Goal: Task Accomplishment & Management: Manage account settings

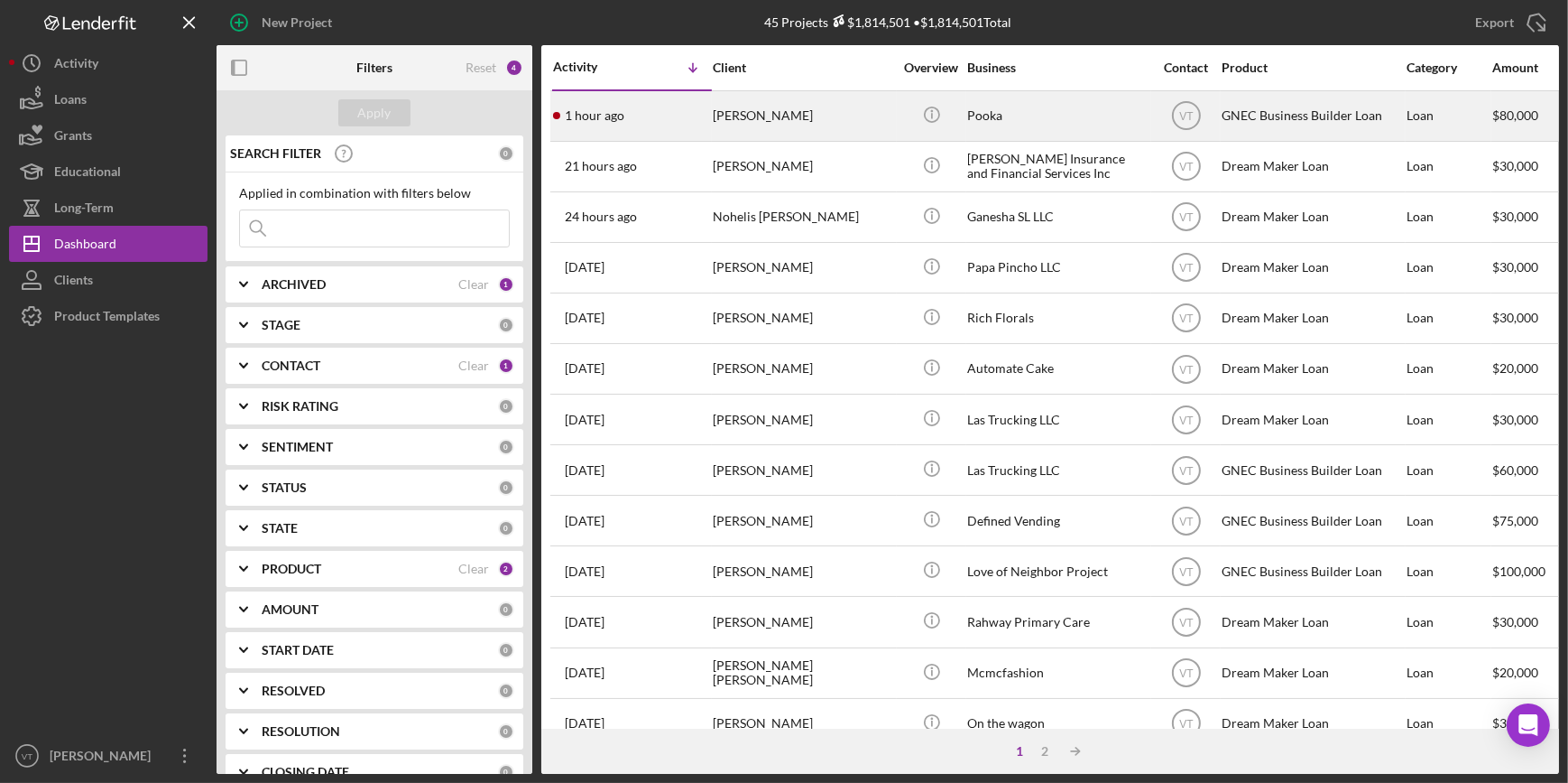
click at [767, 123] on div "Dawn Fitch" at bounding box center [802, 115] width 181 height 48
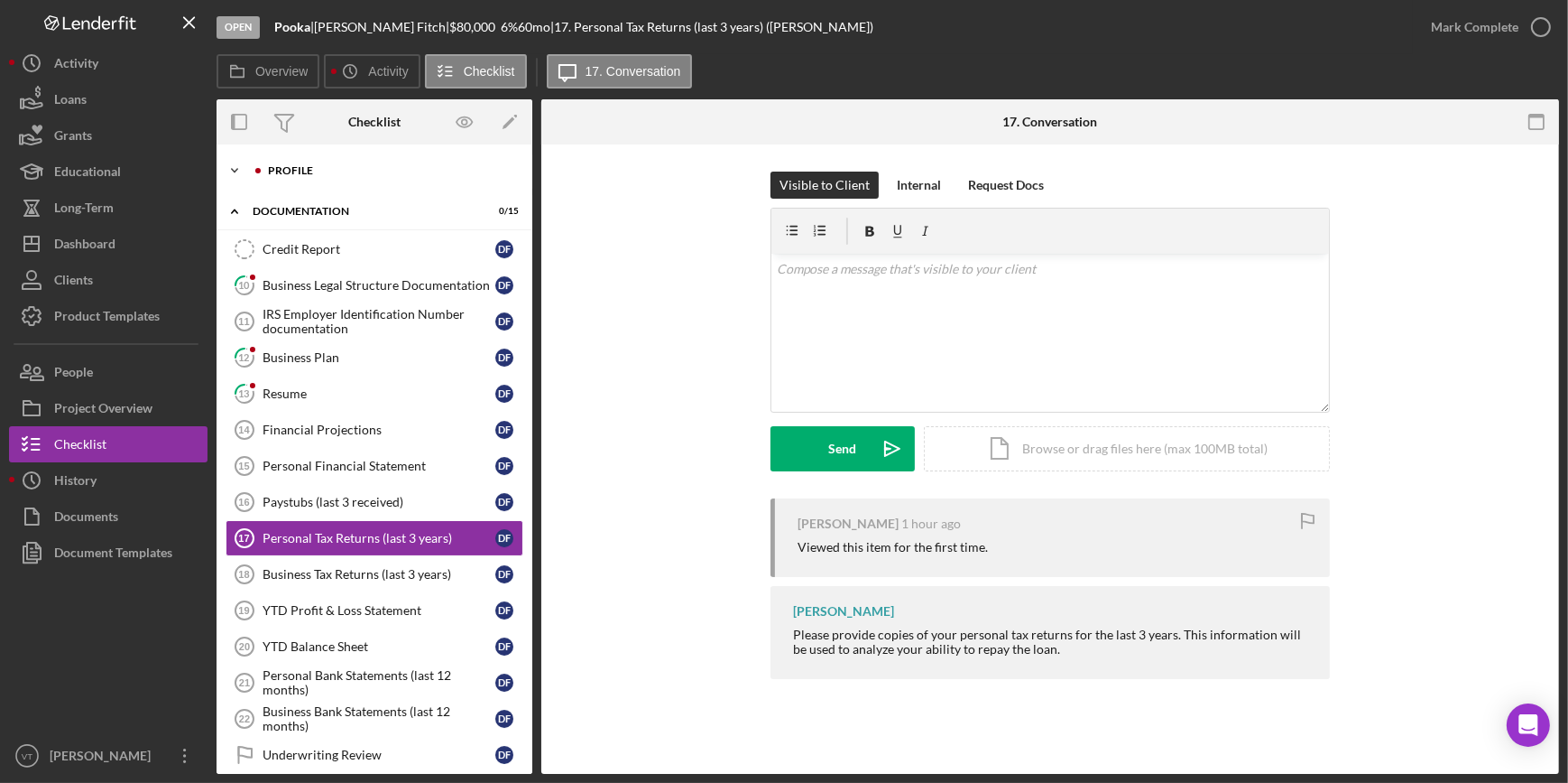
click at [228, 167] on icon "Icon/Expander" at bounding box center [234, 170] width 36 height 36
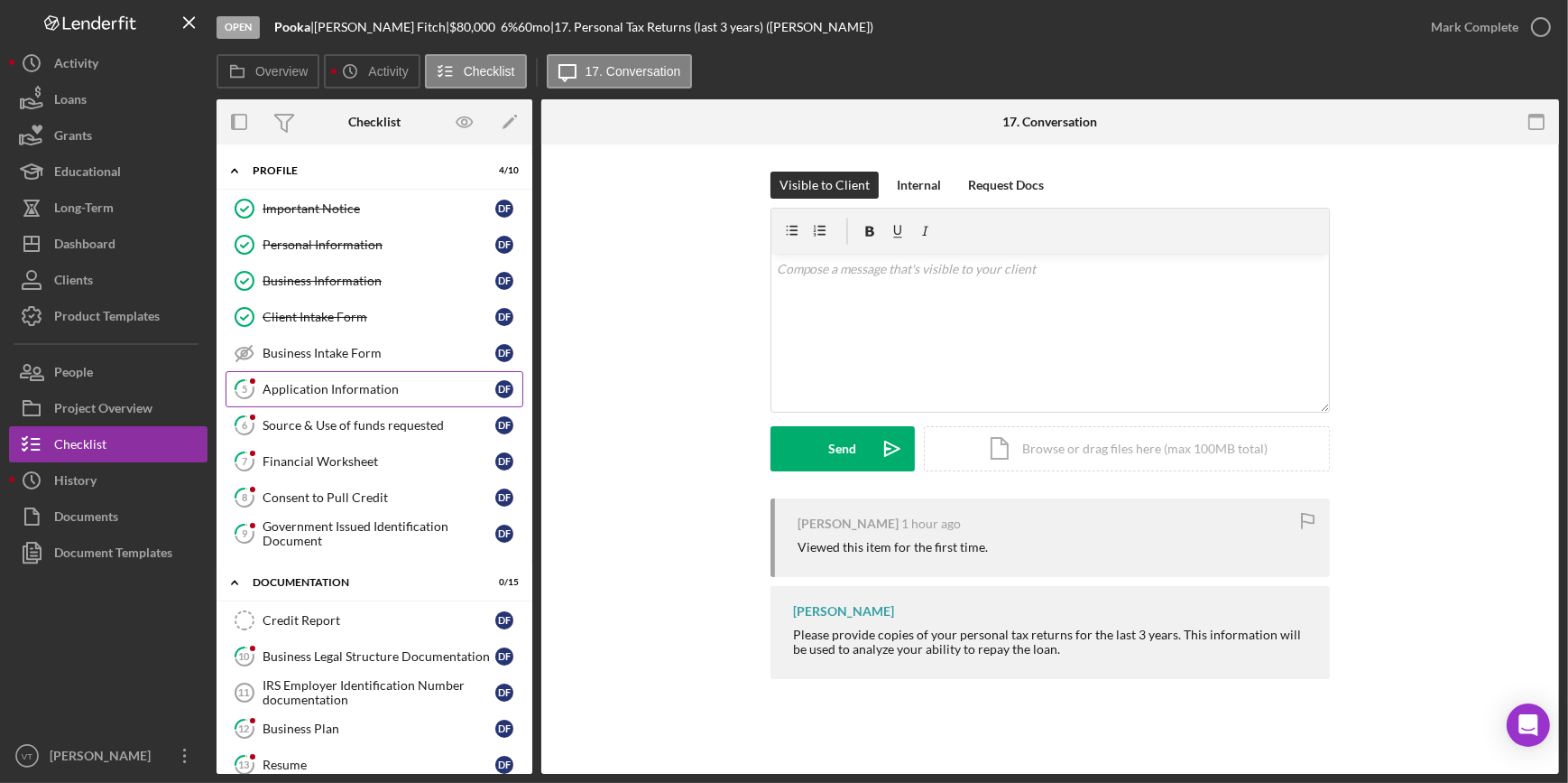
click at [291, 388] on div "Application Information" at bounding box center [379, 389] width 233 height 15
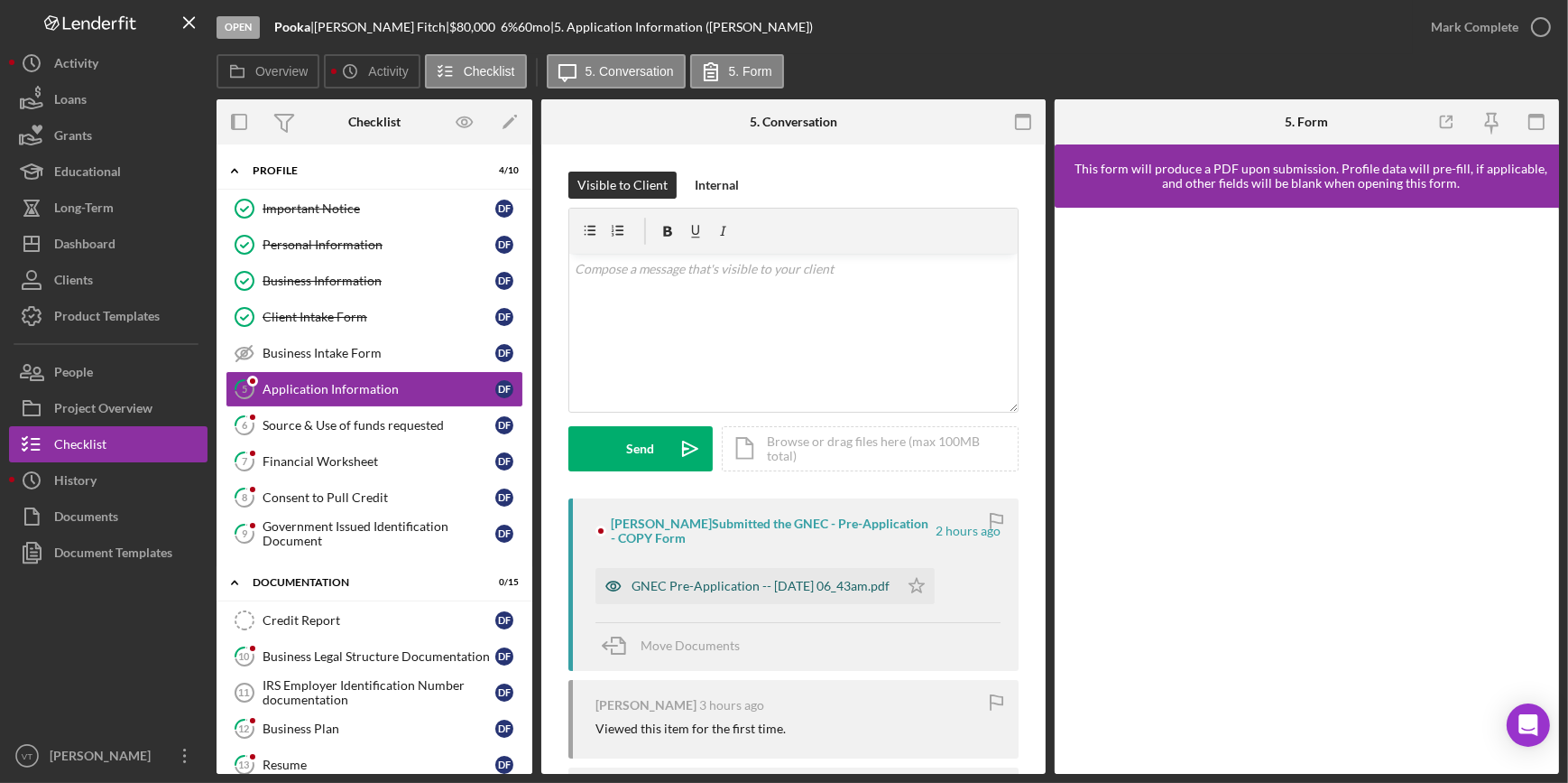
click at [705, 580] on div "GNEC Pre-Application -- 2025-09-04 06_43am.pdf" at bounding box center [760, 586] width 258 height 15
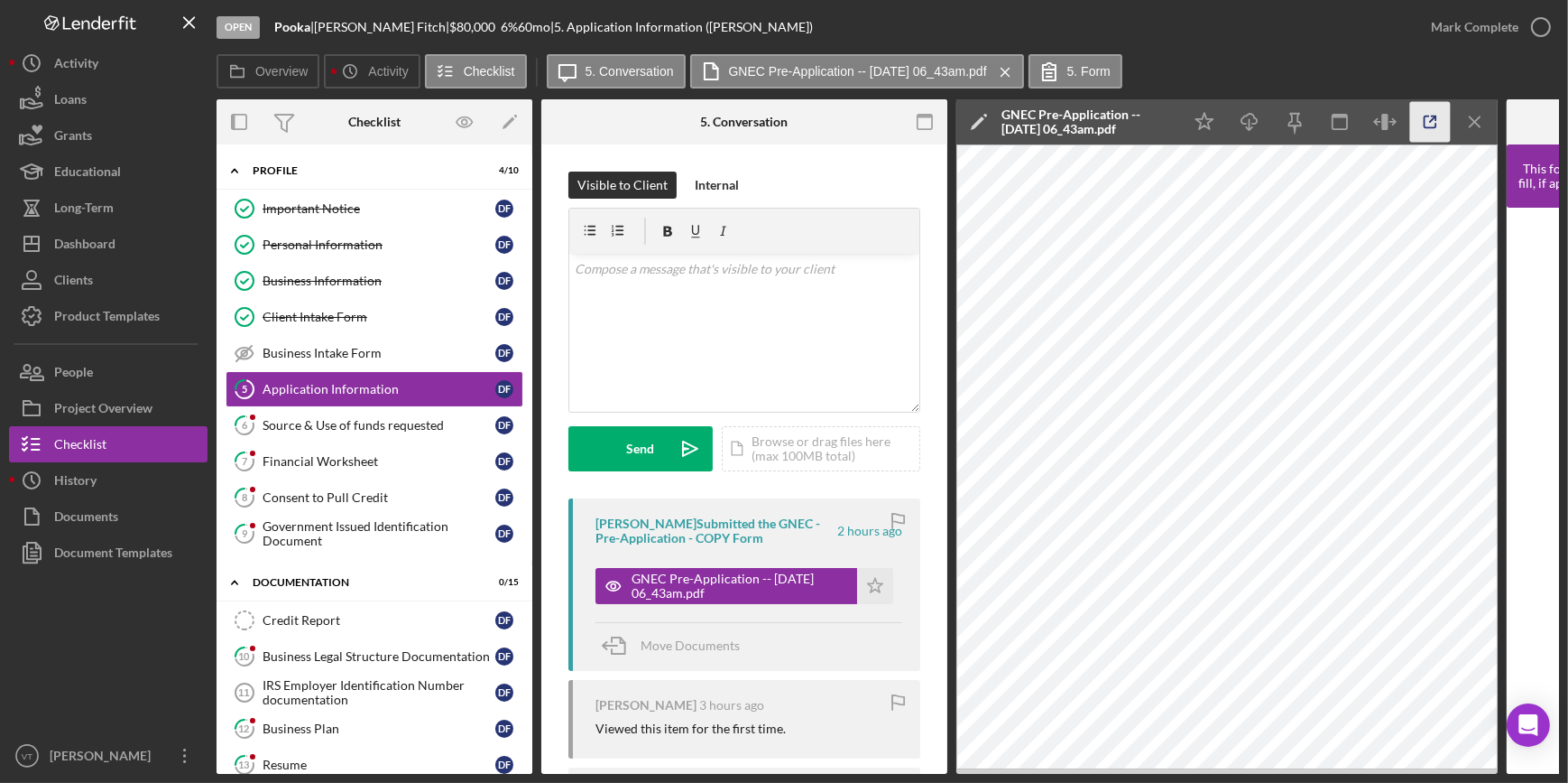
click at [1428, 128] on icon "button" at bounding box center [1430, 122] width 41 height 41
click at [1449, 29] on div "Mark Complete" at bounding box center [1474, 26] width 88 height 36
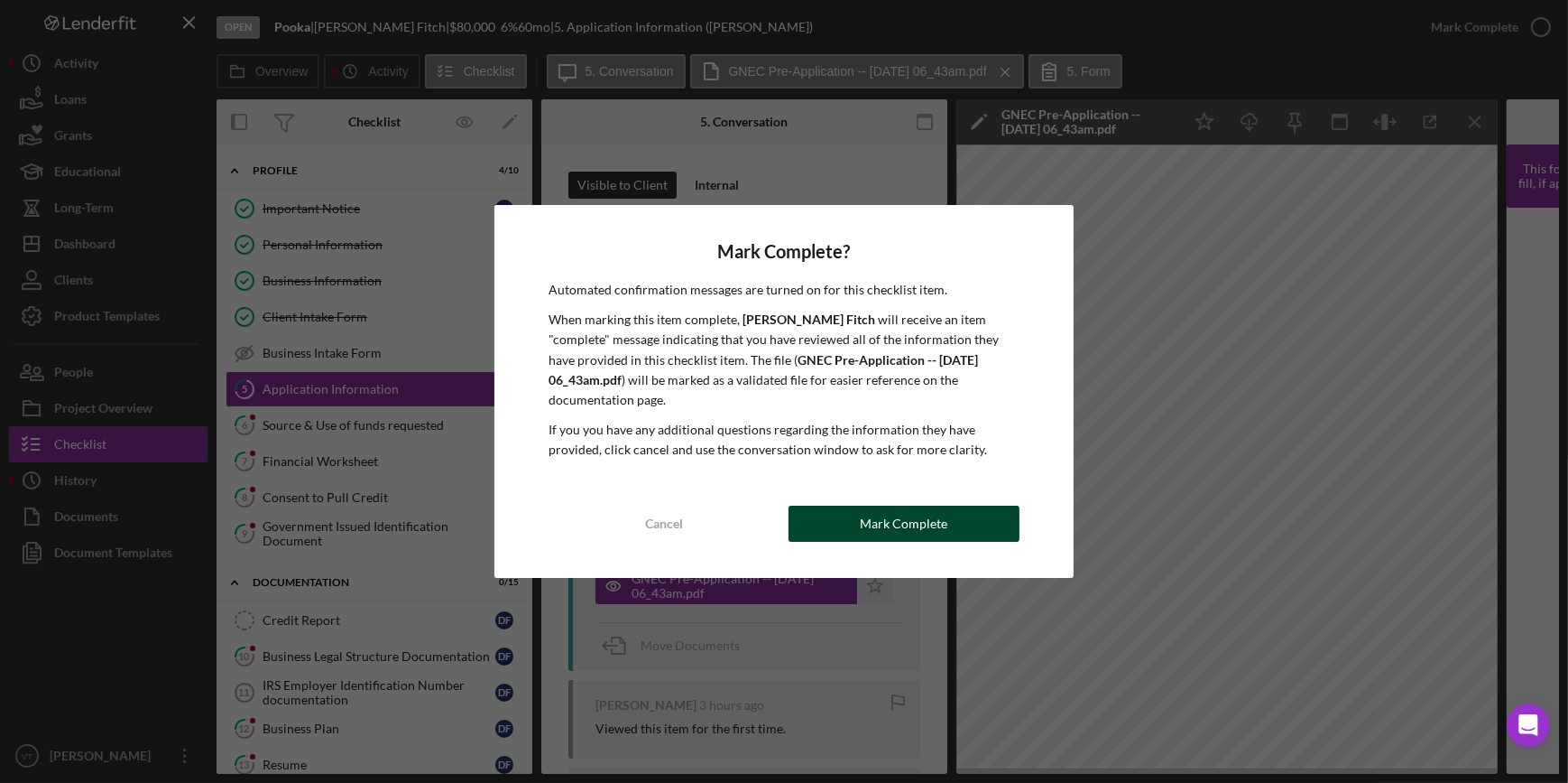
click at [902, 512] on div "Mark Complete" at bounding box center [904, 523] width 88 height 36
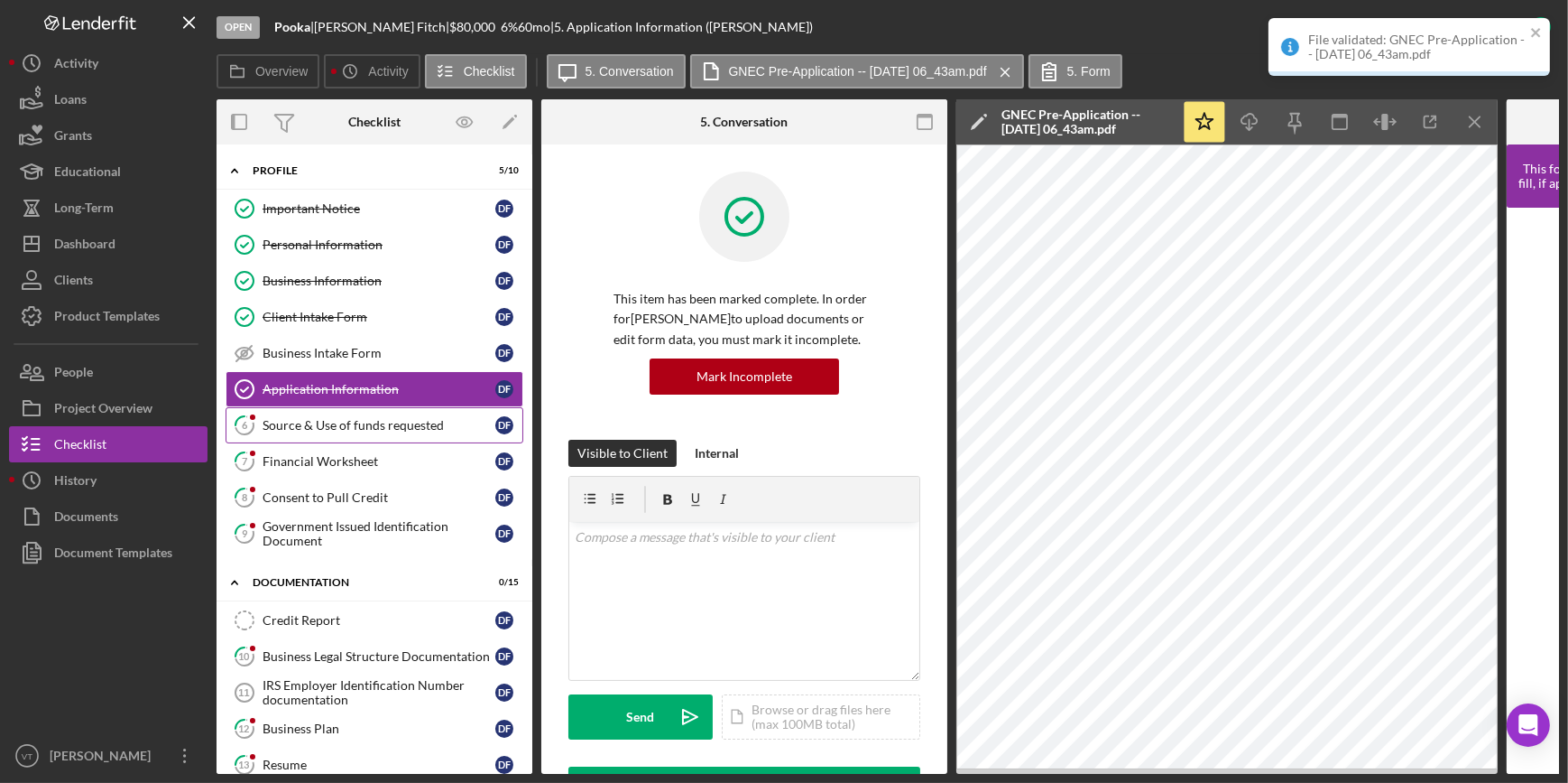
click at [400, 416] on link "6 Source & Use of funds requested D F" at bounding box center [374, 425] width 298 height 36
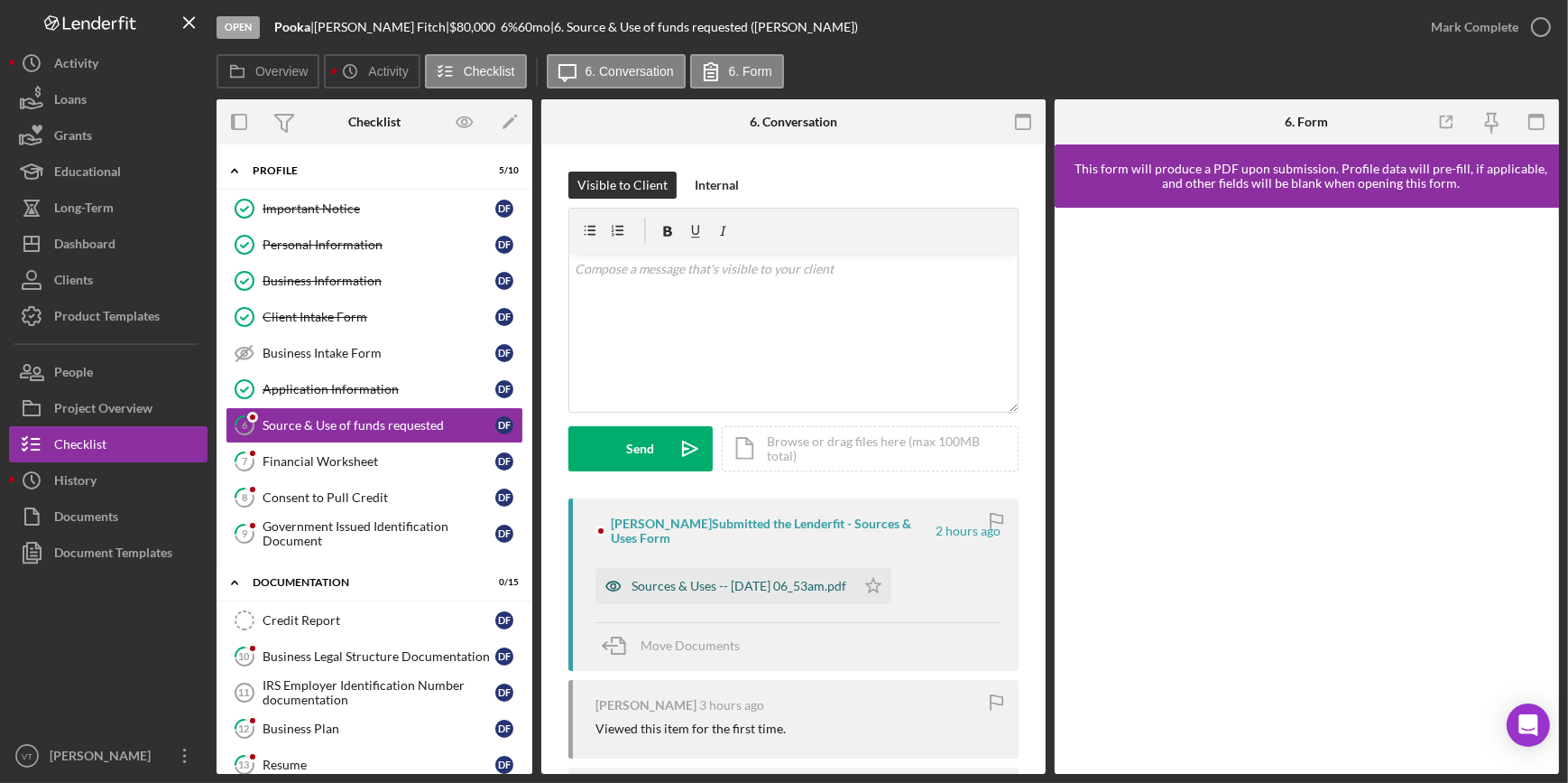
click at [748, 583] on div "Sources & Uses -- 2025-09-04 06_53am.pdf" at bounding box center [739, 586] width 215 height 15
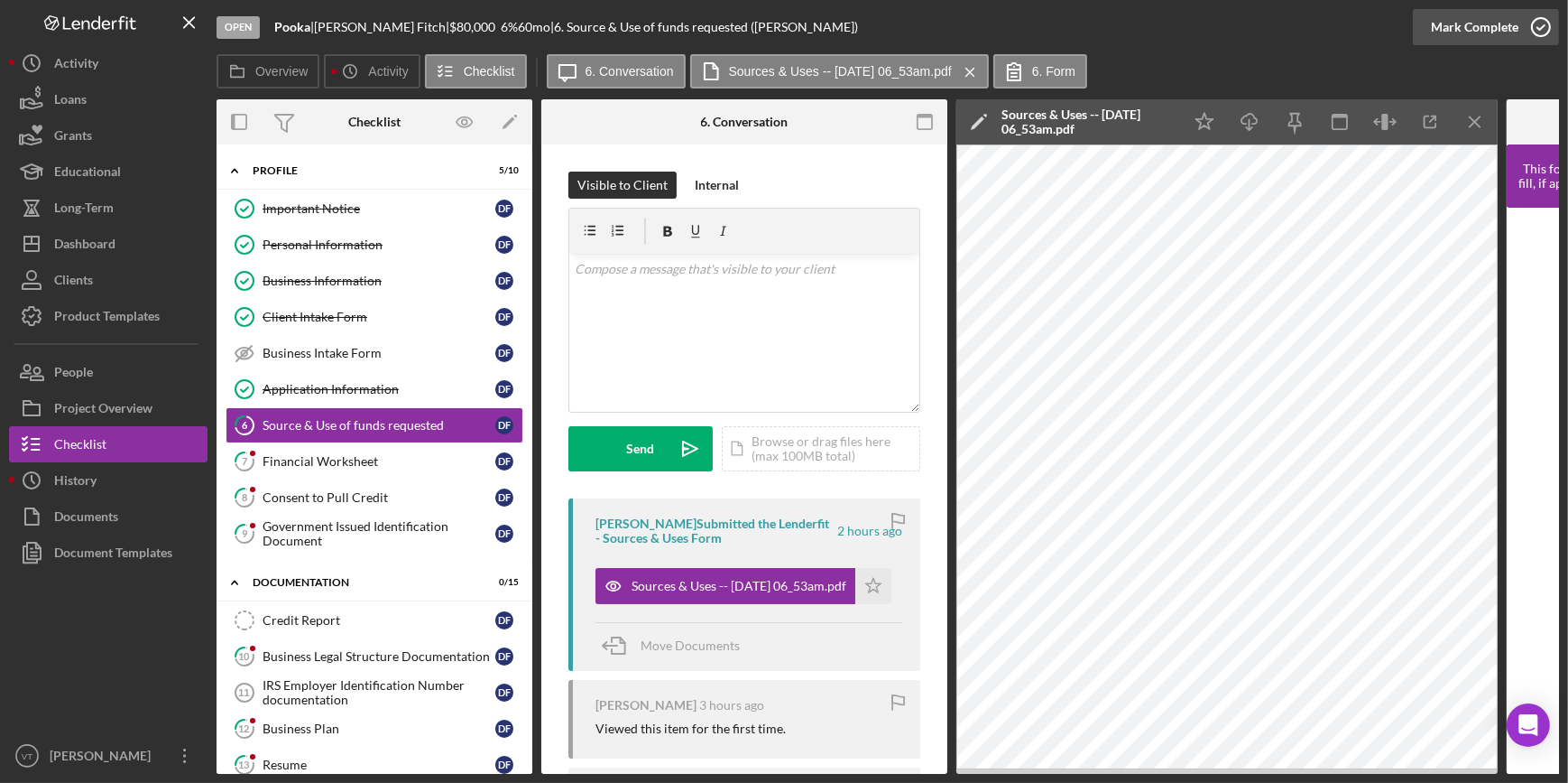
click at [1429, 29] on button "Mark Complete" at bounding box center [1486, 26] width 146 height 36
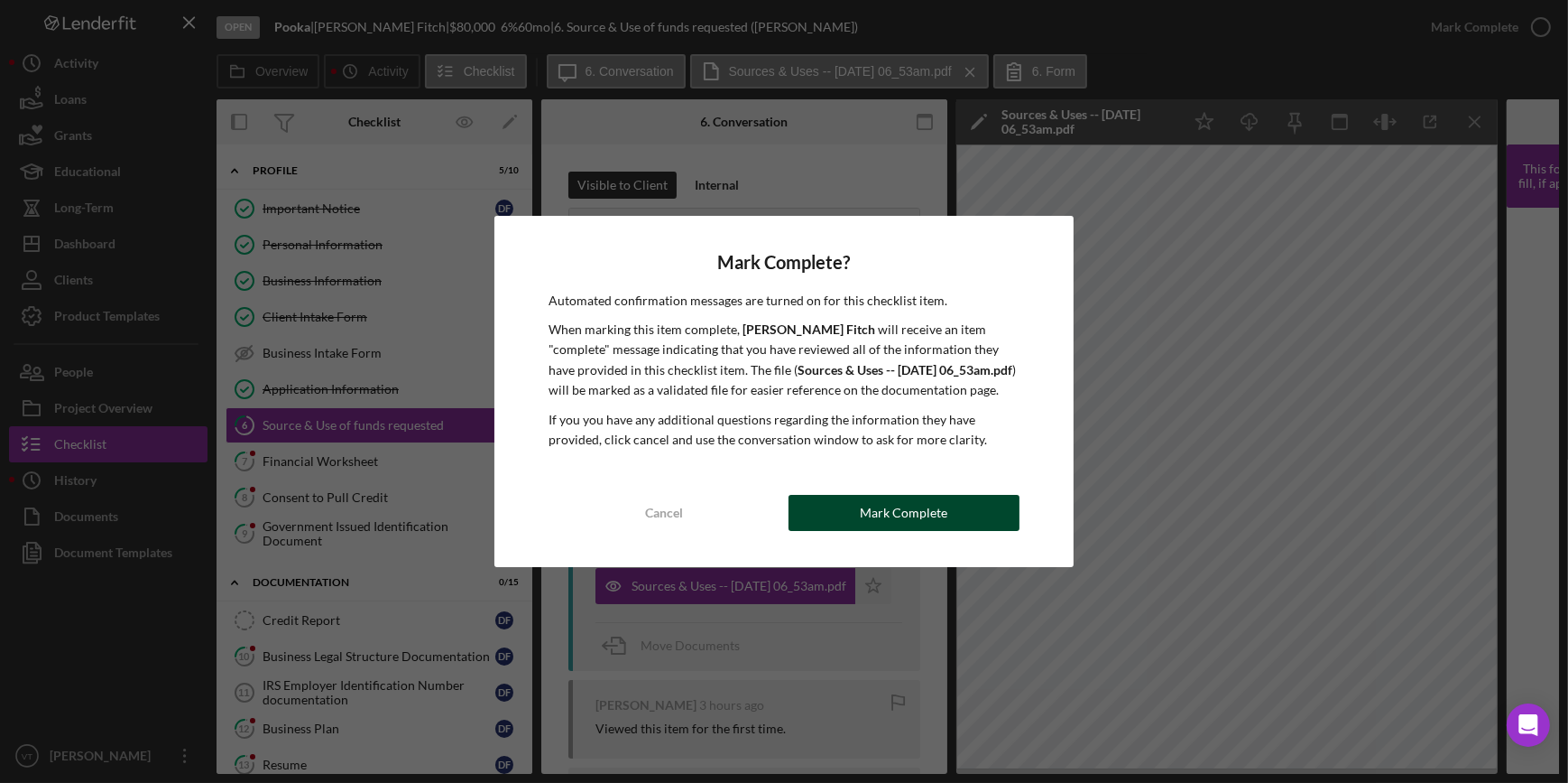
click at [856, 513] on button "Mark Complete" at bounding box center [904, 513] width 231 height 36
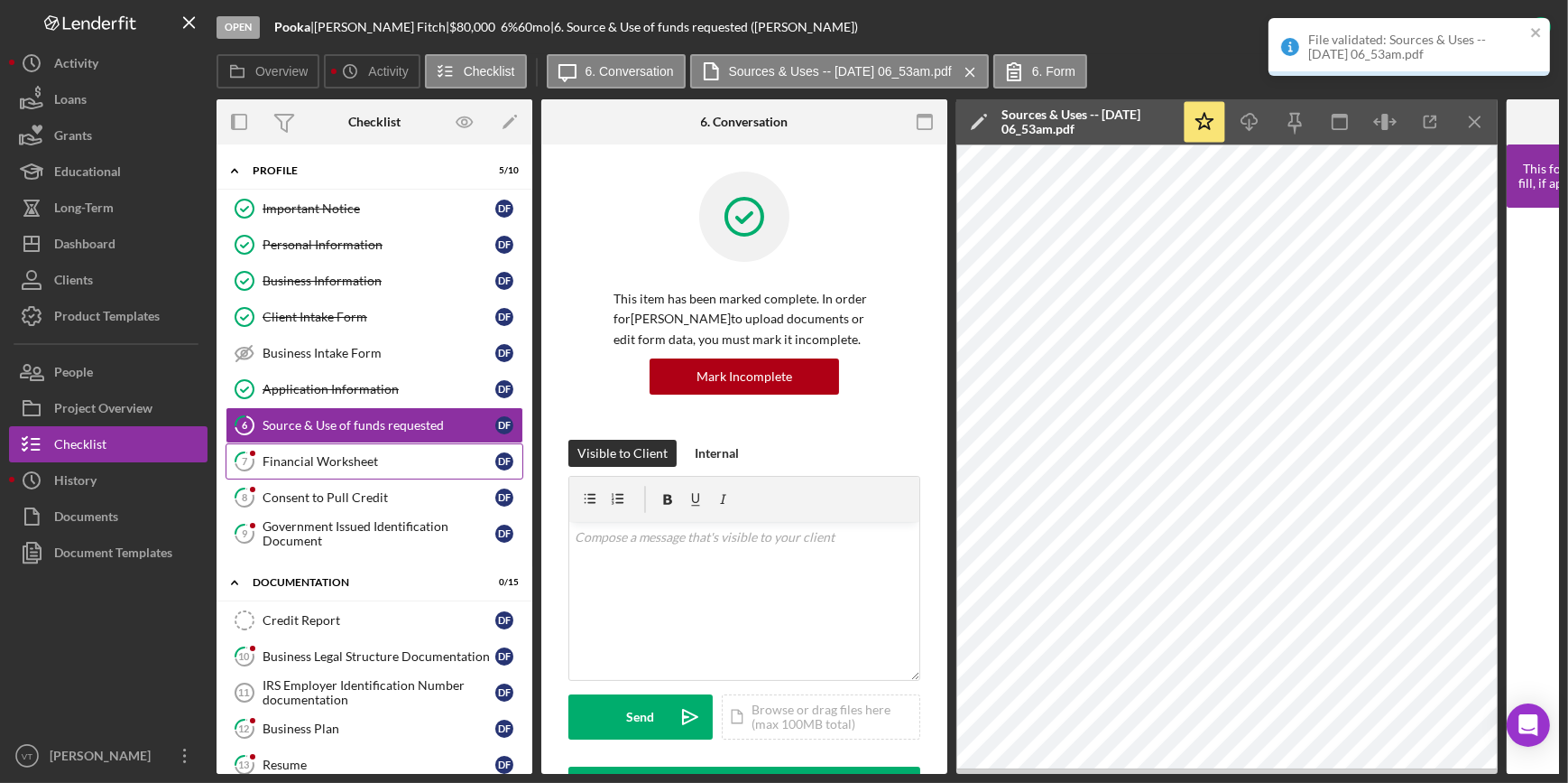
click at [280, 461] on div "Financial Worksheet" at bounding box center [379, 461] width 233 height 15
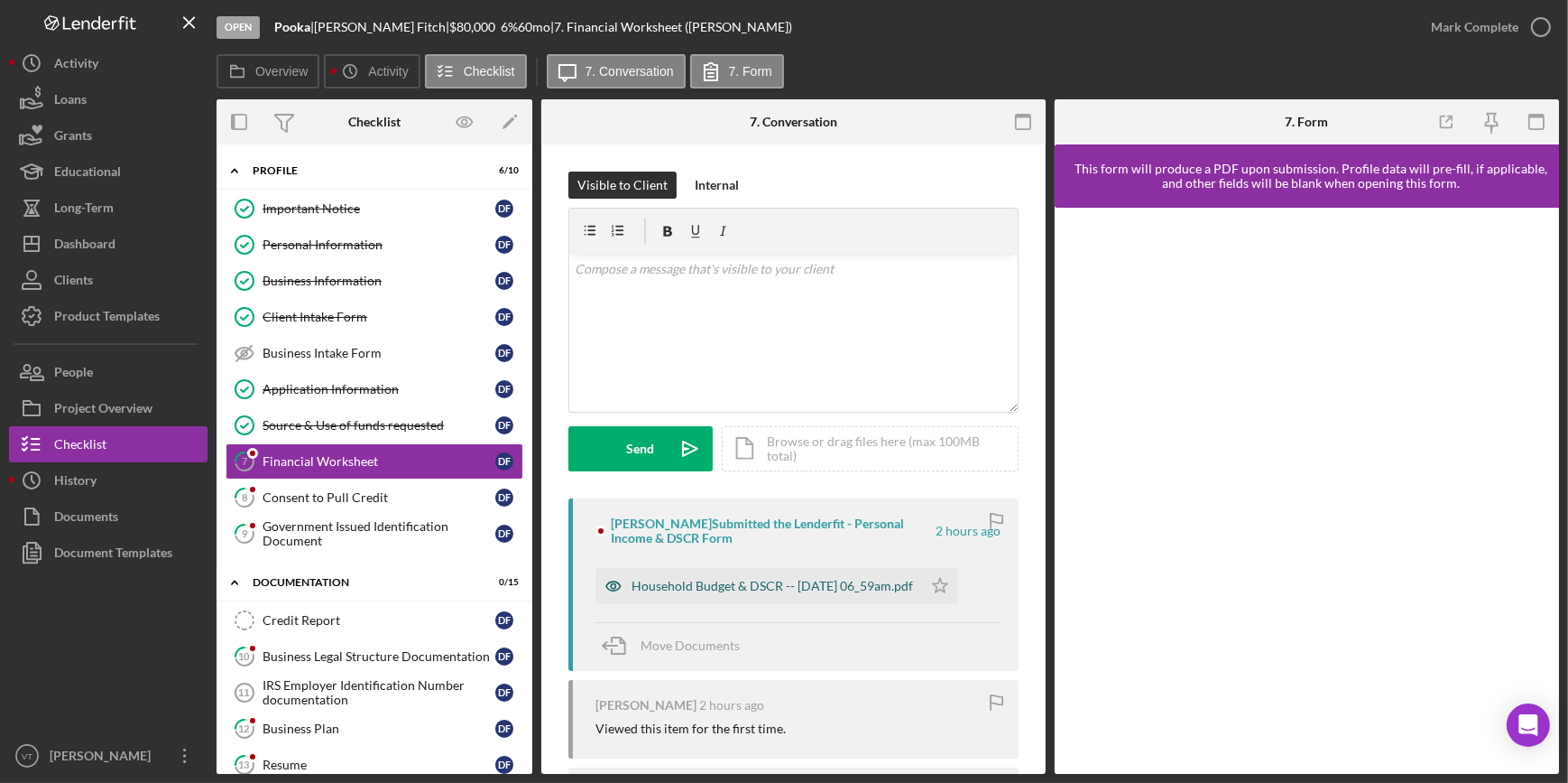
click at [747, 578] on div "Household Budget & DSCR -- 2025-09-04 06_59am.pdf" at bounding box center [758, 586] width 327 height 36
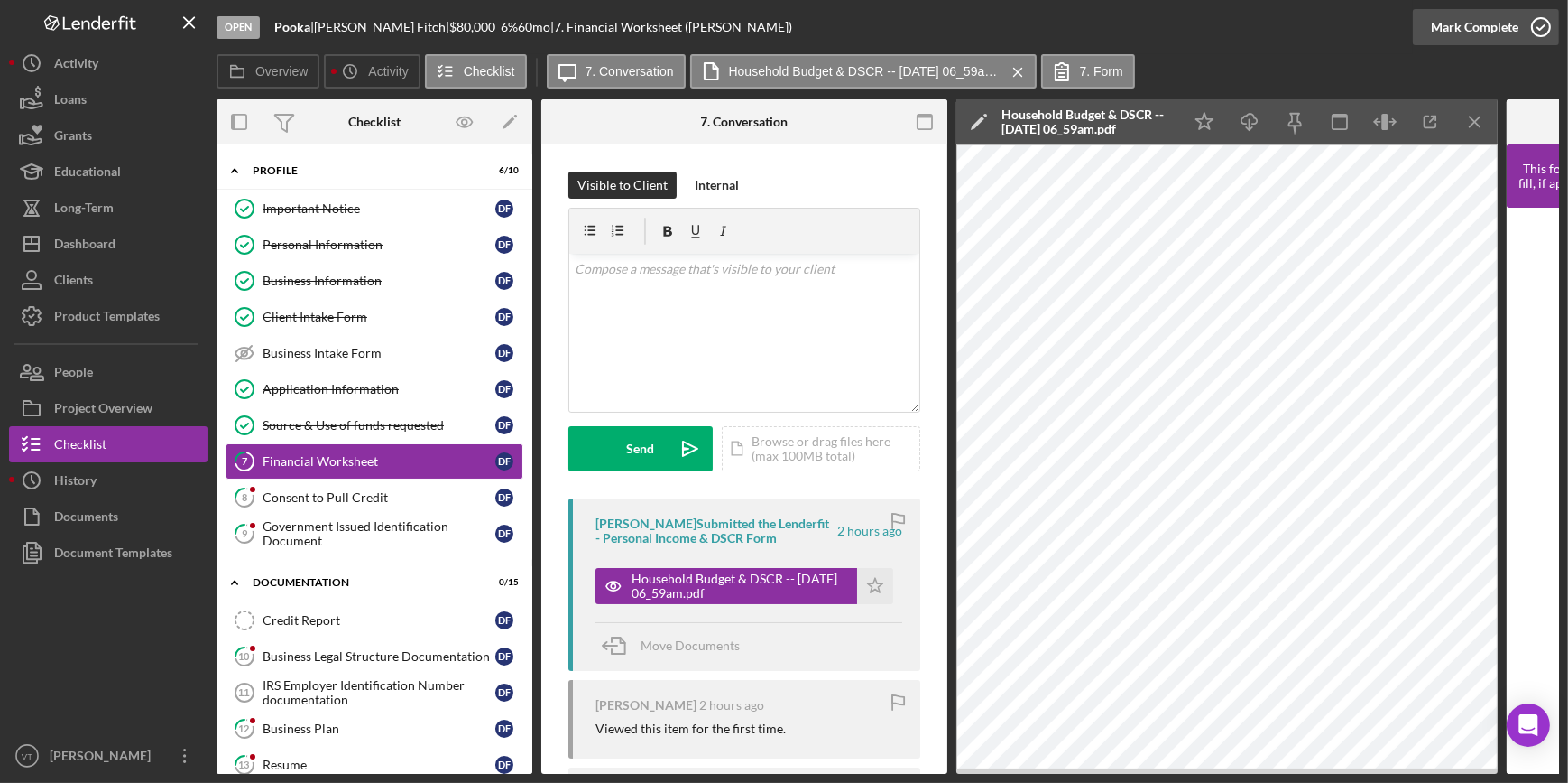
click at [1454, 27] on div "Mark Complete" at bounding box center [1474, 26] width 88 height 36
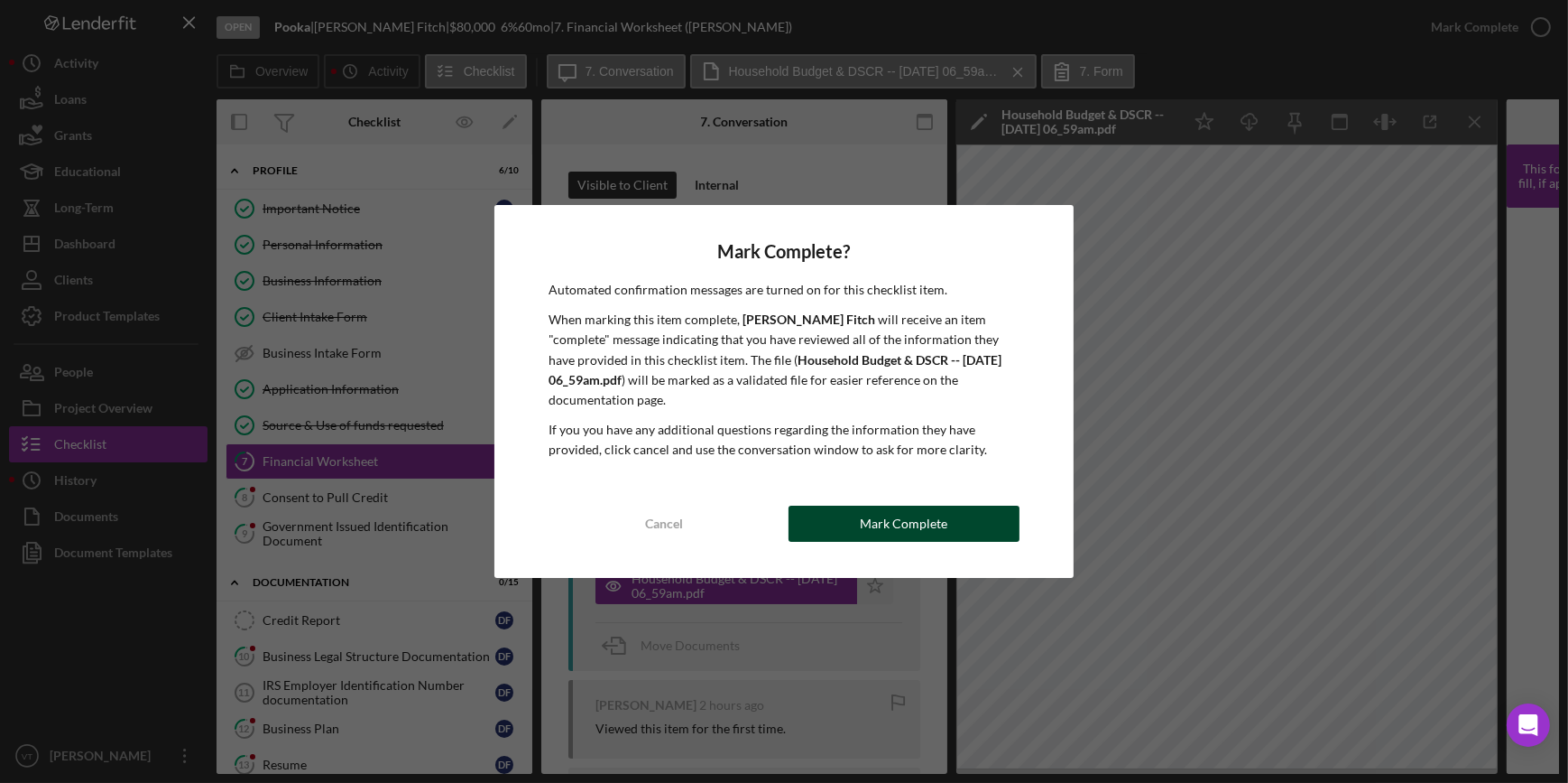
click at [891, 521] on div "Mark Complete" at bounding box center [904, 523] width 88 height 36
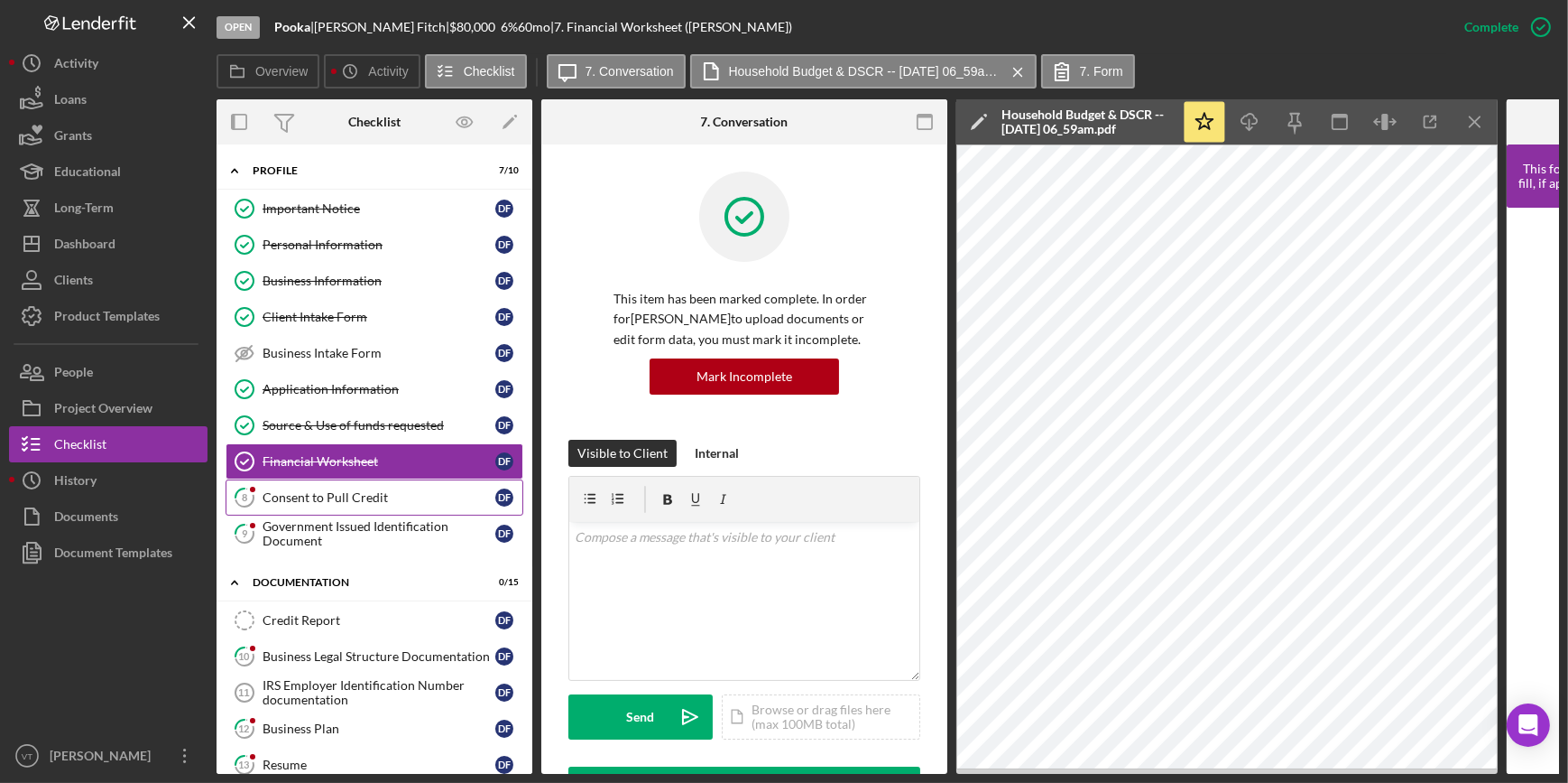
click at [365, 496] on div "Consent to Pull Credit" at bounding box center [379, 497] width 233 height 15
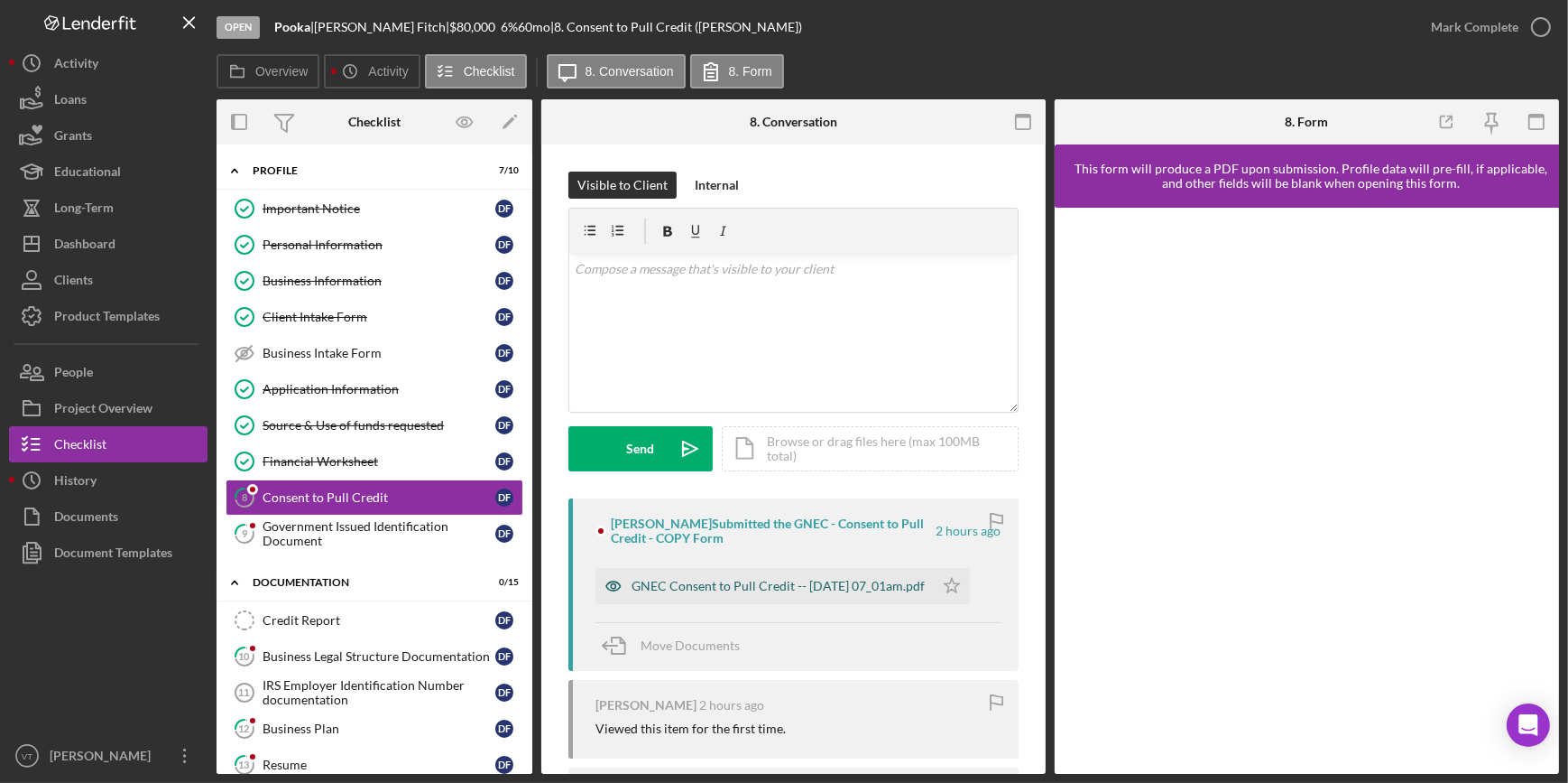
click at [668, 579] on div "GNEC Consent to Pull Credit -- 2025-09-04 07_01am.pdf" at bounding box center [778, 586] width 293 height 15
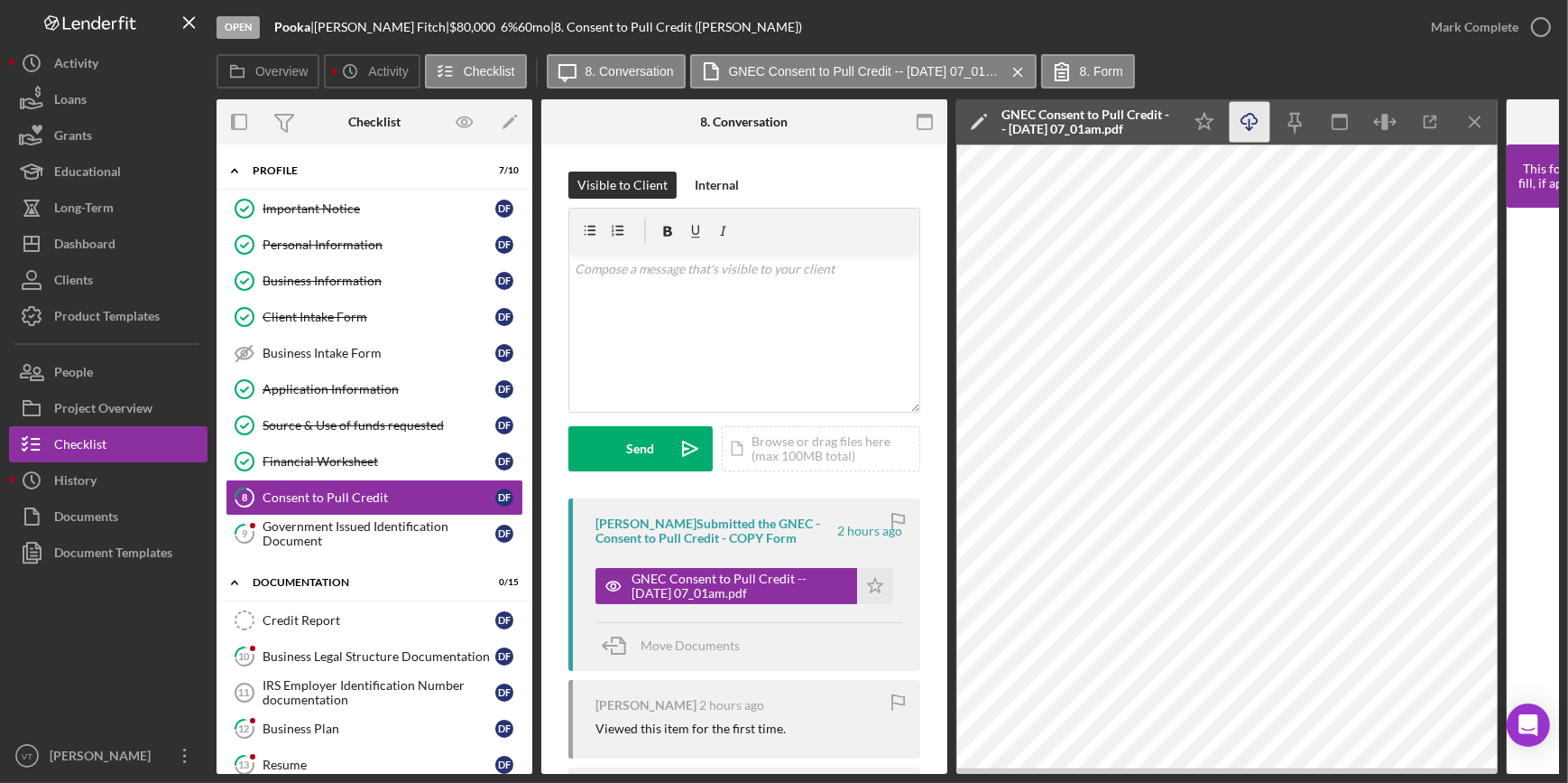
click at [1248, 125] on icon "Icon/Download" at bounding box center [1250, 122] width 41 height 41
click at [1459, 31] on div "Mark Complete" at bounding box center [1474, 26] width 88 height 36
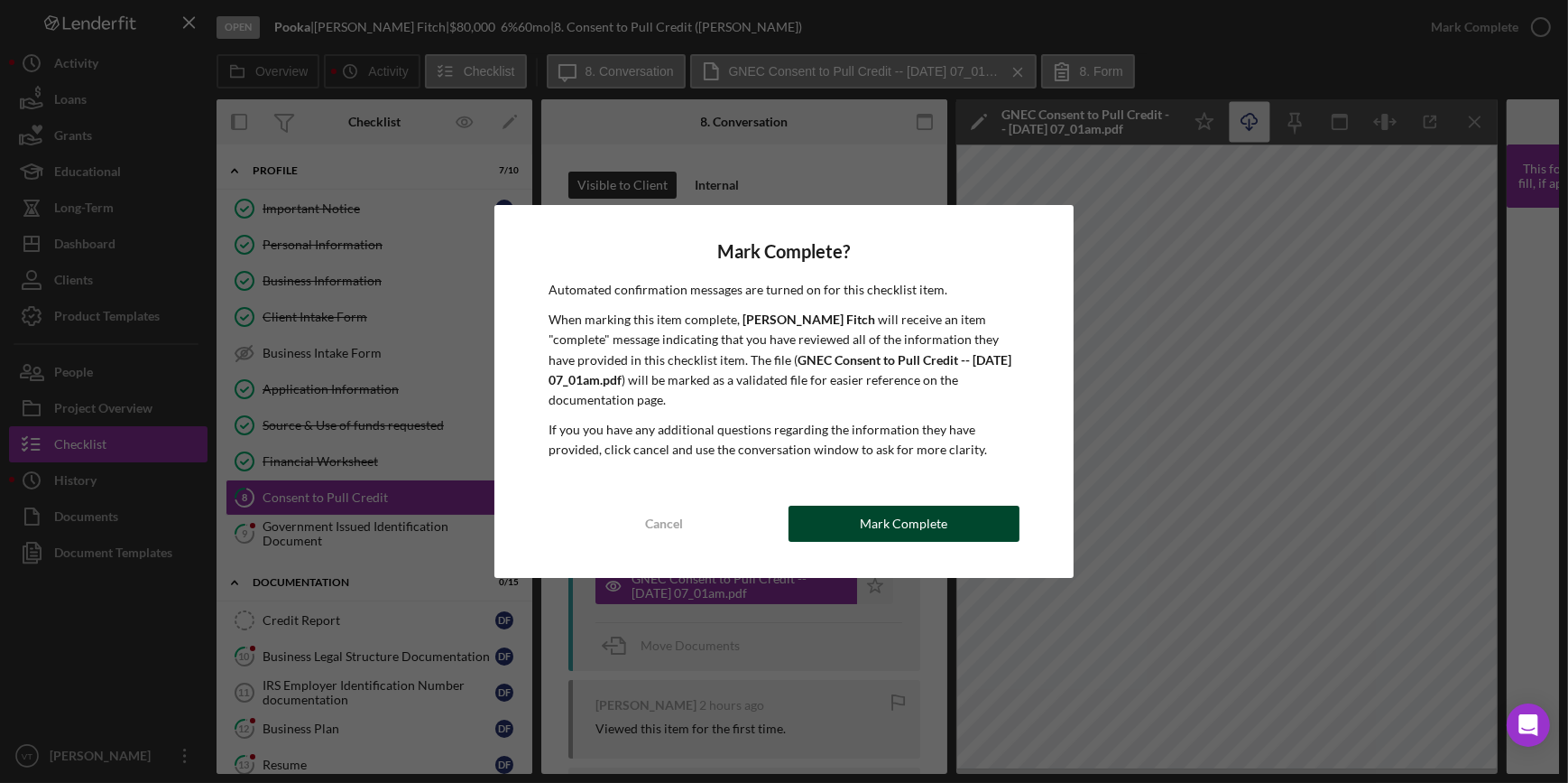
click at [883, 517] on div "Mark Complete" at bounding box center [904, 523] width 88 height 36
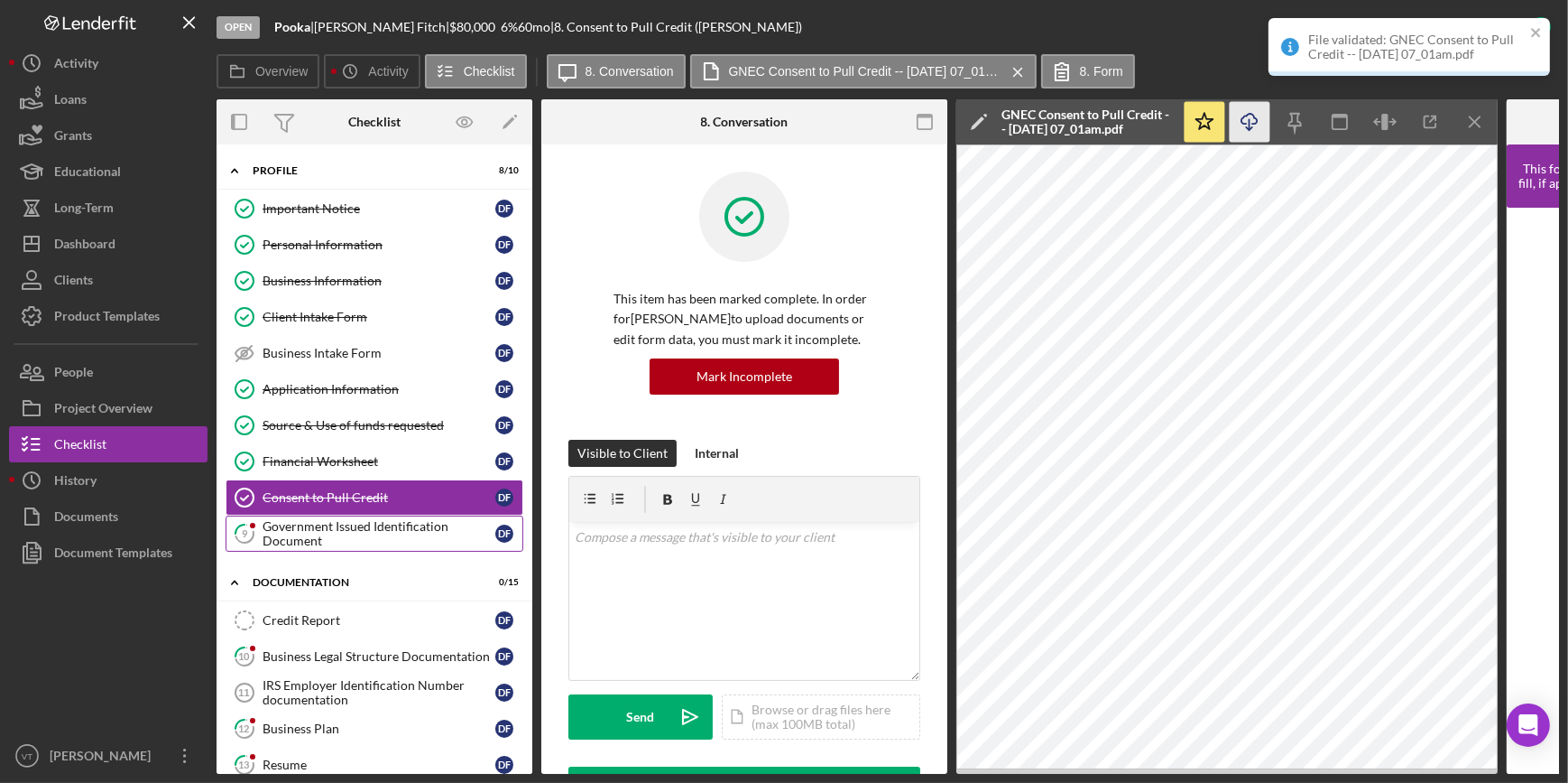
click at [321, 526] on div "Government Issued Identification Document" at bounding box center [379, 534] width 233 height 29
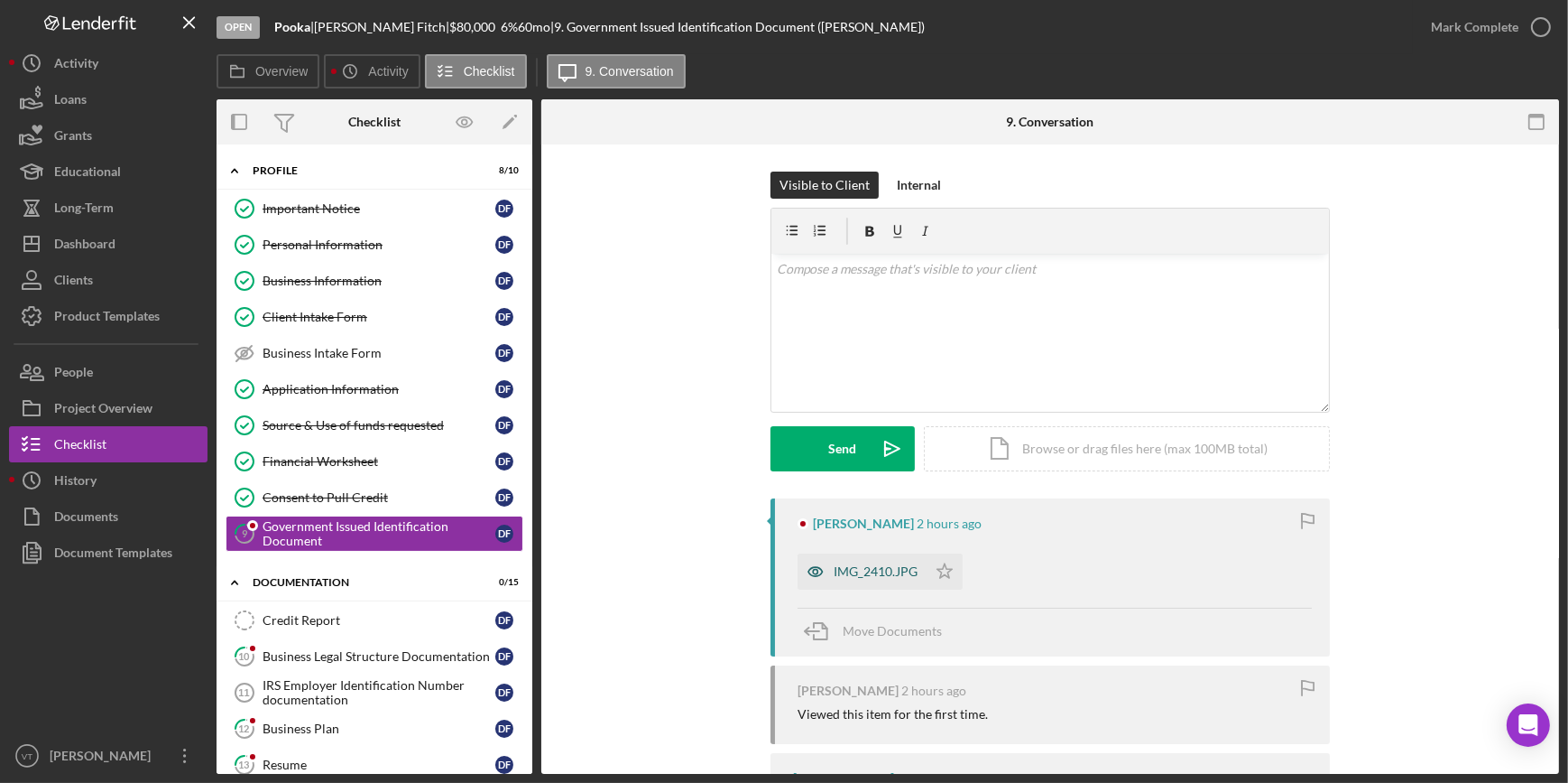
click at [875, 568] on div "IMG_2410.JPG" at bounding box center [875, 571] width 84 height 15
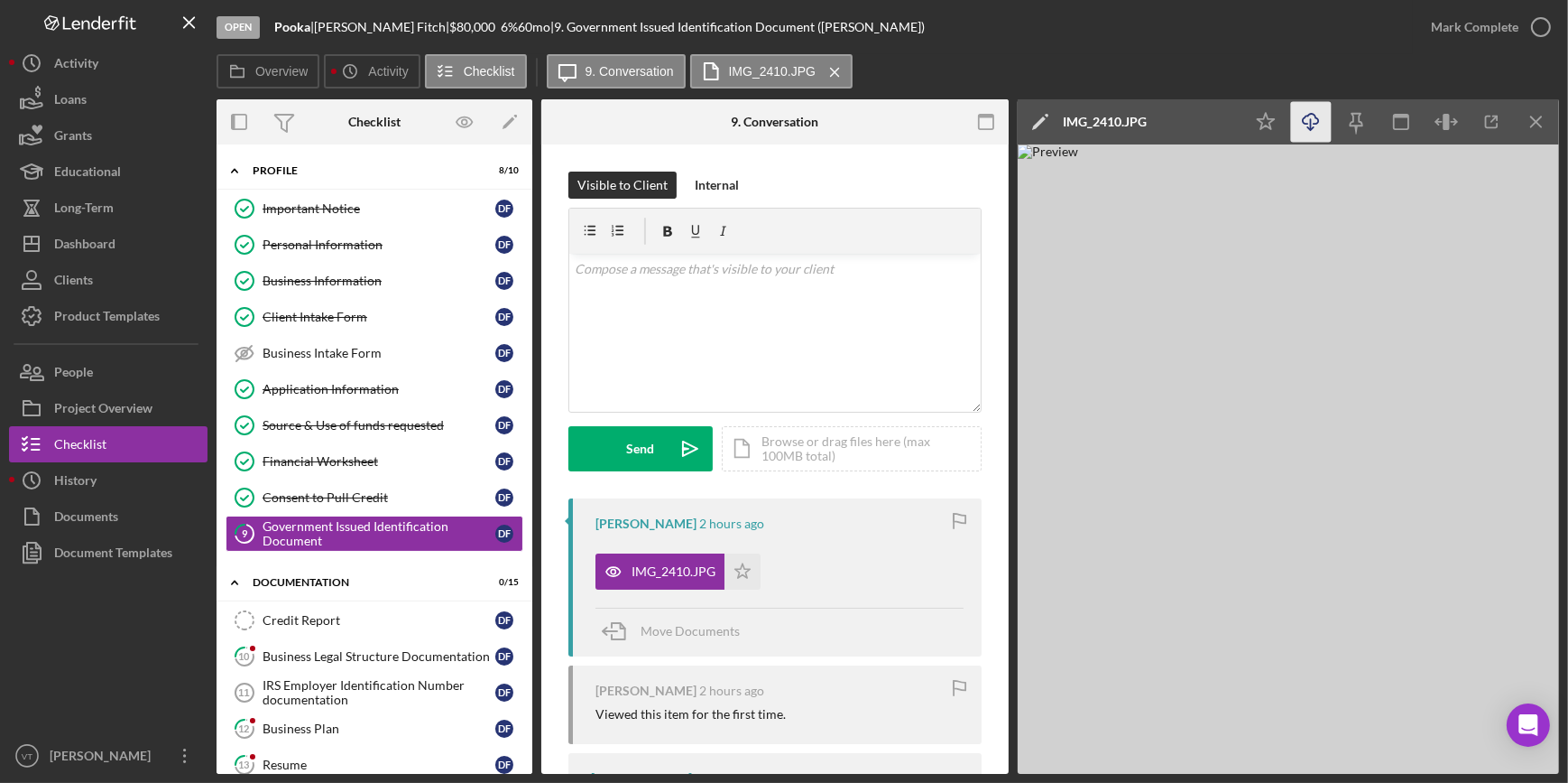
click at [1307, 117] on icon "Icon/Download" at bounding box center [1311, 122] width 41 height 41
click at [1057, 42] on div "Open Pooka | Dawn Fitch | $80,000 $80,000 6 % 60 mo | 9. Government Issued Iden…" at bounding box center [815, 26] width 1196 height 54
click at [1470, 28] on div "Mark Complete" at bounding box center [1474, 26] width 88 height 36
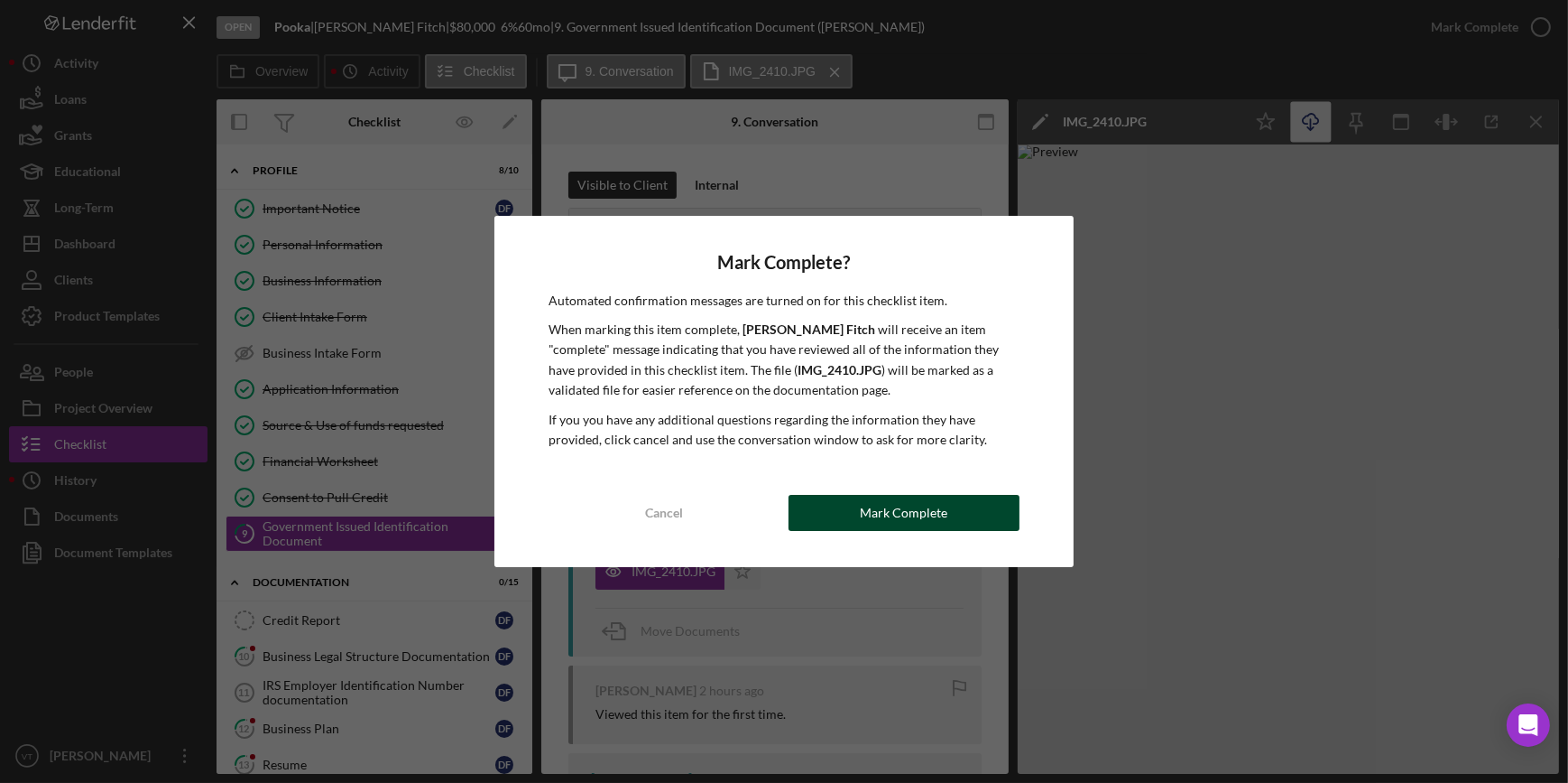
click at [940, 518] on div "Mark Complete" at bounding box center [904, 513] width 88 height 36
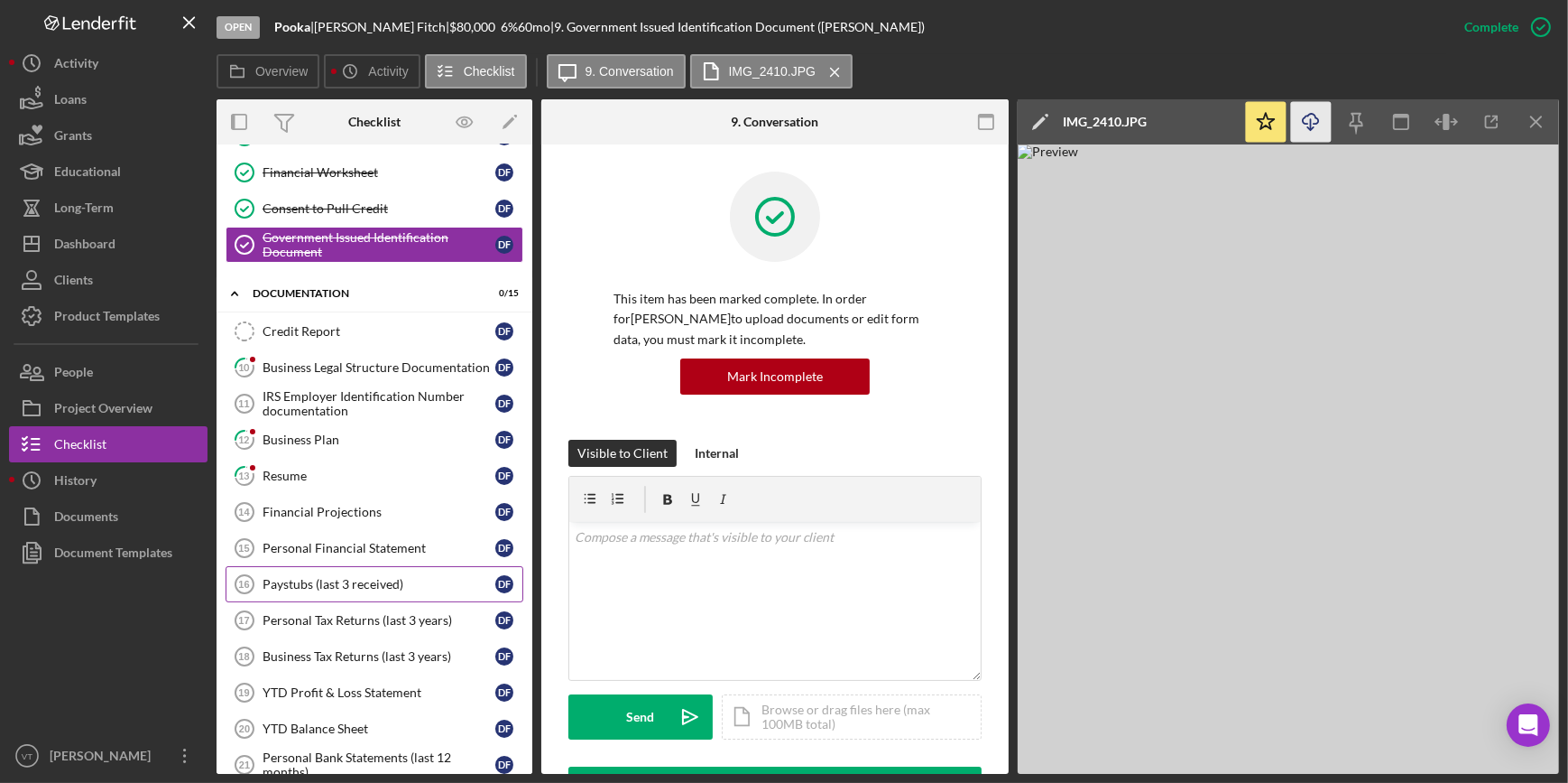
scroll to position [328, 0]
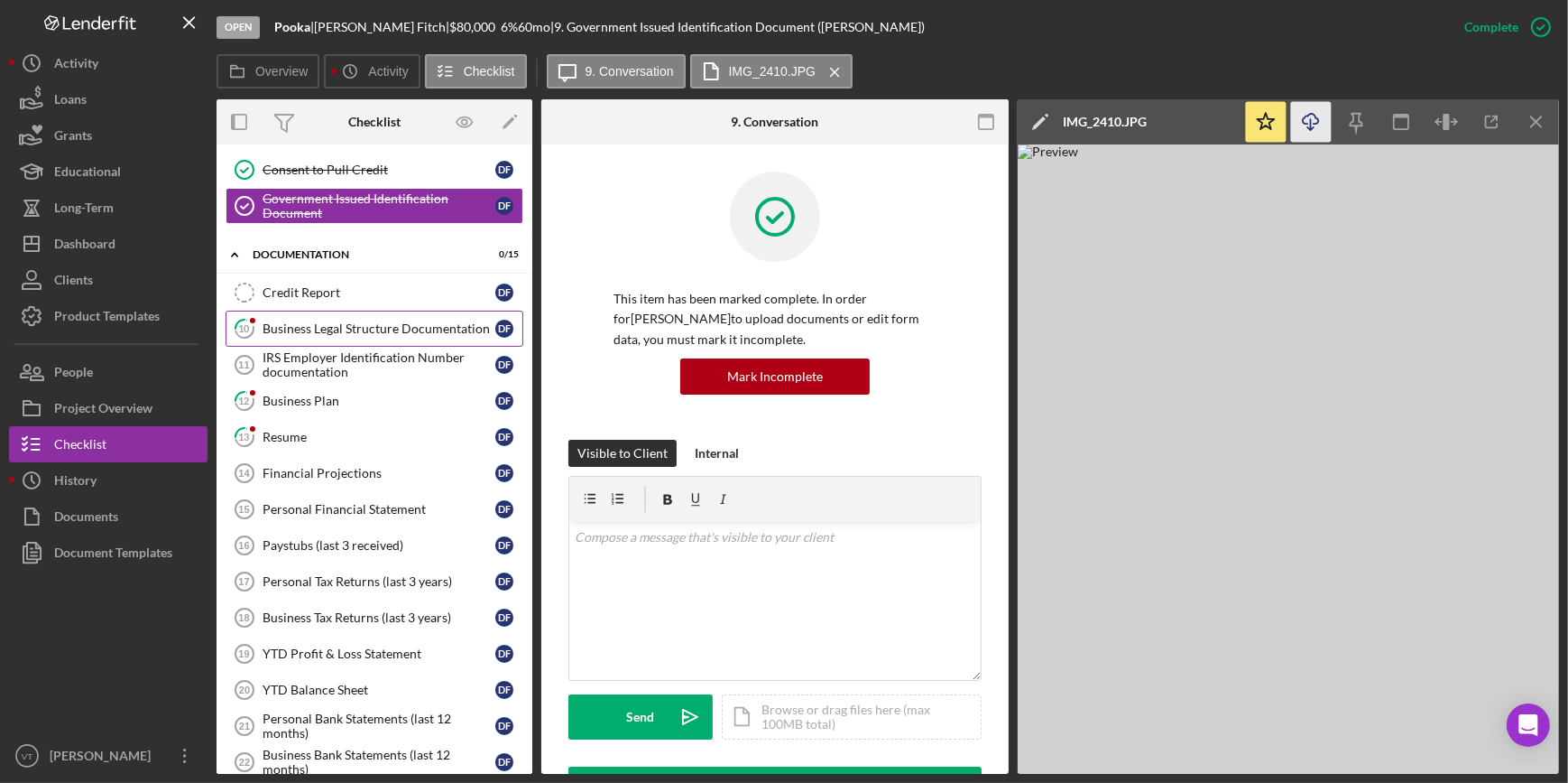
click at [299, 321] on div "Business Legal Structure Documentation" at bounding box center [379, 328] width 233 height 15
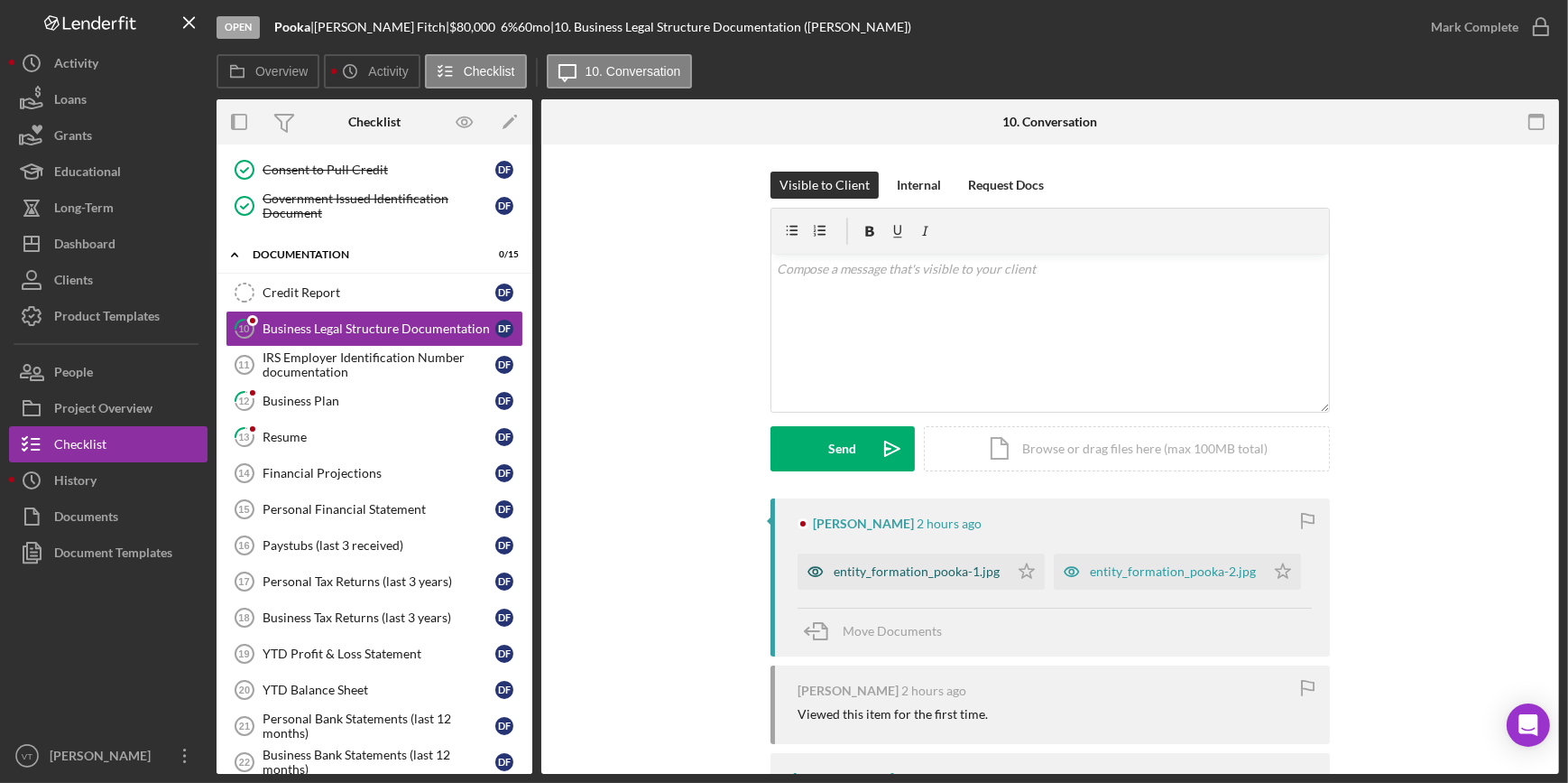
click at [853, 567] on div "entity_formation_pooka-1.jpg" at bounding box center [916, 571] width 166 height 15
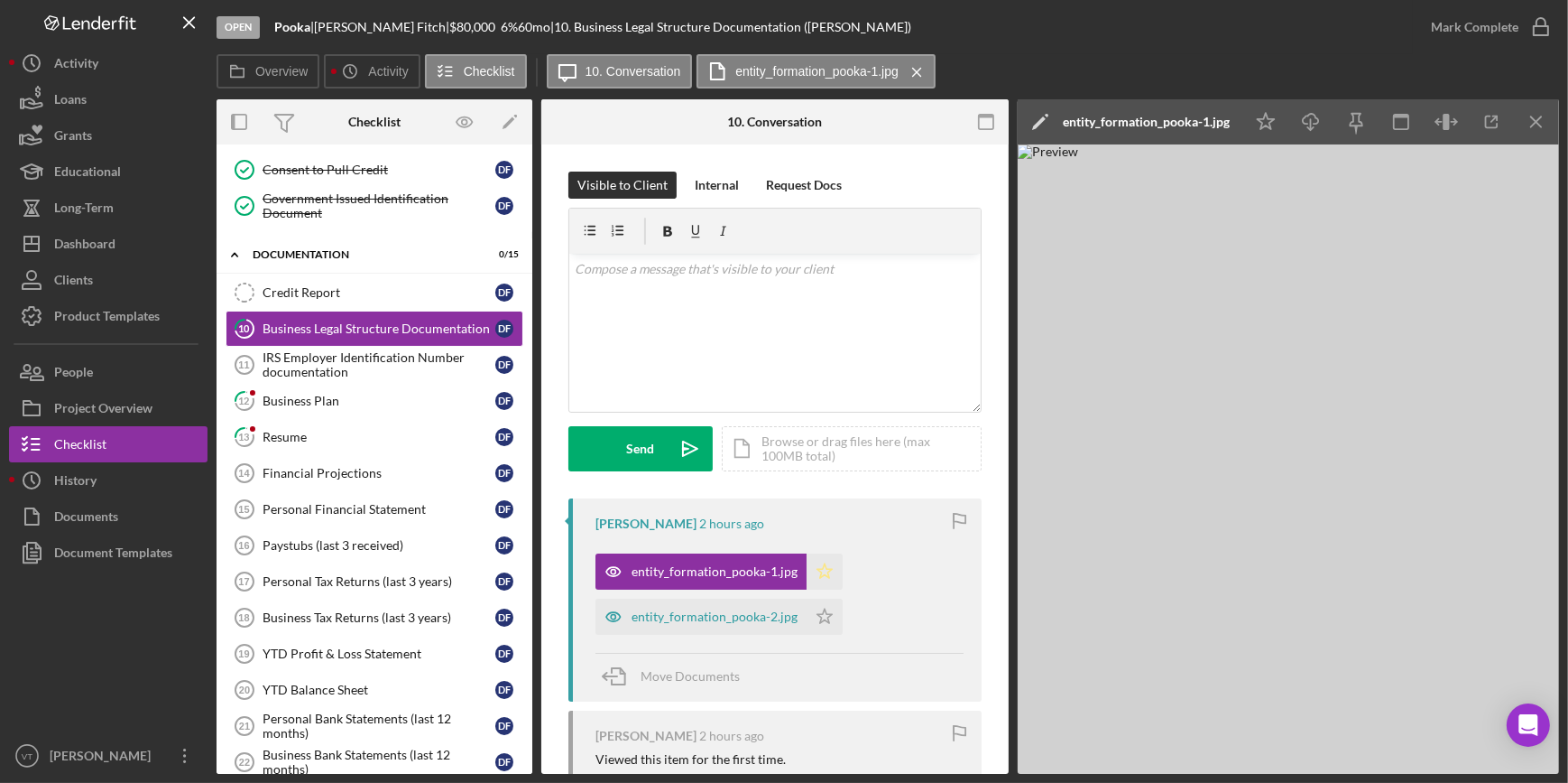
click at [817, 568] on icon "Icon/Star" at bounding box center [824, 571] width 36 height 36
click at [671, 618] on div "entity_formation_pooka-2.jpg" at bounding box center [714, 616] width 166 height 15
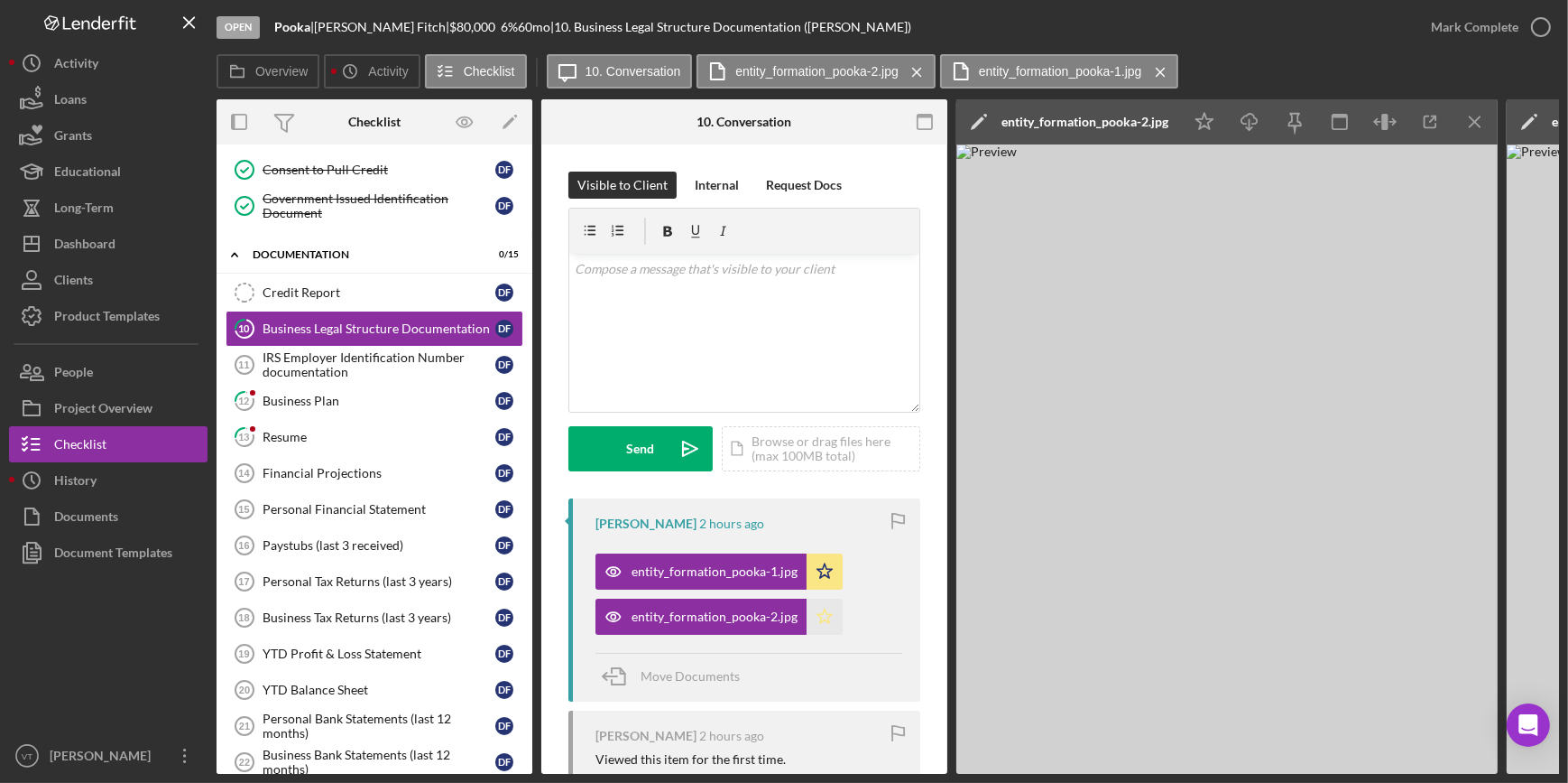
click at [820, 608] on icon "Icon/Star" at bounding box center [824, 616] width 36 height 36
click at [342, 395] on div "Business Plan" at bounding box center [379, 400] width 233 height 15
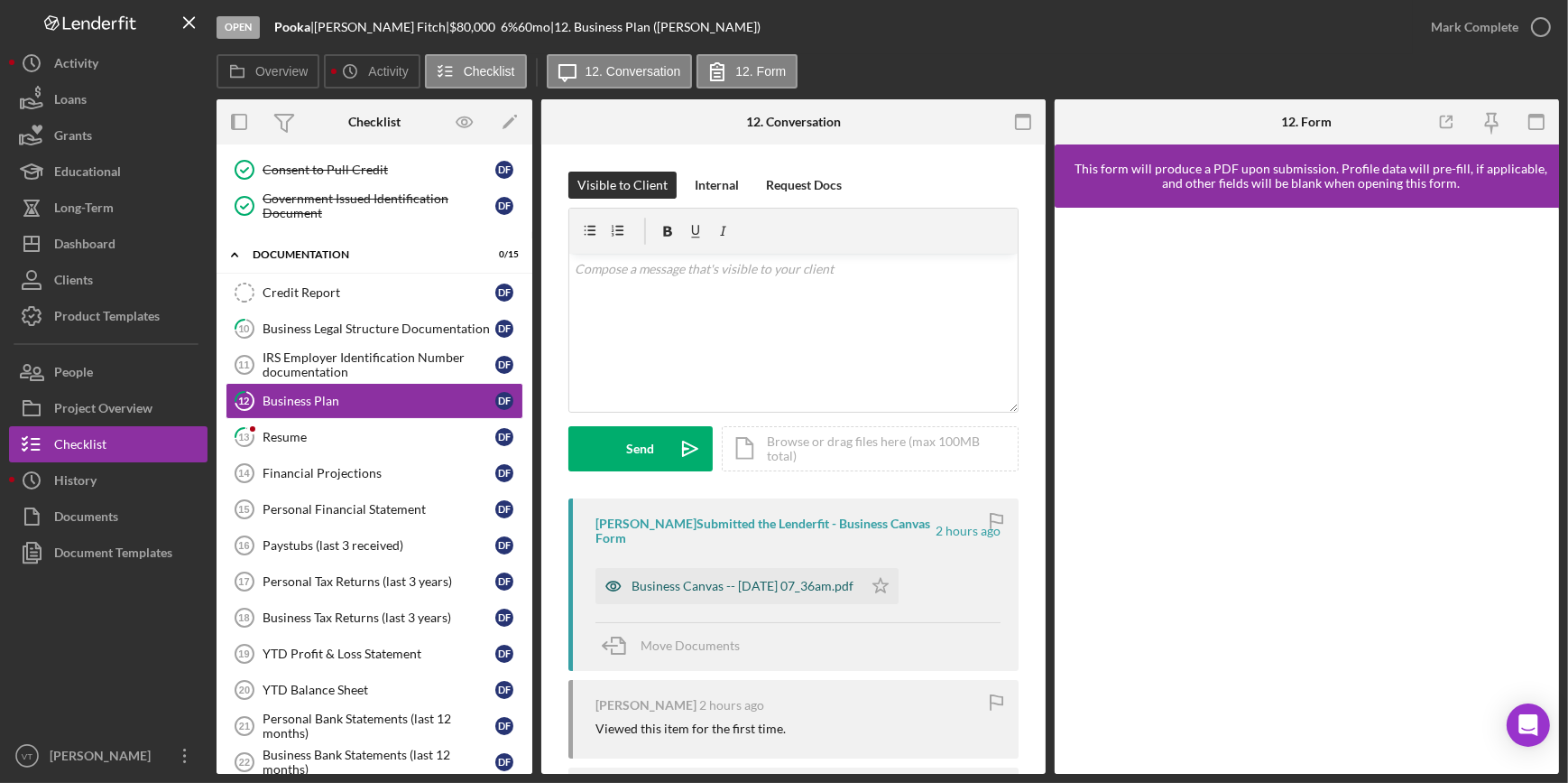
click at [831, 584] on div "Business Canvas -- 2025-09-04 07_36am.pdf" at bounding box center [742, 586] width 221 height 15
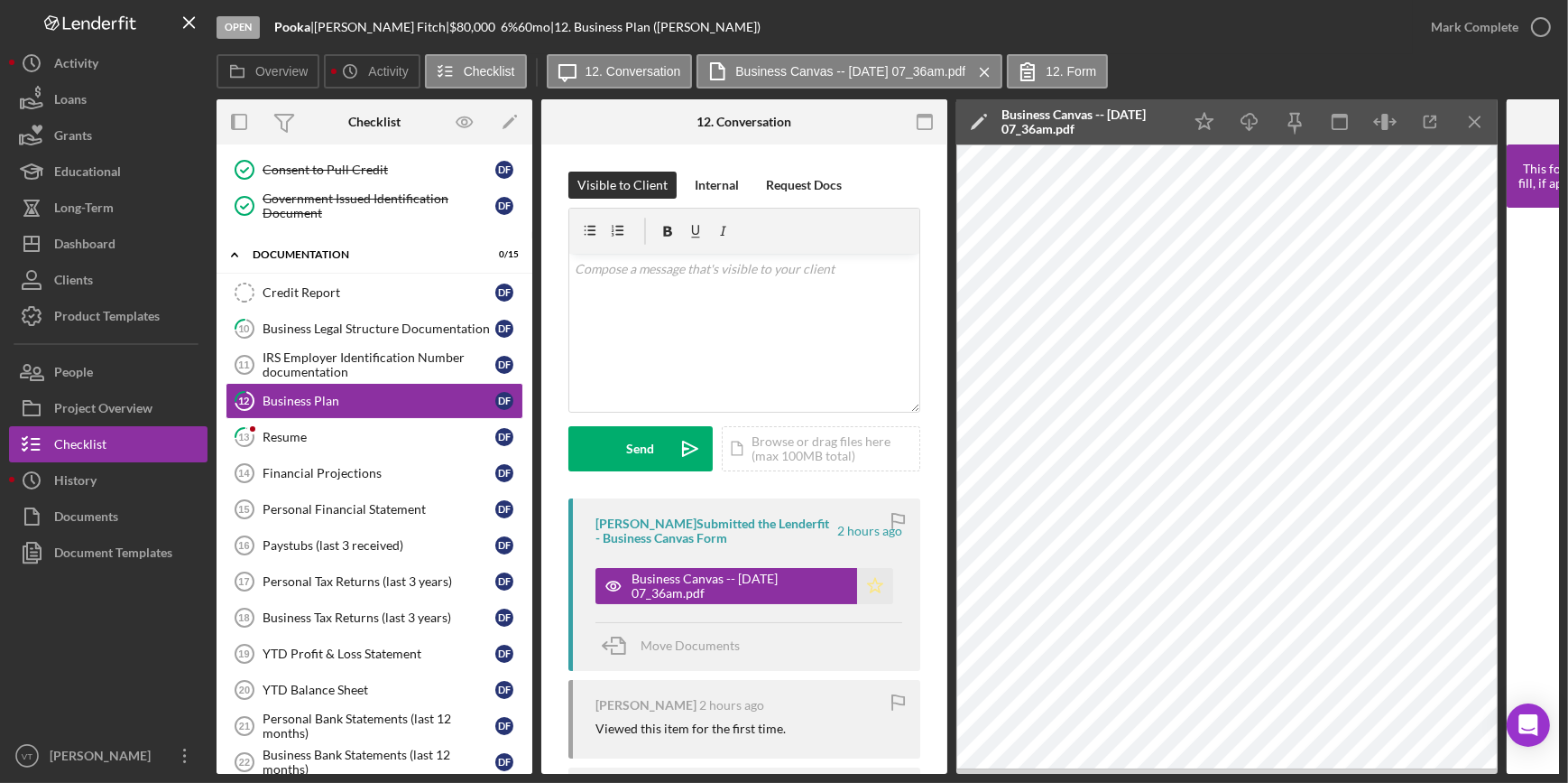
click at [870, 578] on polygon "button" at bounding box center [875, 585] width 16 height 15
click at [1437, 22] on div "Mark Complete" at bounding box center [1474, 26] width 88 height 36
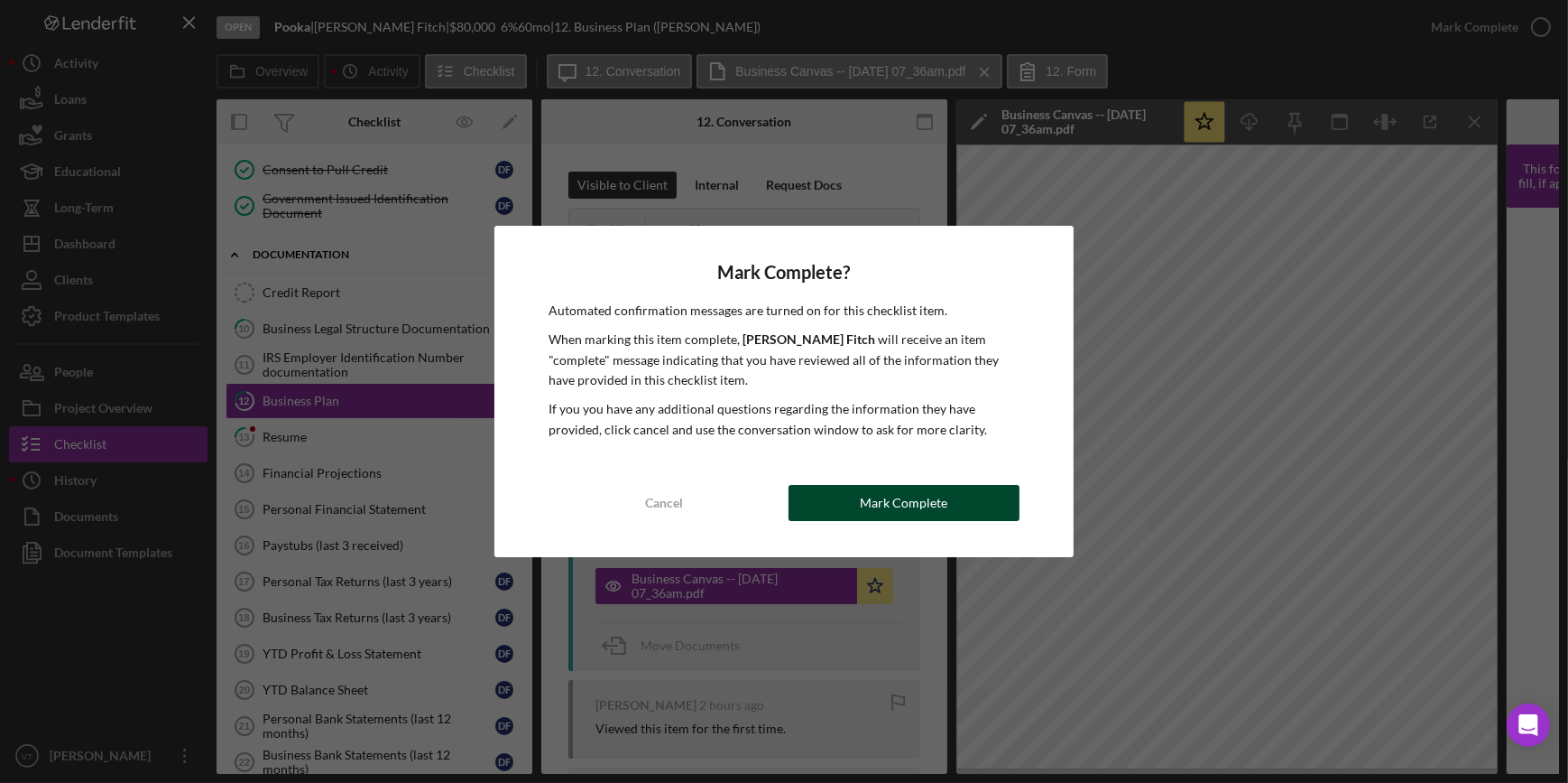
click at [904, 509] on div "Mark Complete" at bounding box center [904, 503] width 88 height 36
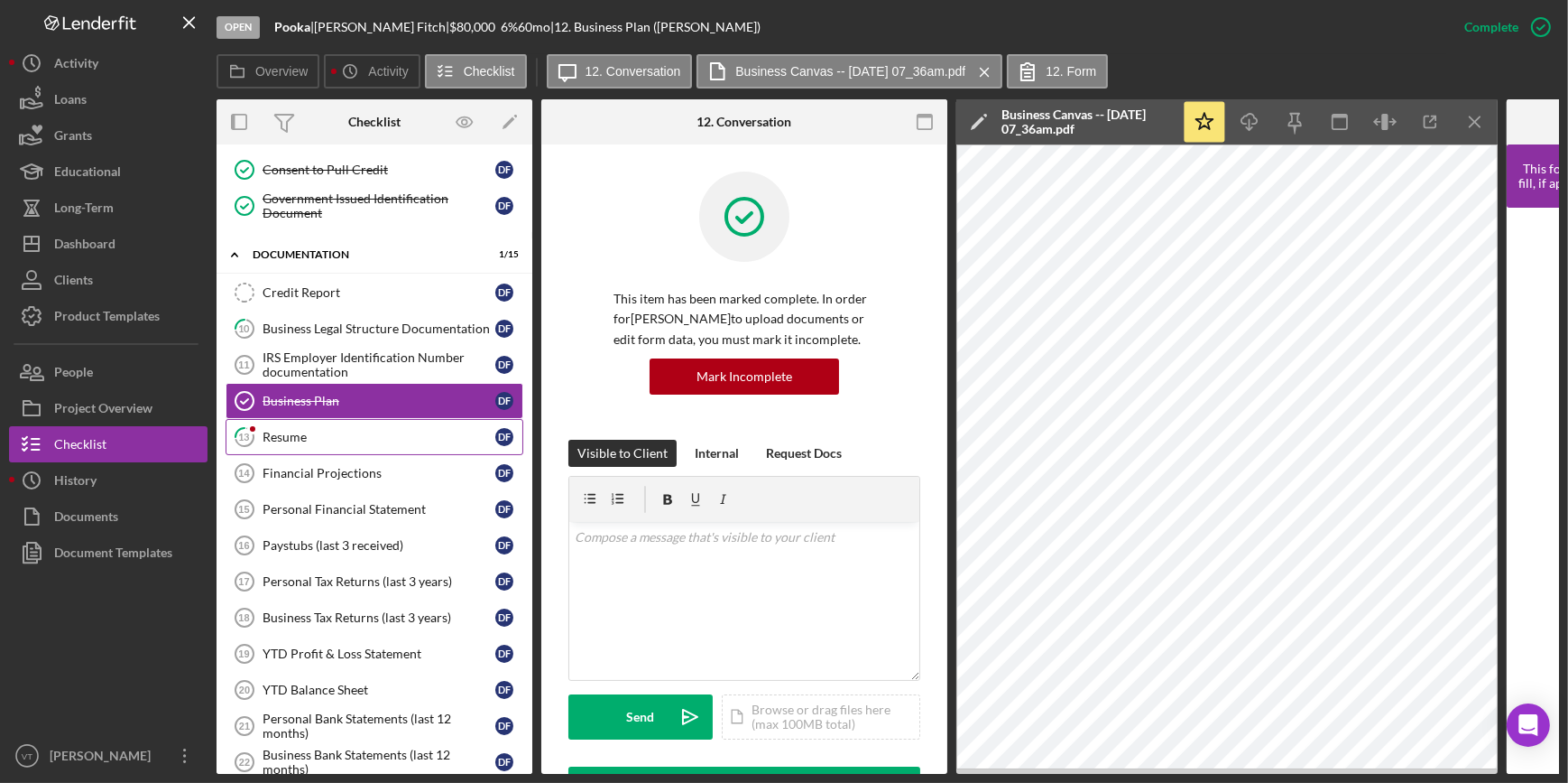
click at [382, 430] on div "Resume" at bounding box center [379, 436] width 233 height 15
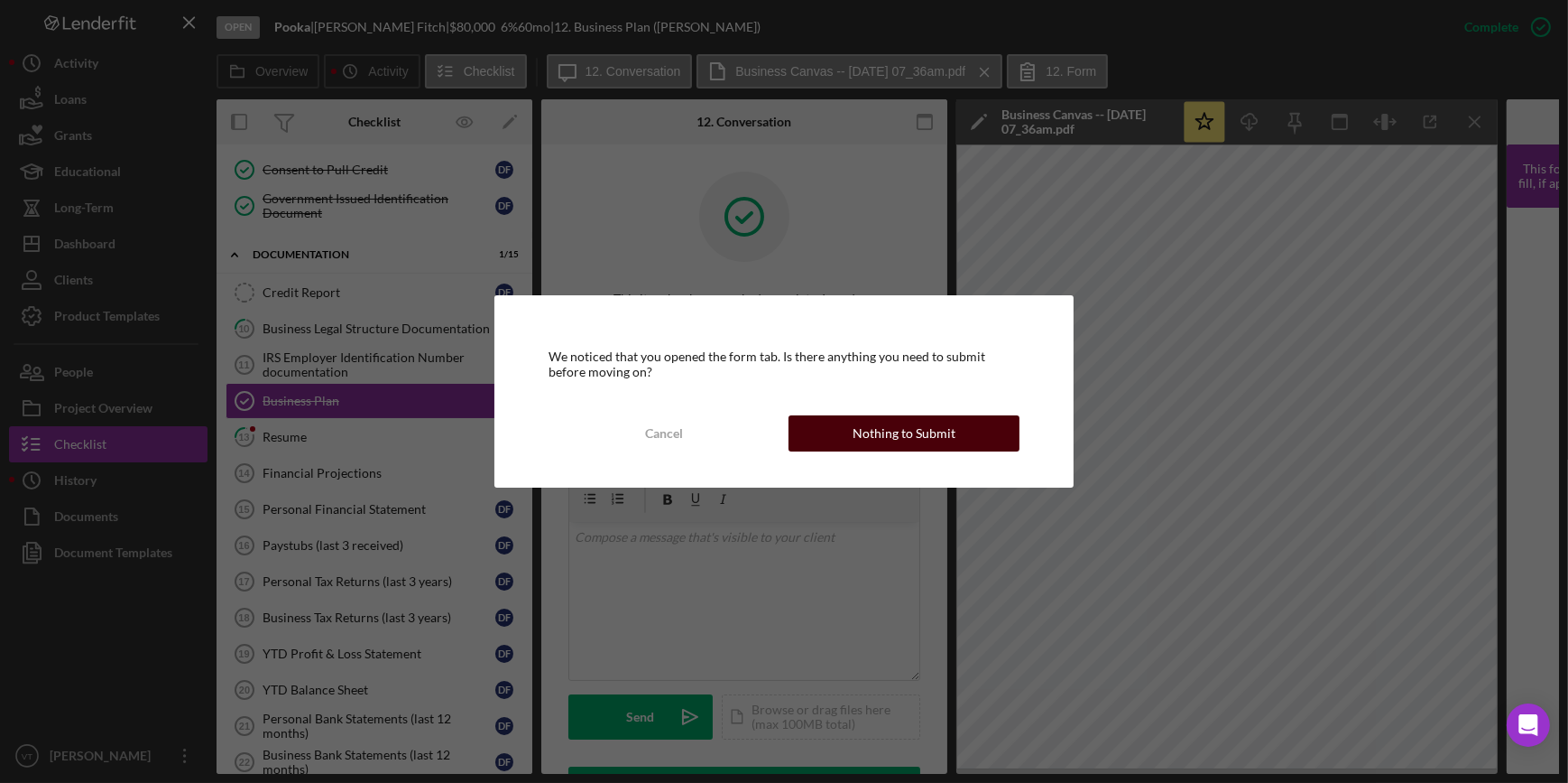
click at [851, 427] on button "Nothing to Submit" at bounding box center [904, 433] width 231 height 36
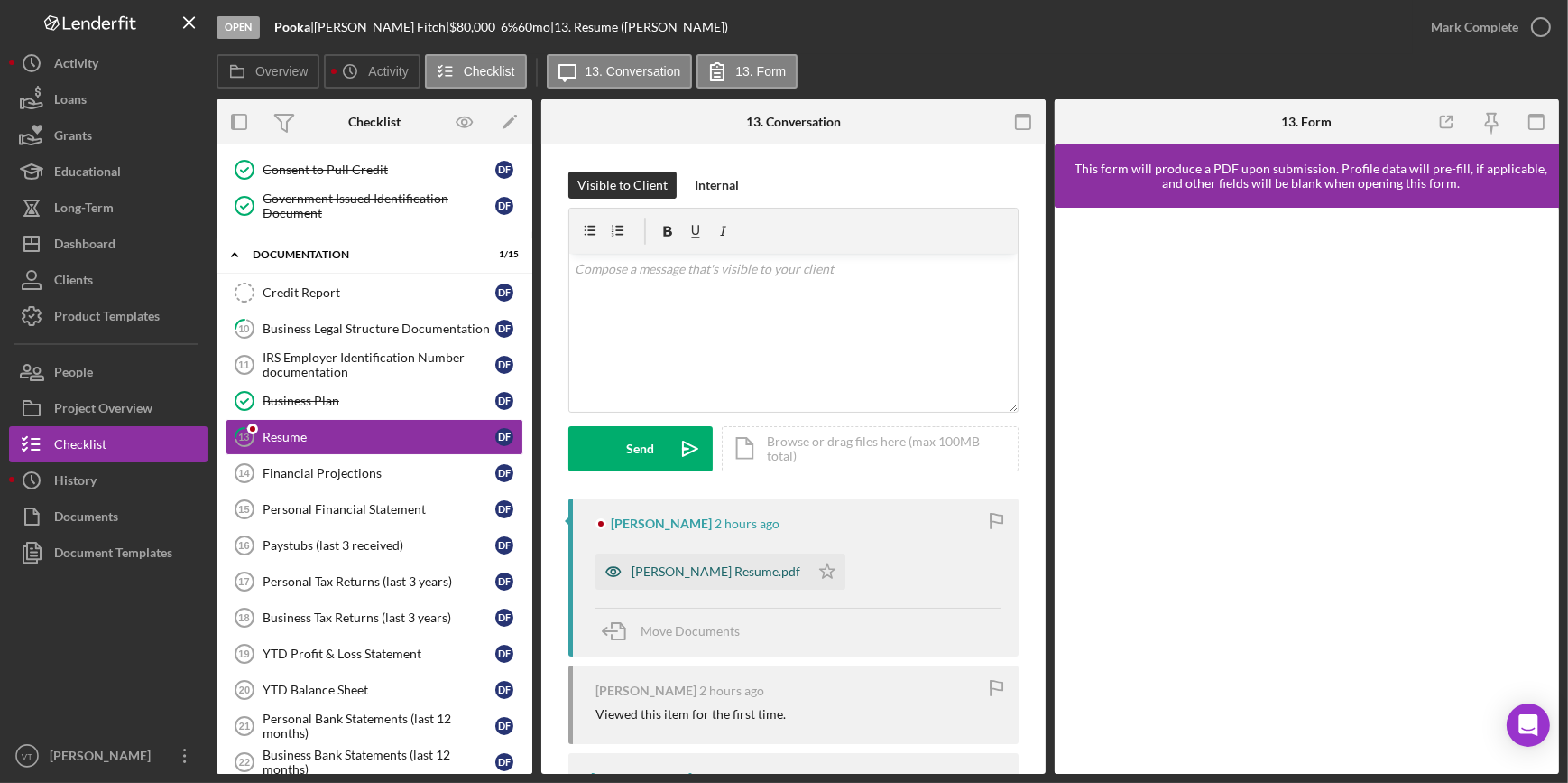
click at [686, 573] on div "Dawn Fitch Resume.pdf" at bounding box center [715, 571] width 169 height 15
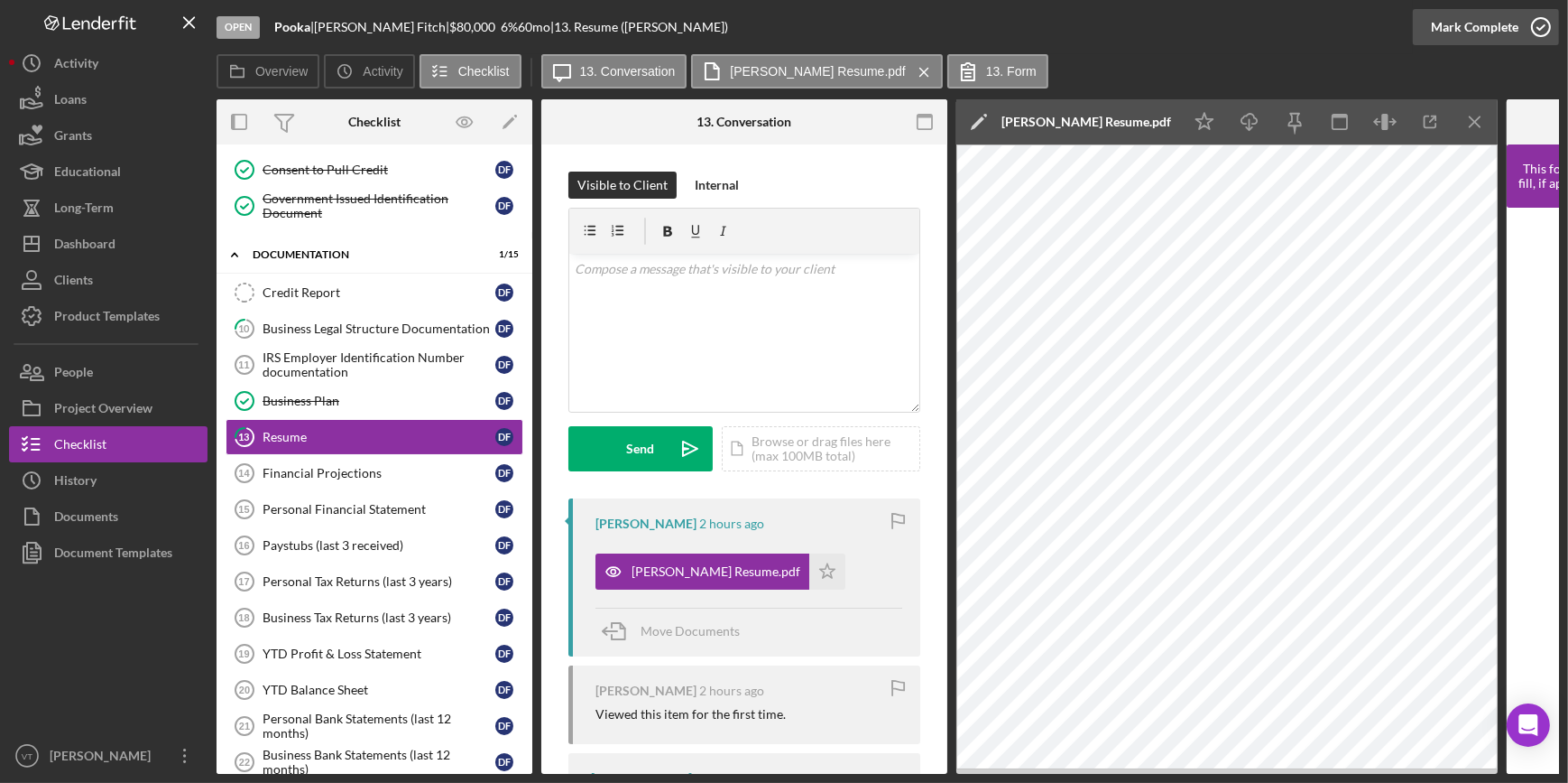
click at [1431, 37] on button "Mark Complete" at bounding box center [1486, 26] width 146 height 36
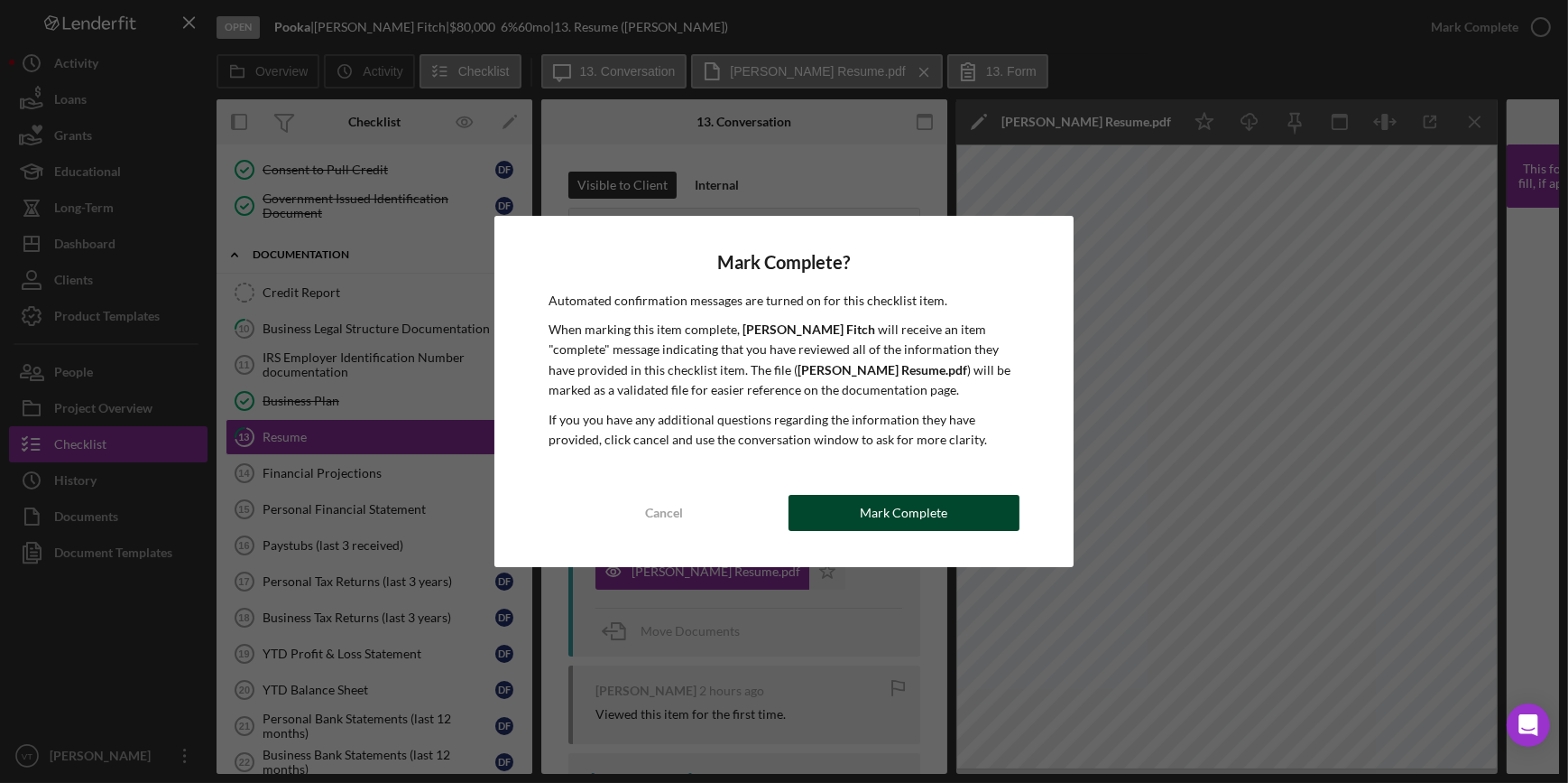
click at [904, 505] on div "Mark Complete" at bounding box center [904, 513] width 88 height 36
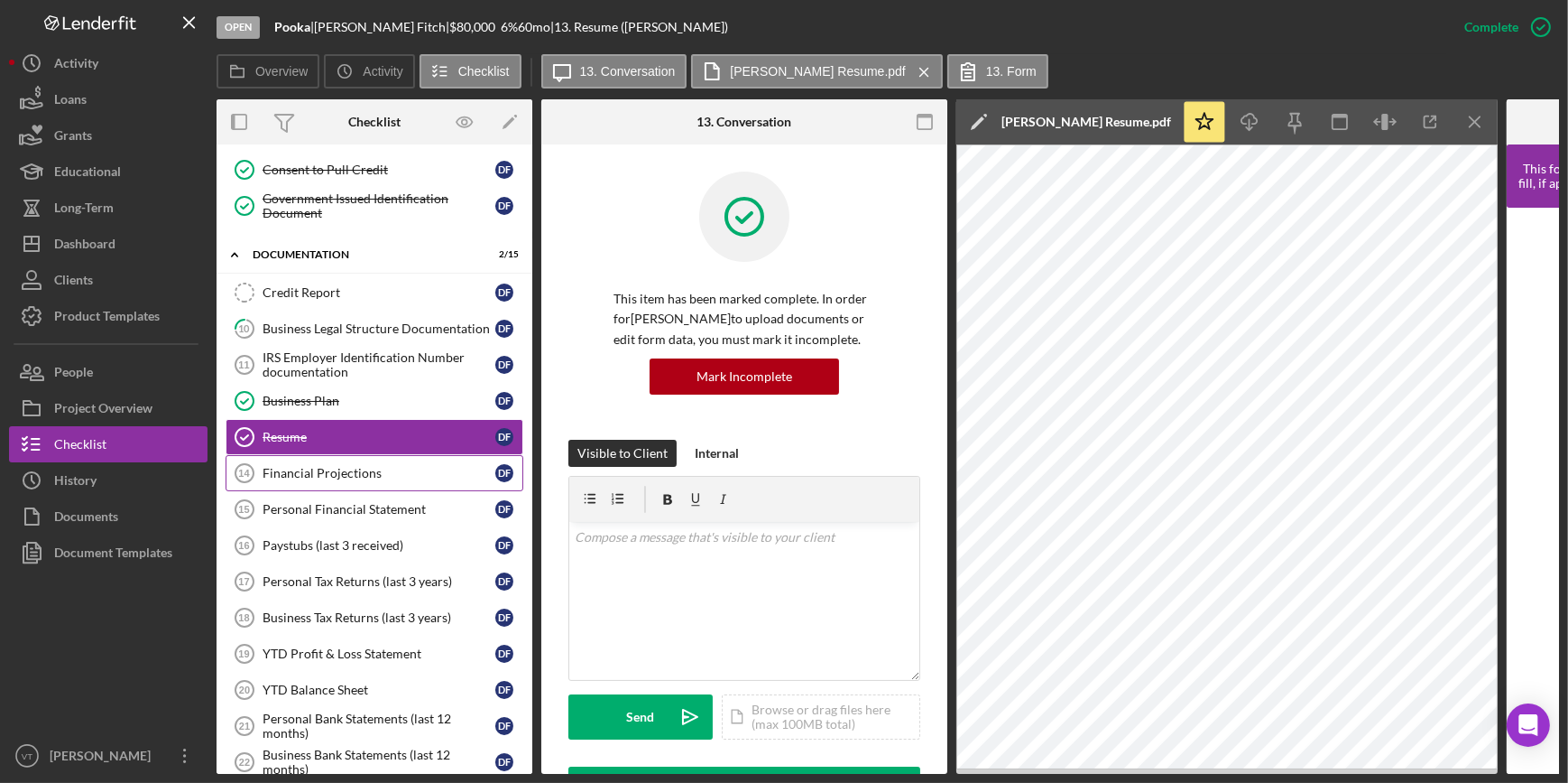
click at [365, 471] on div "Financial Projections" at bounding box center [379, 473] width 233 height 15
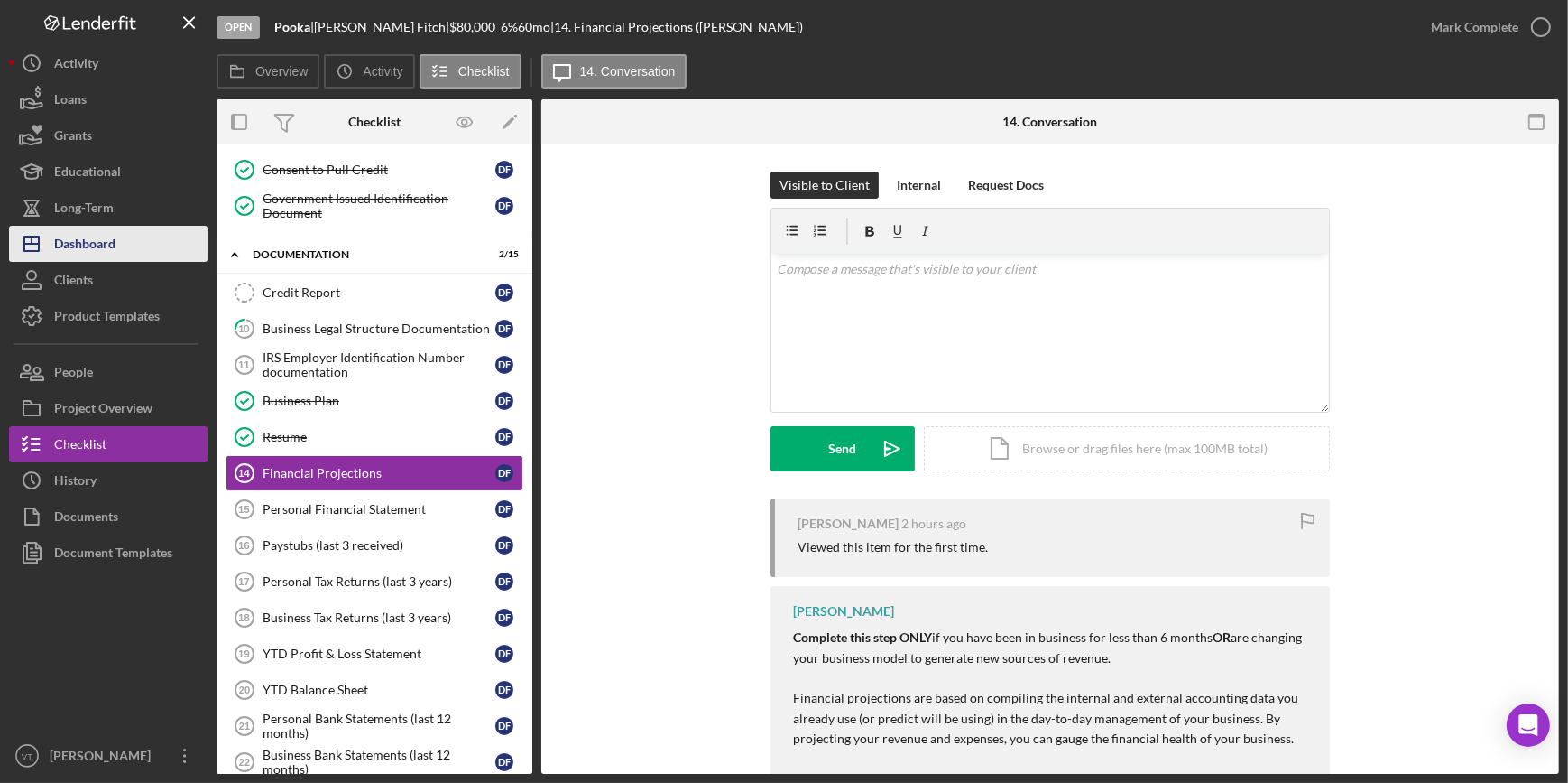
click at [135, 247] on button "Icon/Dashboard Dashboard" at bounding box center [107, 243] width 198 height 36
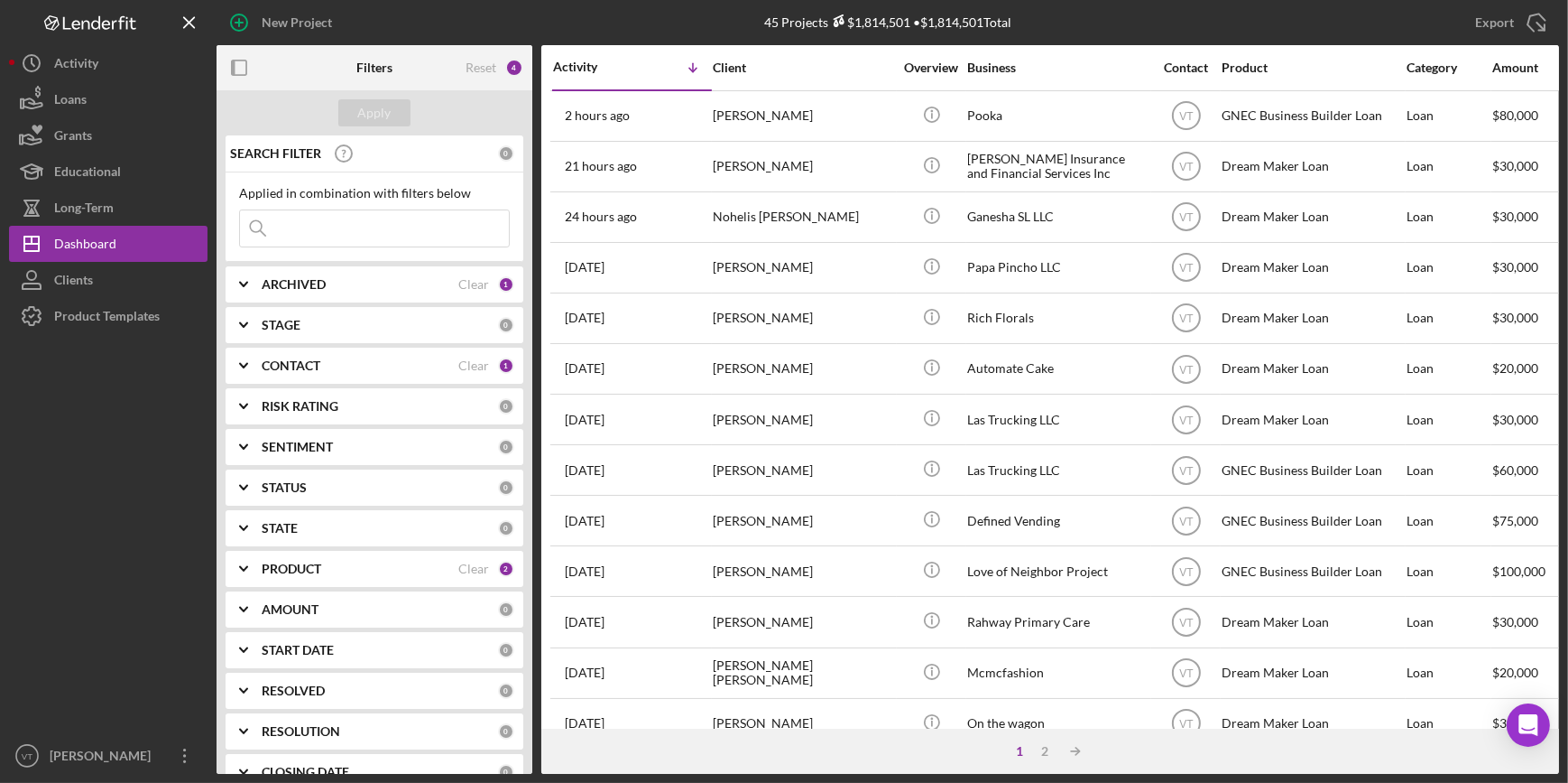
click at [312, 233] on input at bounding box center [375, 227] width 269 height 36
paste input "Reid"
type input "Reid"
click at [362, 108] on div "Apply" at bounding box center [375, 113] width 33 height 27
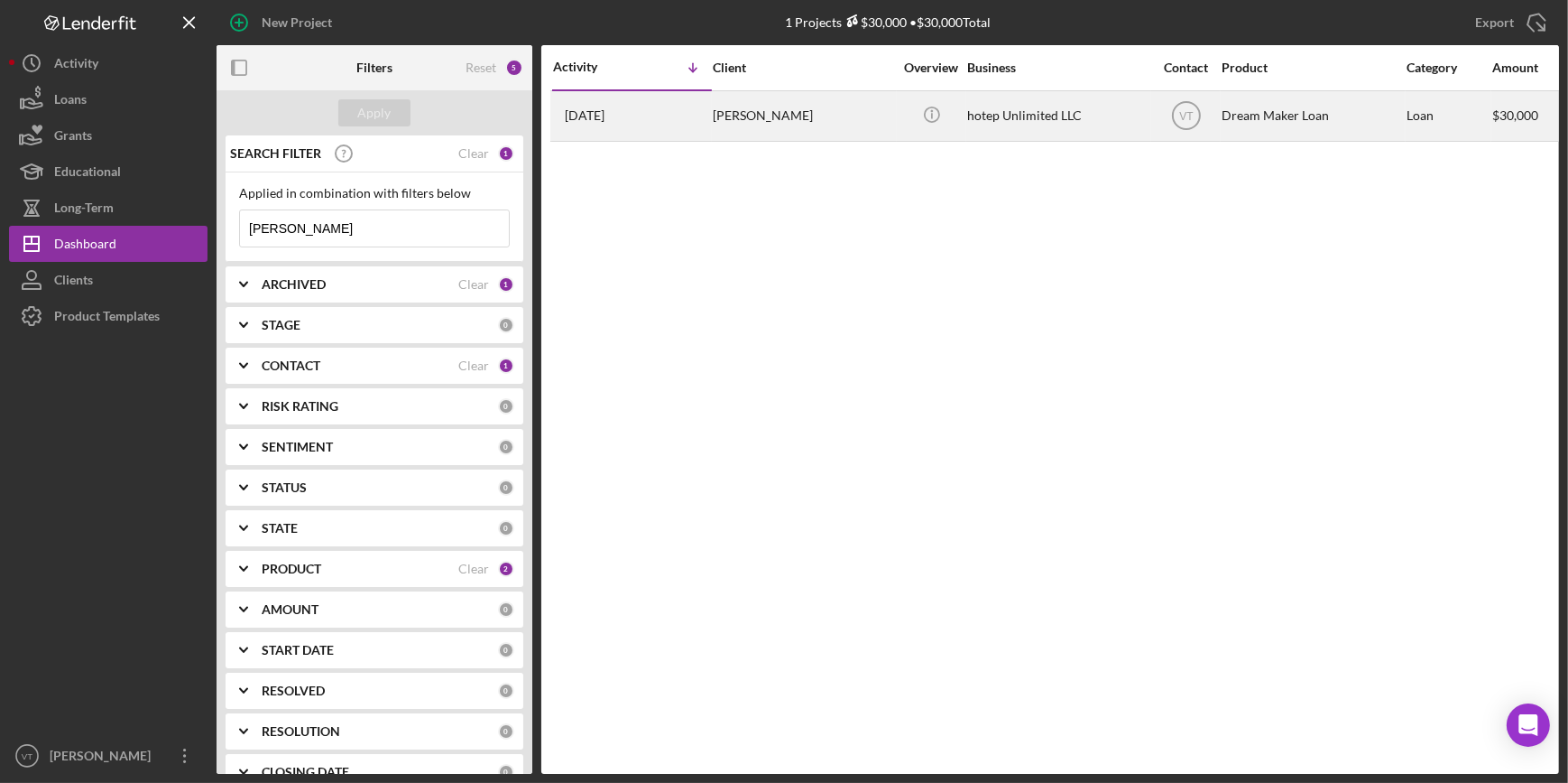
click at [708, 113] on div "1 month ago Melbourne Reid" at bounding box center [632, 115] width 158 height 48
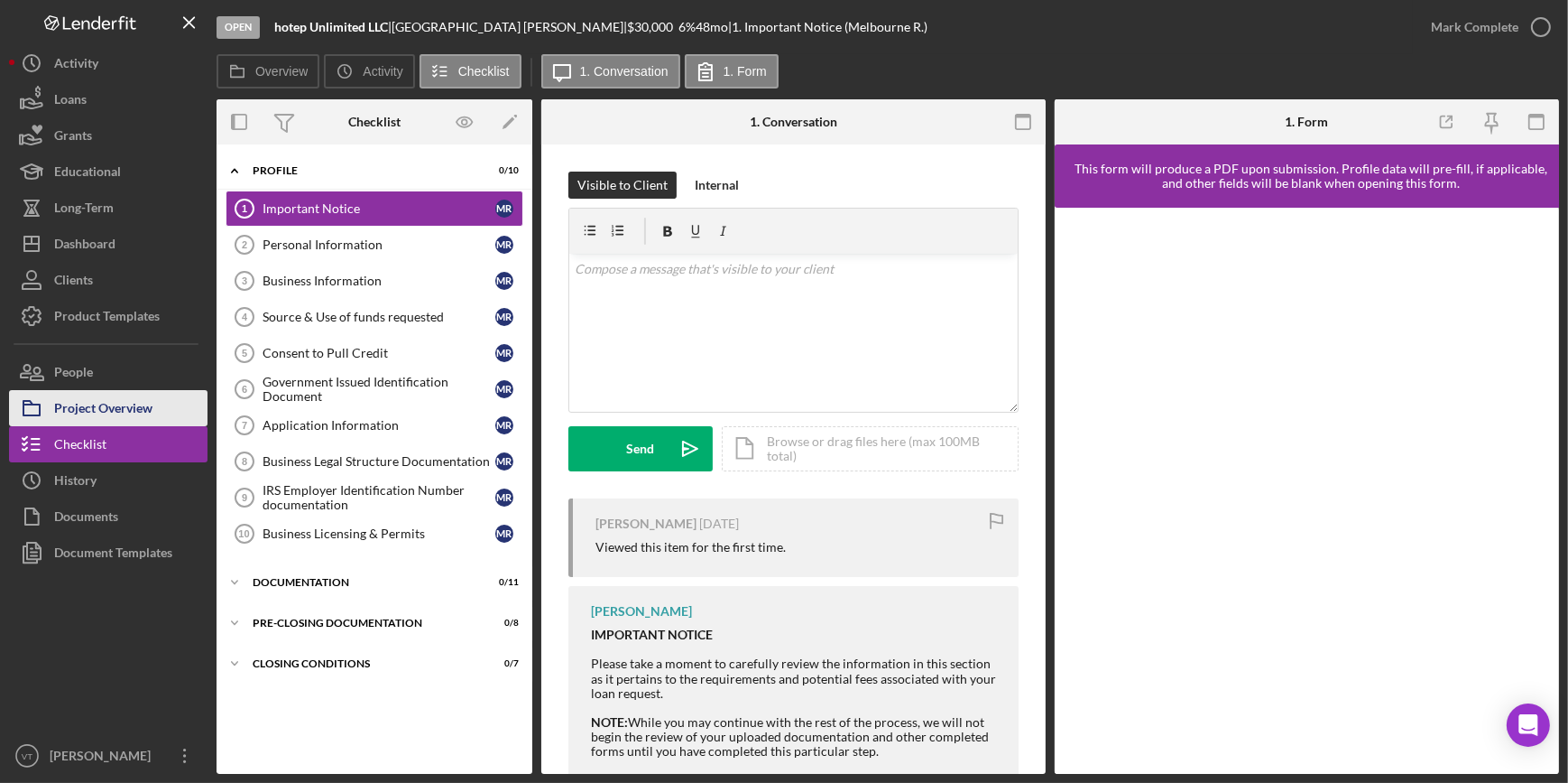
click at [108, 409] on div "Project Overview" at bounding box center [102, 410] width 99 height 41
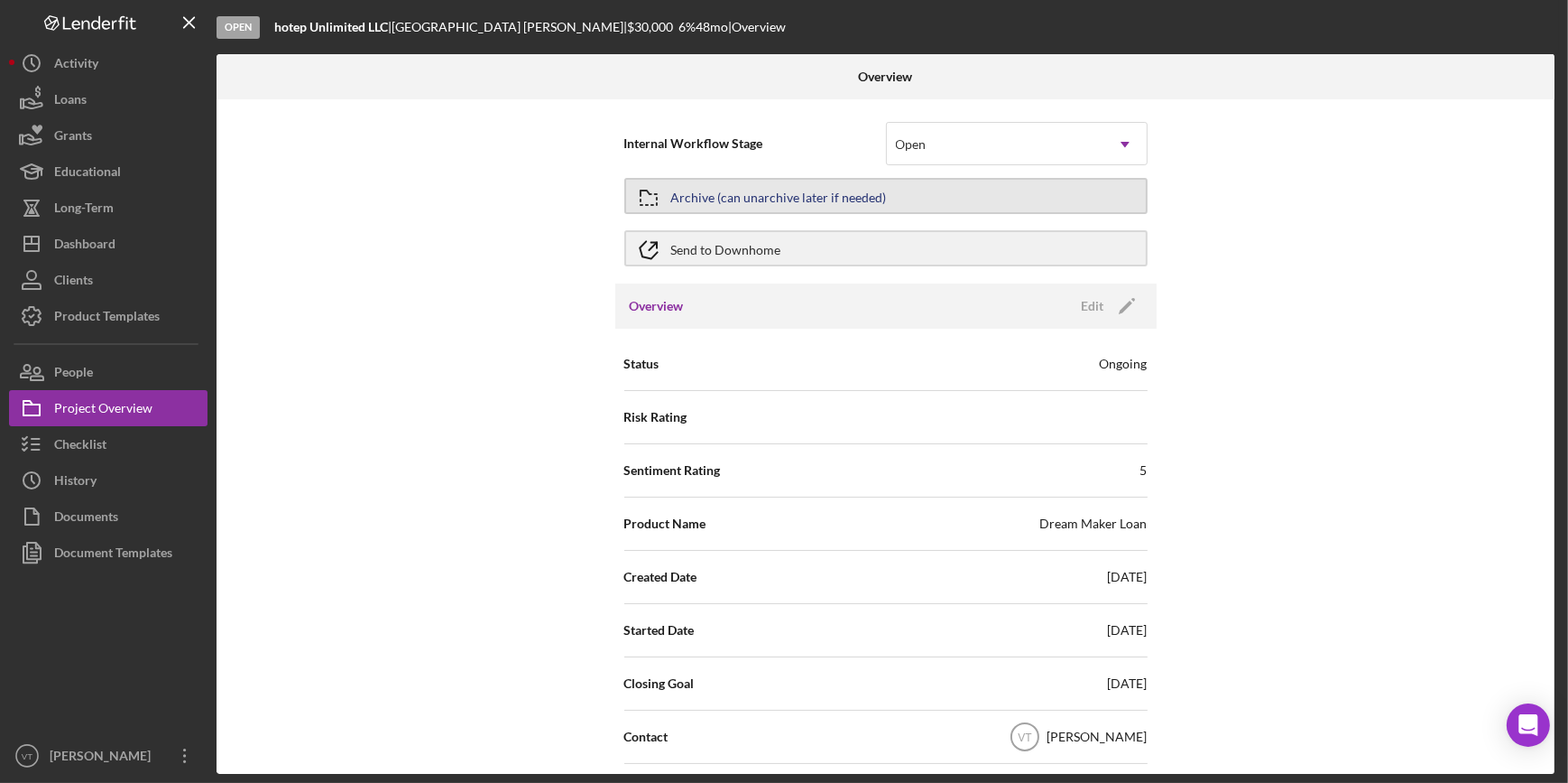
click at [667, 191] on button "Archive (can unarchive later if needed)" at bounding box center [886, 195] width 523 height 36
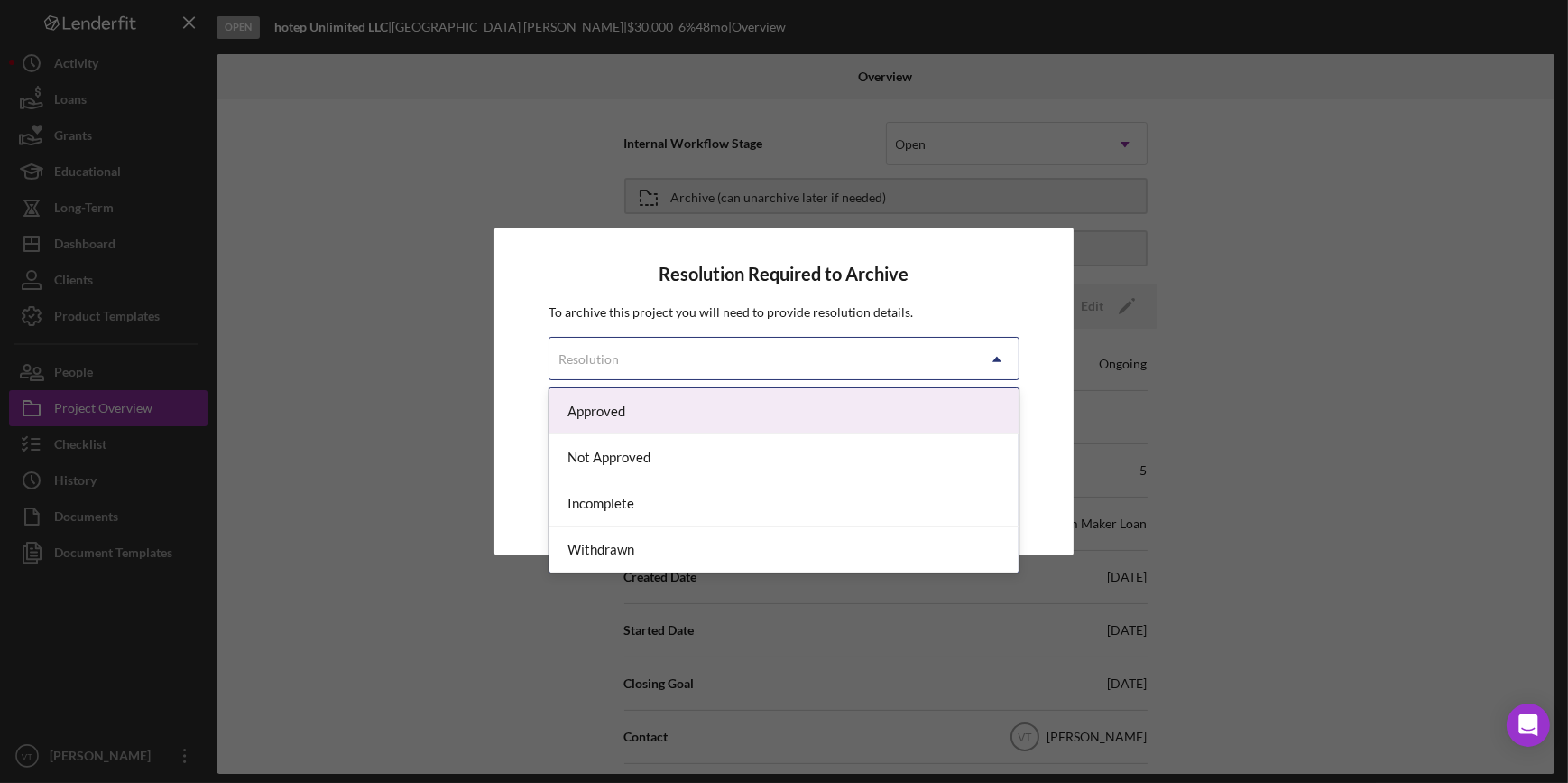
click at [776, 345] on div "Resolution" at bounding box center [761, 359] width 424 height 42
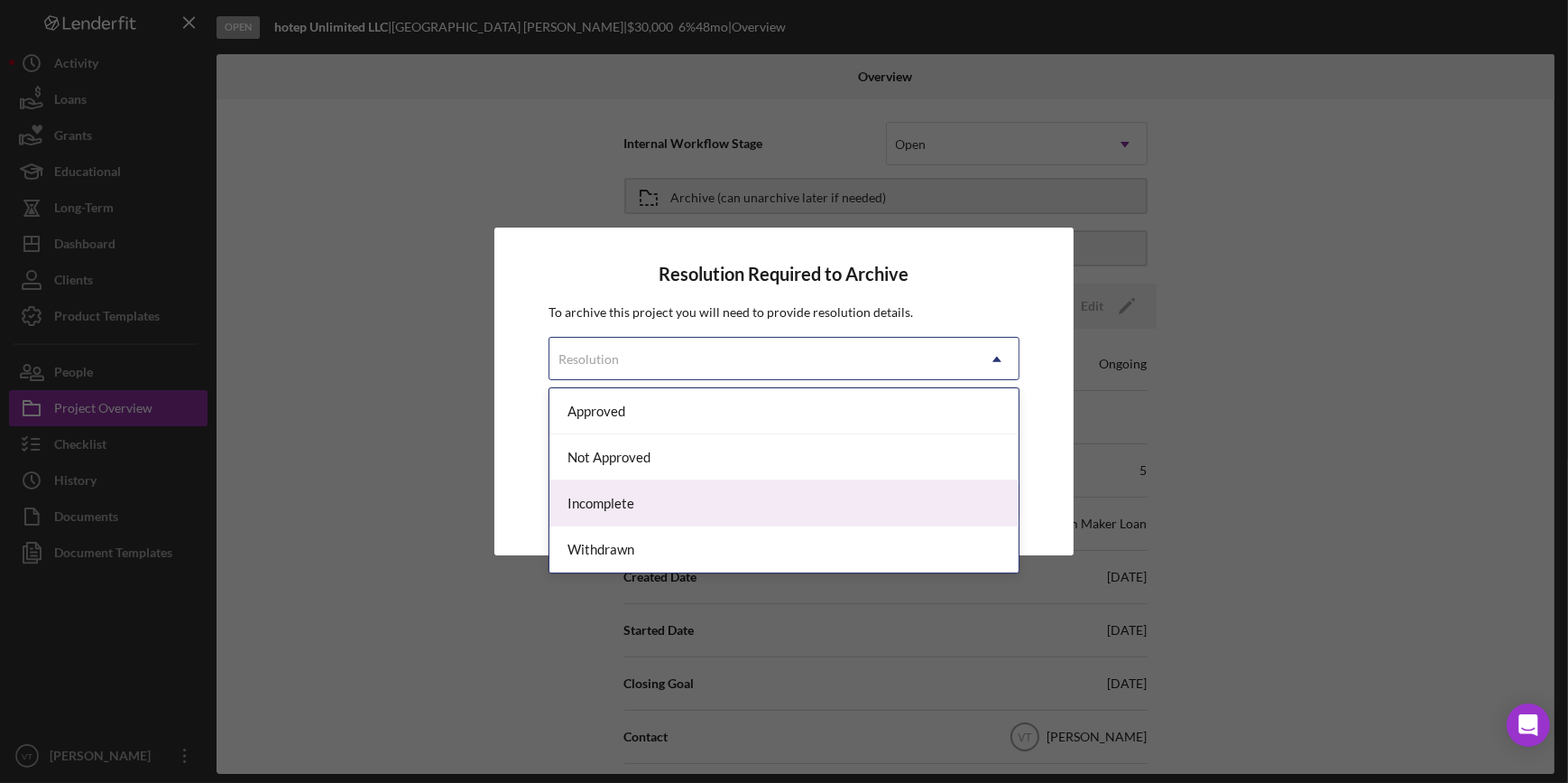
click at [691, 494] on div "Incomplete" at bounding box center [784, 503] width 468 height 46
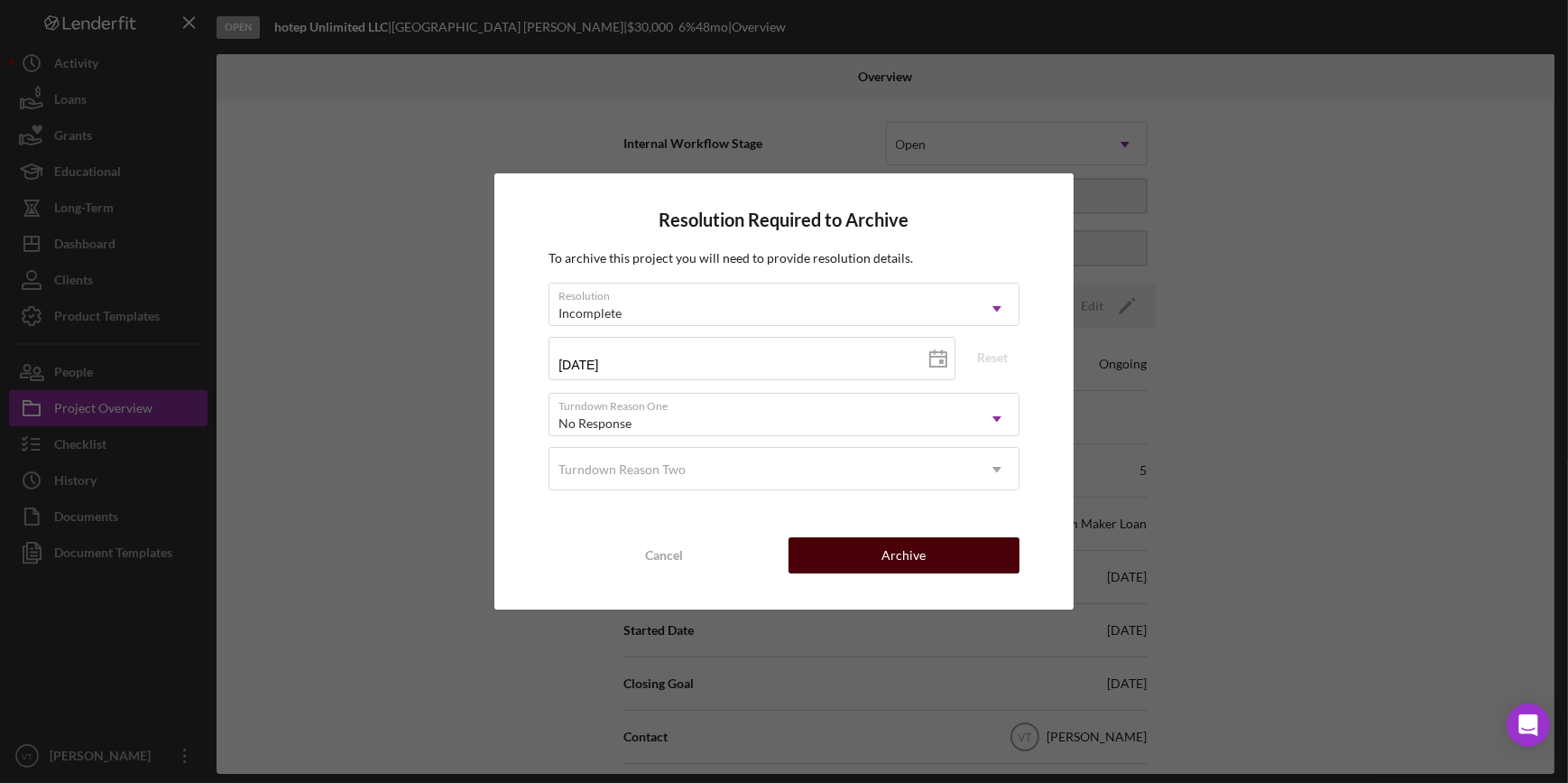
click at [838, 547] on button "Archive" at bounding box center [904, 555] width 231 height 36
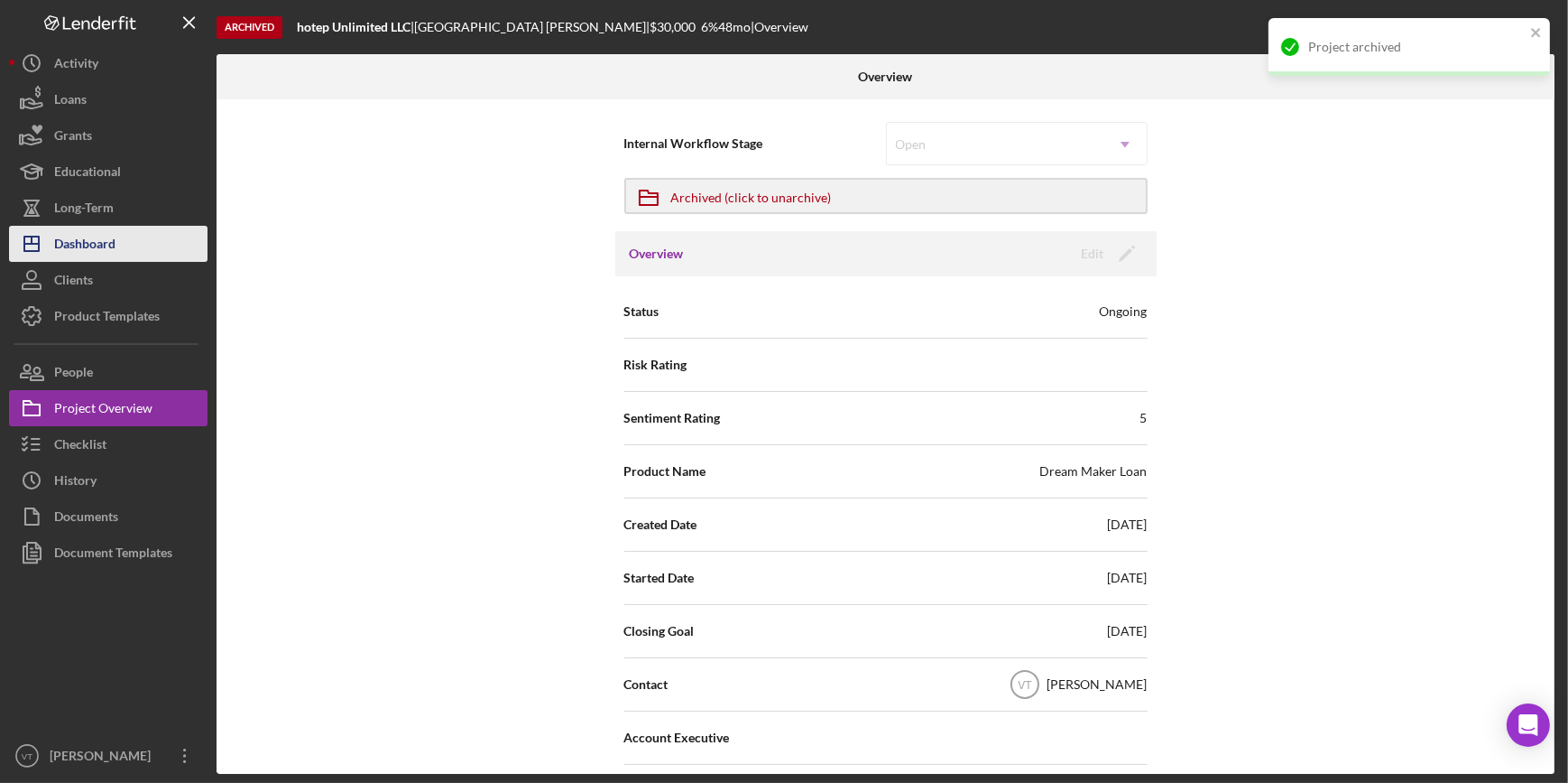
click at [121, 256] on button "Icon/Dashboard Dashboard" at bounding box center [107, 243] width 198 height 36
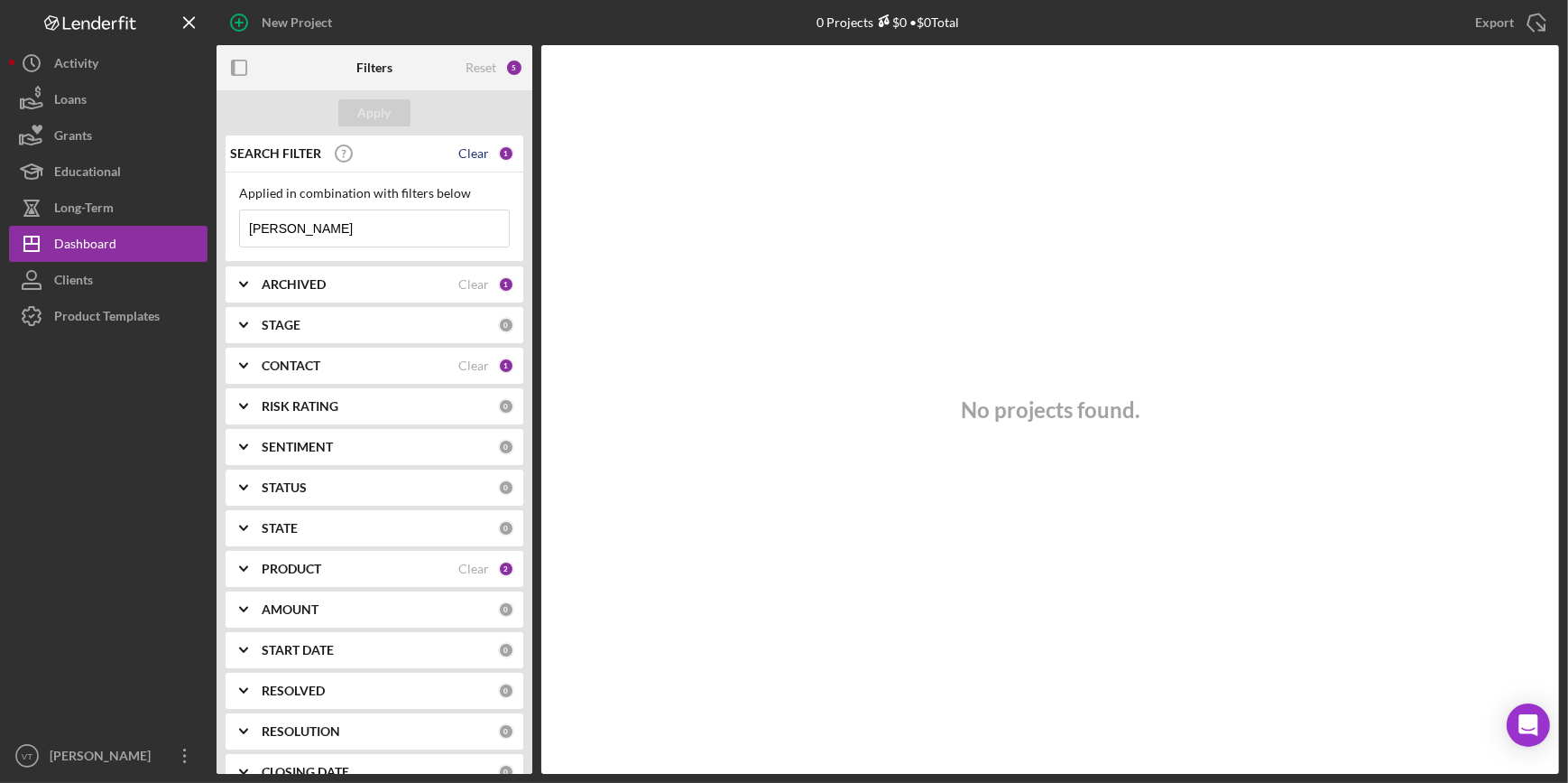
click at [473, 146] on div "Clear" at bounding box center [473, 153] width 30 height 15
click at [374, 114] on div "Apply" at bounding box center [375, 113] width 33 height 27
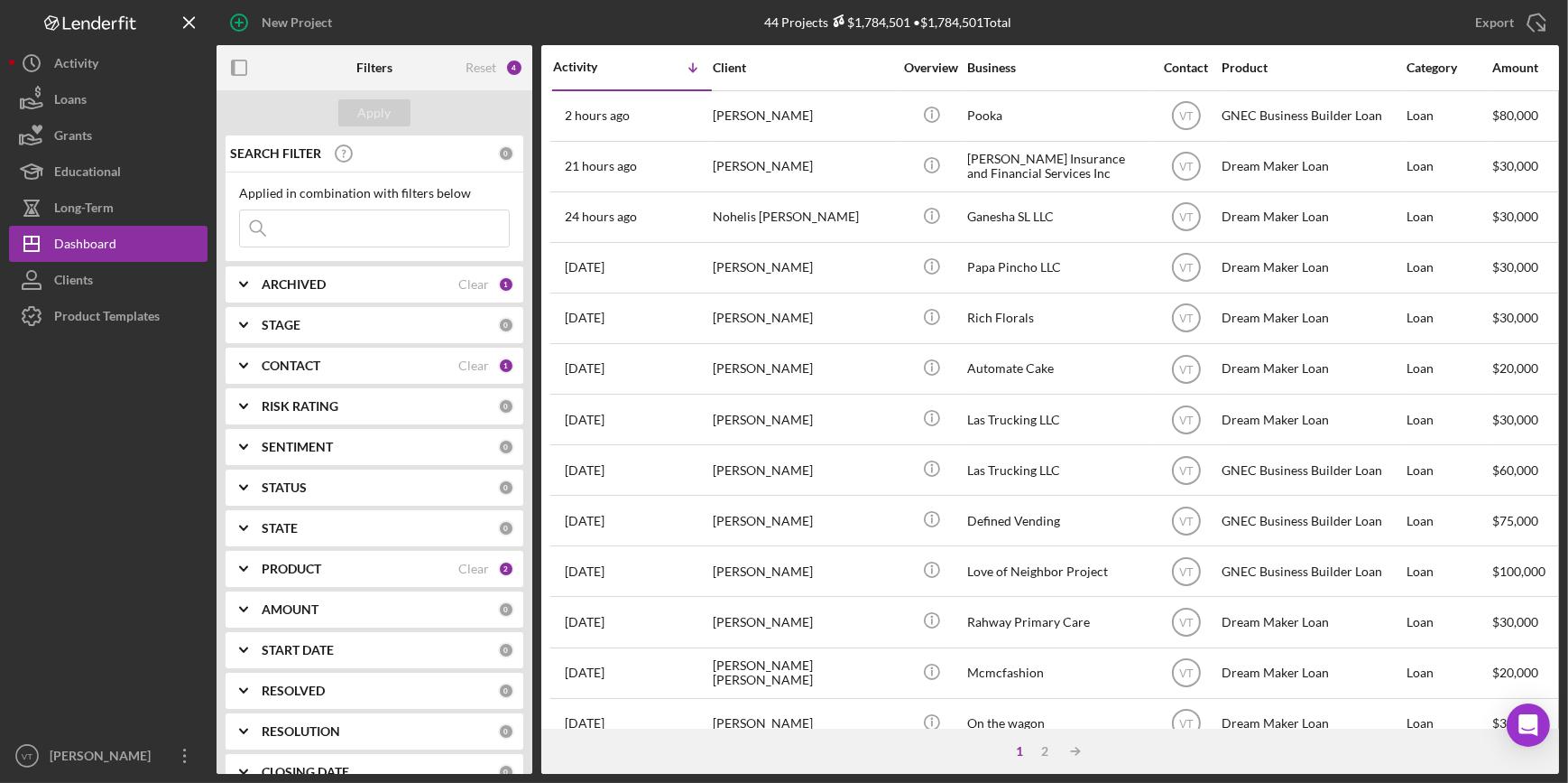
click at [288, 227] on input at bounding box center [375, 227] width 269 height 36
paste input "Wilder"
type input "Wilder"
click at [384, 116] on div "Apply" at bounding box center [375, 113] width 33 height 27
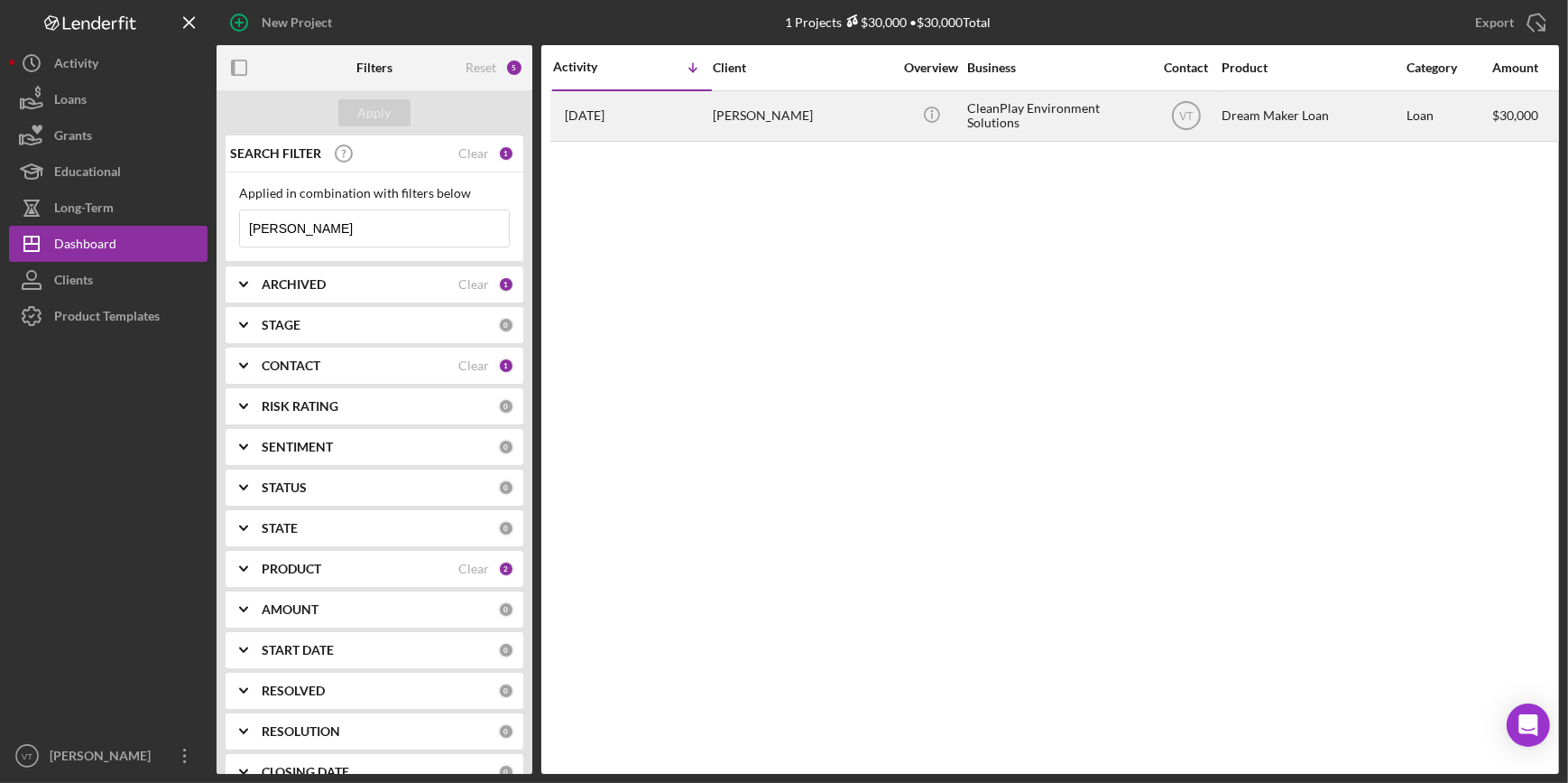
click at [679, 120] on div "1 month ago John Wilder" at bounding box center [632, 115] width 158 height 48
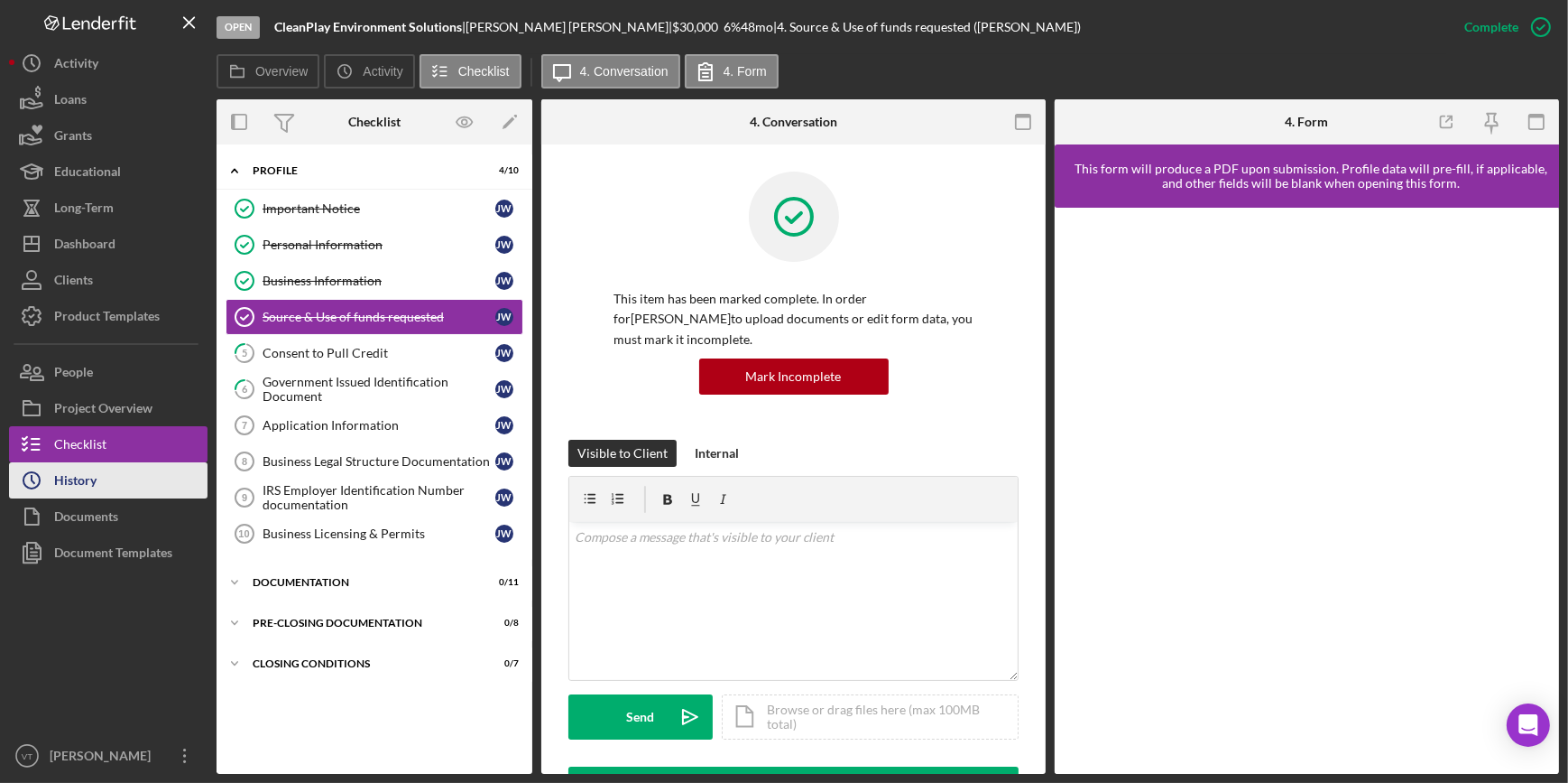
click at [134, 471] on button "Icon/History History" at bounding box center [107, 479] width 198 height 36
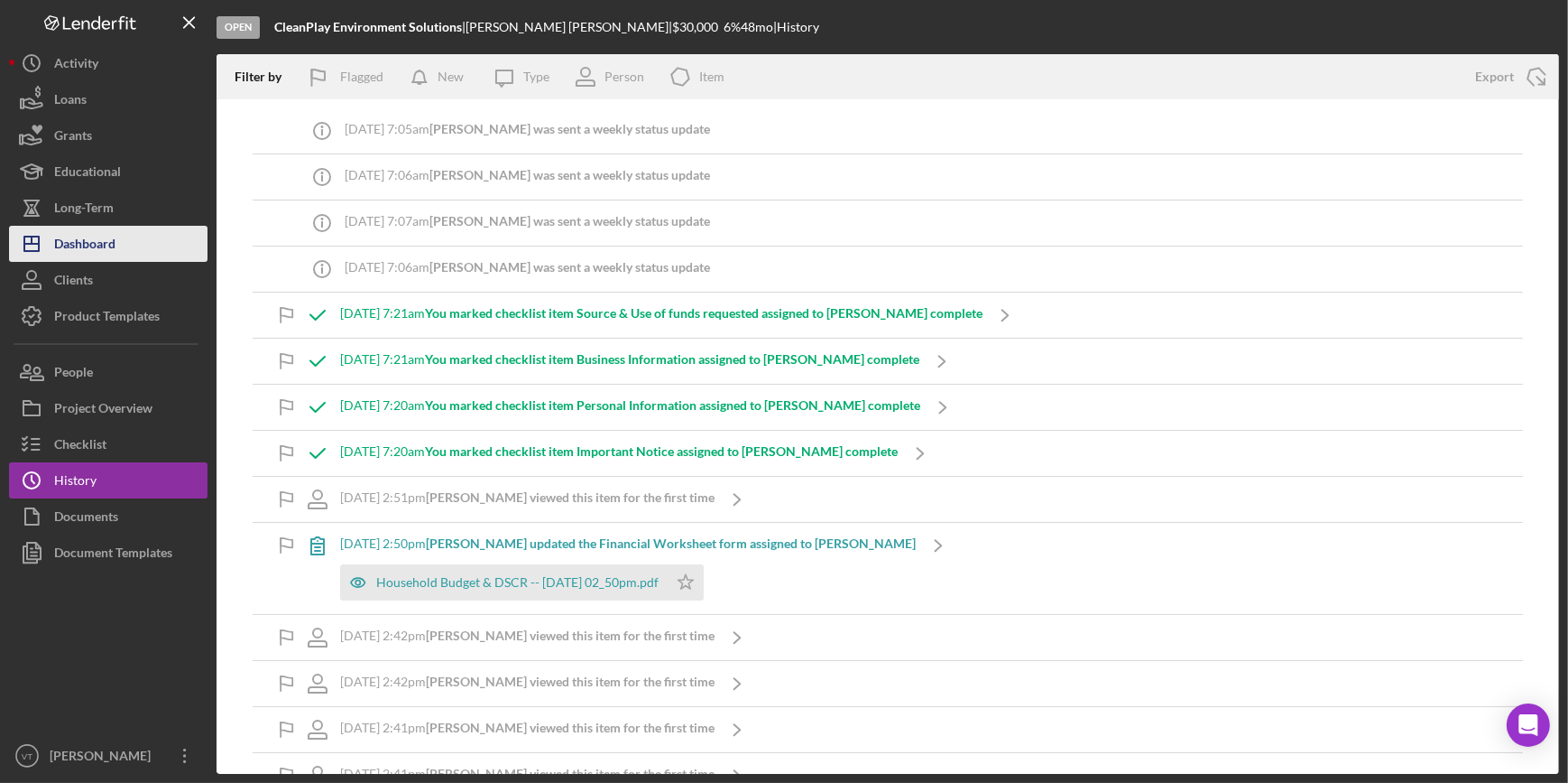
click at [88, 249] on div "Dashboard" at bounding box center [84, 246] width 61 height 41
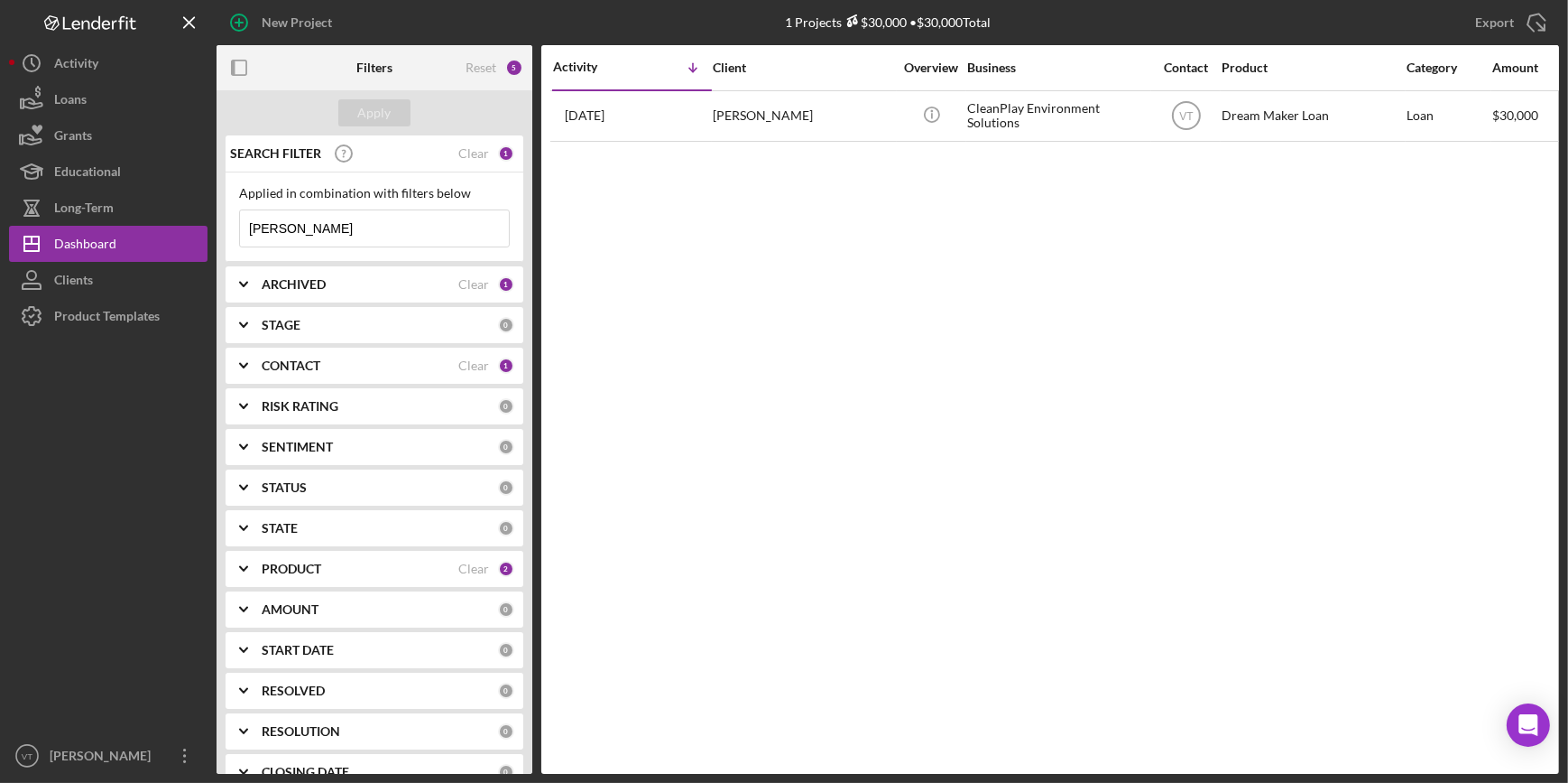
click at [467, 156] on div "Clear" at bounding box center [473, 153] width 30 height 15
click at [387, 105] on div "Apply" at bounding box center [375, 113] width 33 height 27
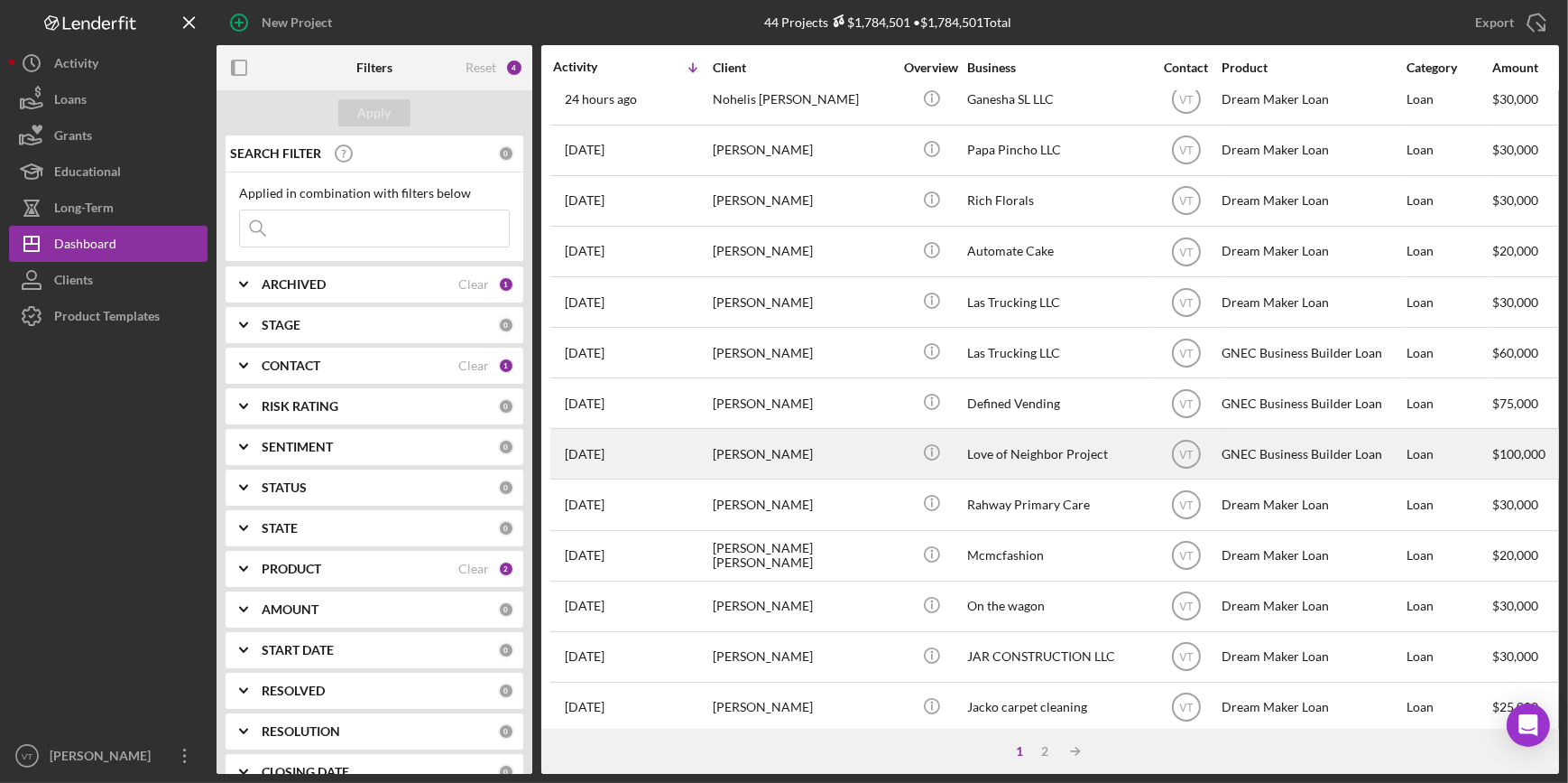
scroll to position [163, 0]
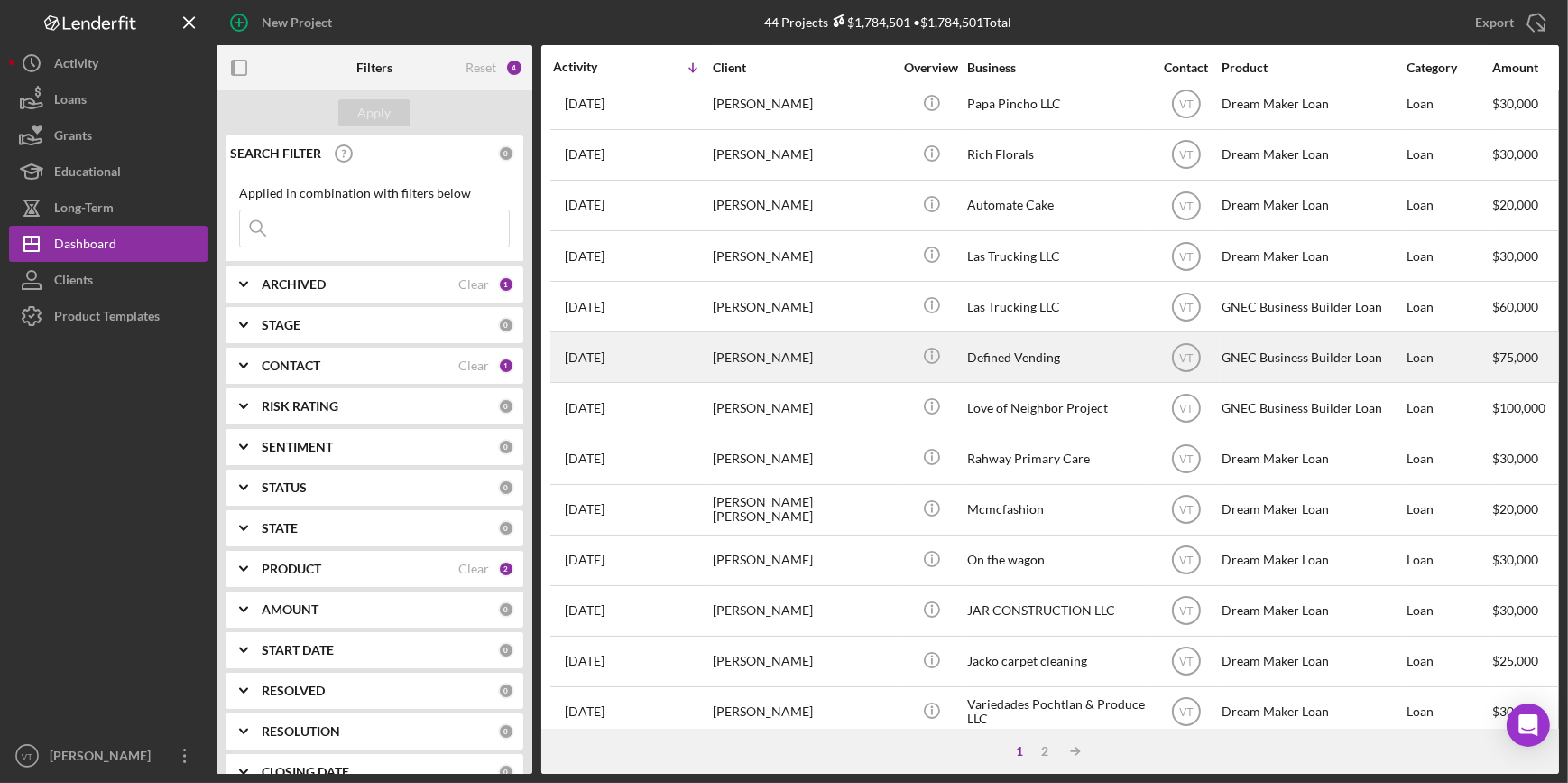
click at [746, 365] on div "Denise Joachim" at bounding box center [802, 356] width 181 height 48
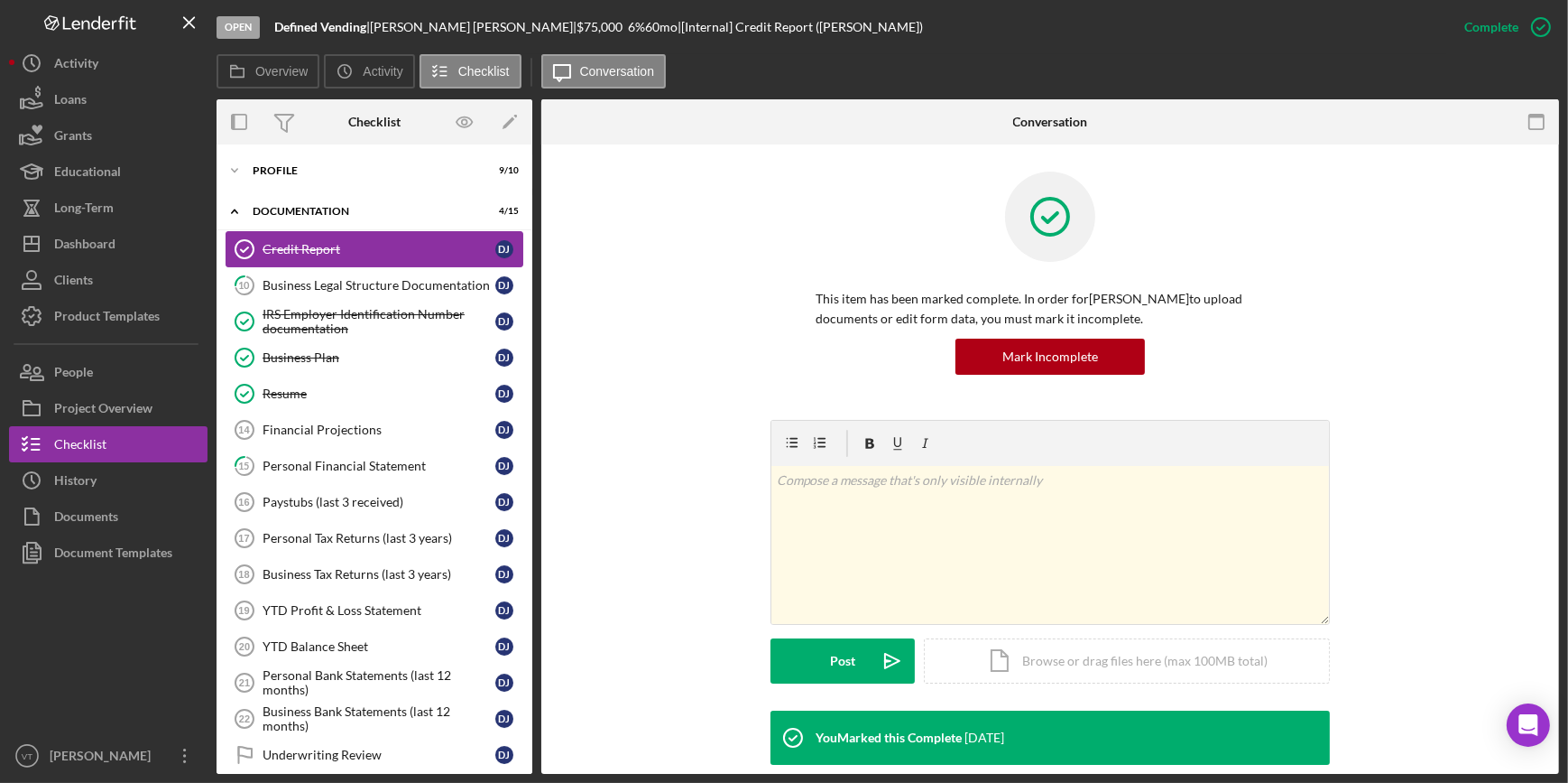
click at [263, 253] on div "Credit Report" at bounding box center [379, 249] width 233 height 15
click at [324, 244] on div "Credit Report" at bounding box center [379, 249] width 233 height 15
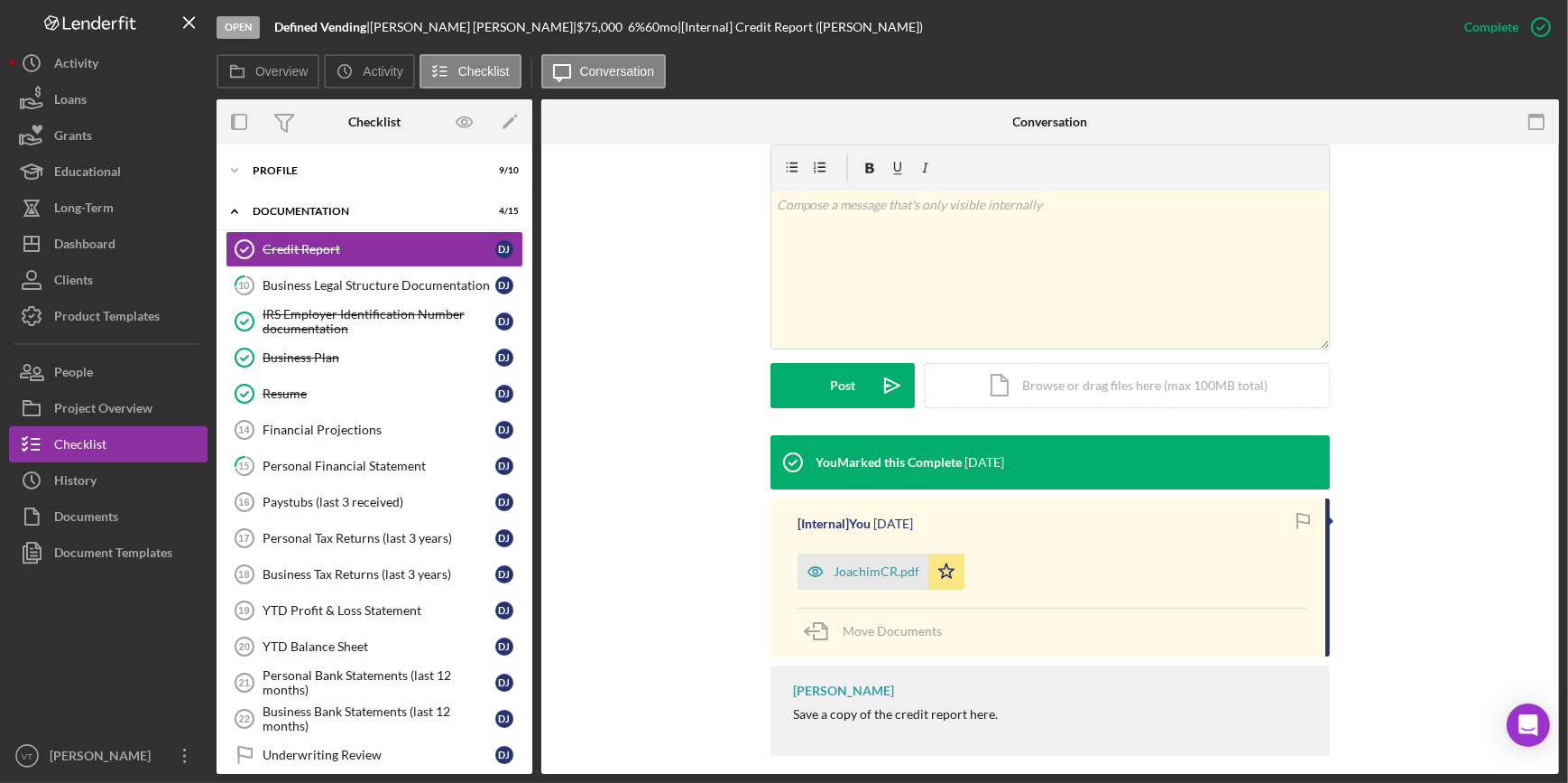
scroll to position [293, 0]
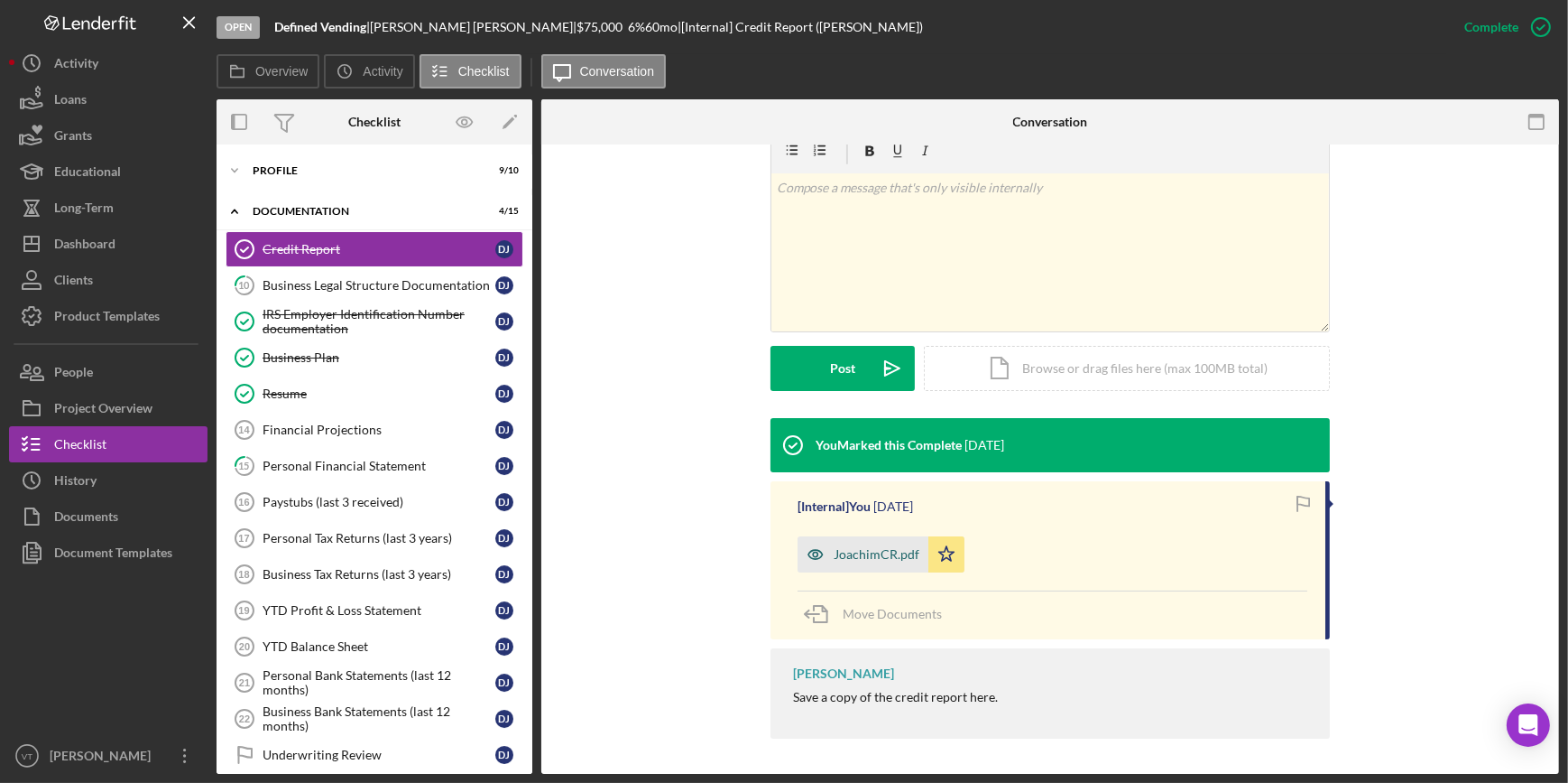
click at [861, 557] on div "JoachimCR.pdf" at bounding box center [876, 554] width 86 height 15
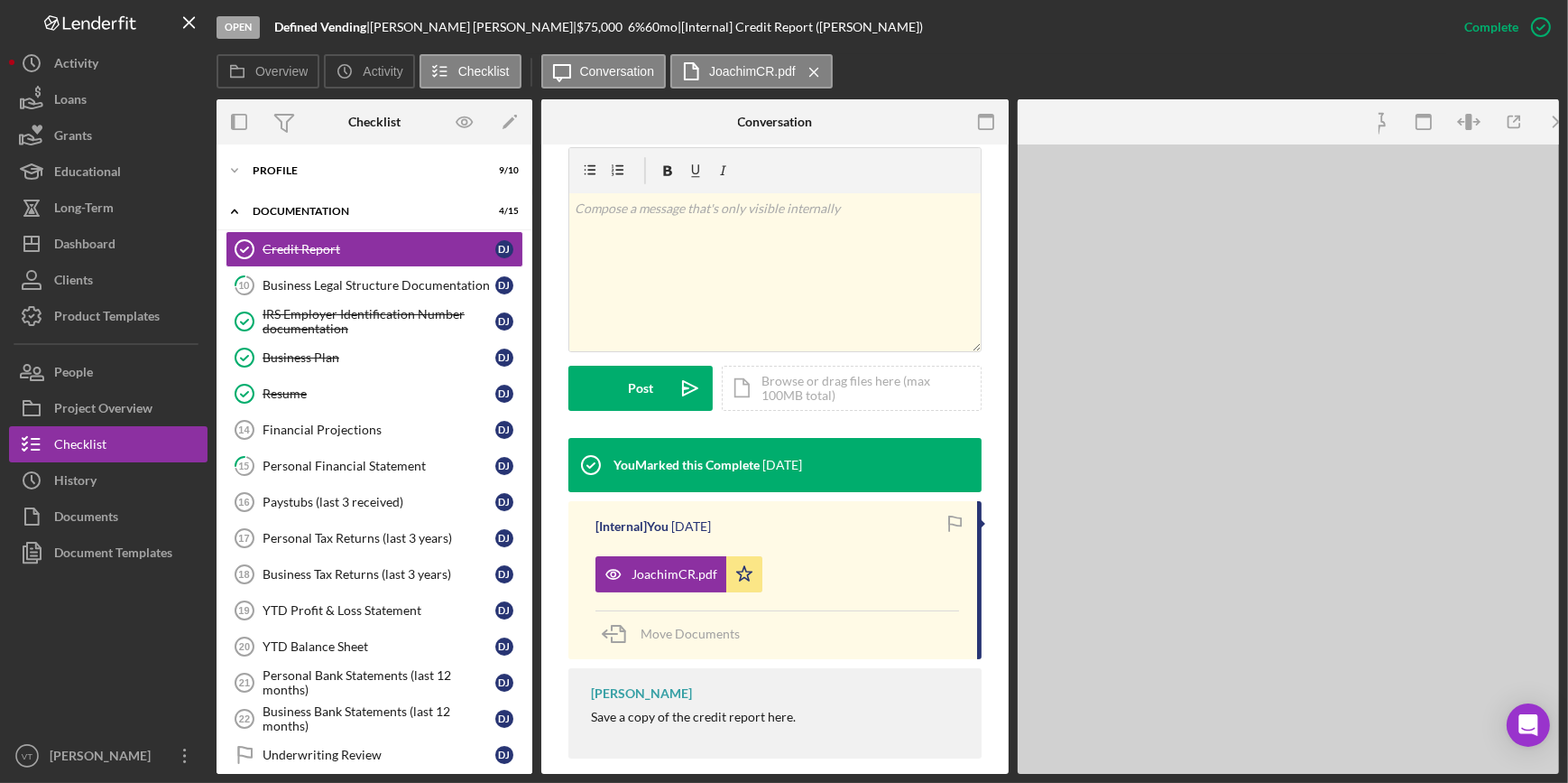
scroll to position [313, 0]
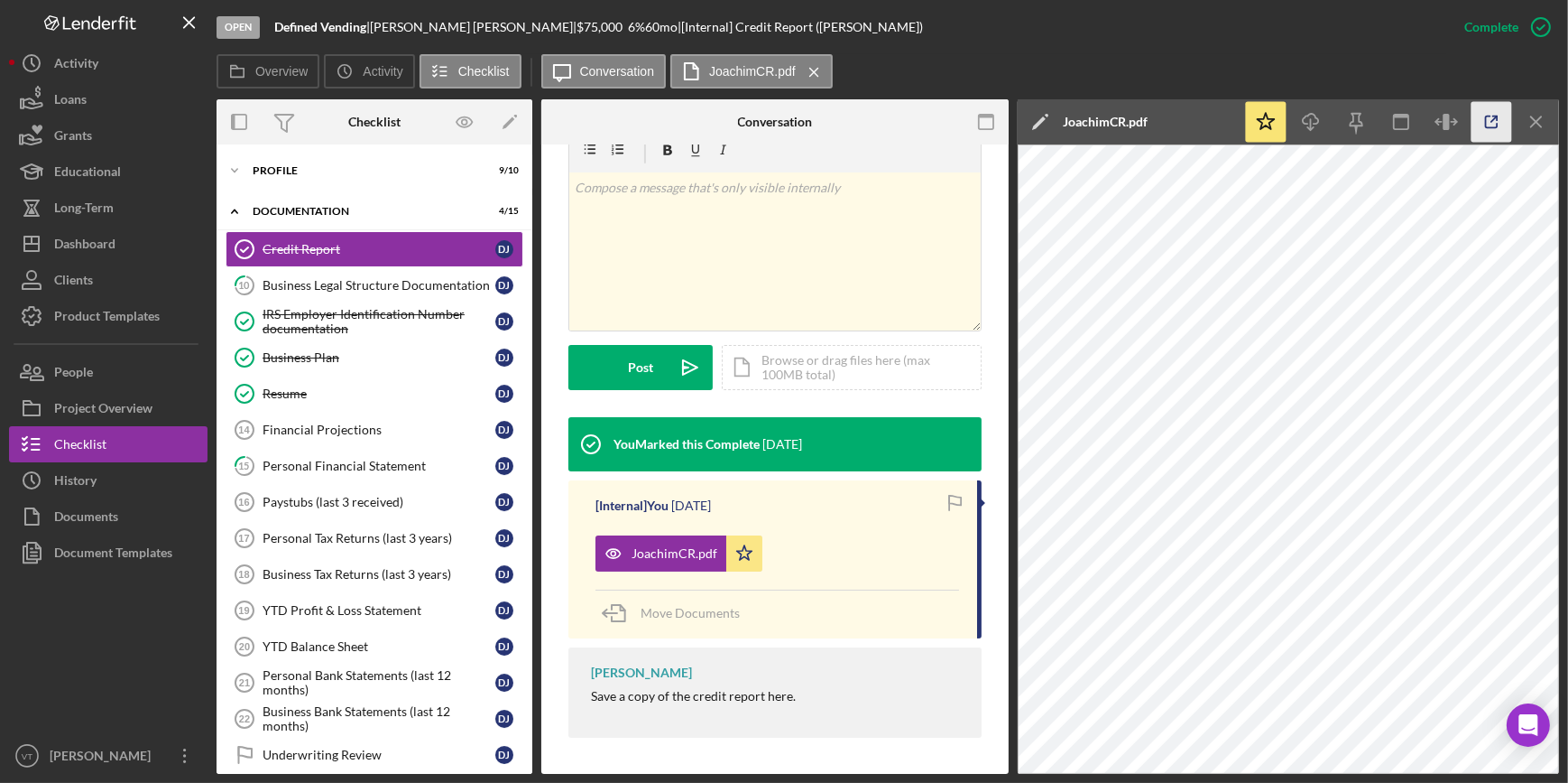
click at [1487, 119] on icon "button" at bounding box center [1492, 122] width 41 height 41
click at [251, 162] on icon "Icon/Expander" at bounding box center [234, 170] width 36 height 36
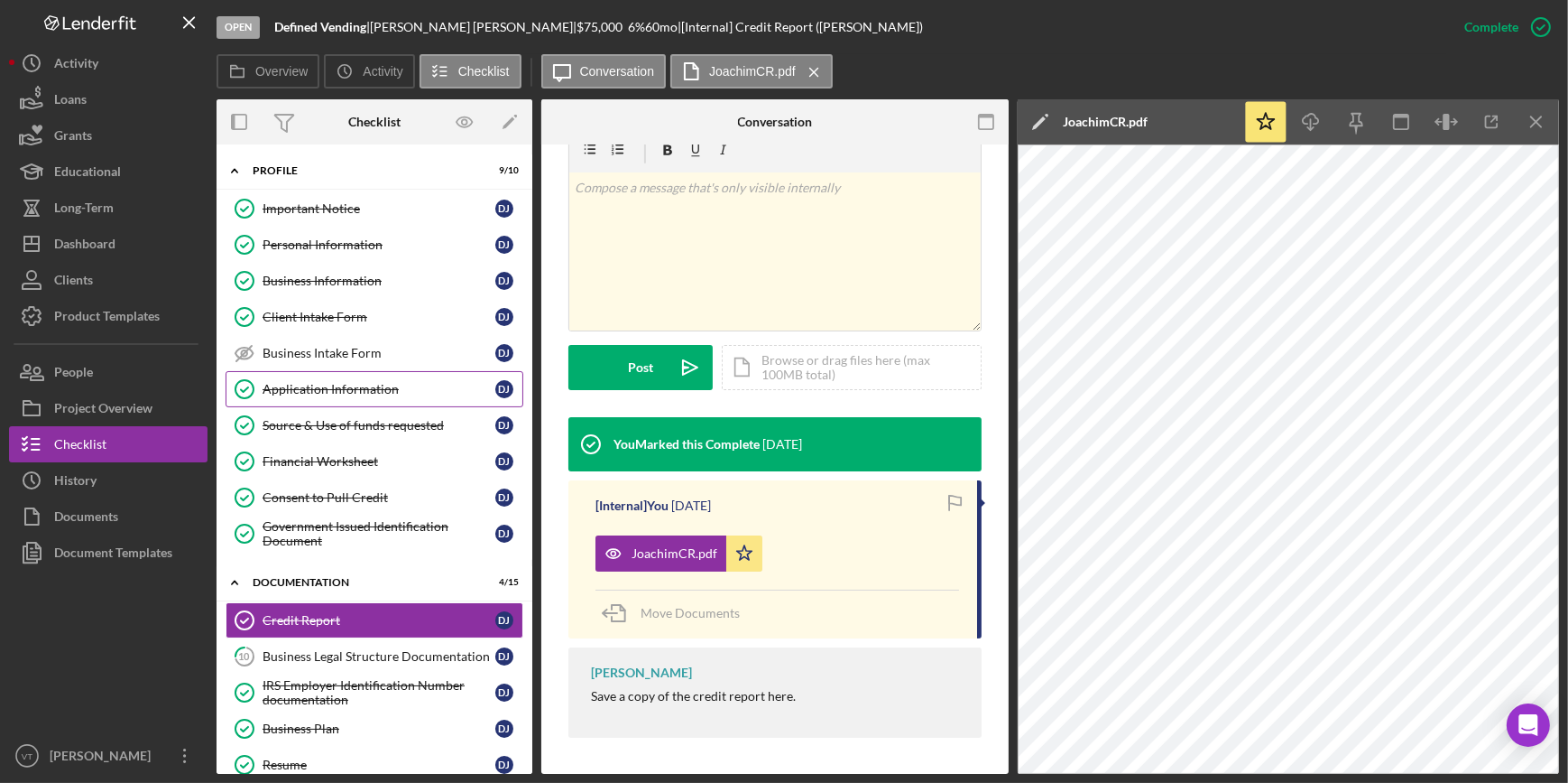
click at [307, 394] on div "Application Information" at bounding box center [379, 389] width 233 height 15
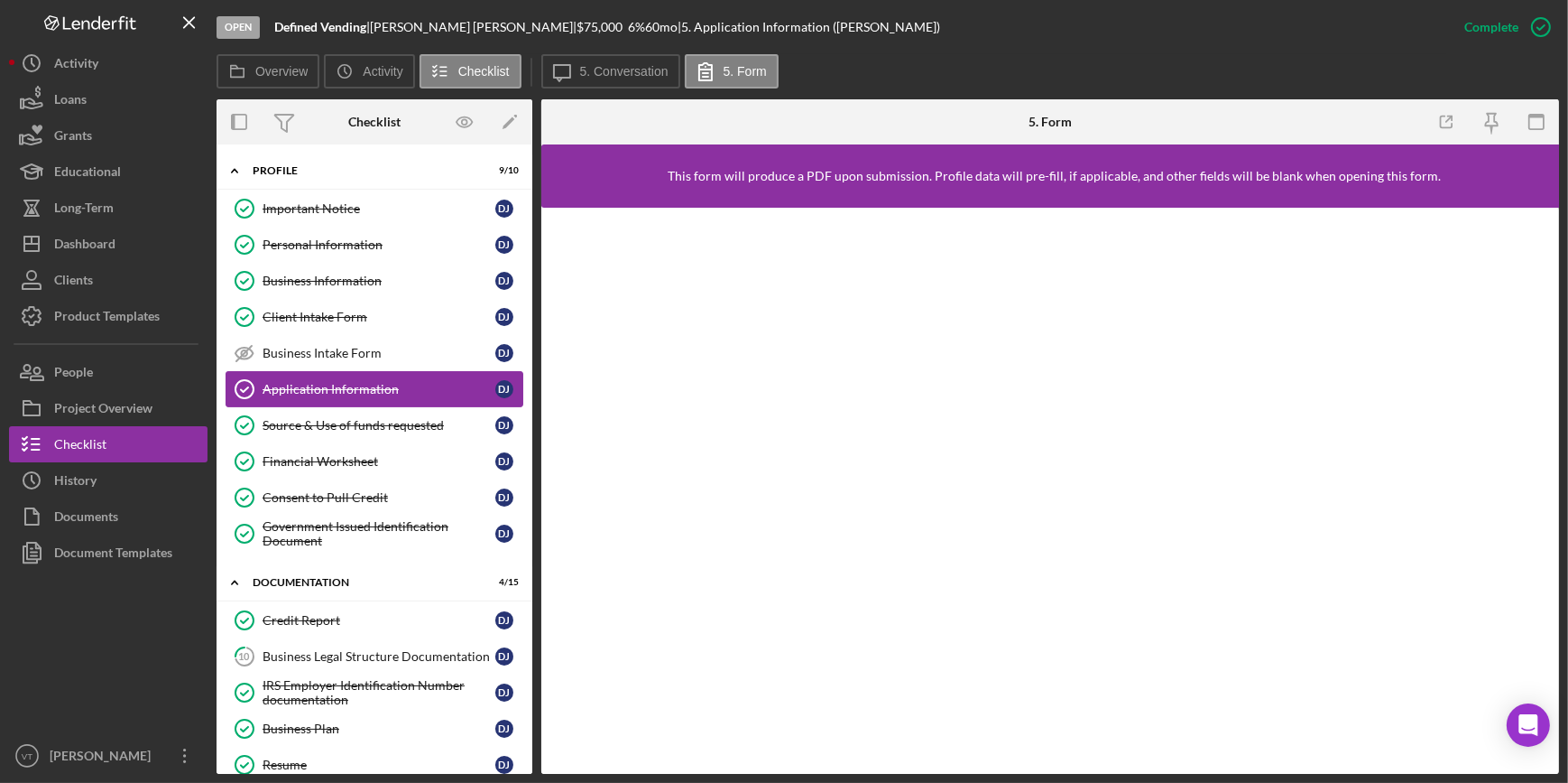
click at [307, 387] on div "Application Information" at bounding box center [379, 389] width 233 height 15
click at [330, 429] on div "Source & Use of funds requested" at bounding box center [379, 425] width 233 height 15
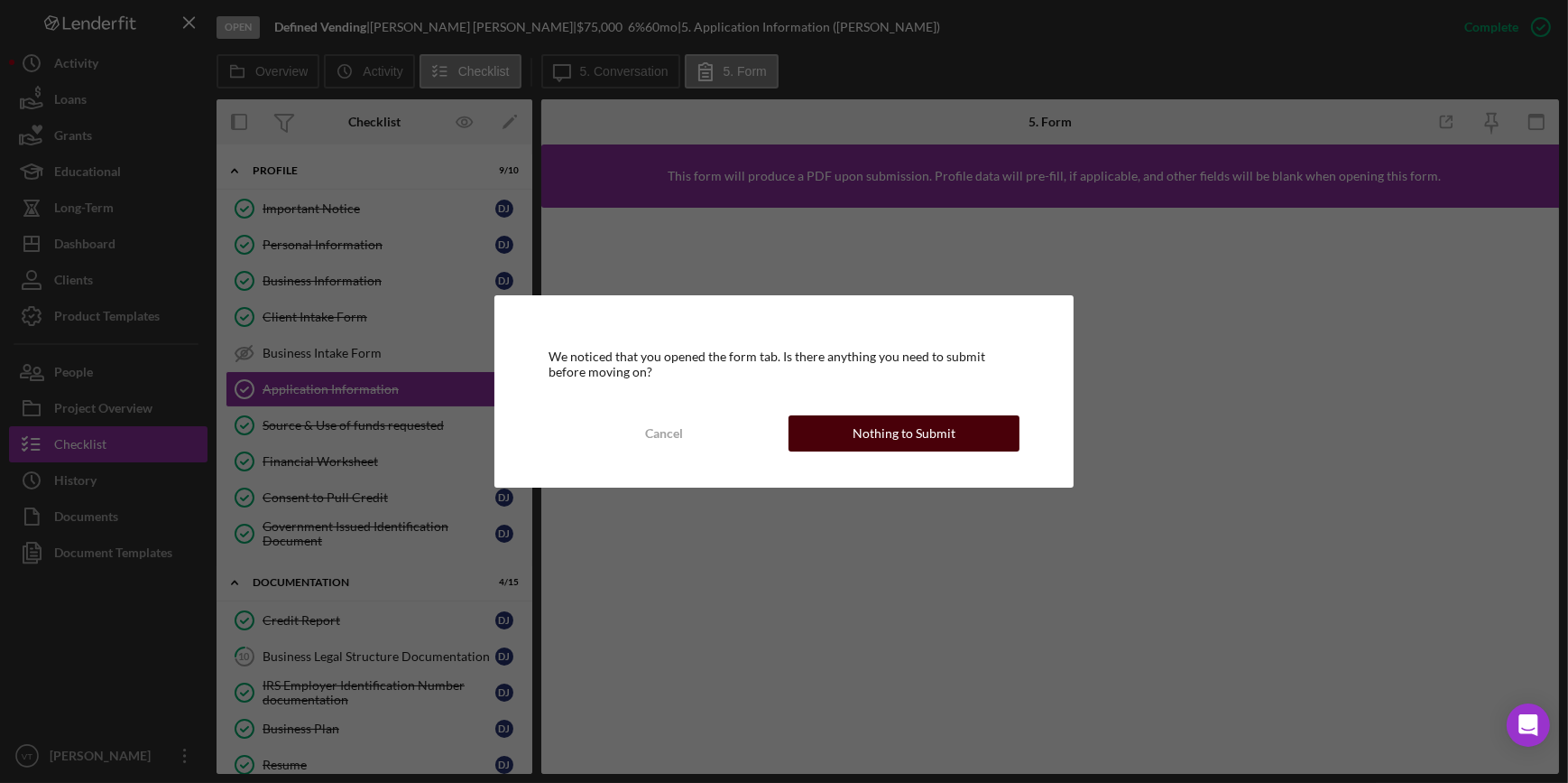
click at [893, 434] on div "Nothing to Submit" at bounding box center [904, 433] width 102 height 36
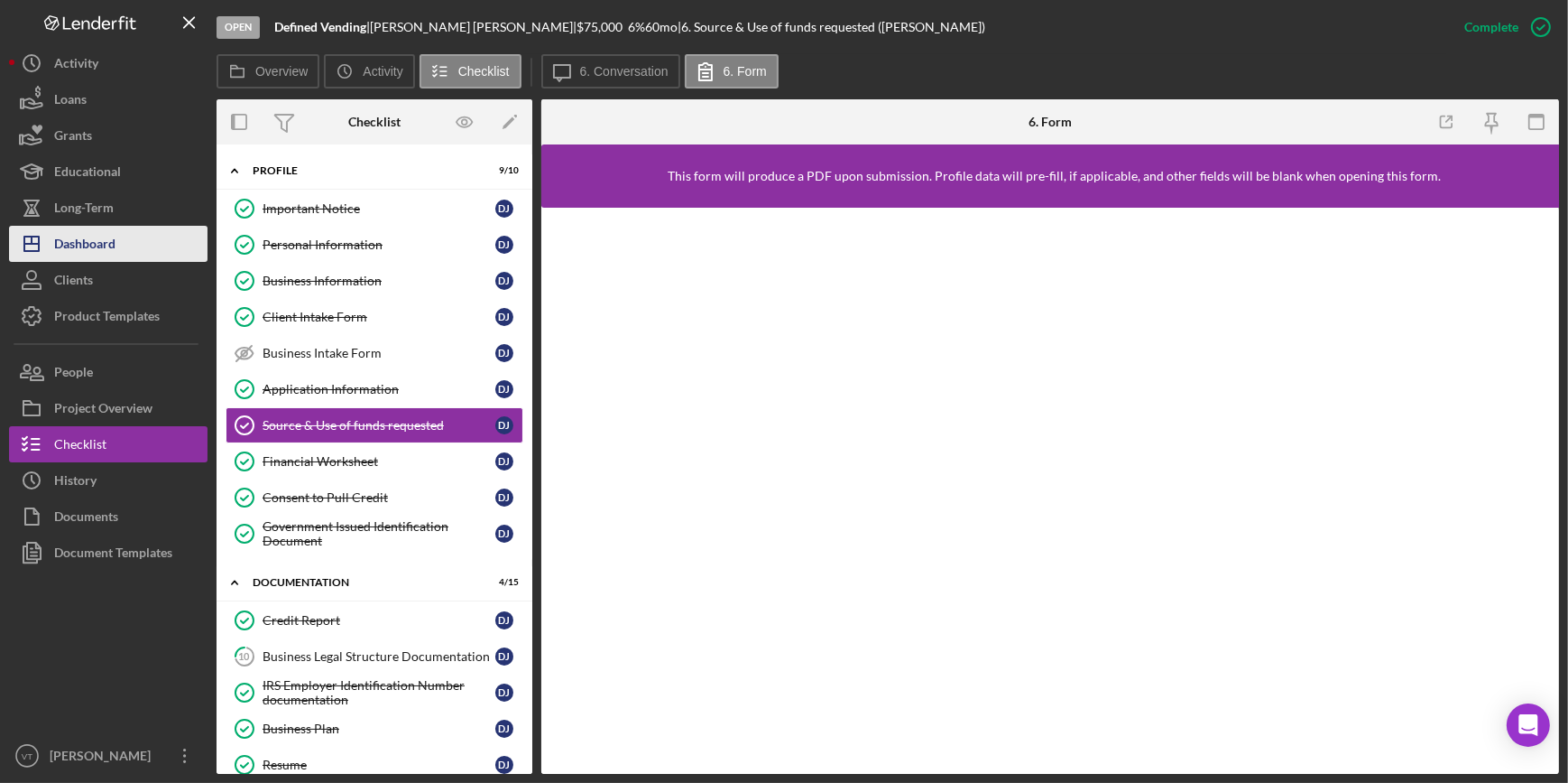
click at [99, 253] on div "Dashboard" at bounding box center [84, 246] width 61 height 41
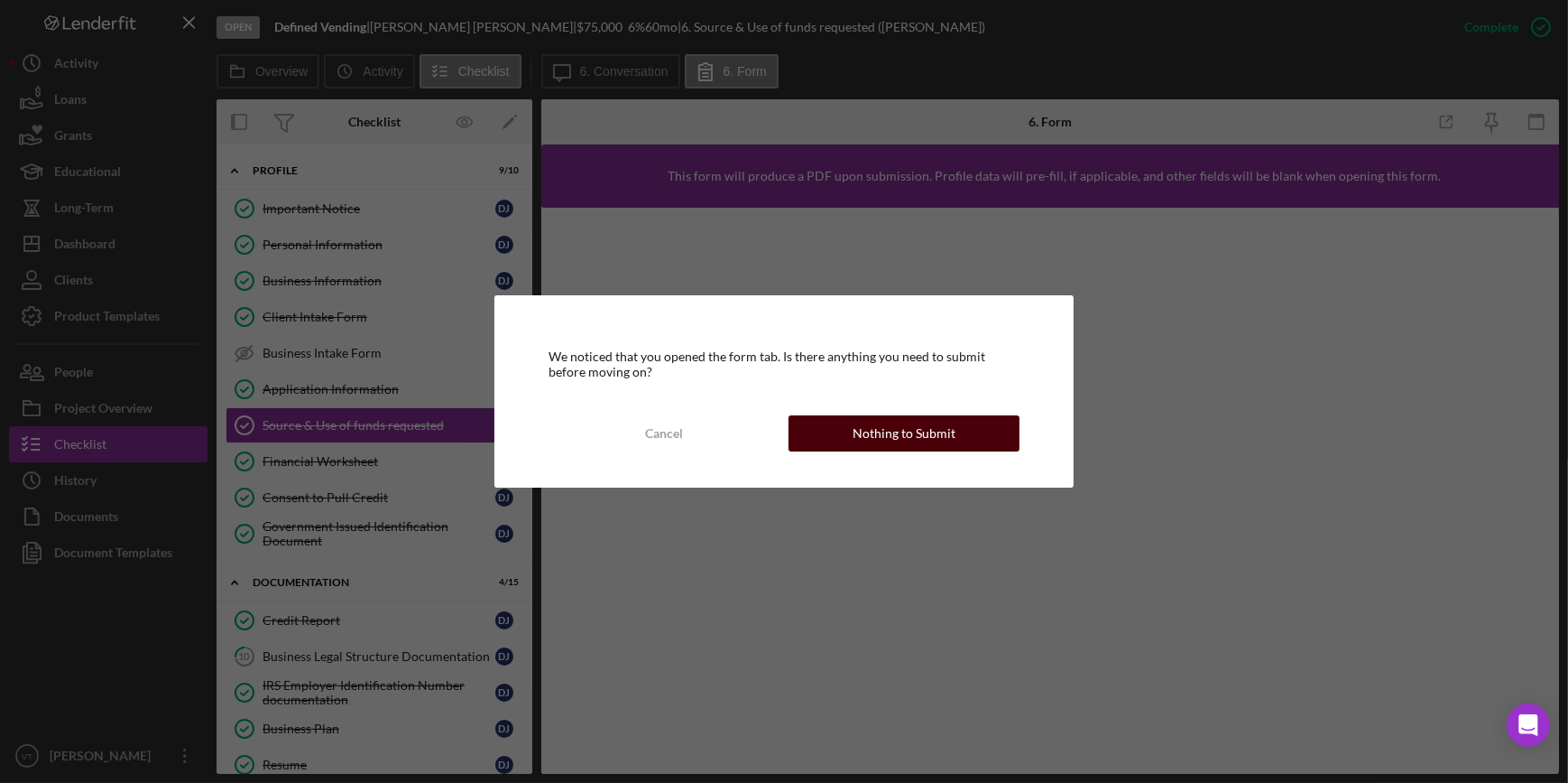
click at [924, 439] on div "Nothing to Submit" at bounding box center [904, 433] width 102 height 36
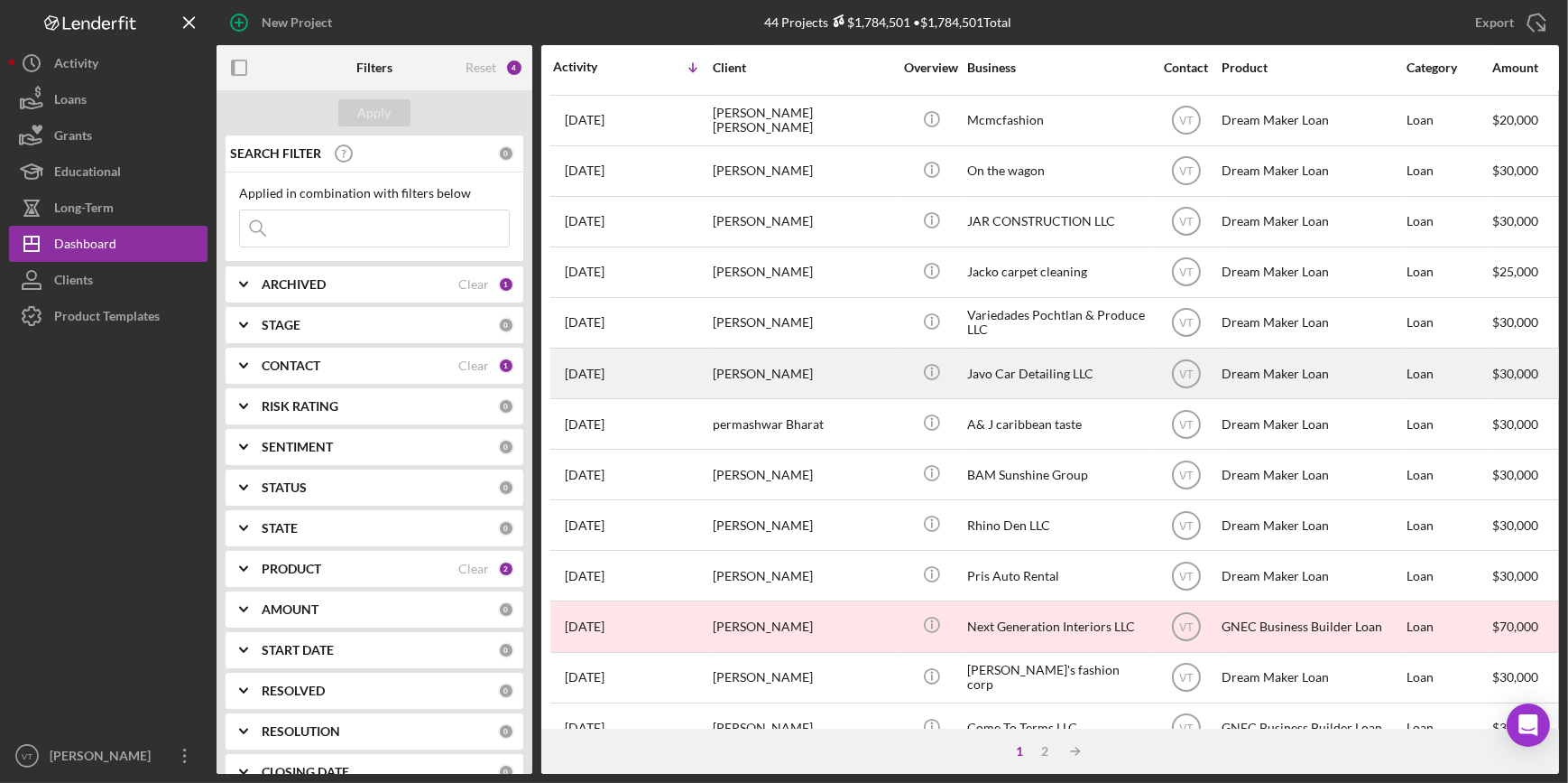
scroll to position [652, 0]
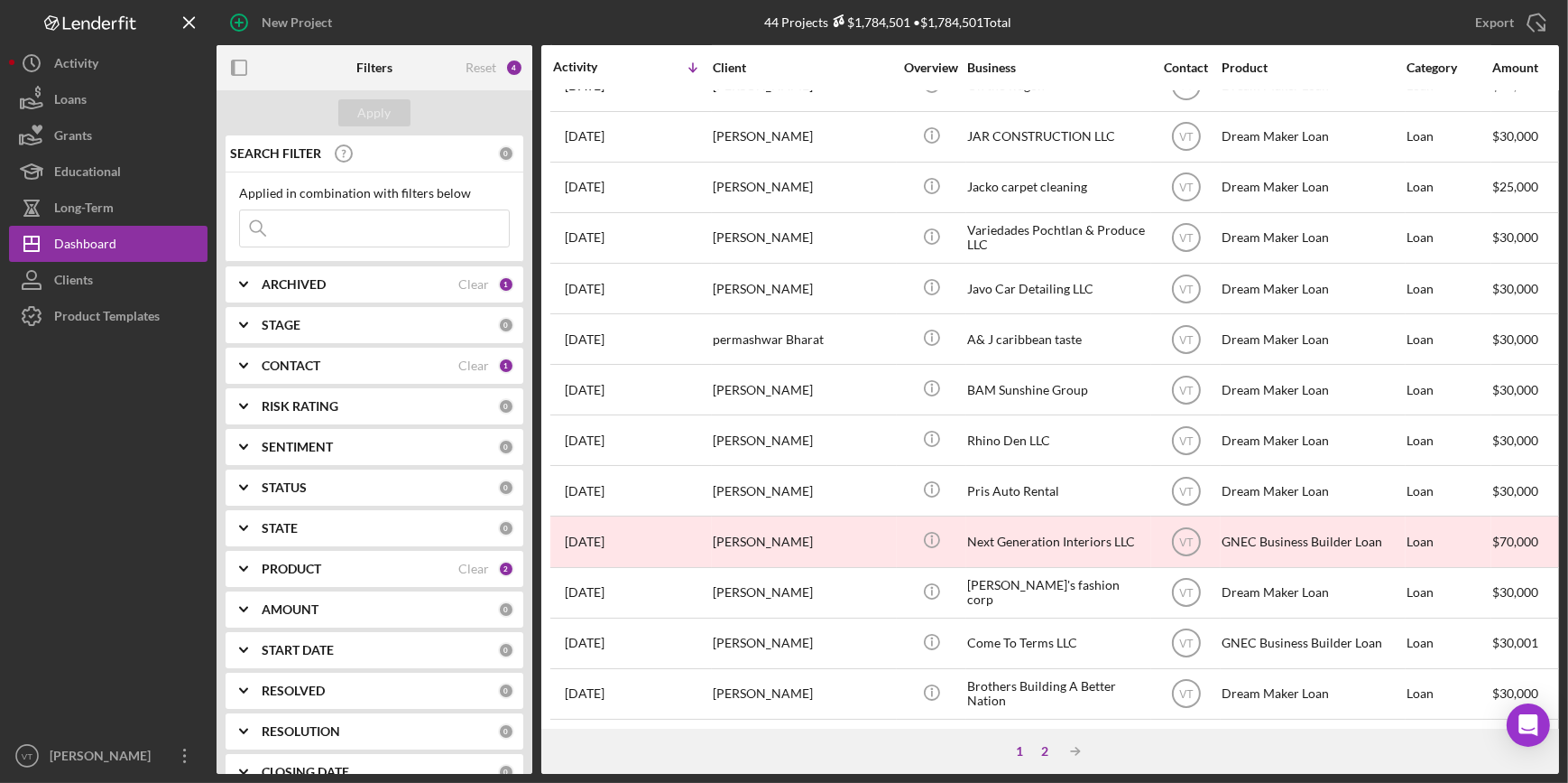
click at [1043, 751] on div "2" at bounding box center [1045, 751] width 25 height 15
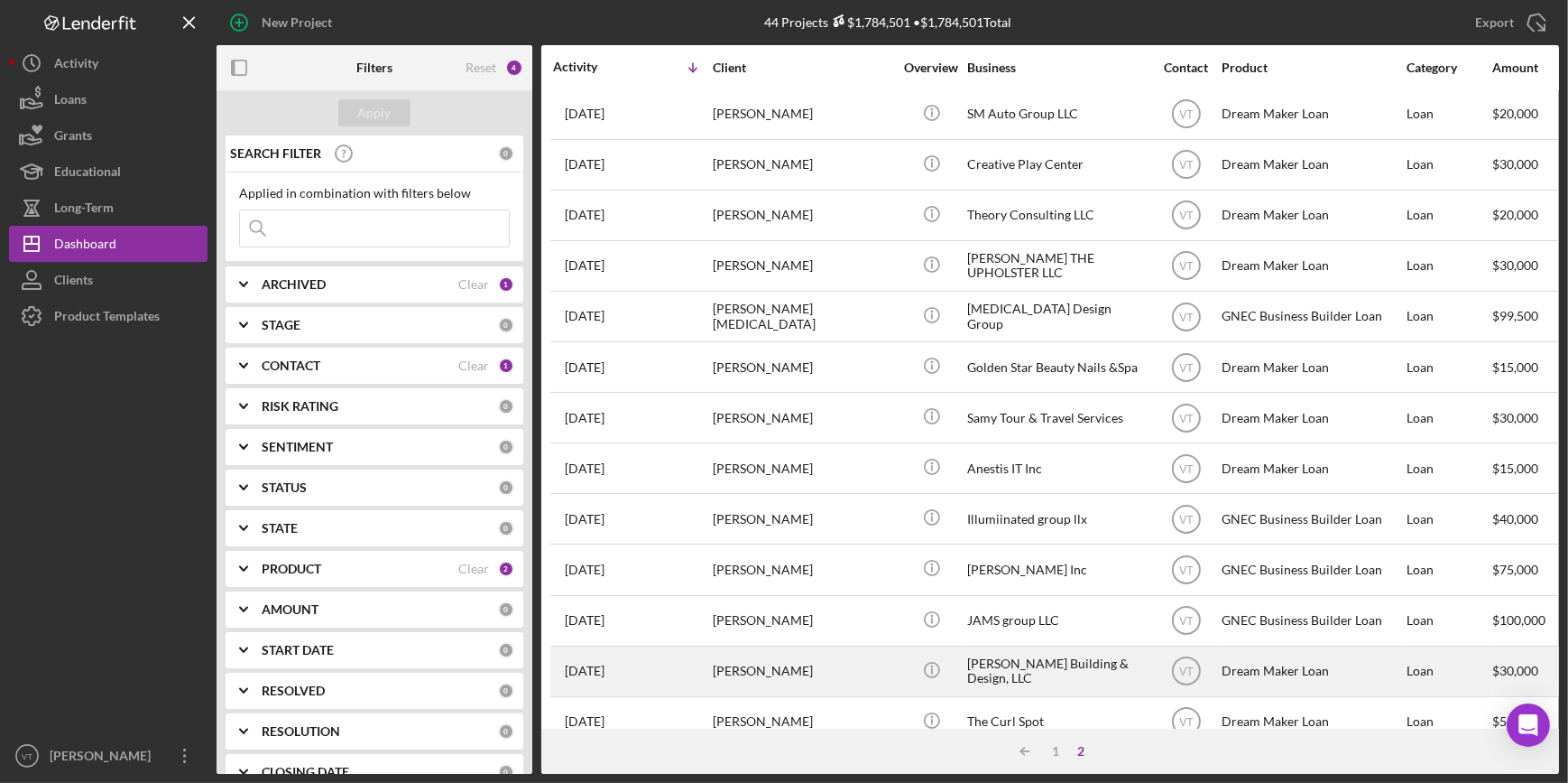
scroll to position [0, 0]
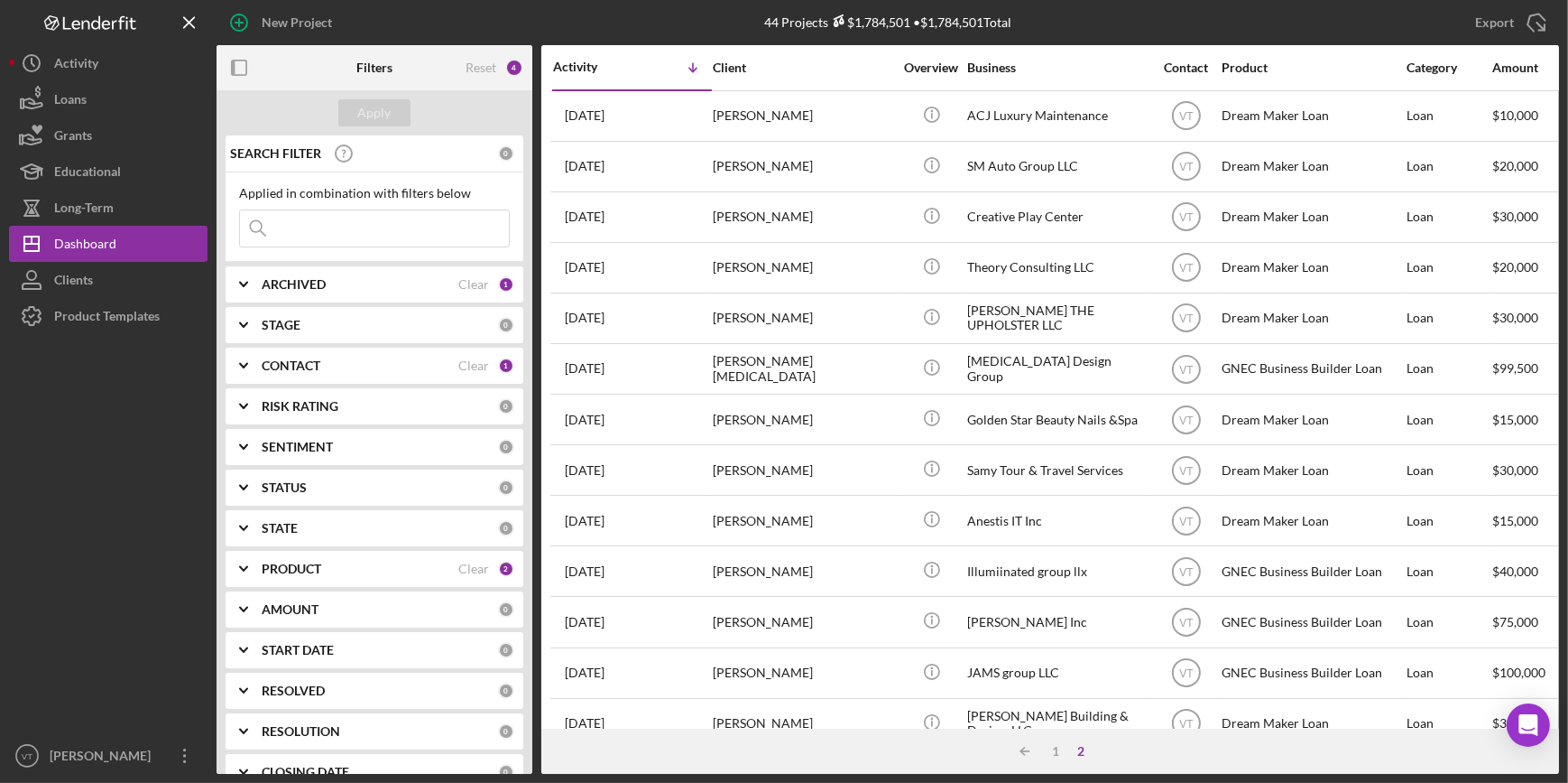
click at [317, 229] on input at bounding box center [375, 227] width 269 height 36
type input "noe"
click at [376, 114] on div "Apply" at bounding box center [375, 113] width 33 height 27
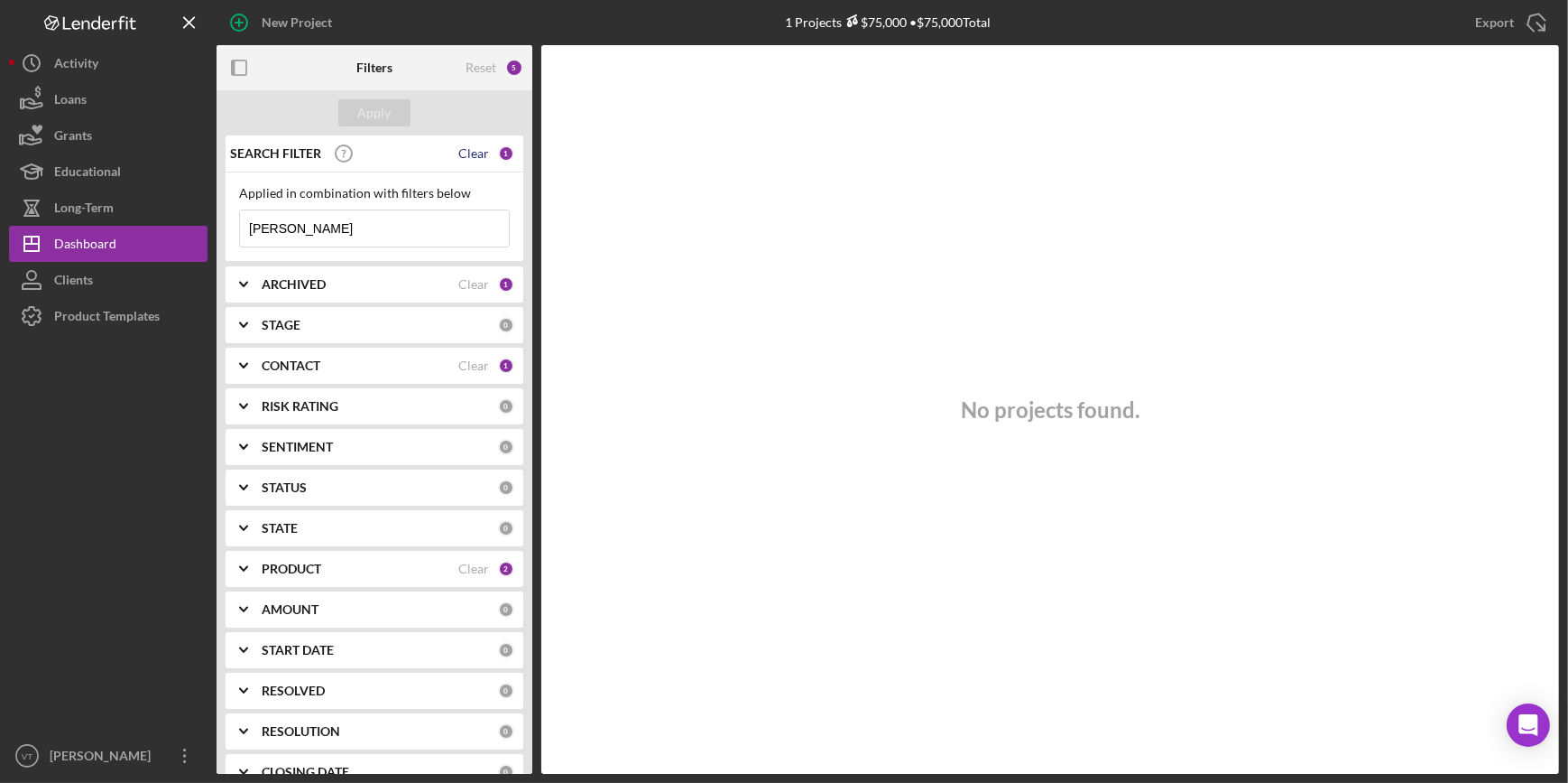
click at [478, 149] on div "Clear" at bounding box center [473, 153] width 30 height 15
click at [378, 109] on div "Apply" at bounding box center [375, 113] width 33 height 27
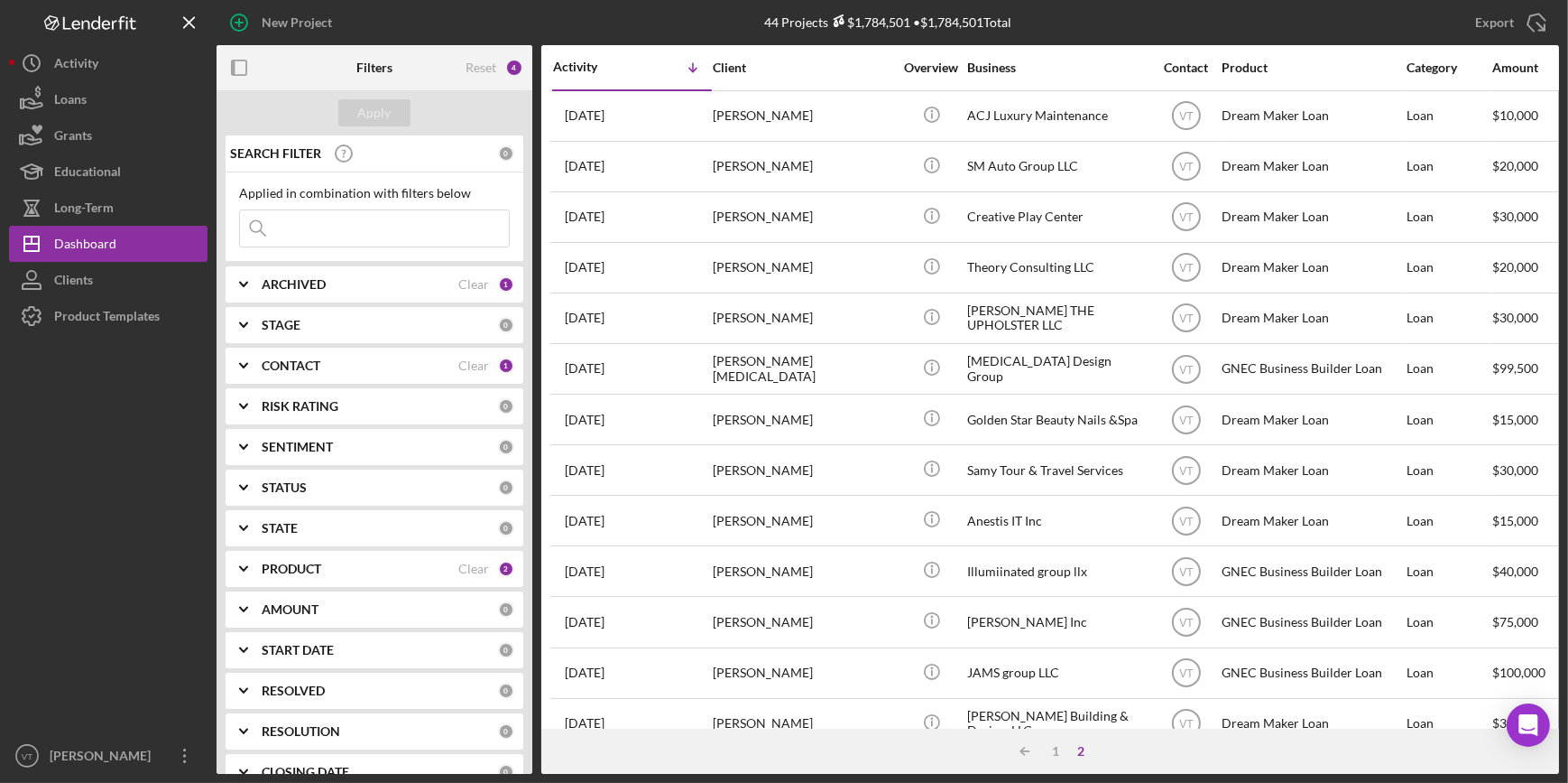
click at [290, 223] on input at bounding box center [375, 227] width 269 height 36
paste input "Nohelis"
click at [377, 110] on div "Apply" at bounding box center [375, 113] width 33 height 27
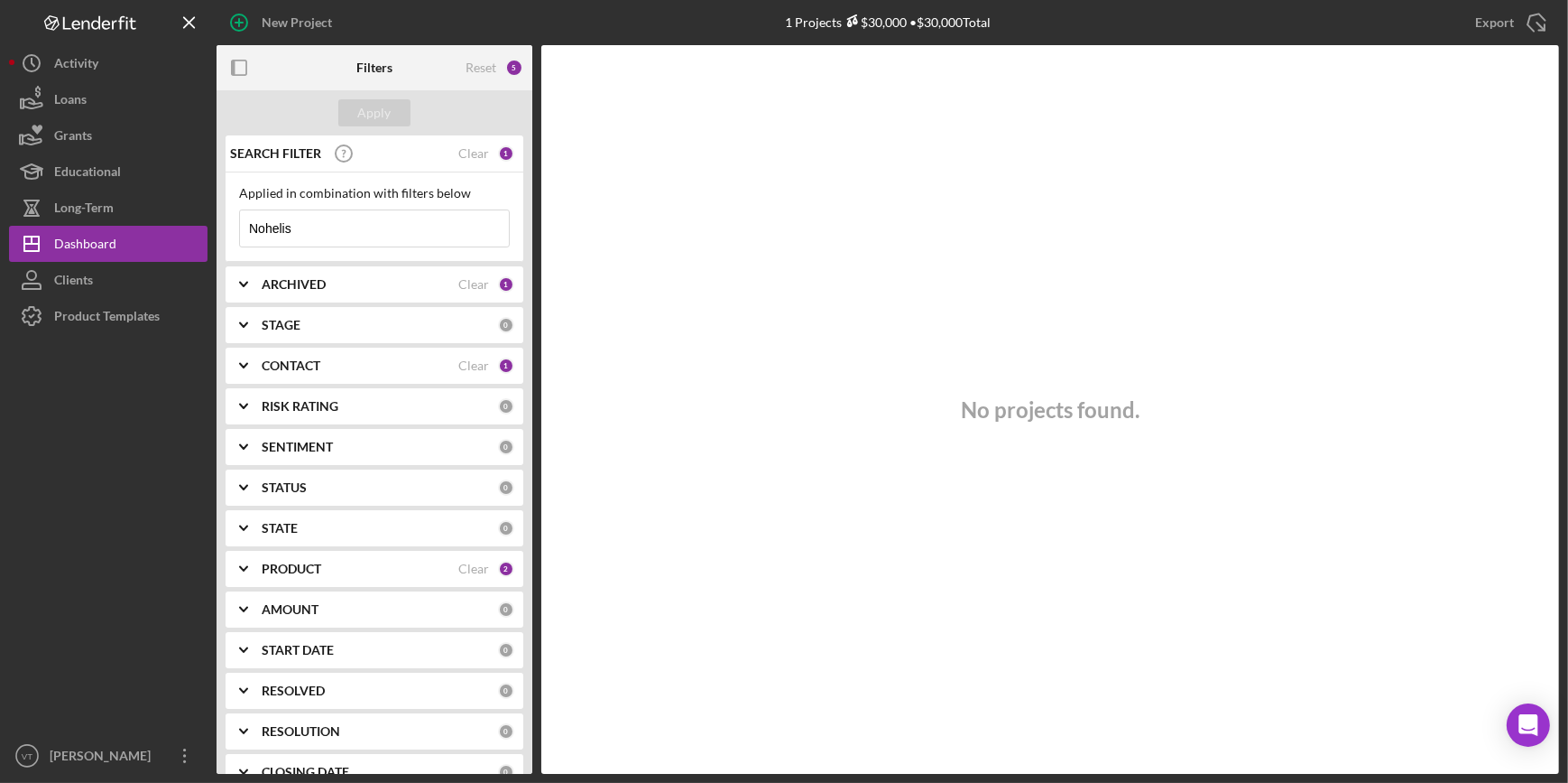
click at [335, 227] on input "Nohelis" at bounding box center [375, 227] width 269 height 36
type input "Noh"
click at [371, 114] on div "Apply" at bounding box center [375, 113] width 33 height 27
click at [472, 152] on div "Clear" at bounding box center [473, 153] width 30 height 15
click at [375, 113] on div "Apply" at bounding box center [375, 113] width 33 height 27
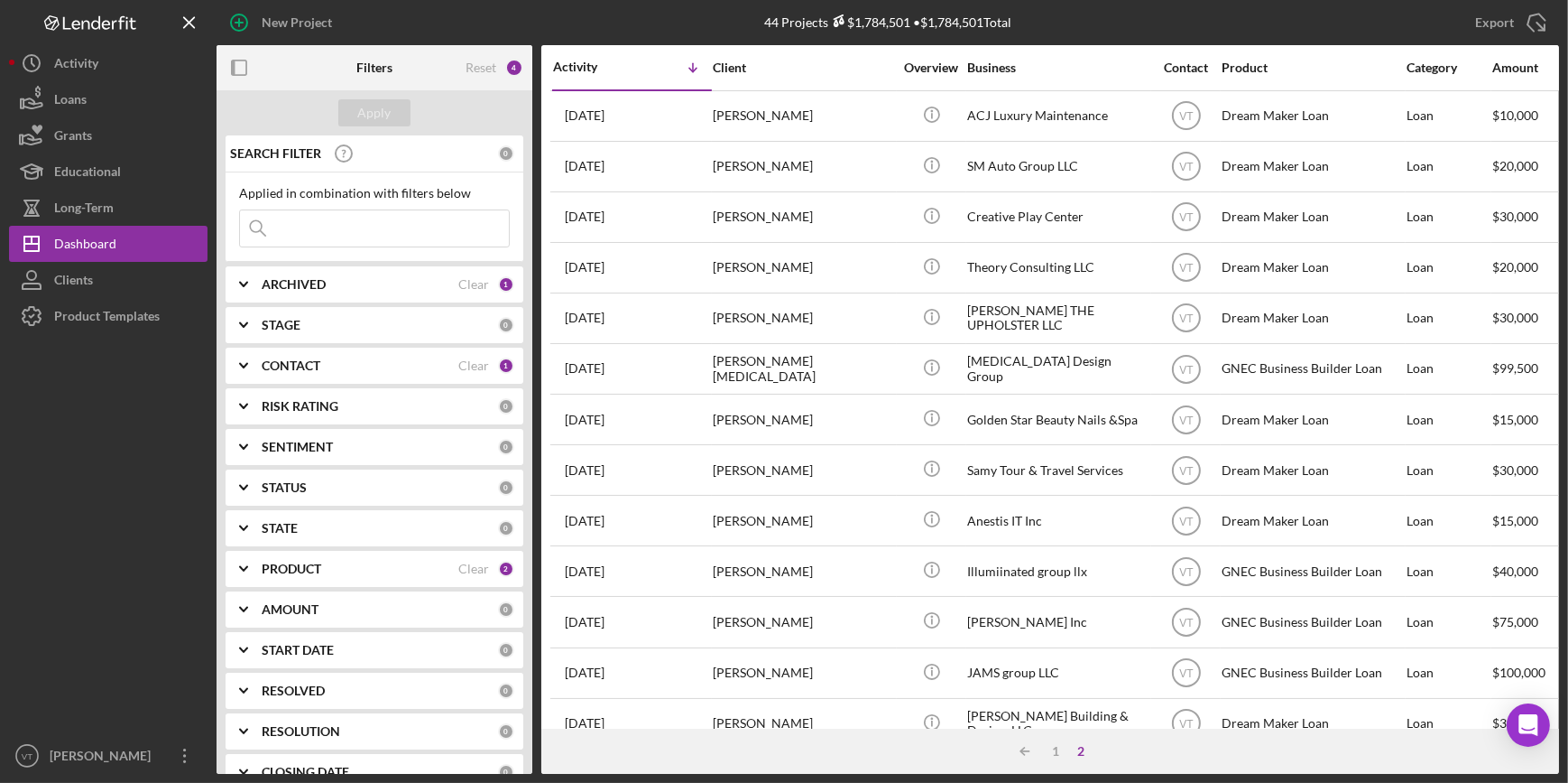
click at [378, 226] on input at bounding box center [375, 227] width 269 height 36
paste input "Ganesha SL LLC"
type input "Ganesha"
click at [371, 113] on div "Apply" at bounding box center [375, 113] width 33 height 27
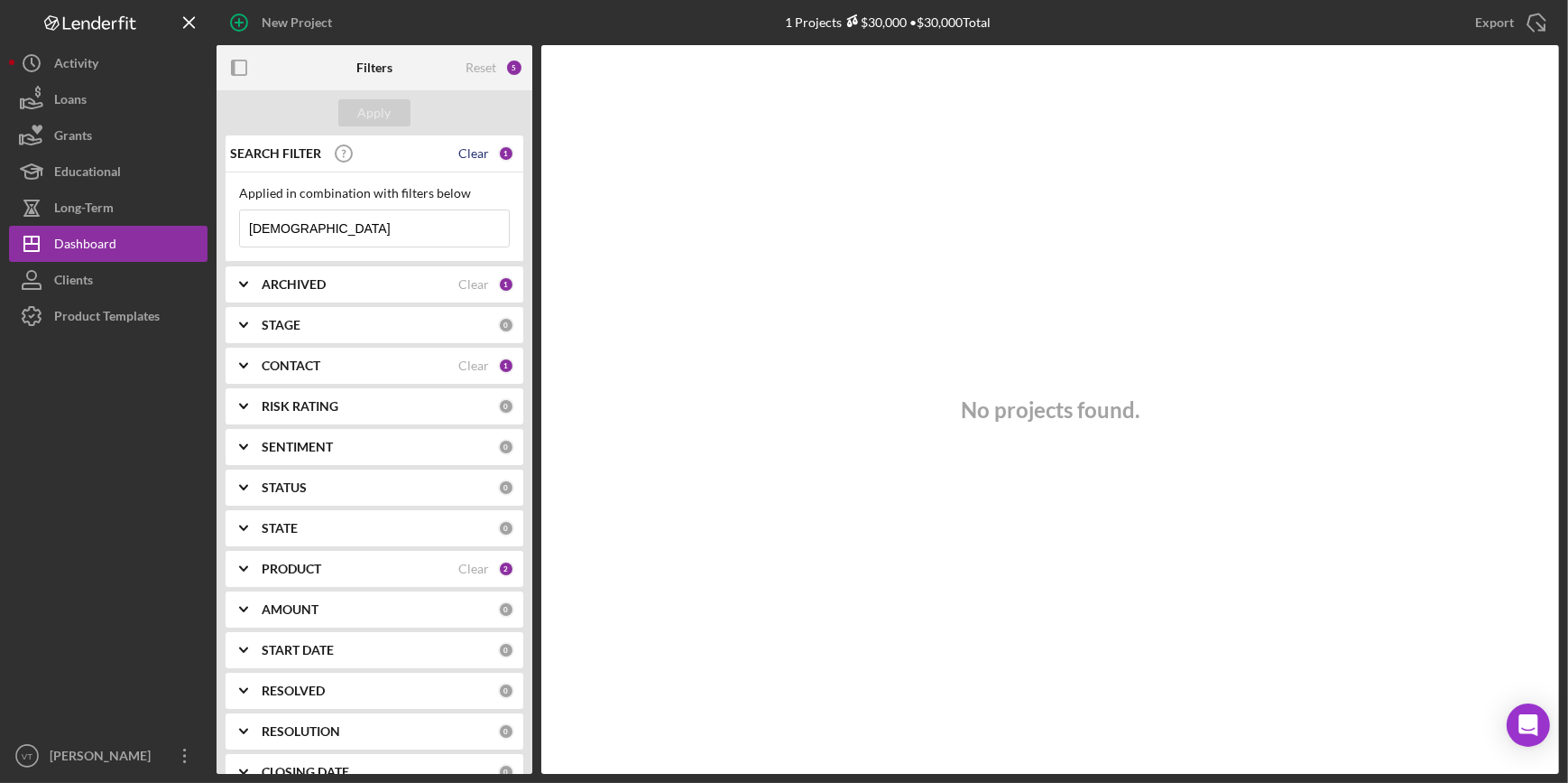
click at [471, 149] on div "Clear" at bounding box center [473, 153] width 30 height 15
click at [378, 108] on div "Apply" at bounding box center [375, 113] width 33 height 27
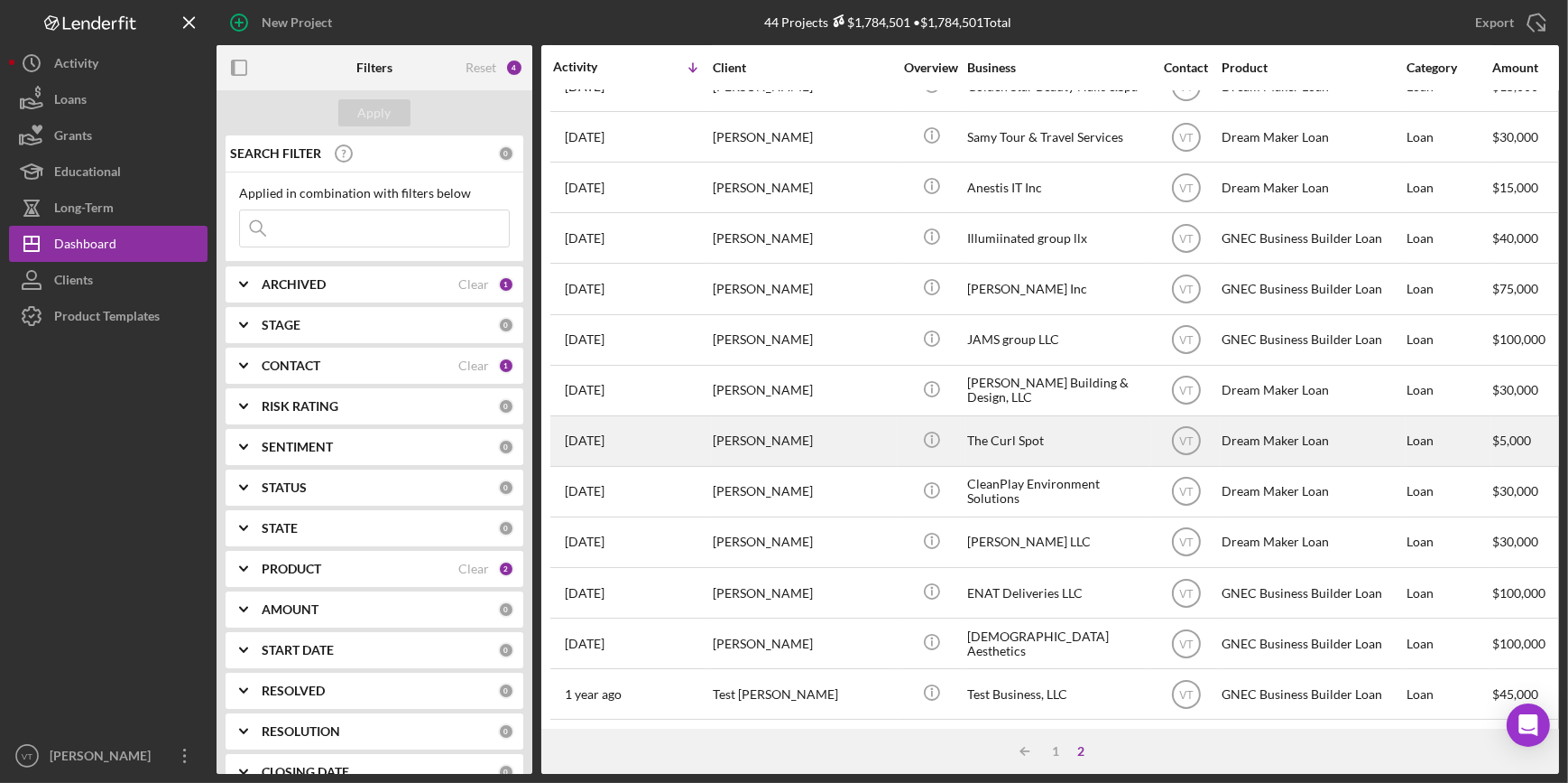
scroll to position [348, 0]
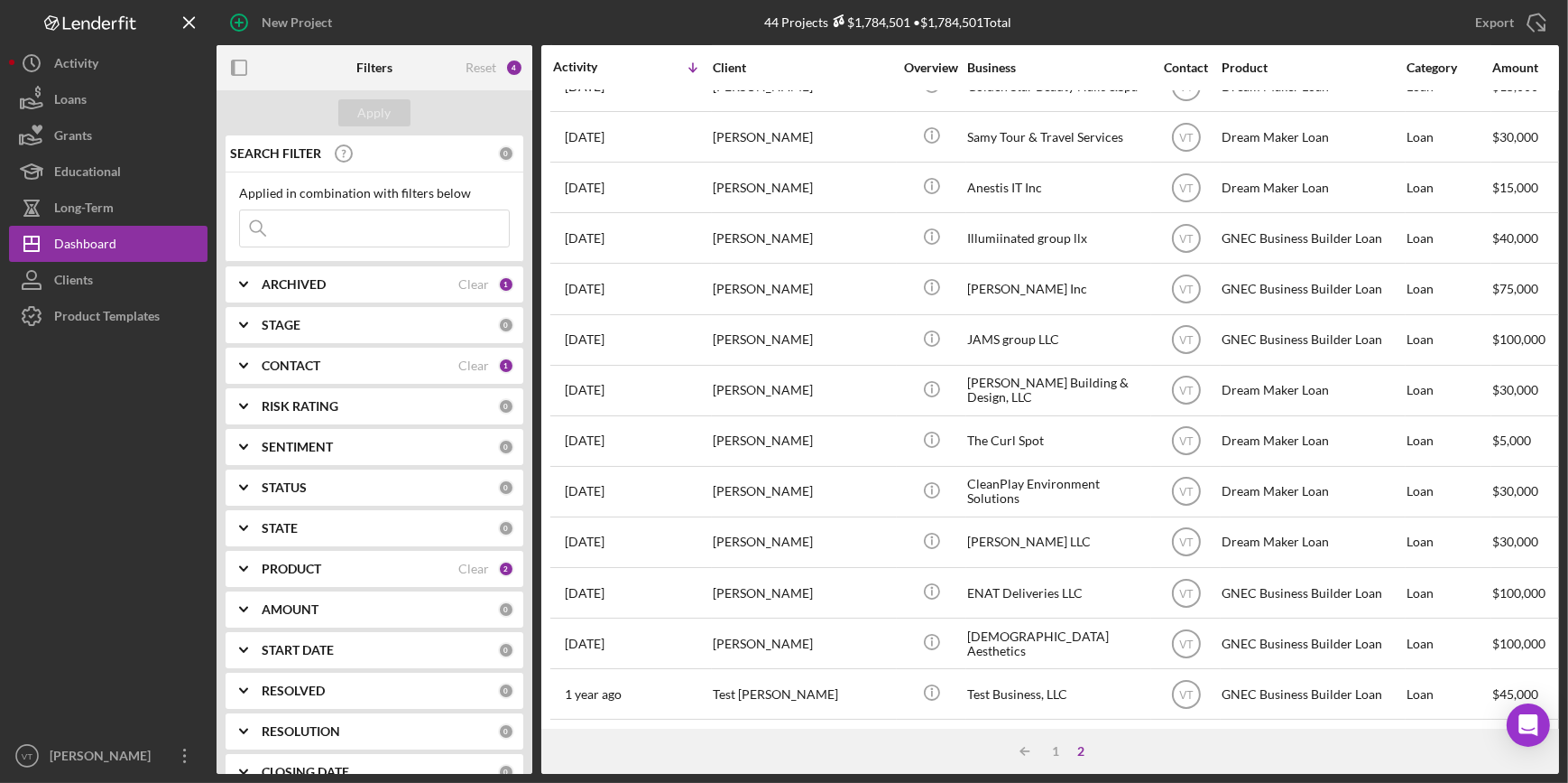
click at [361, 235] on input at bounding box center [375, 227] width 269 height 36
paste input "Ganesha SL LLC"
type input "Ganesha"
click at [244, 274] on icon "Icon/Expander" at bounding box center [244, 284] width 45 height 45
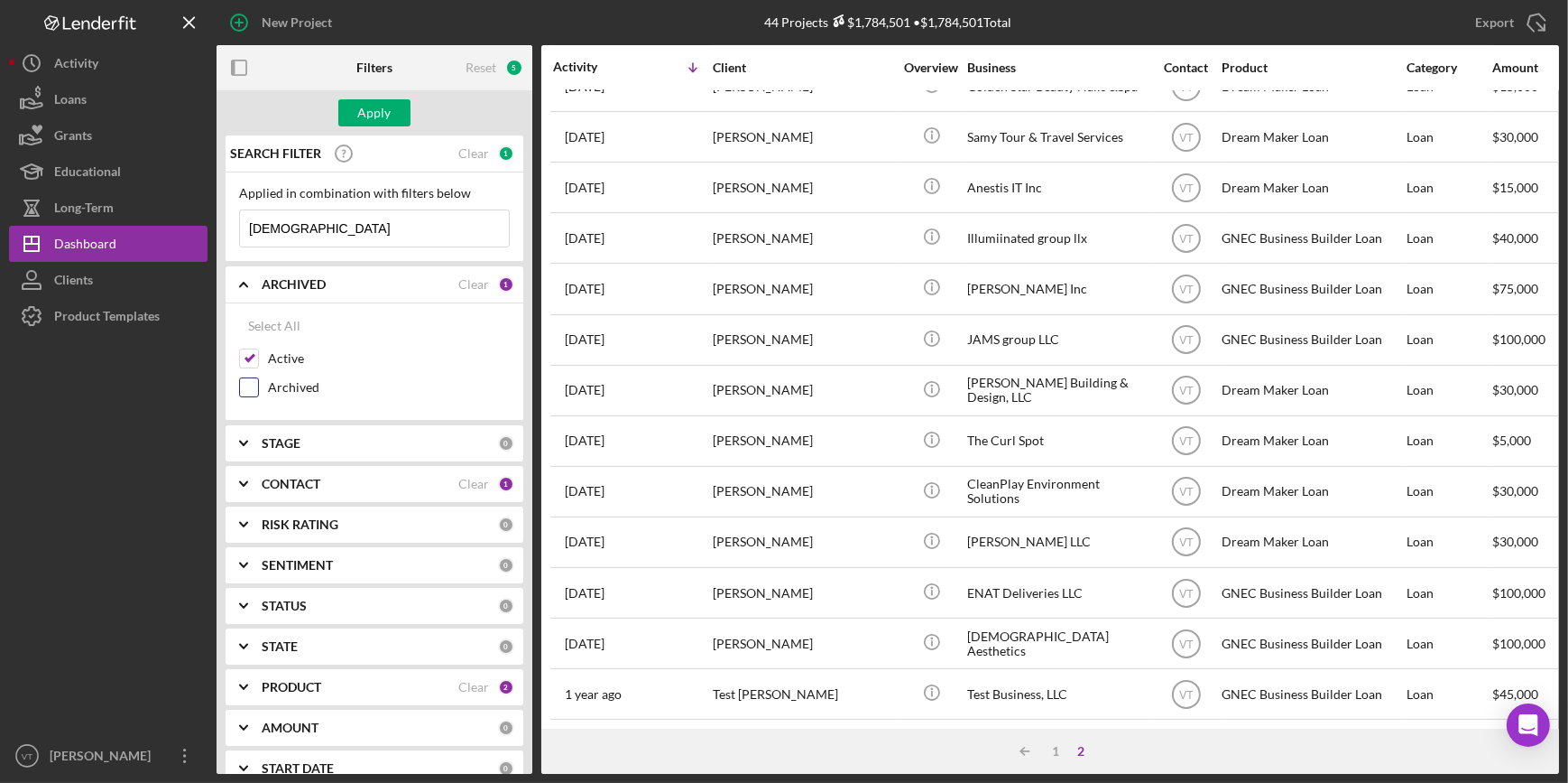
click at [246, 385] on input "Archived" at bounding box center [249, 387] width 18 height 18
checkbox input "true"
click at [376, 110] on div "Apply" at bounding box center [375, 113] width 33 height 27
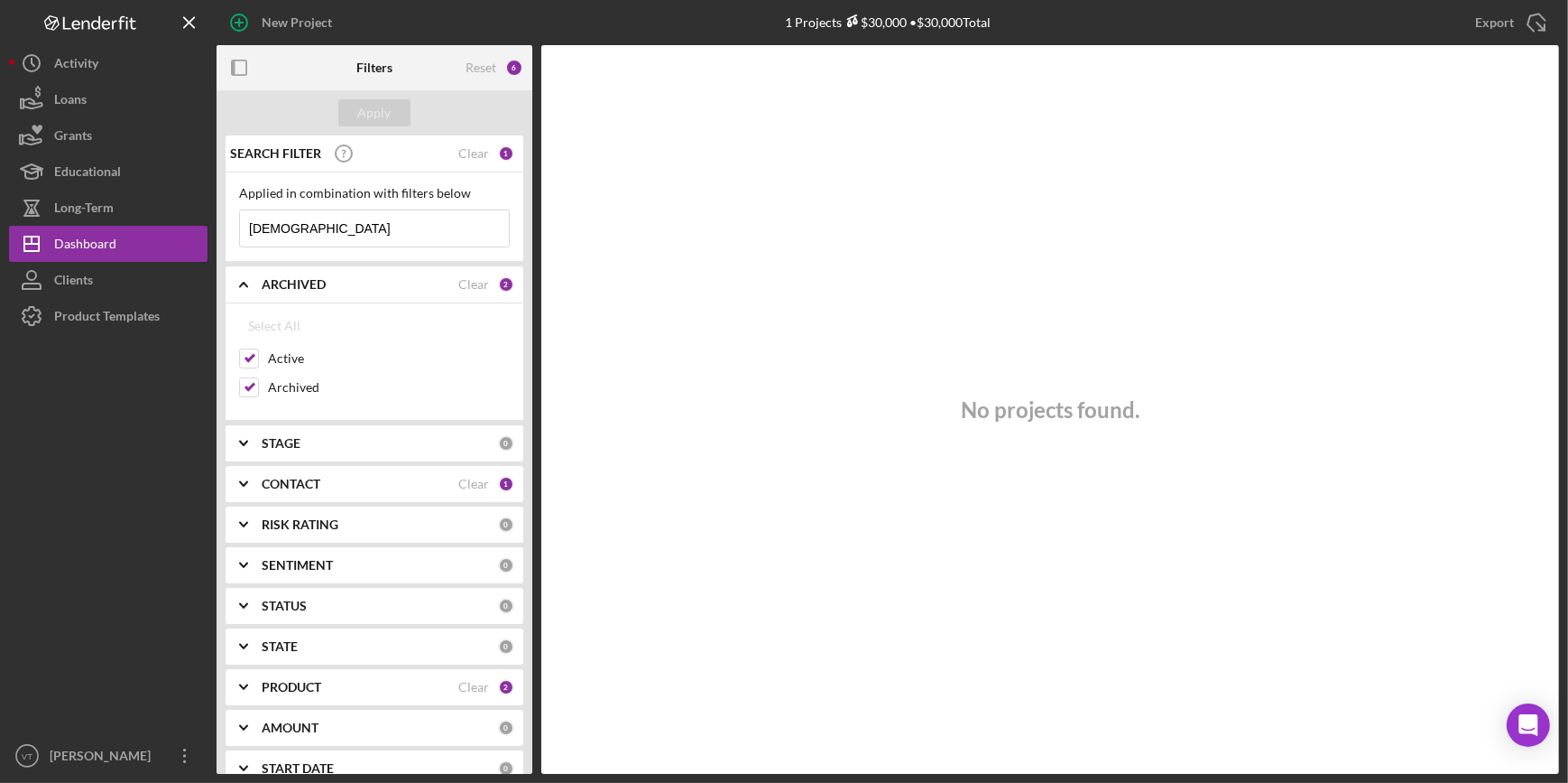
click at [363, 229] on input "Ganesha" at bounding box center [375, 227] width 269 height 36
click at [459, 150] on div "Clear" at bounding box center [473, 153] width 30 height 15
click at [356, 103] on button "Apply" at bounding box center [375, 113] width 72 height 27
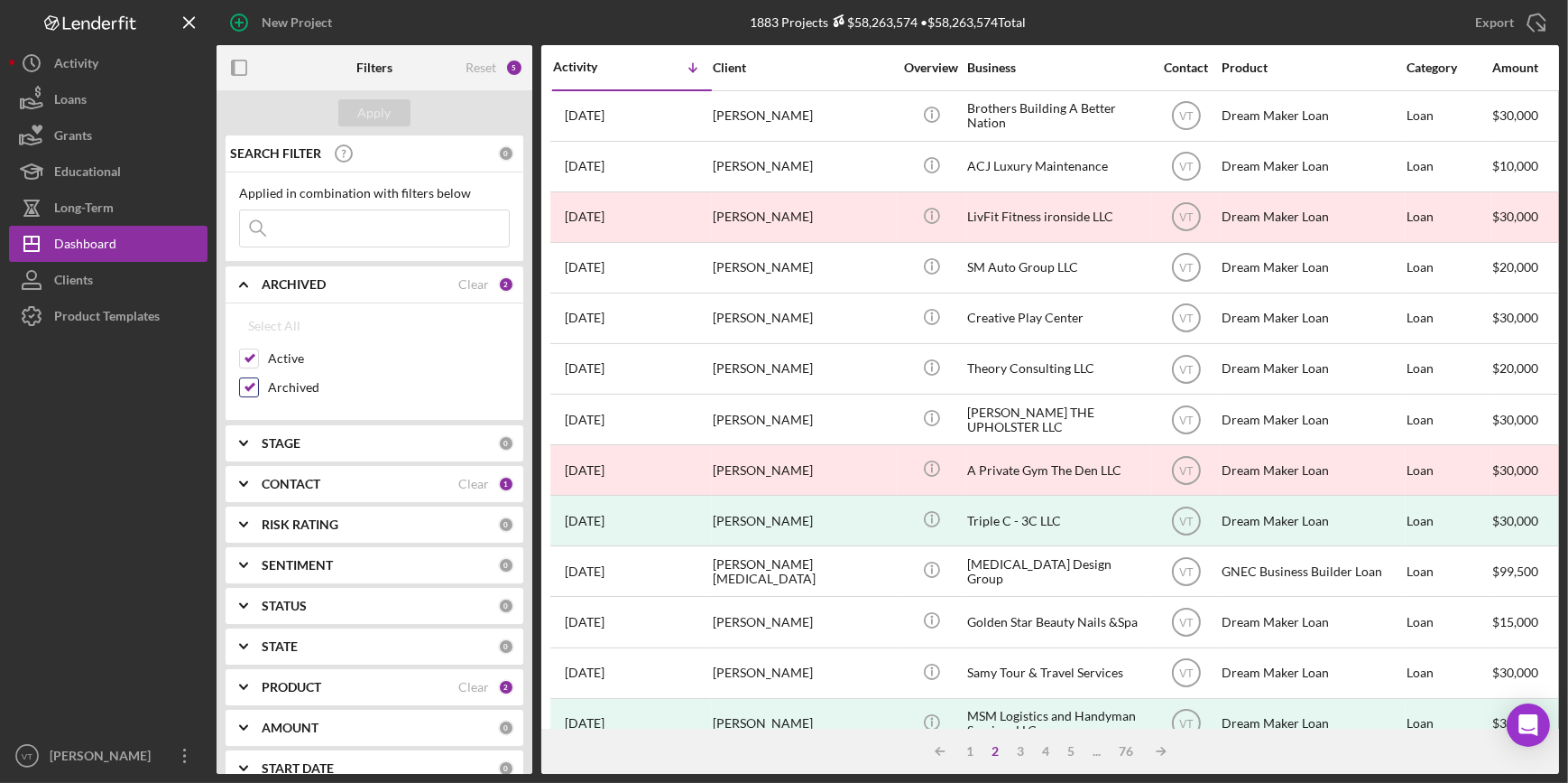
click at [246, 388] on input "Archived" at bounding box center [249, 387] width 18 height 18
checkbox input "false"
click at [382, 110] on div "Apply" at bounding box center [375, 113] width 33 height 27
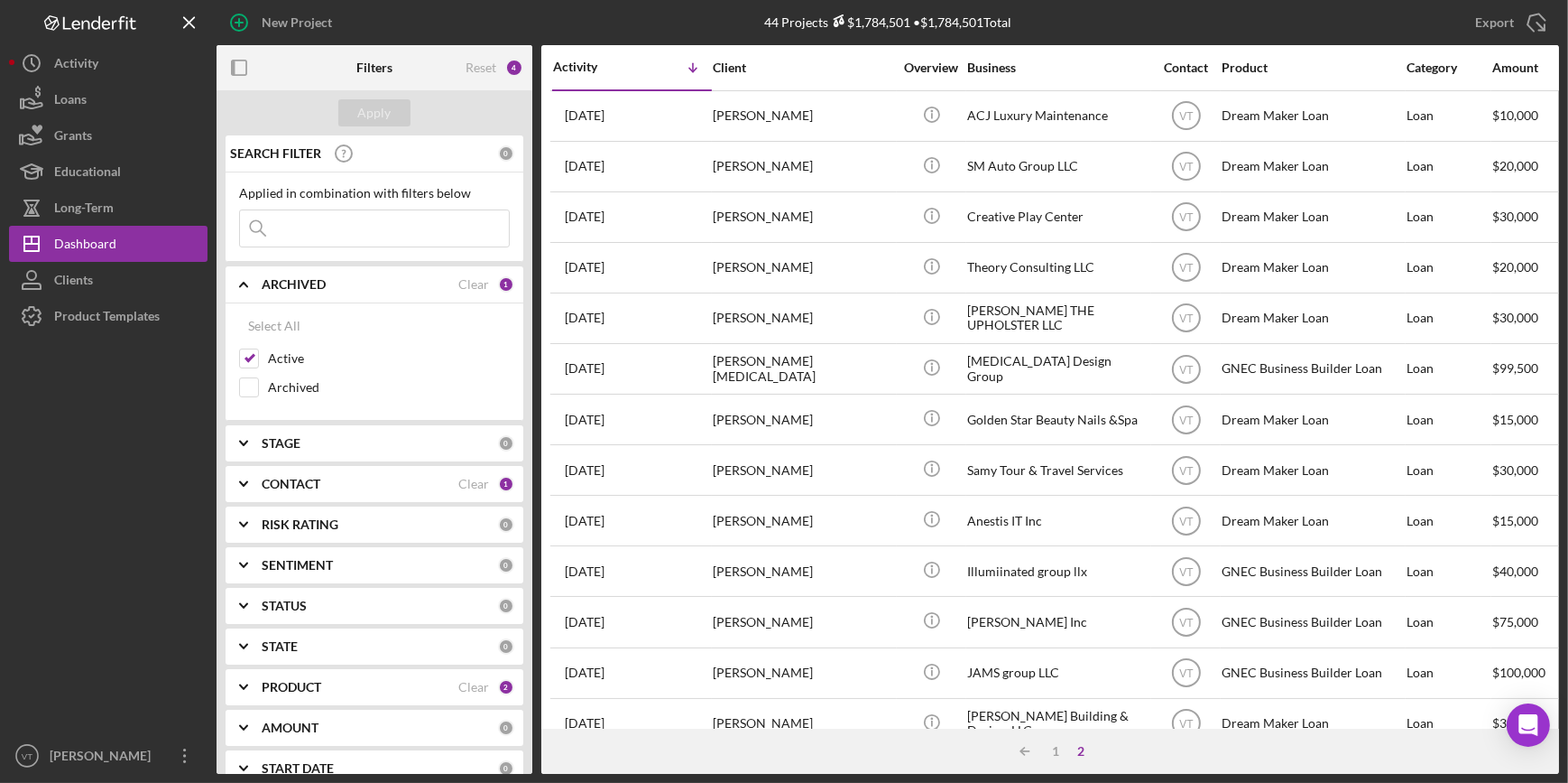
click at [245, 277] on icon "Icon/Expander" at bounding box center [244, 284] width 45 height 45
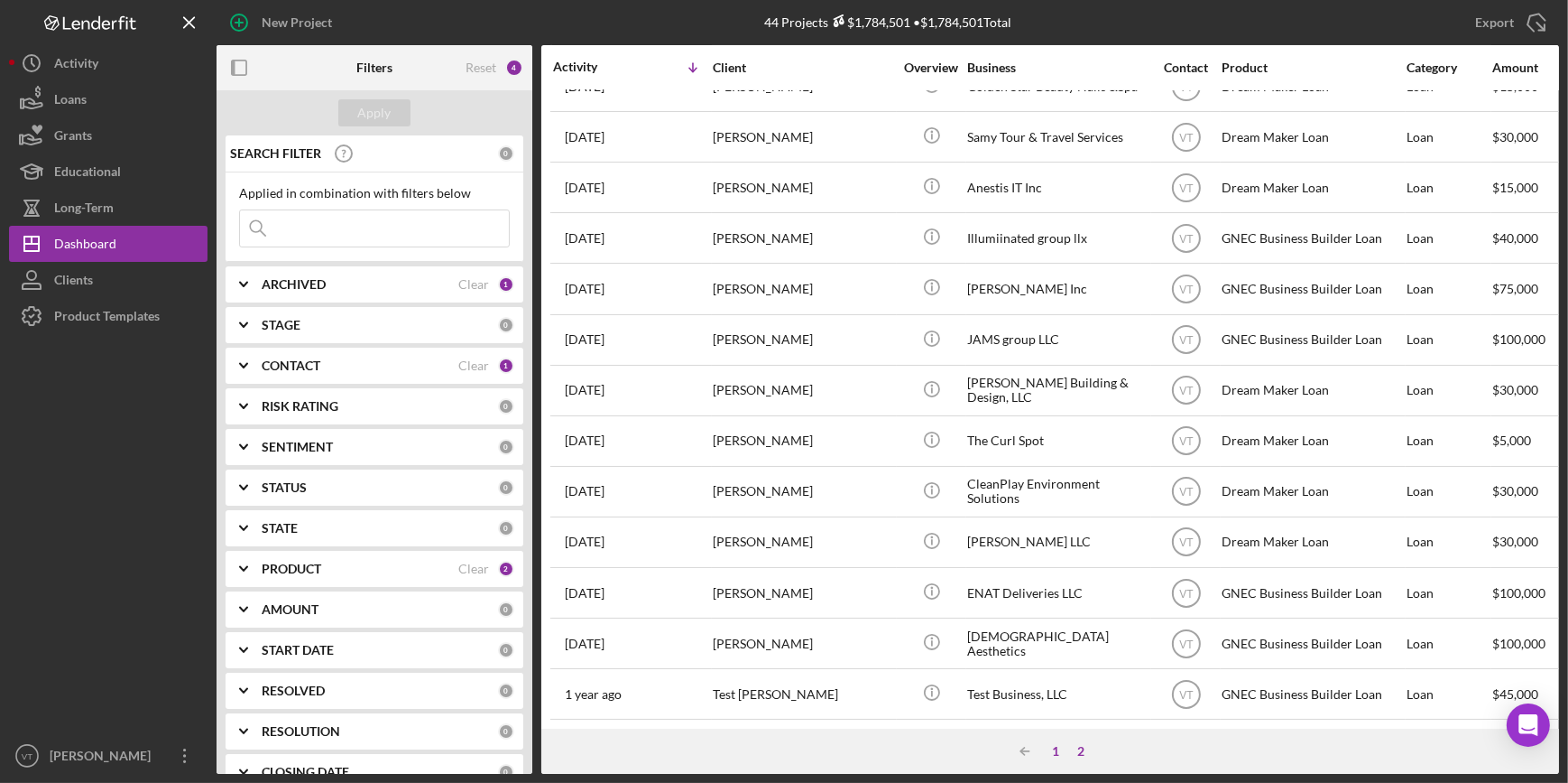
click at [1057, 748] on div "1" at bounding box center [1056, 751] width 25 height 15
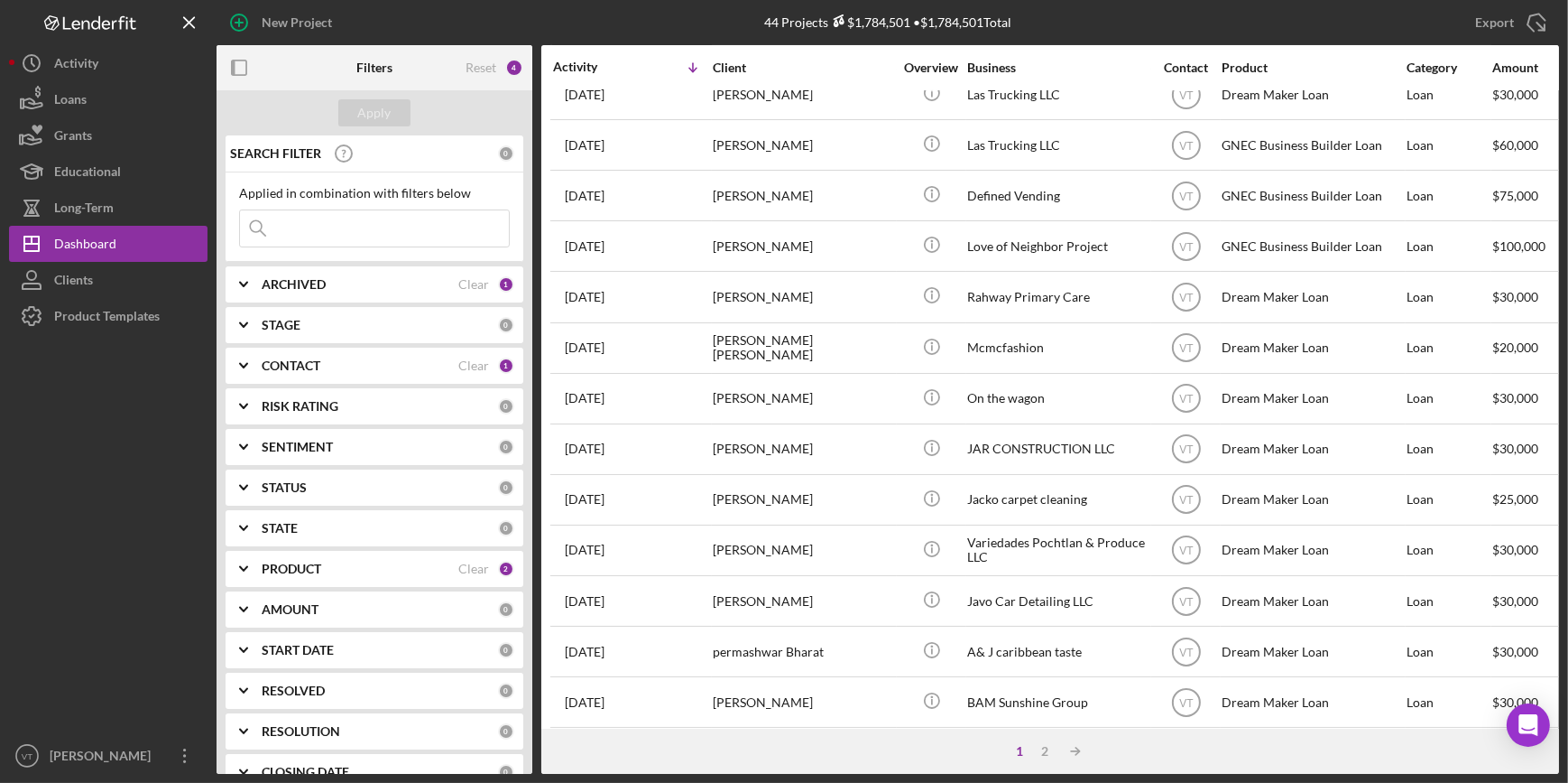
scroll to position [0, 0]
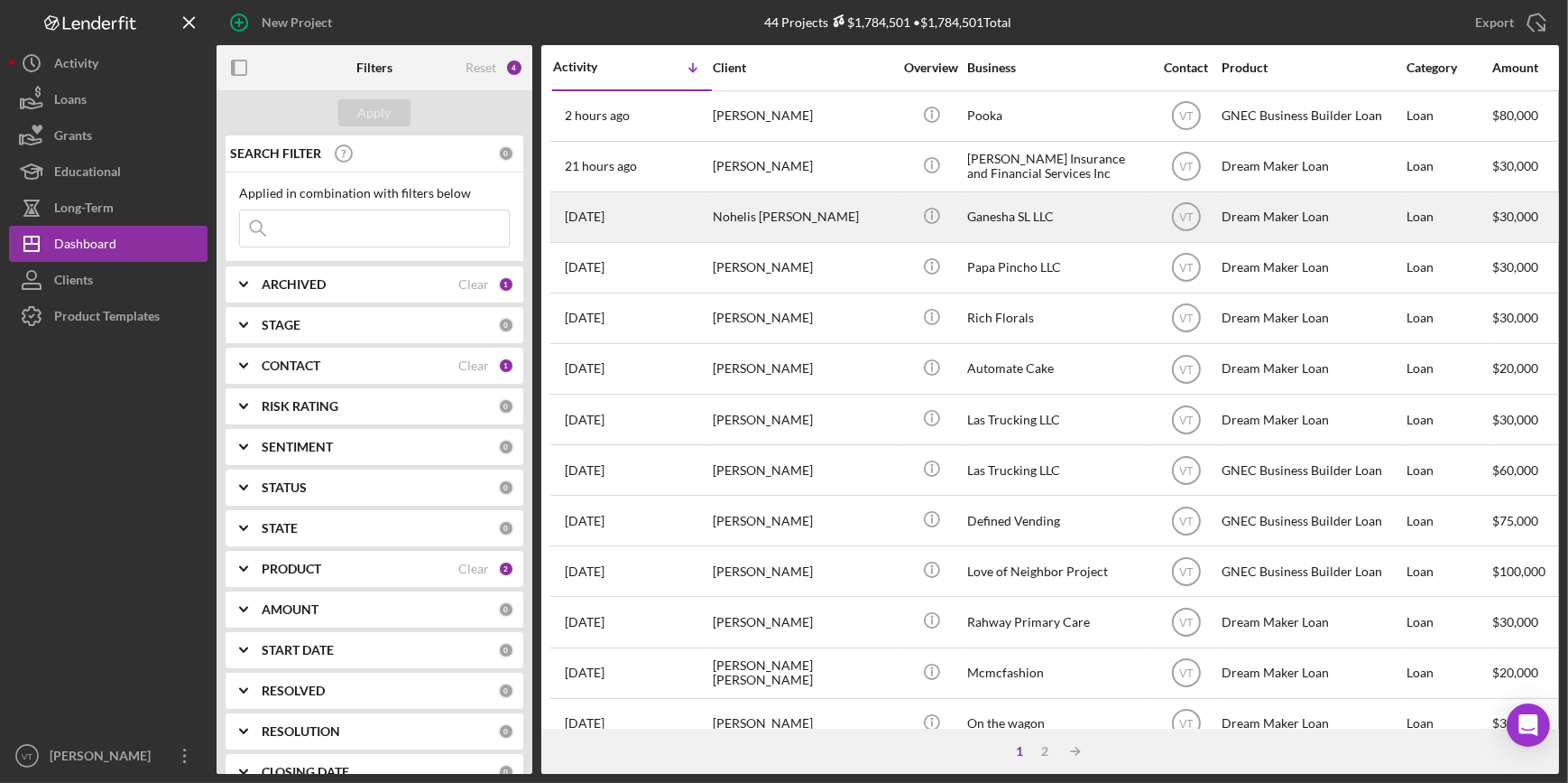
click at [832, 212] on div "Nohelis Manrique de Lee" at bounding box center [802, 217] width 181 height 48
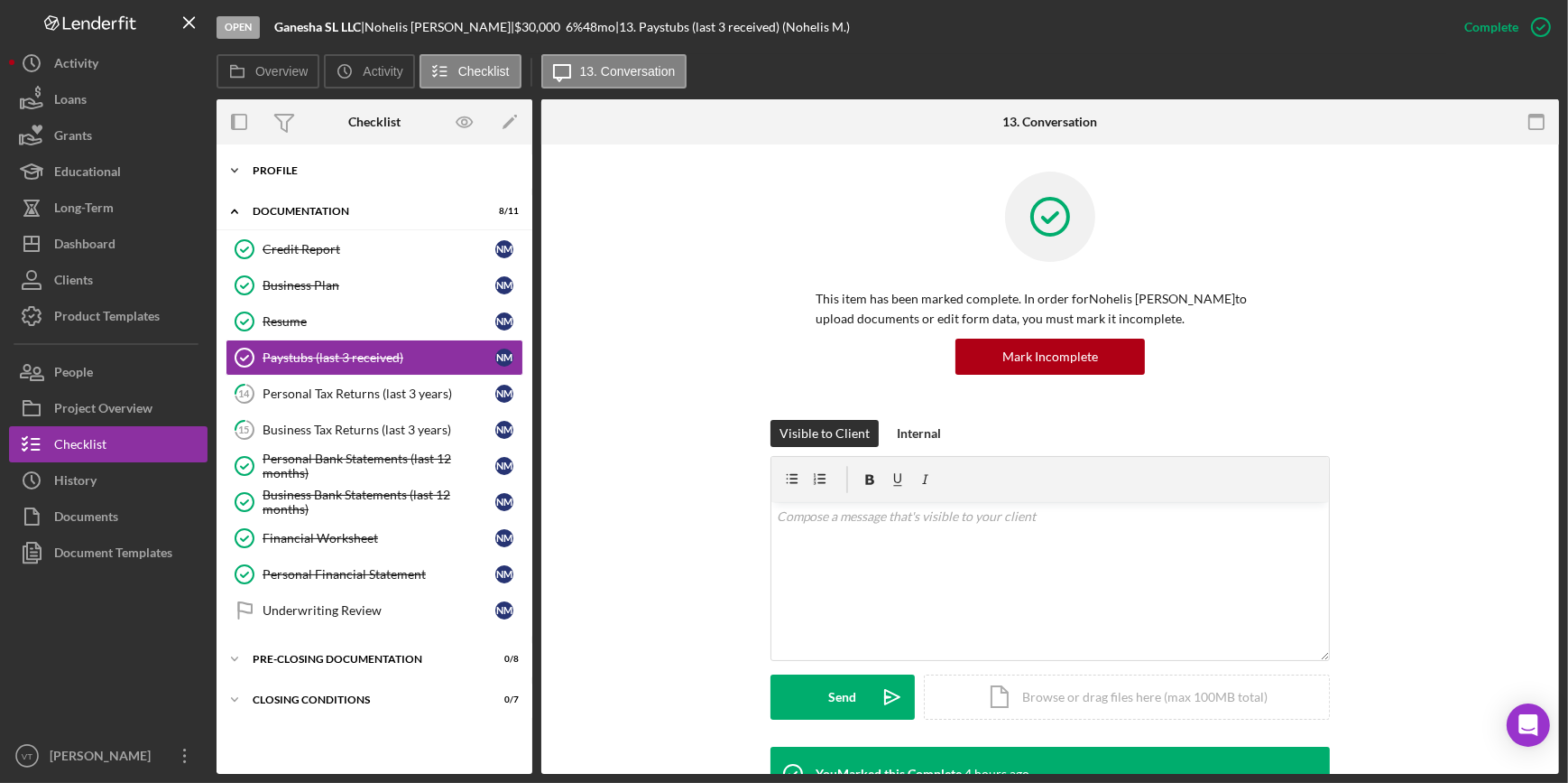
click at [236, 172] on icon "Icon/Expander" at bounding box center [234, 170] width 36 height 36
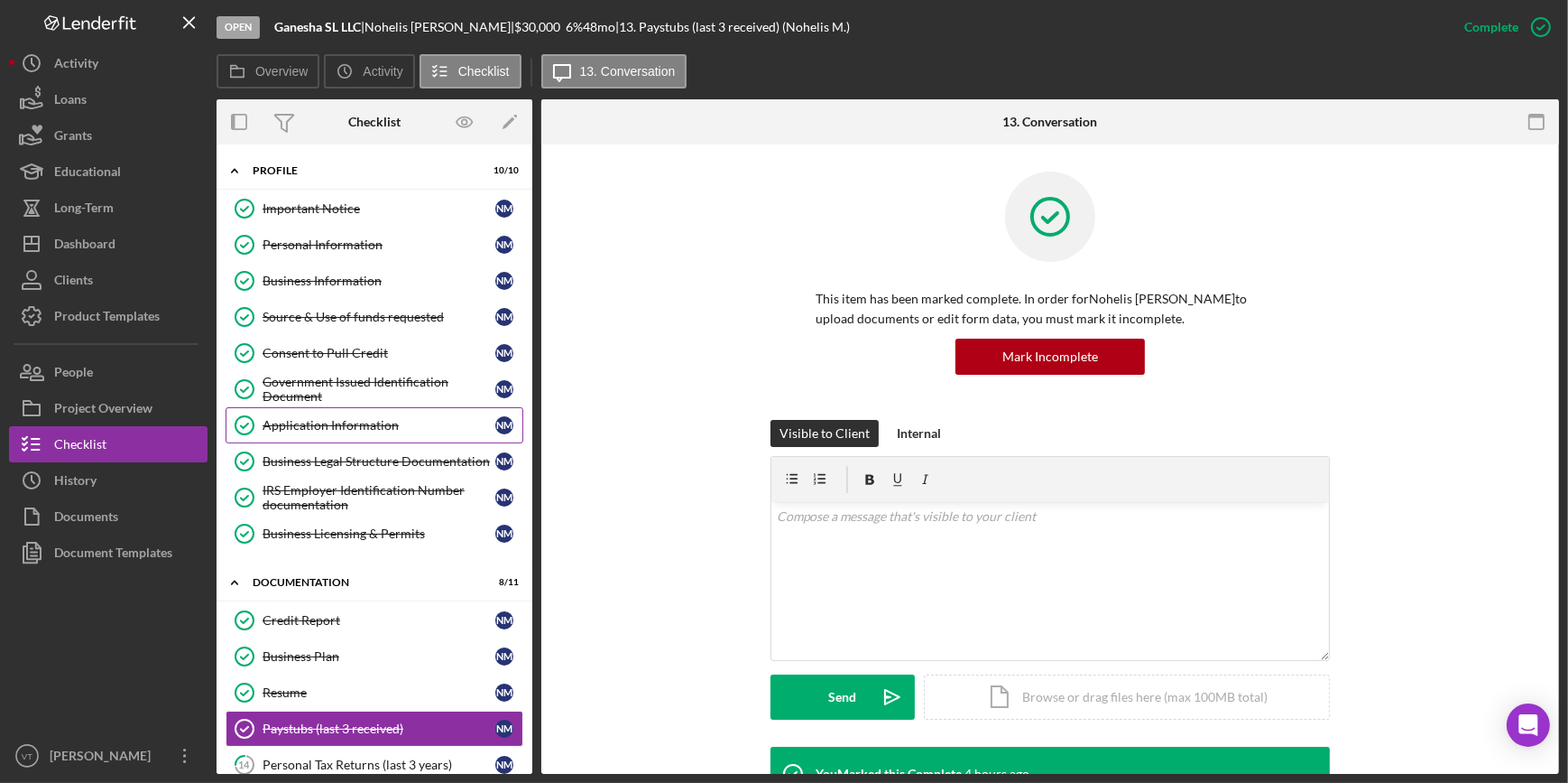
click at [341, 422] on div "Application Information" at bounding box center [379, 425] width 233 height 15
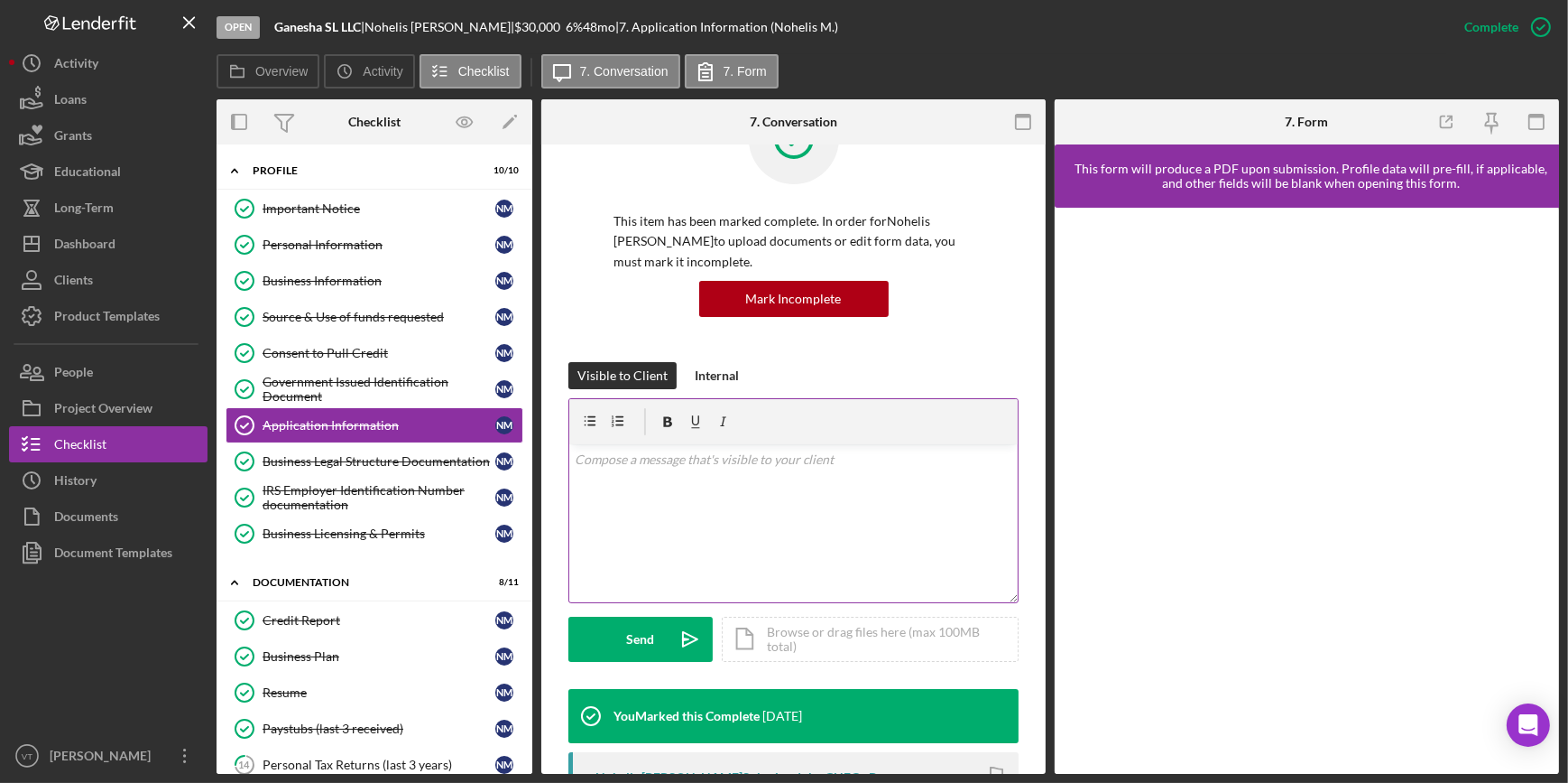
scroll to position [410, 0]
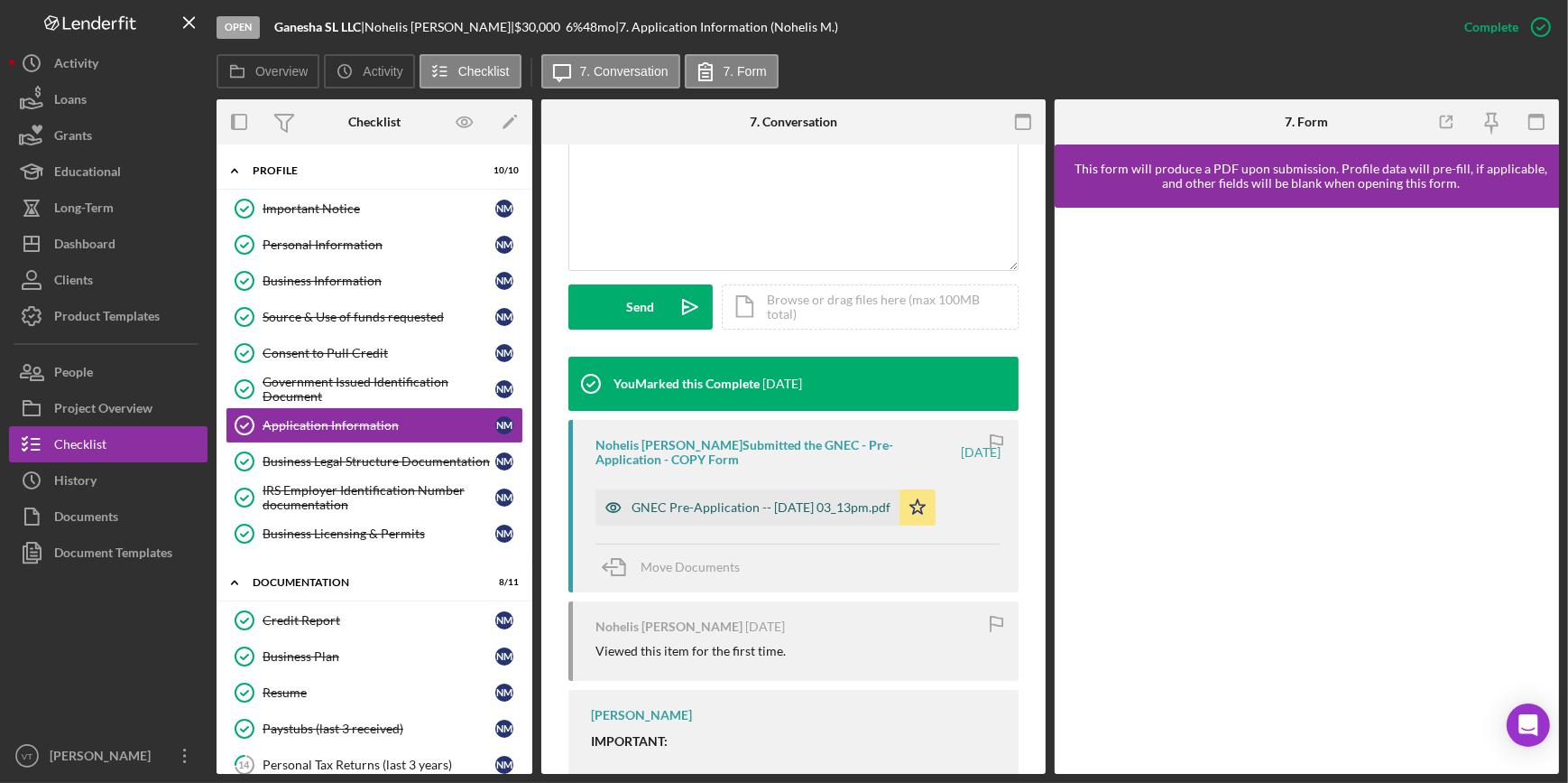
click at [707, 507] on div "GNEC Pre-Application -- 2025-08-25 03_13pm.pdf" at bounding box center [760, 507] width 259 height 15
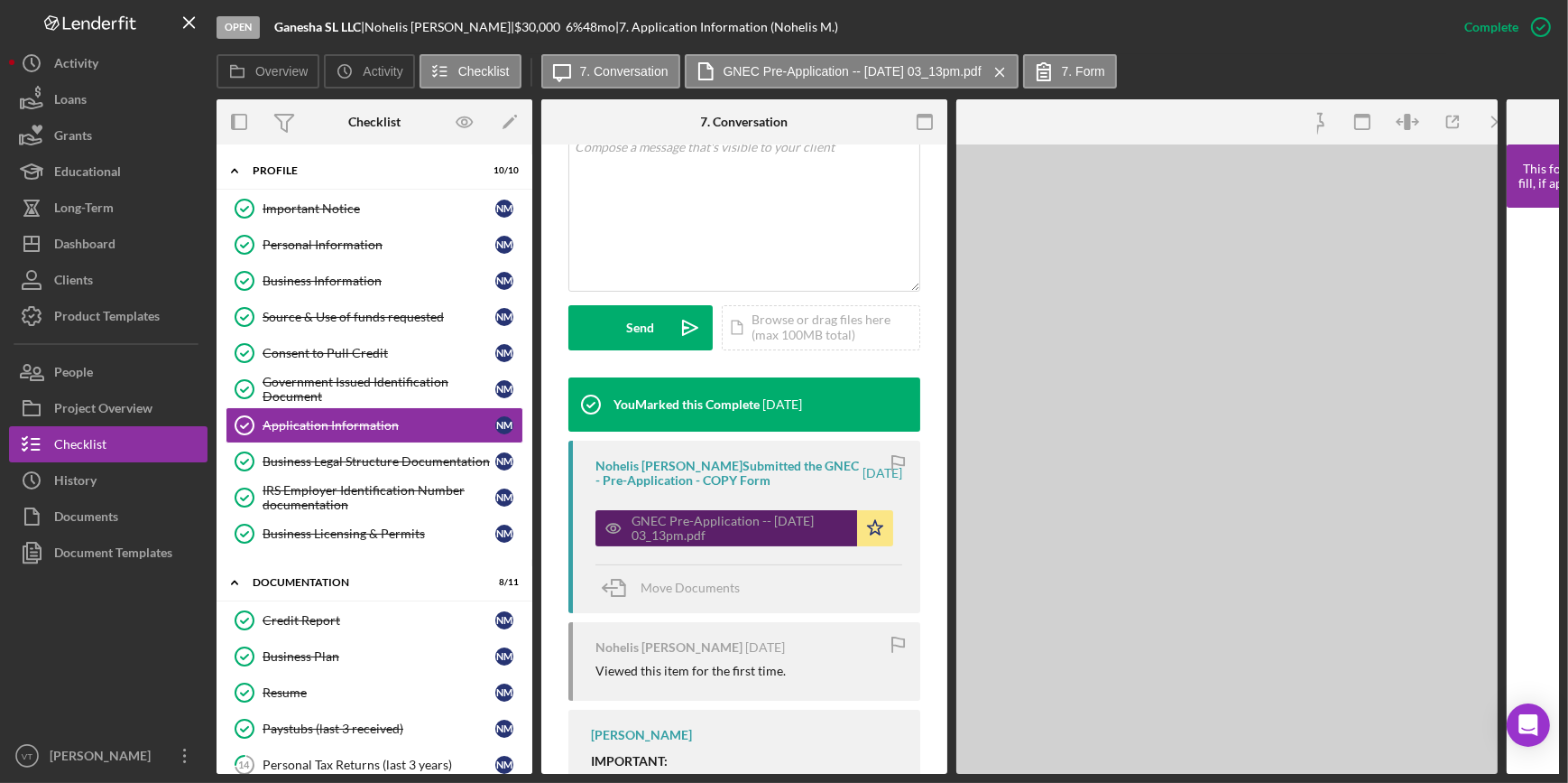
scroll to position [431, 0]
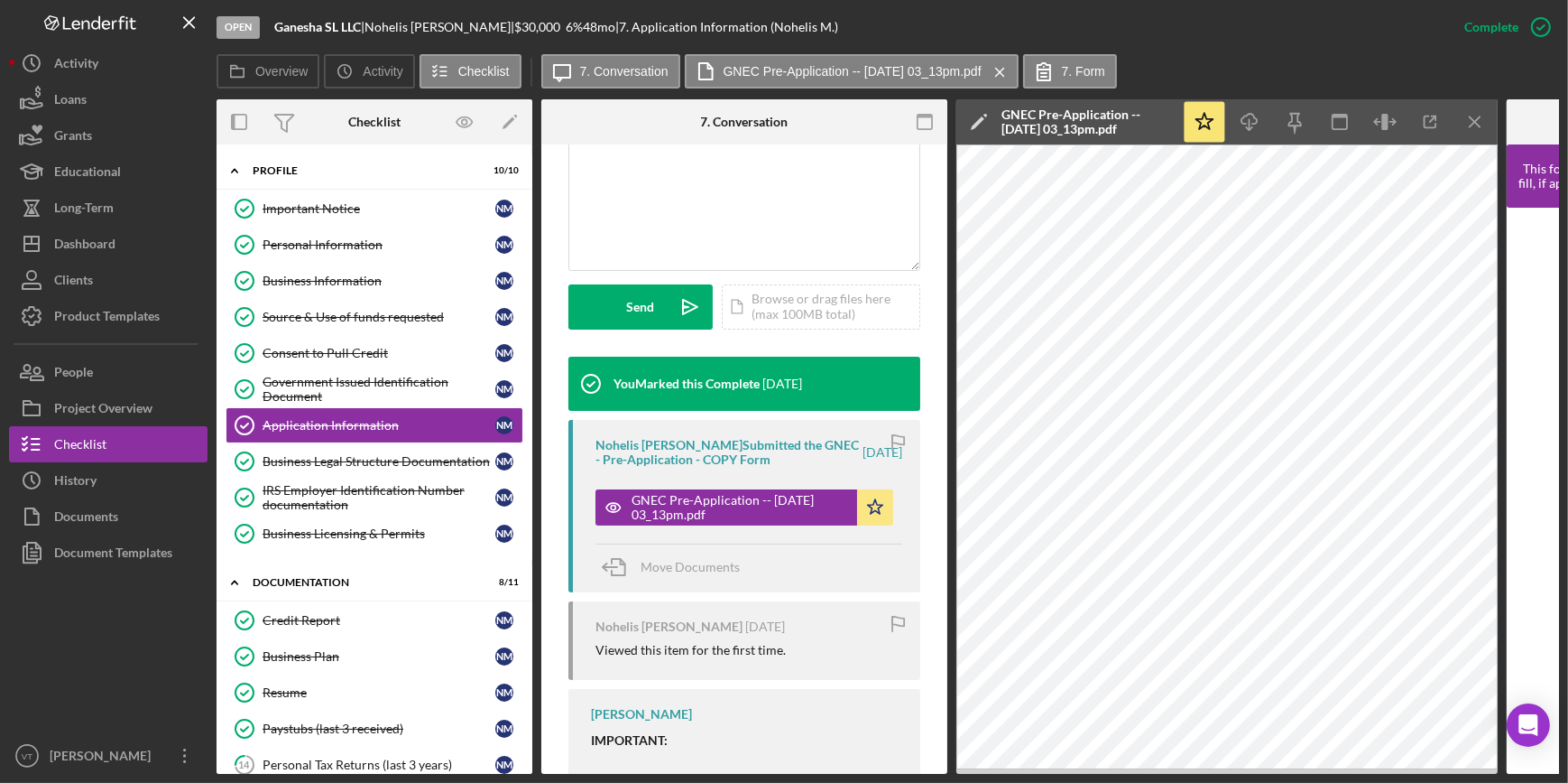
click at [1376, 64] on div "Overview Icon/History Activity Checklist Icon/Message 7. Conversation GNEC Pre-…" at bounding box center [888, 71] width 1343 height 36
click at [1427, 122] on icon "button" at bounding box center [1430, 122] width 41 height 41
click at [261, 613] on icon "Credit Report" at bounding box center [244, 620] width 45 height 45
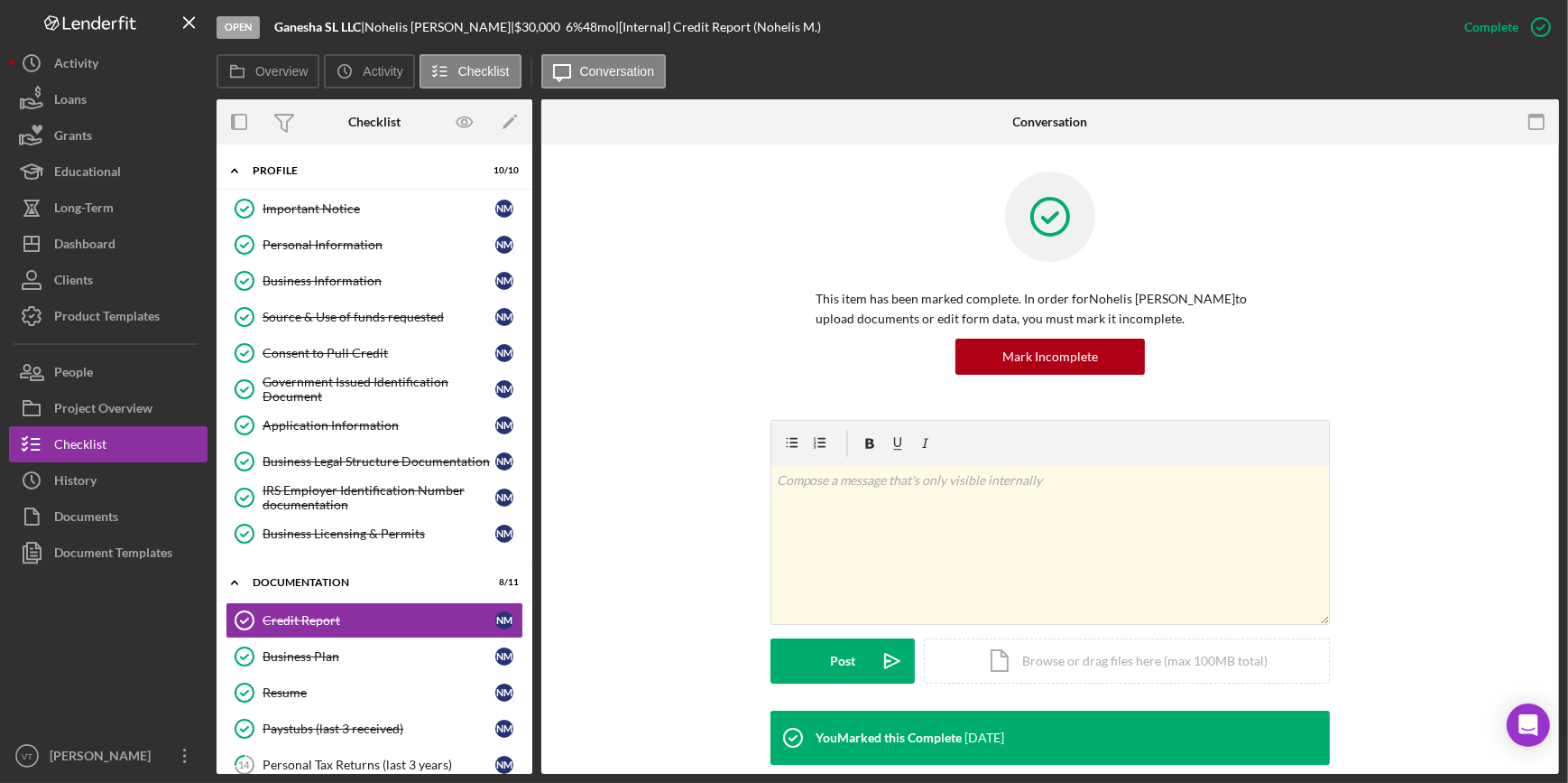
scroll to position [293, 0]
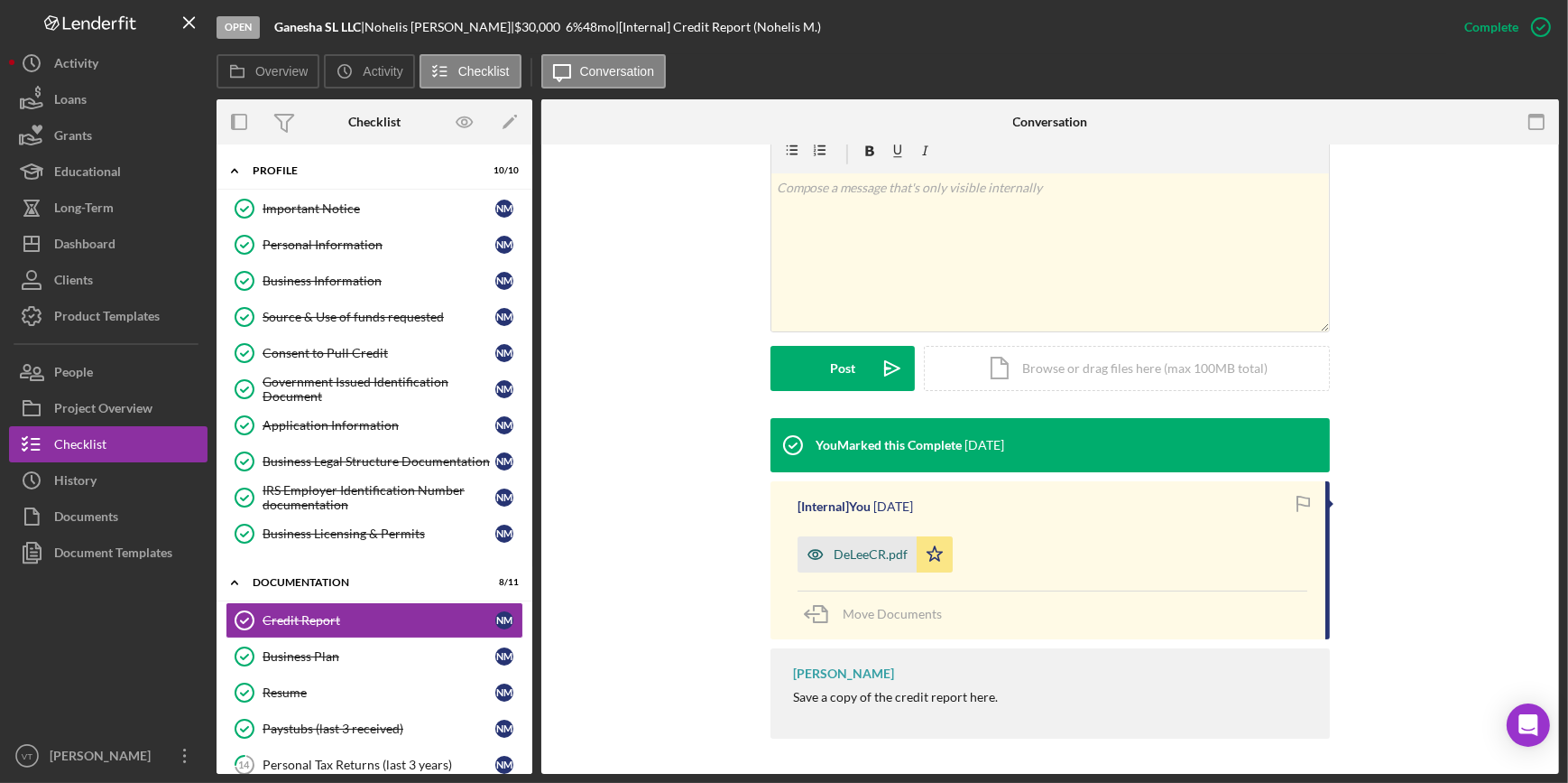
click at [853, 554] on div "DeLeeCR.pdf" at bounding box center [870, 554] width 74 height 15
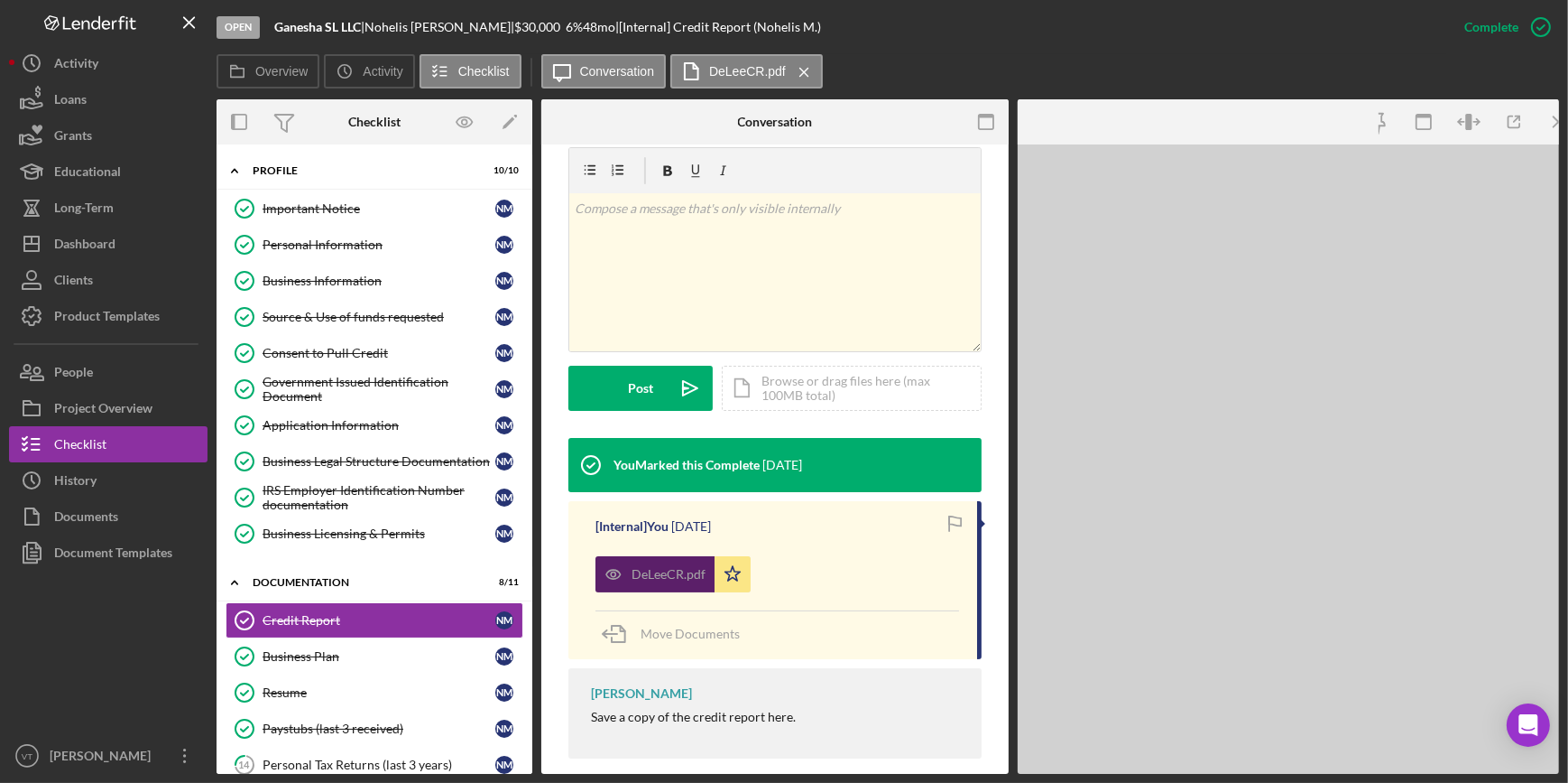
scroll to position [313, 0]
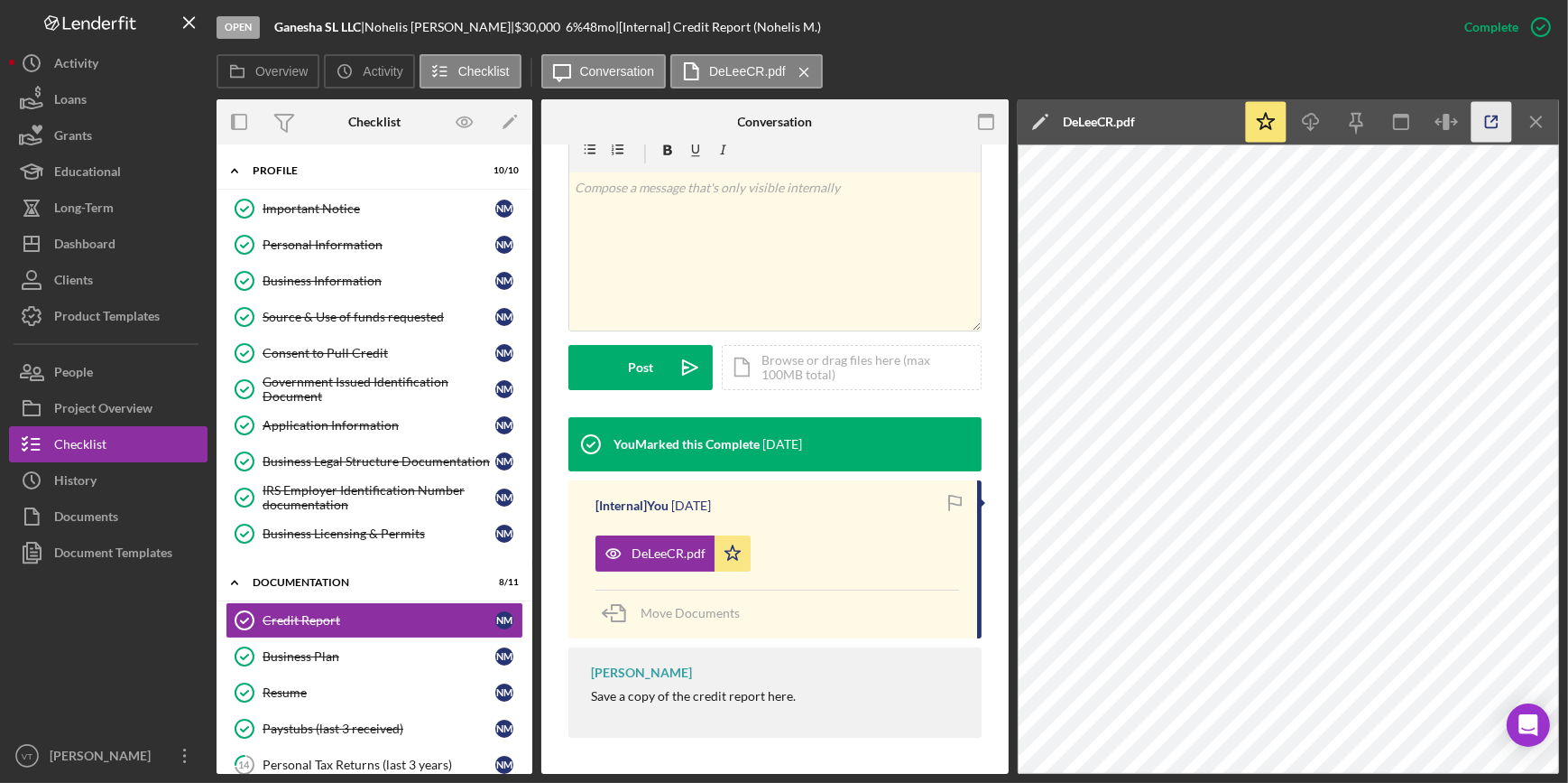
click at [1492, 126] on icon "button" at bounding box center [1492, 122] width 41 height 41
click at [353, 460] on div "Business Legal Structure Documentation" at bounding box center [379, 461] width 233 height 15
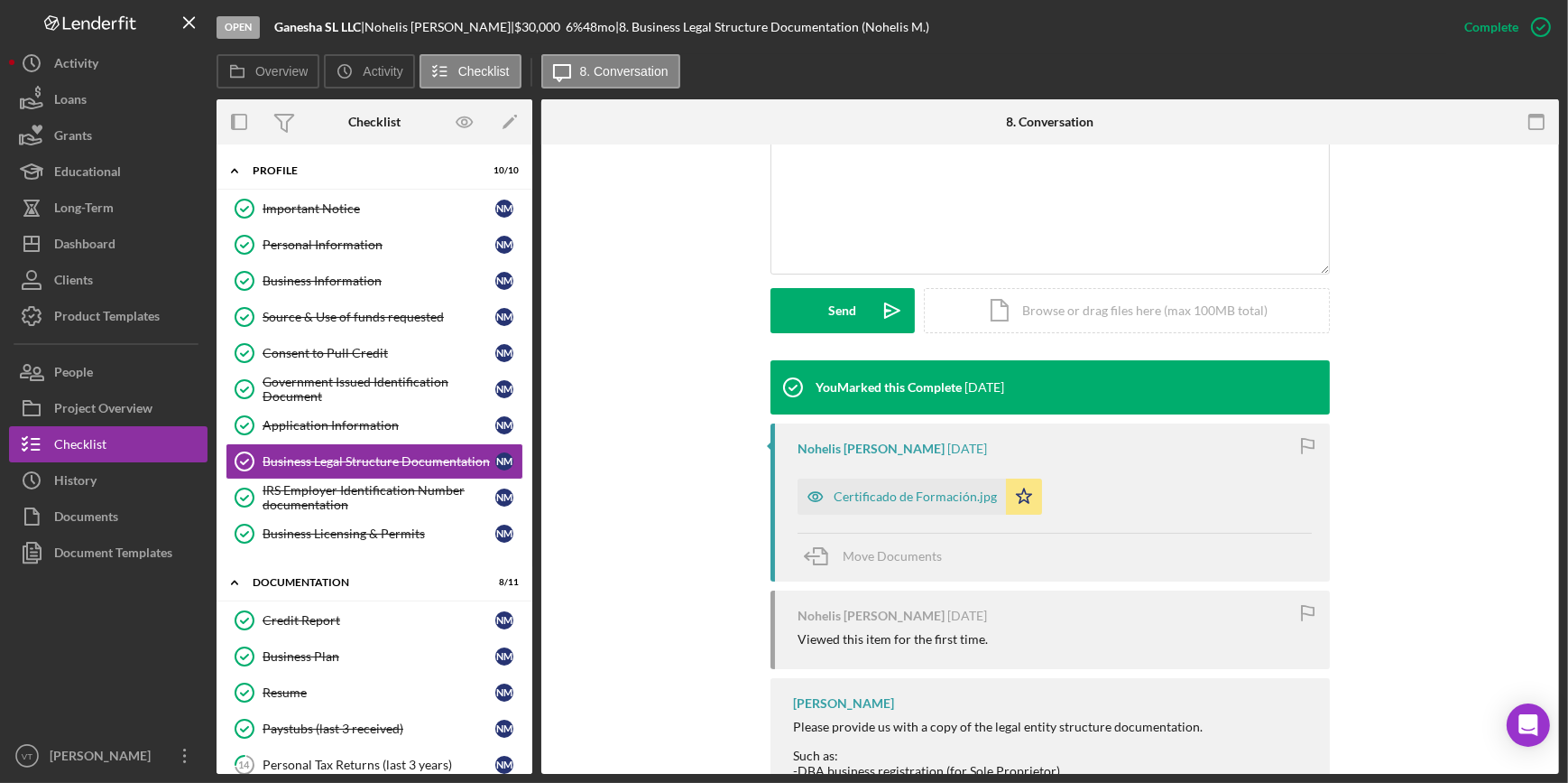
scroll to position [410, 0]
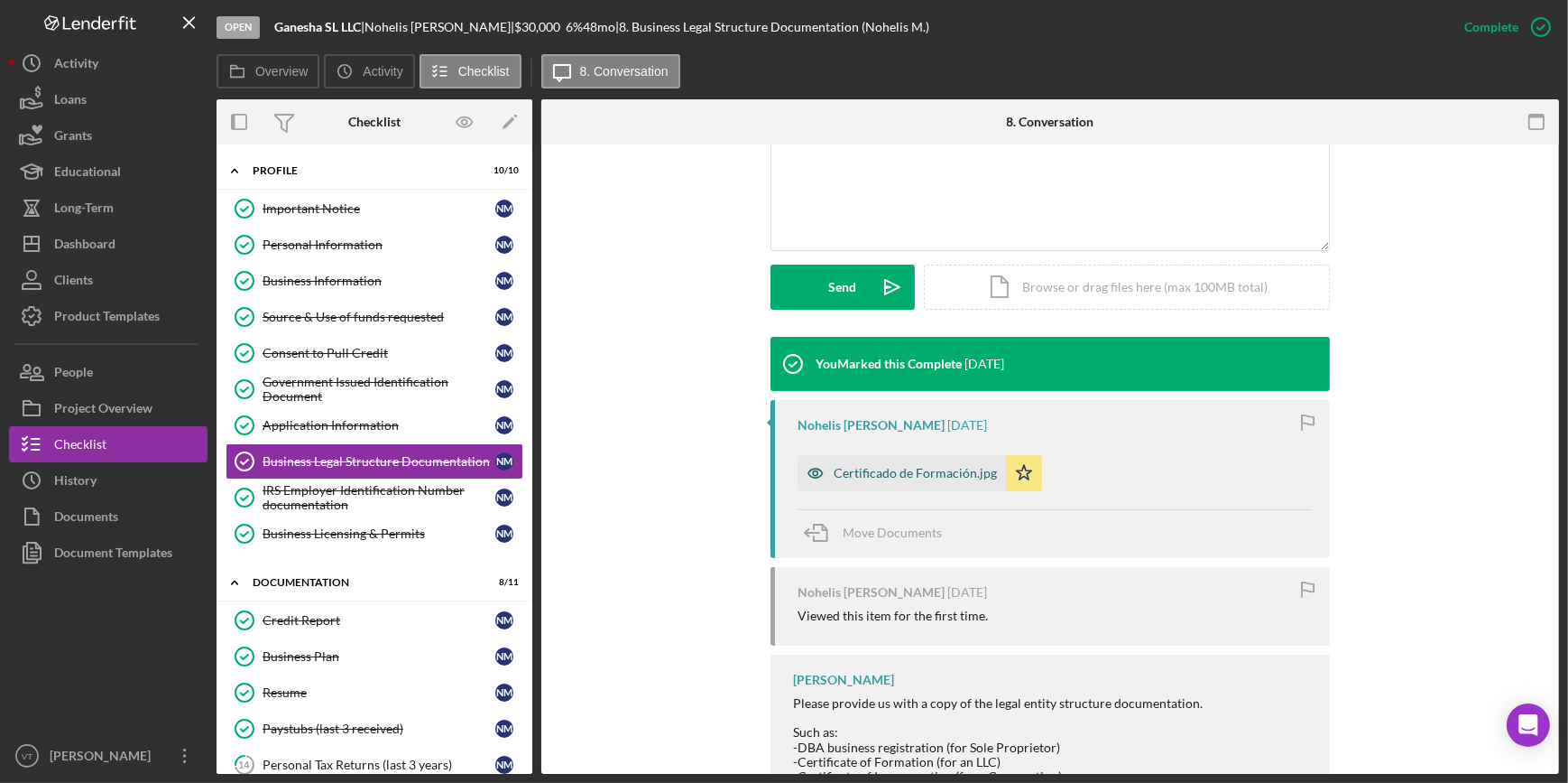
click at [878, 474] on div "Certificado de Formación.jpg" at bounding box center [914, 473] width 163 height 15
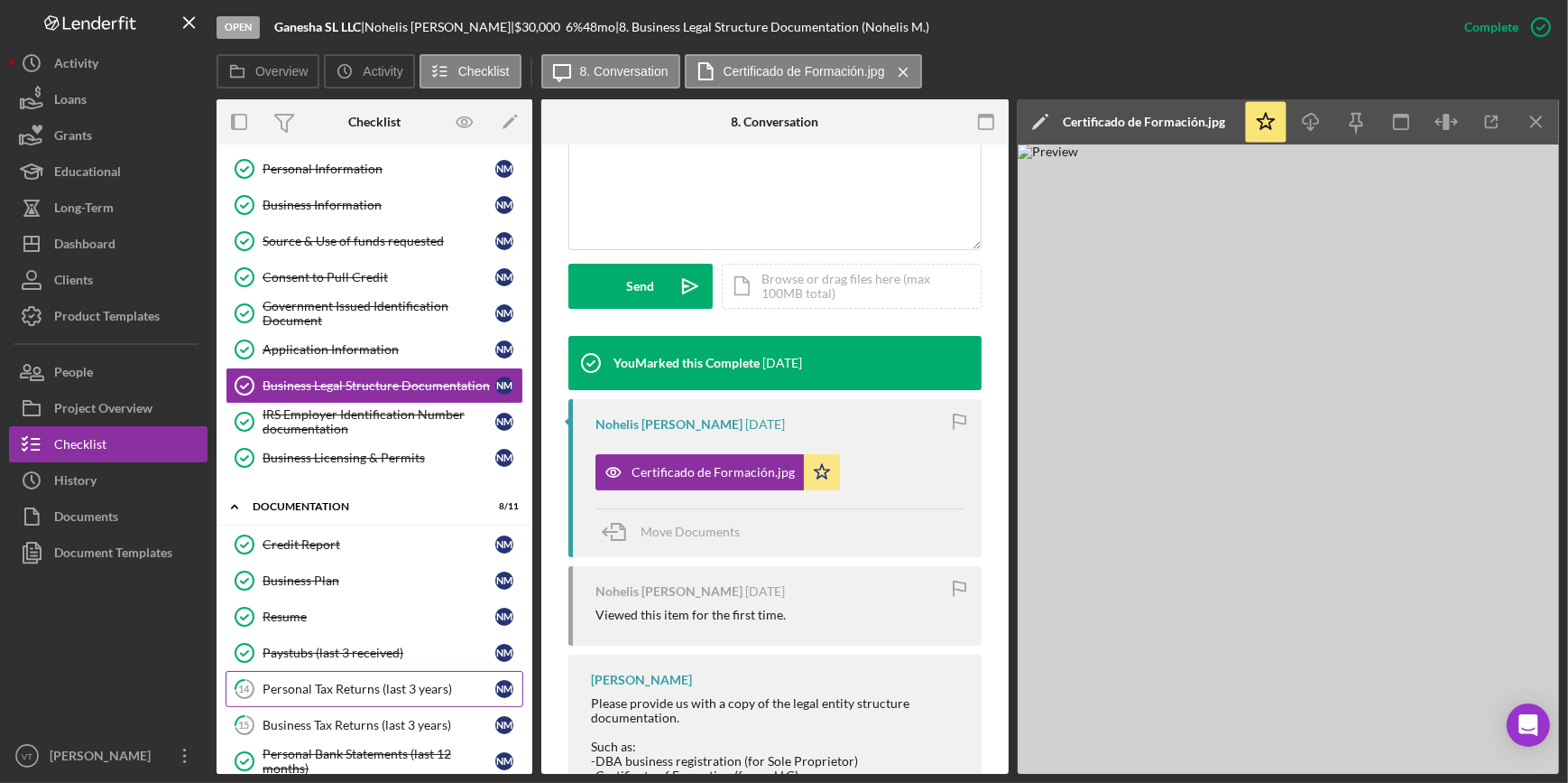
scroll to position [245, 0]
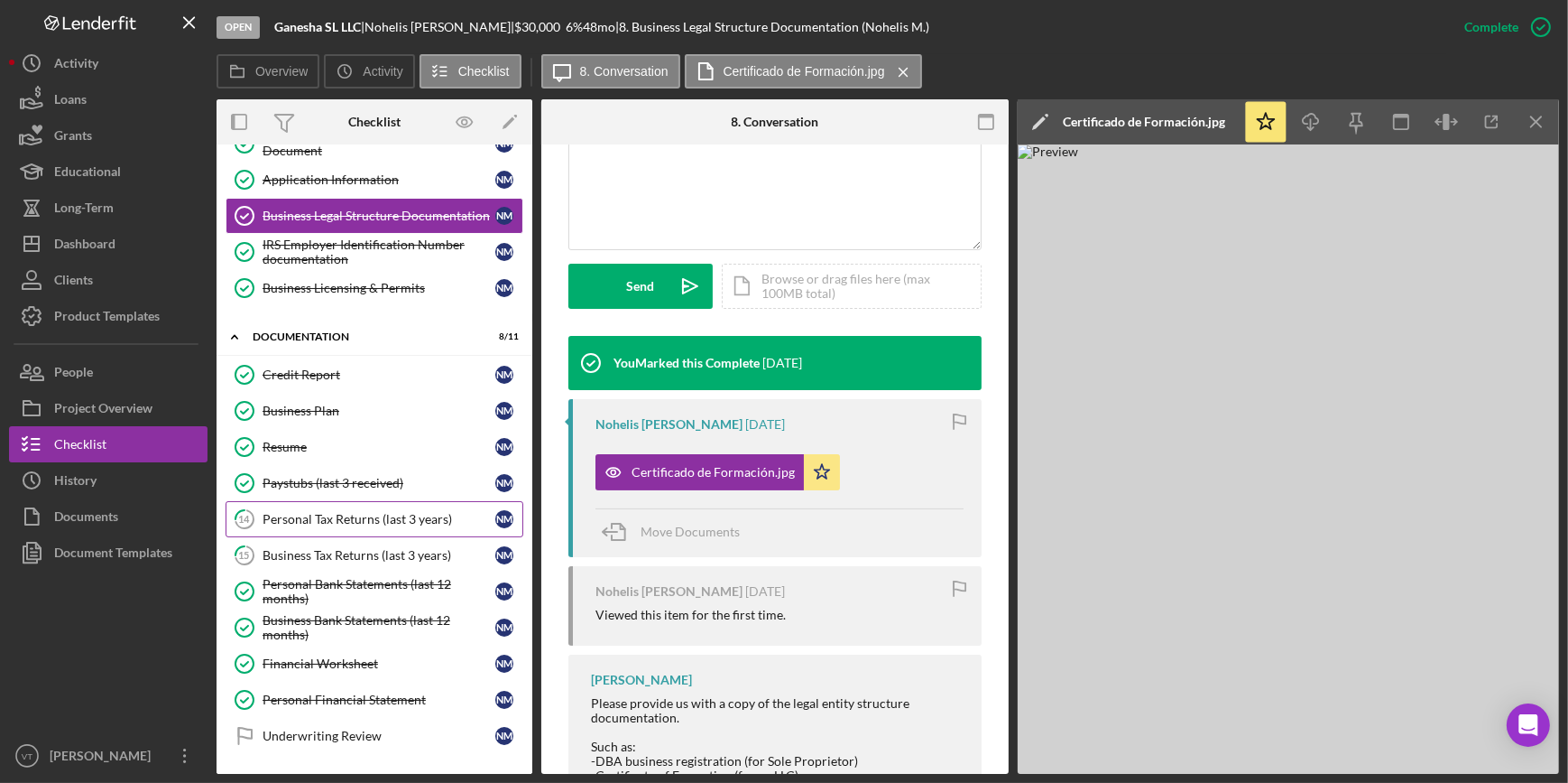
click at [294, 512] on div "Personal Tax Returns (last 3 years)" at bounding box center [379, 518] width 233 height 15
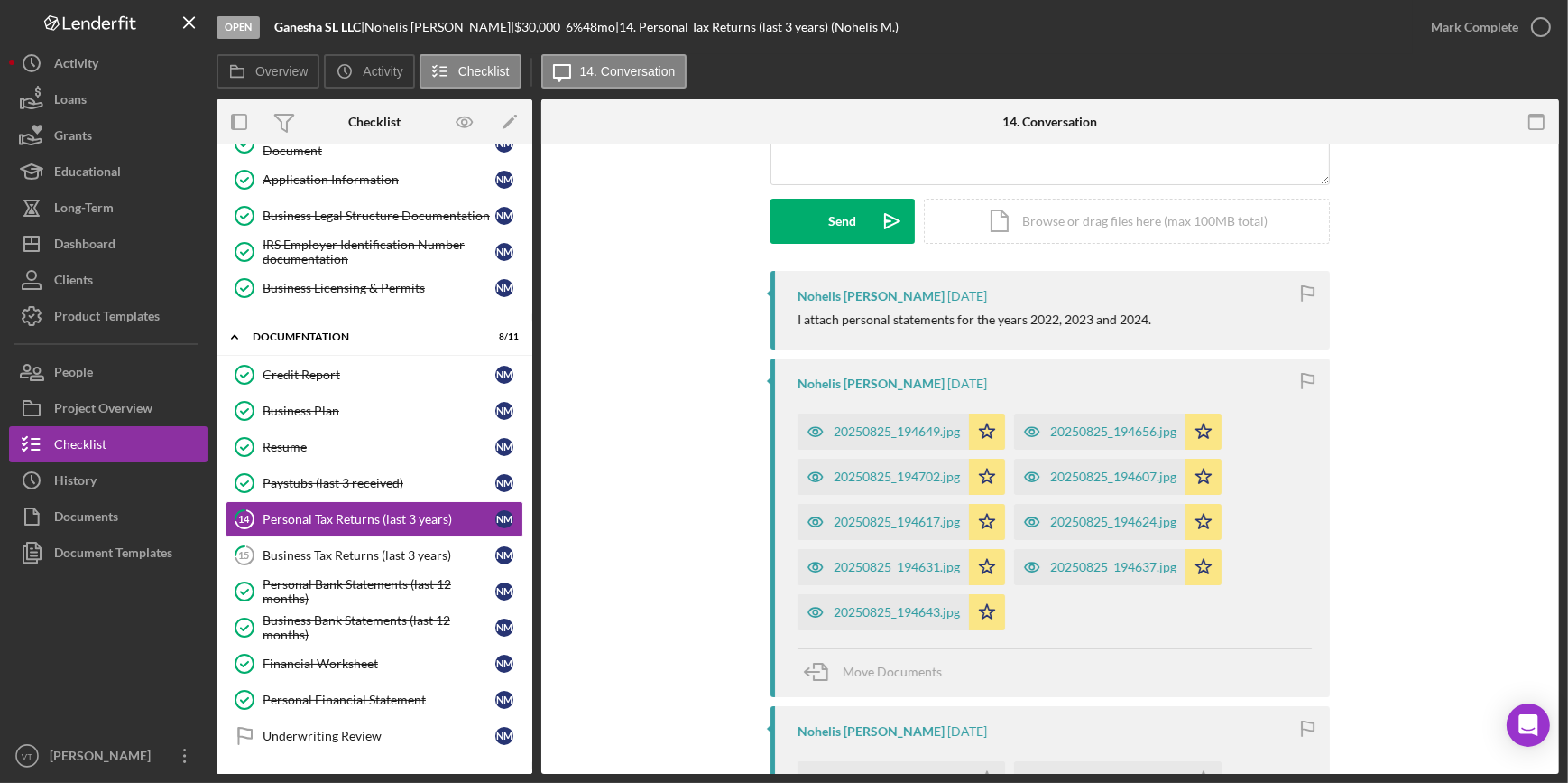
scroll to position [245, 0]
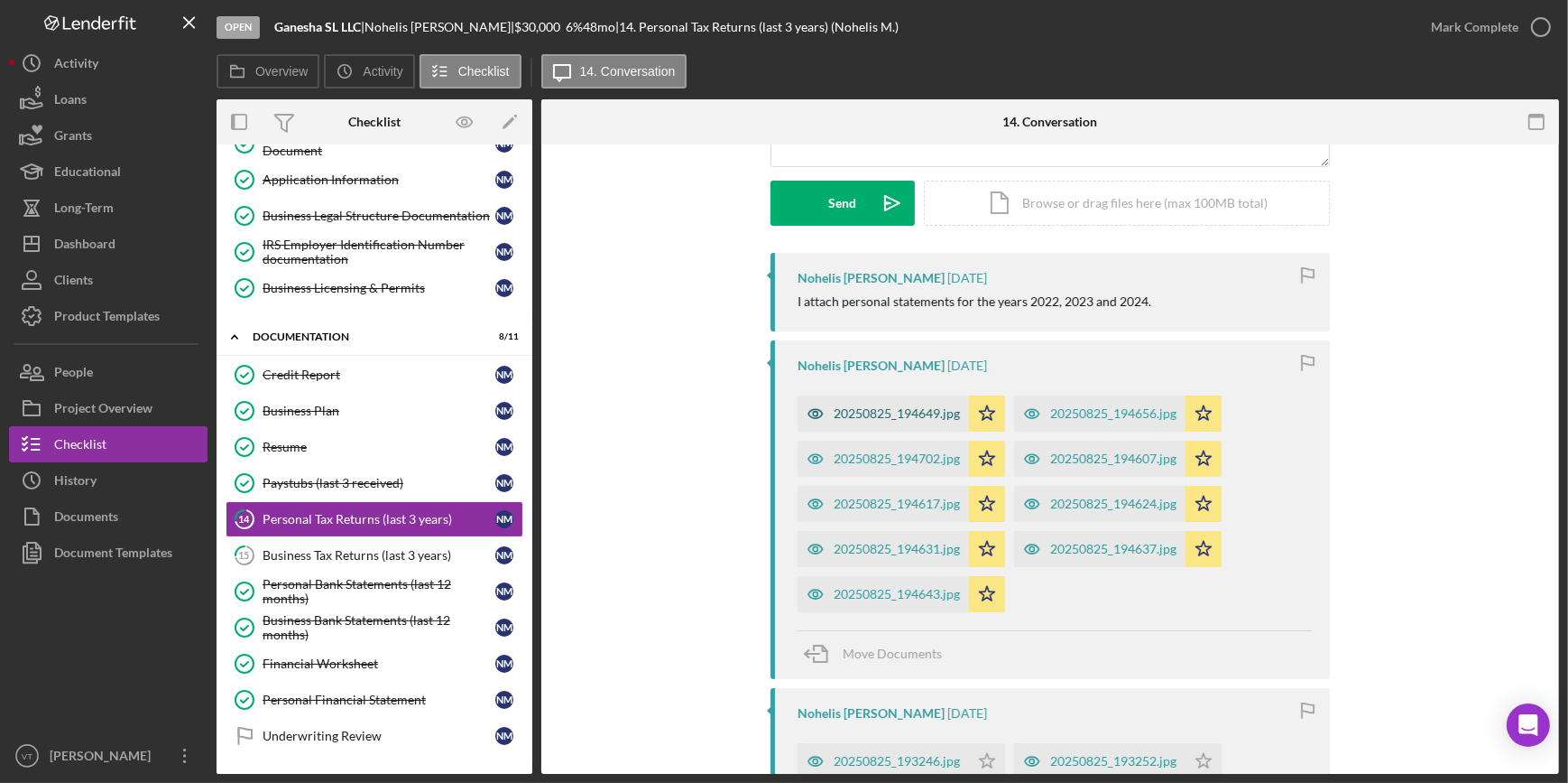
click at [861, 410] on div "20250825_194649.jpg" at bounding box center [896, 413] width 126 height 15
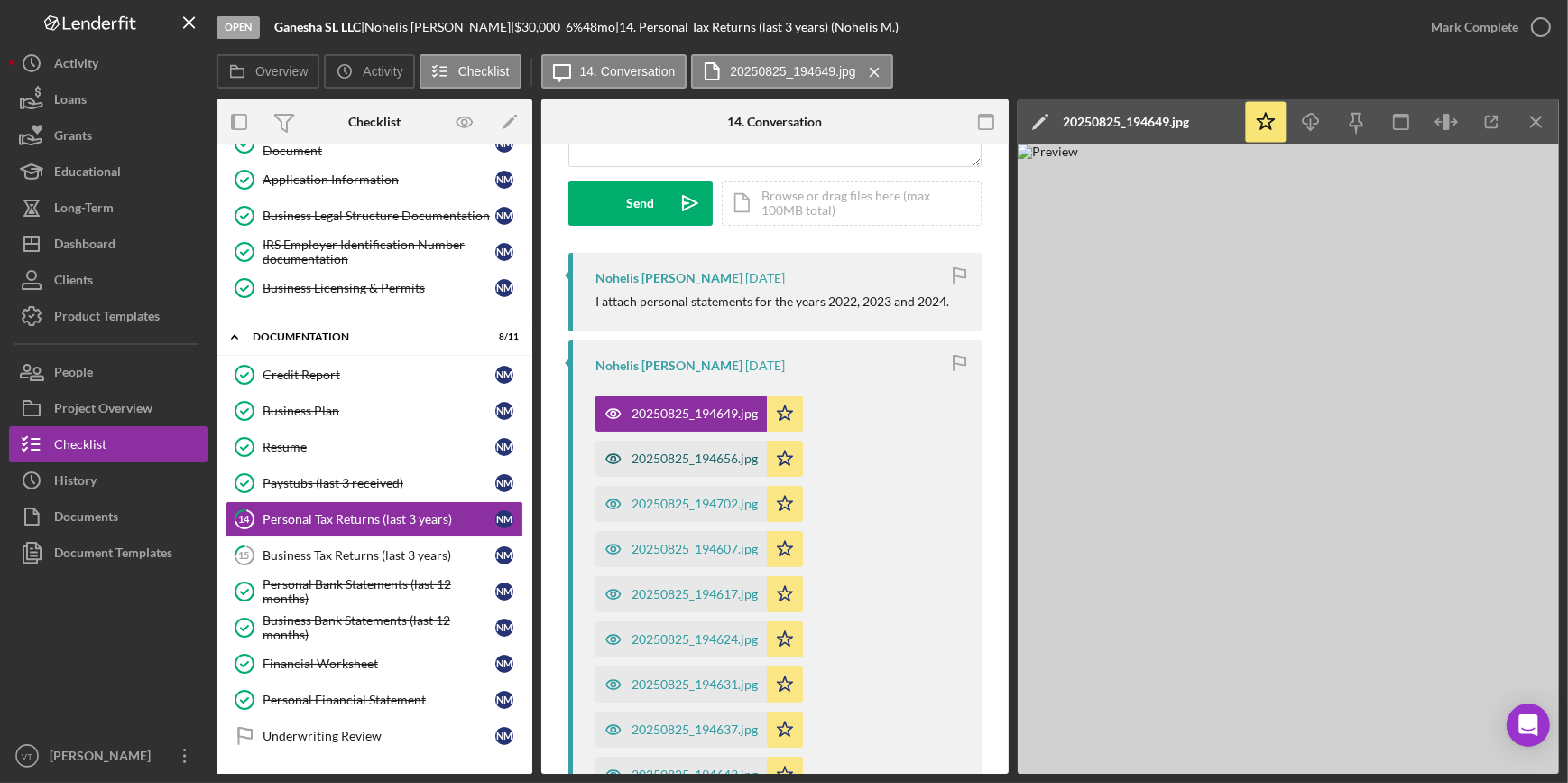
click at [649, 465] on div "20250825_194656.jpg" at bounding box center [681, 458] width 172 height 36
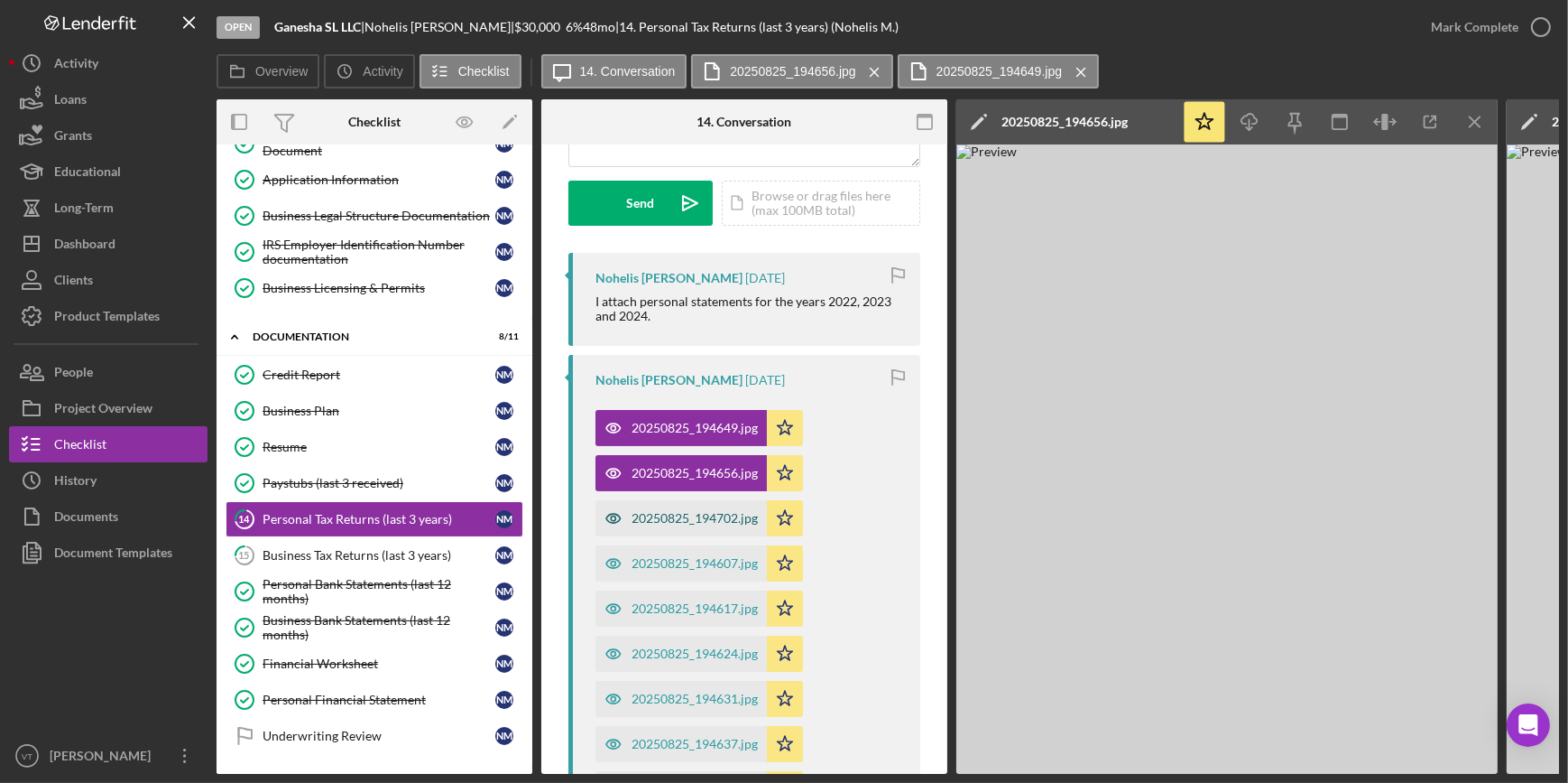
click at [688, 514] on div "20250825_194702.jpg" at bounding box center [694, 517] width 126 height 15
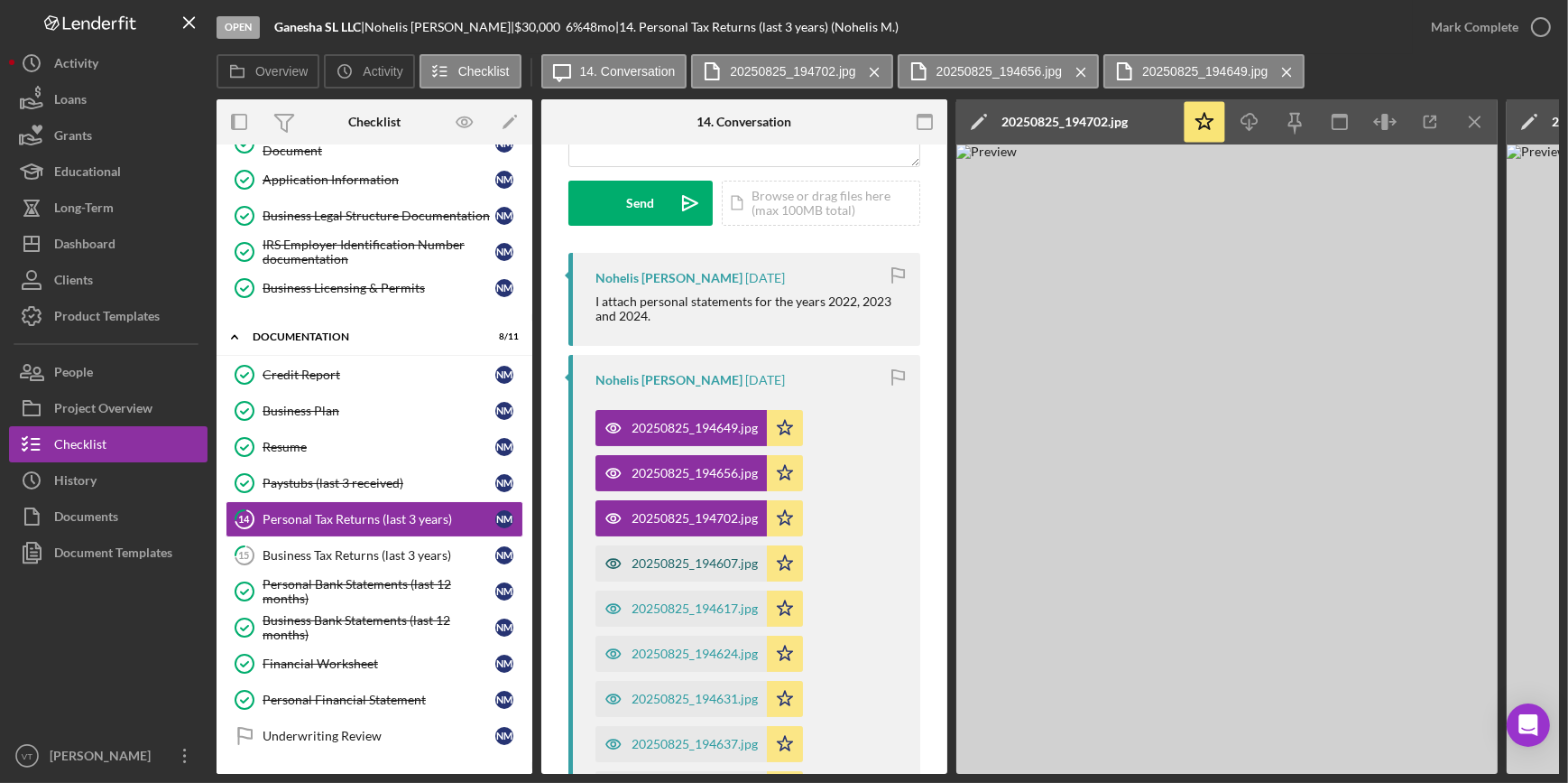
click at [690, 563] on div "20250825_194607.jpg" at bounding box center [694, 563] width 126 height 15
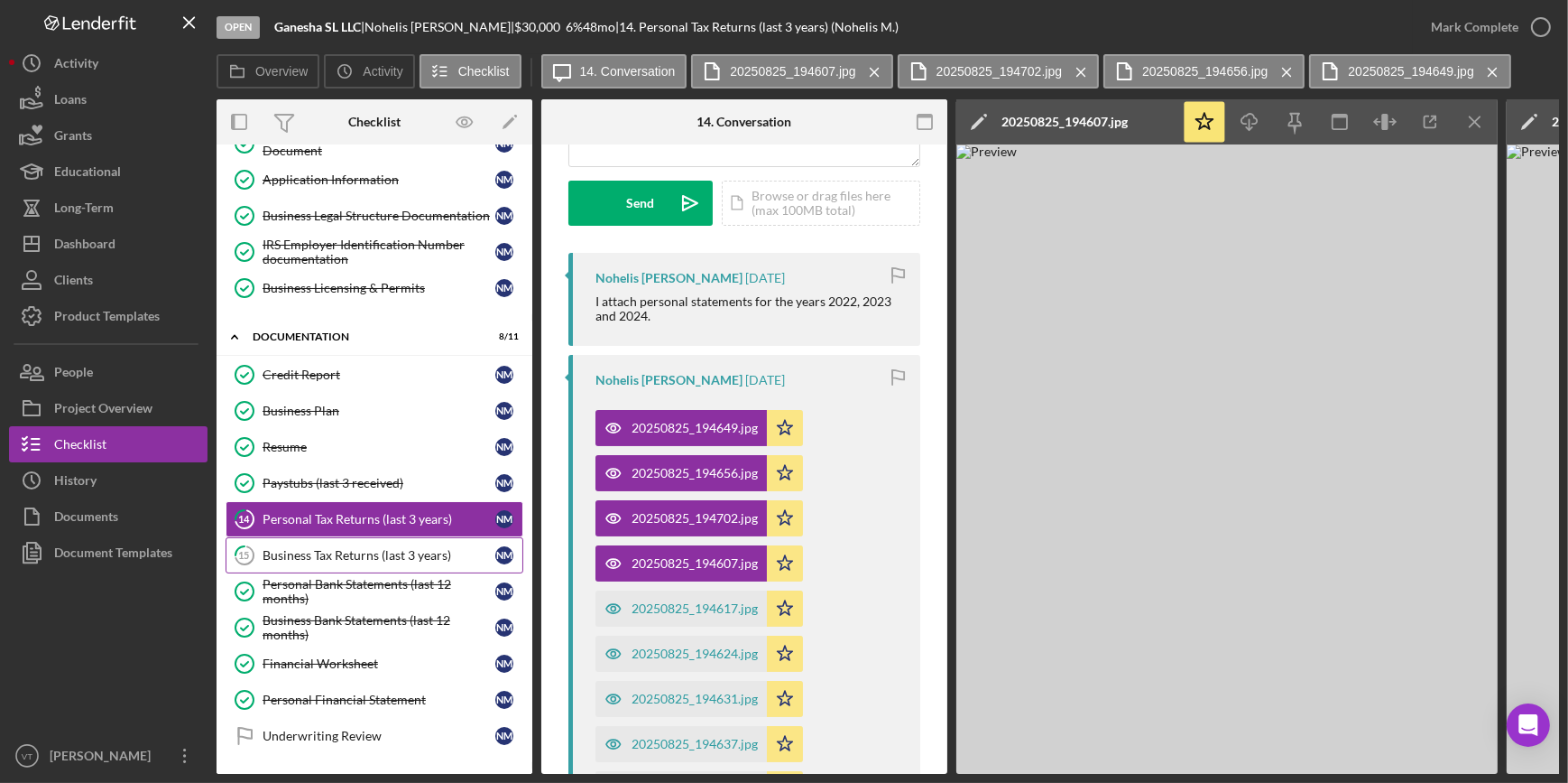
click at [369, 549] on div "Business Tax Returns (last 3 years)" at bounding box center [379, 555] width 233 height 15
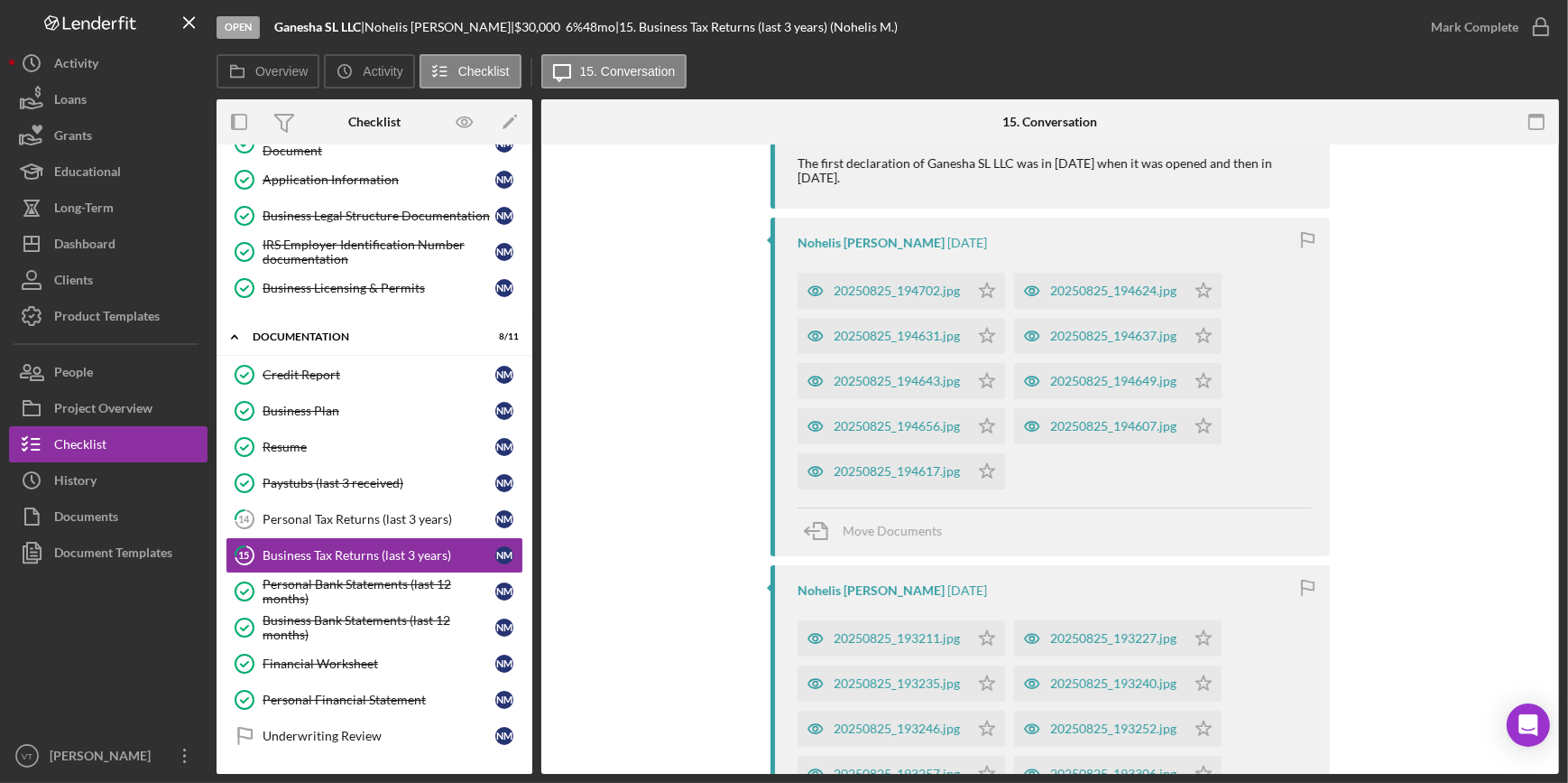
scroll to position [574, 0]
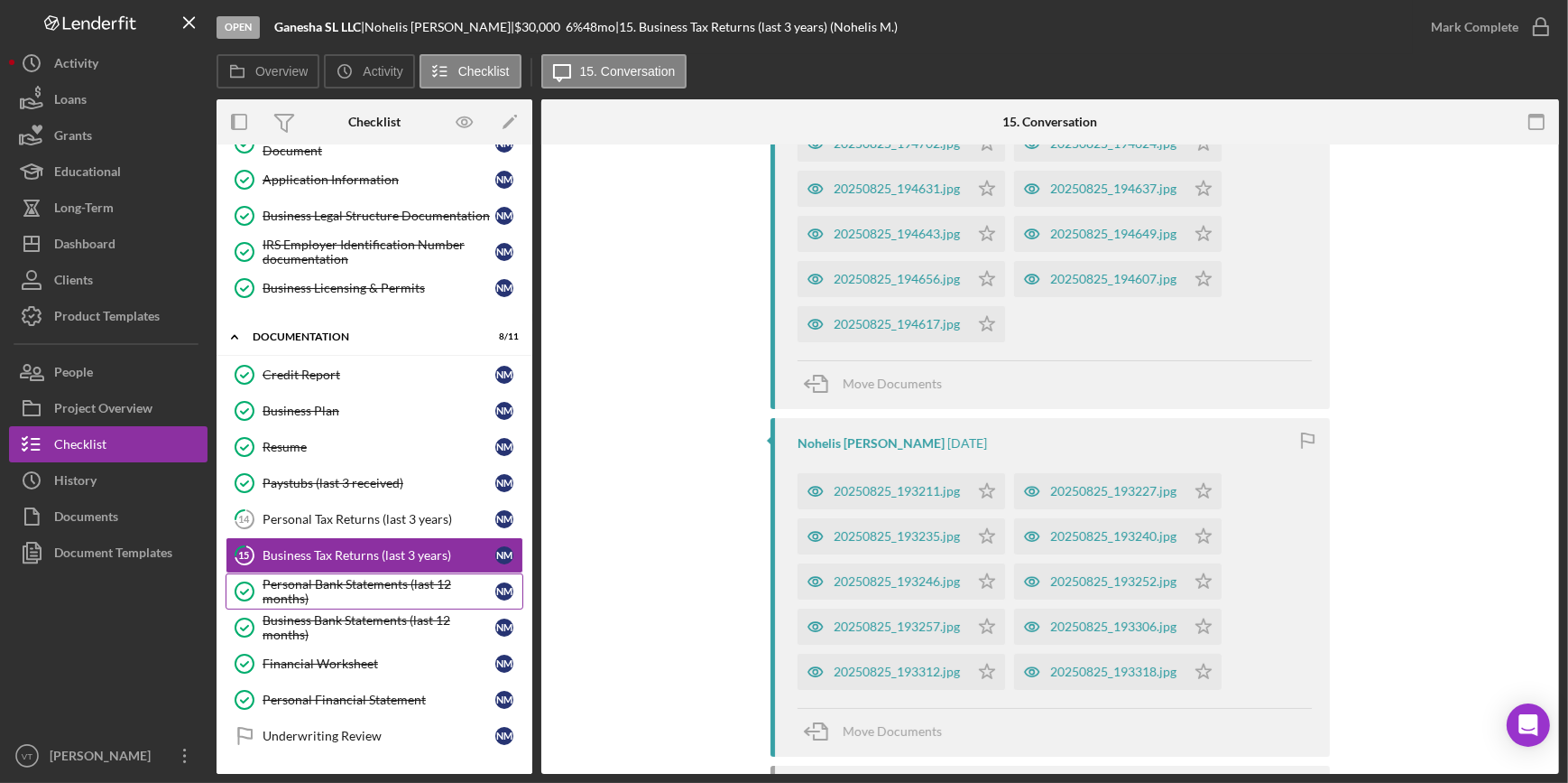
click at [382, 581] on div "Personal Bank Statements (last 12 months)" at bounding box center [379, 592] width 233 height 29
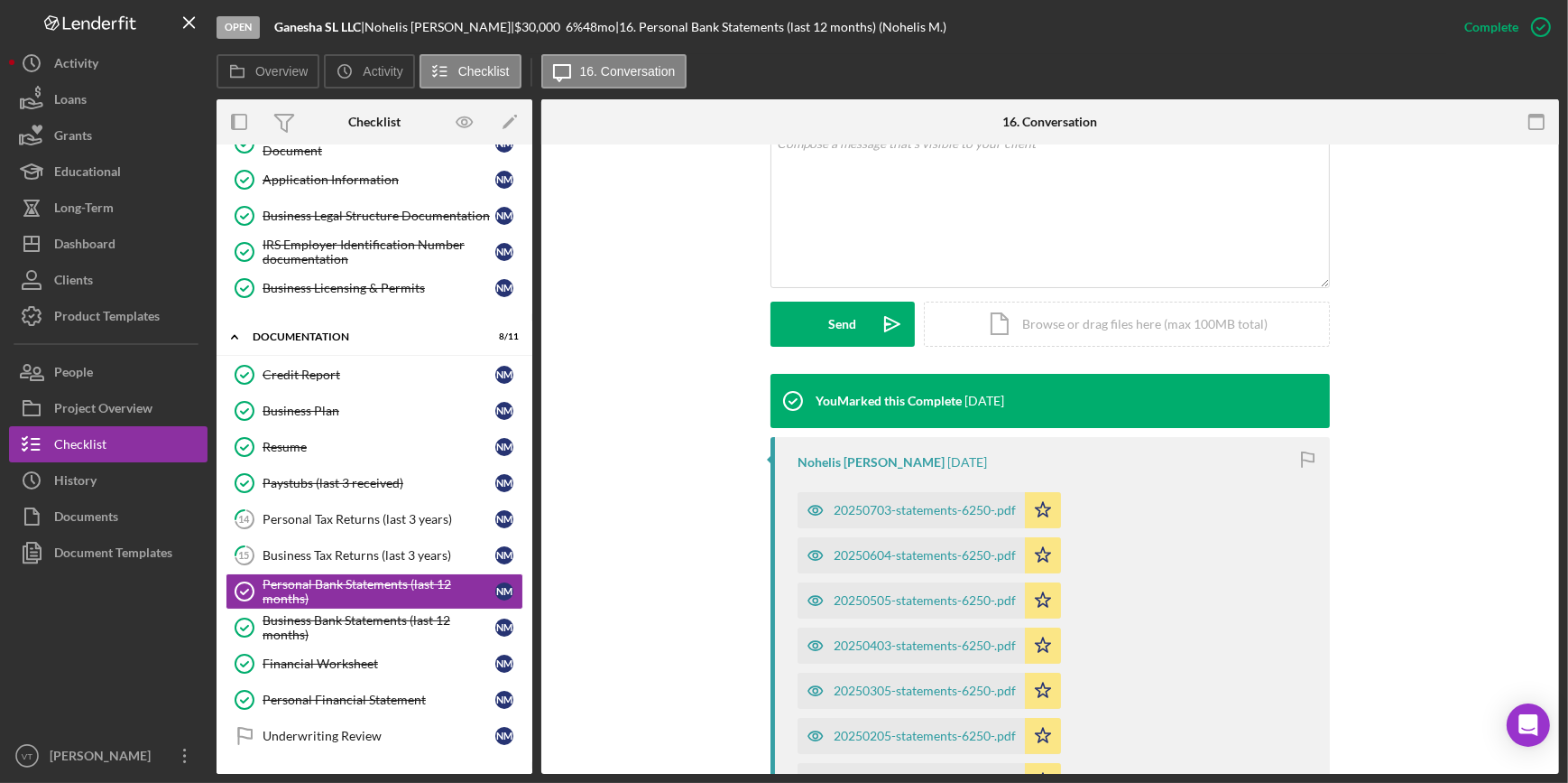
scroll to position [410, 0]
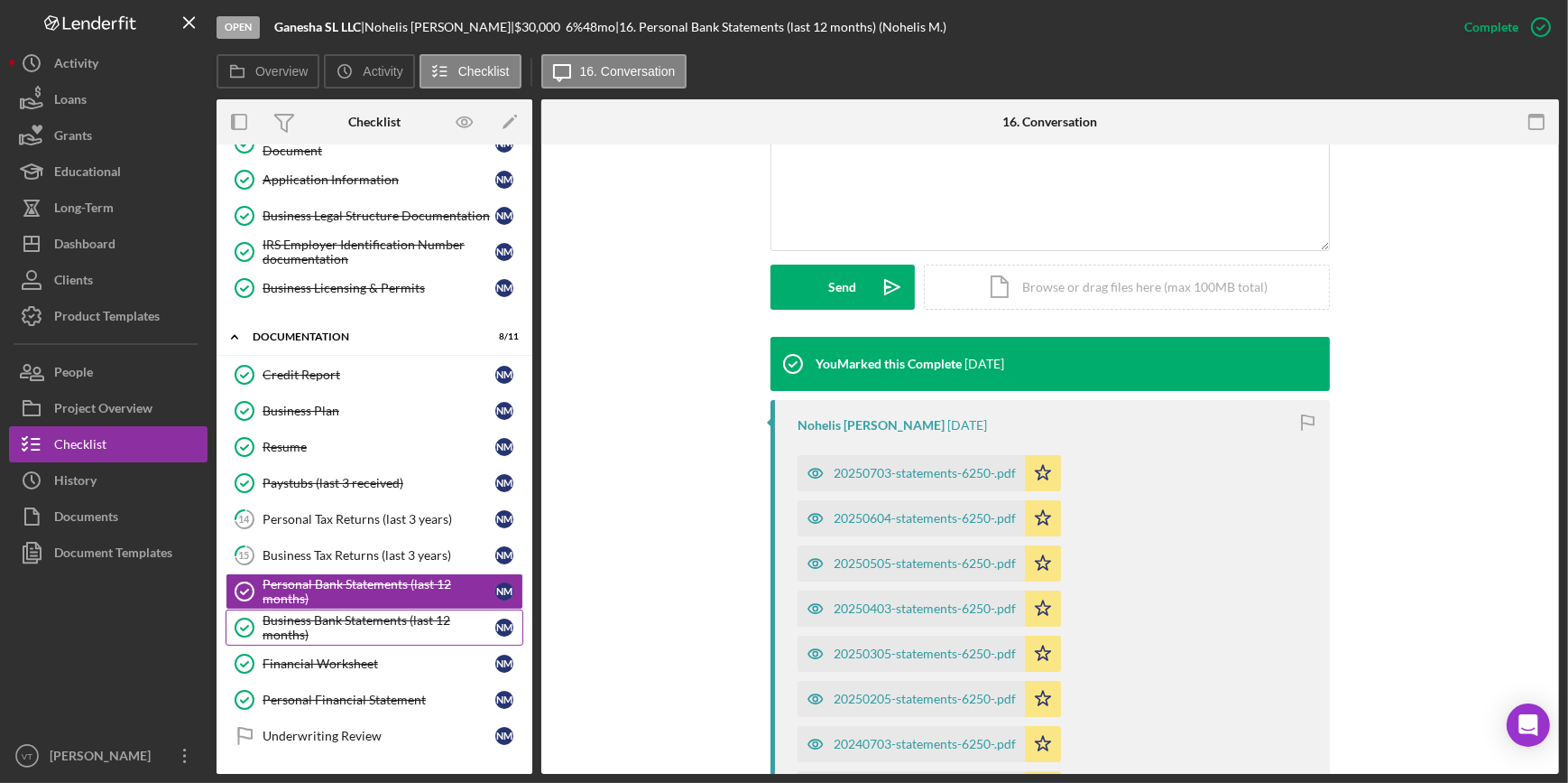
click at [367, 614] on div "Business Bank Statements (last 12 months)" at bounding box center [379, 628] width 233 height 29
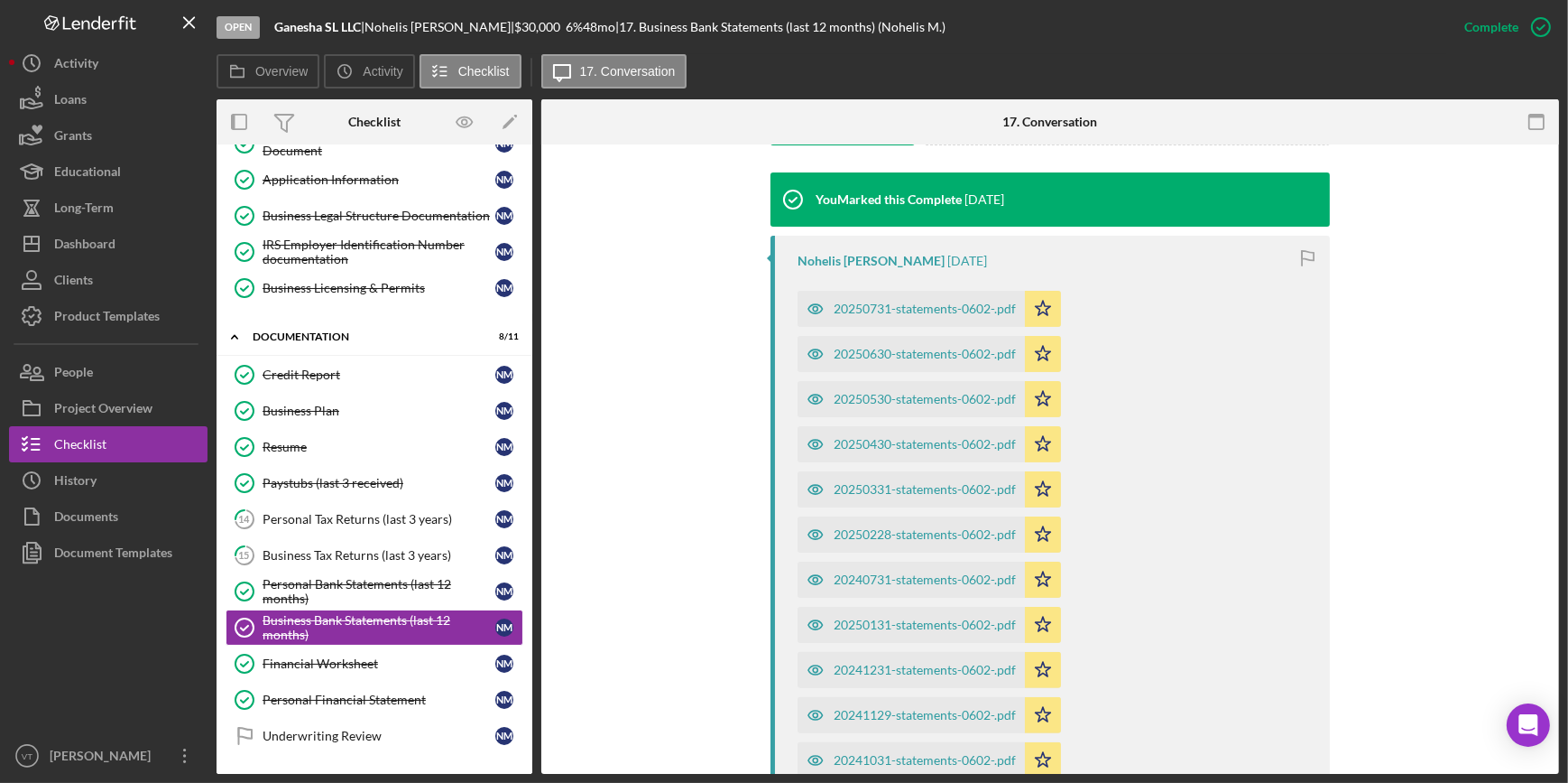
scroll to position [738, 0]
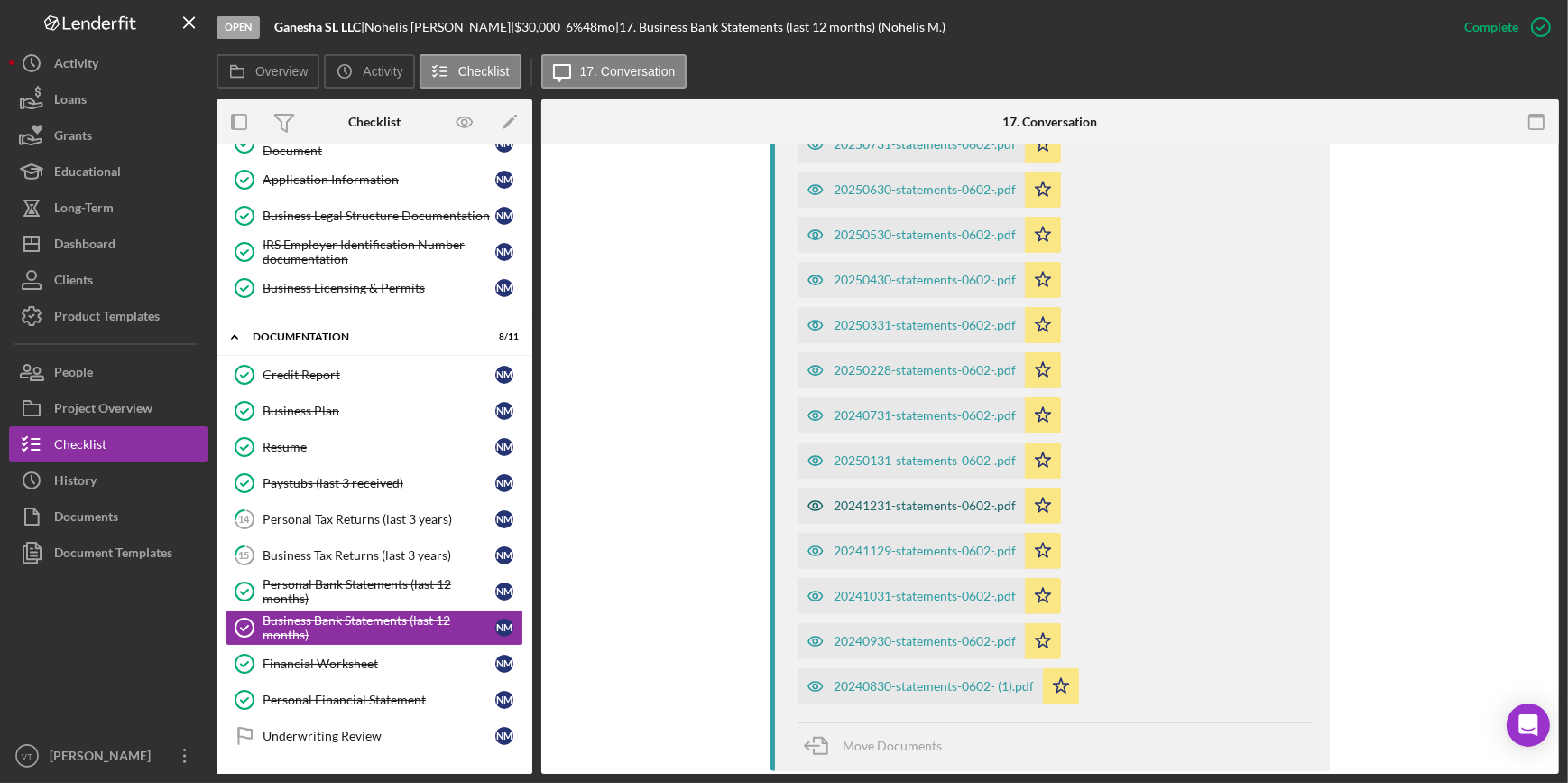
click at [838, 509] on div "20241231-statements-0602-.pdf" at bounding box center [924, 505] width 182 height 15
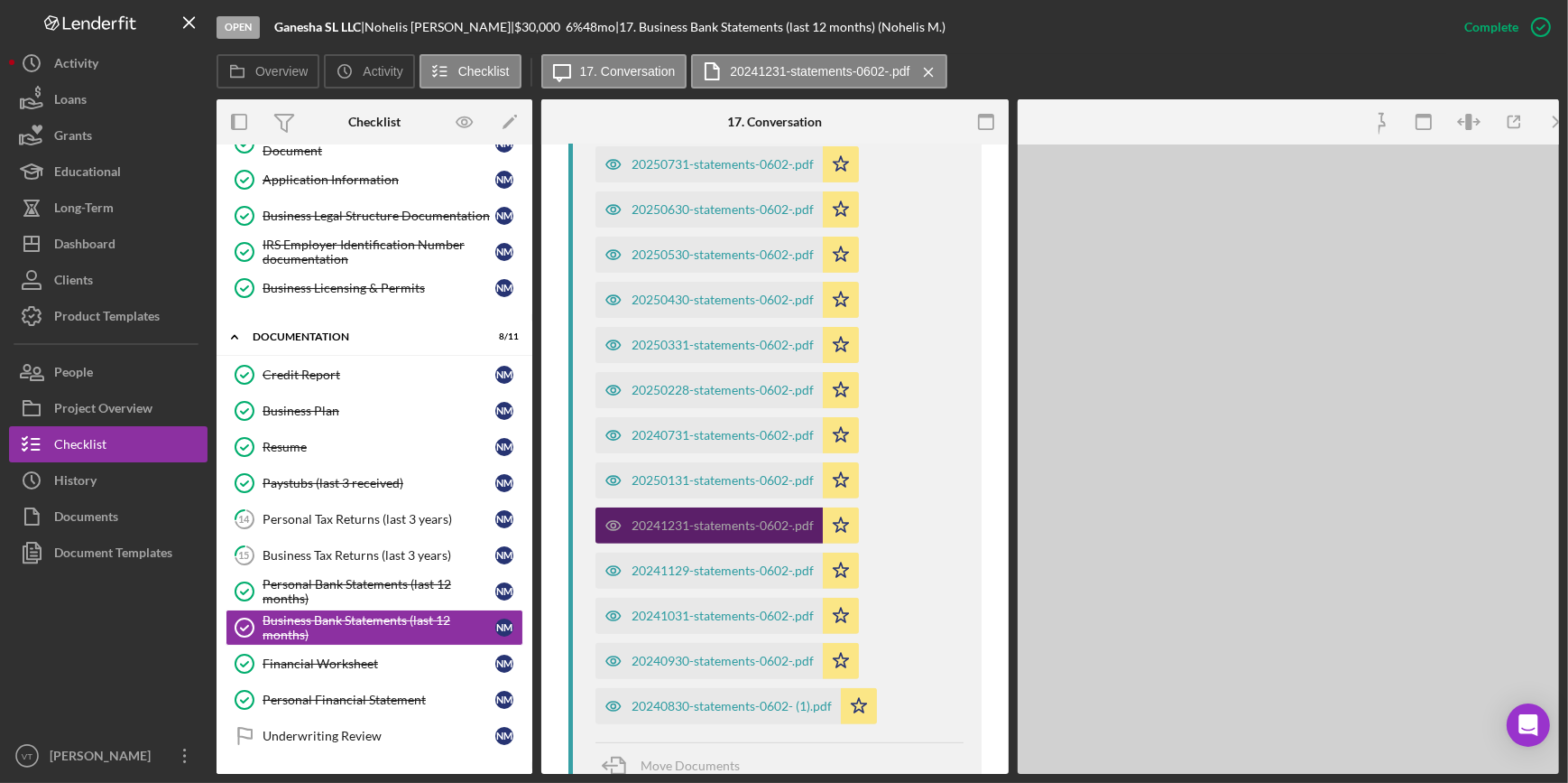
scroll to position [759, 0]
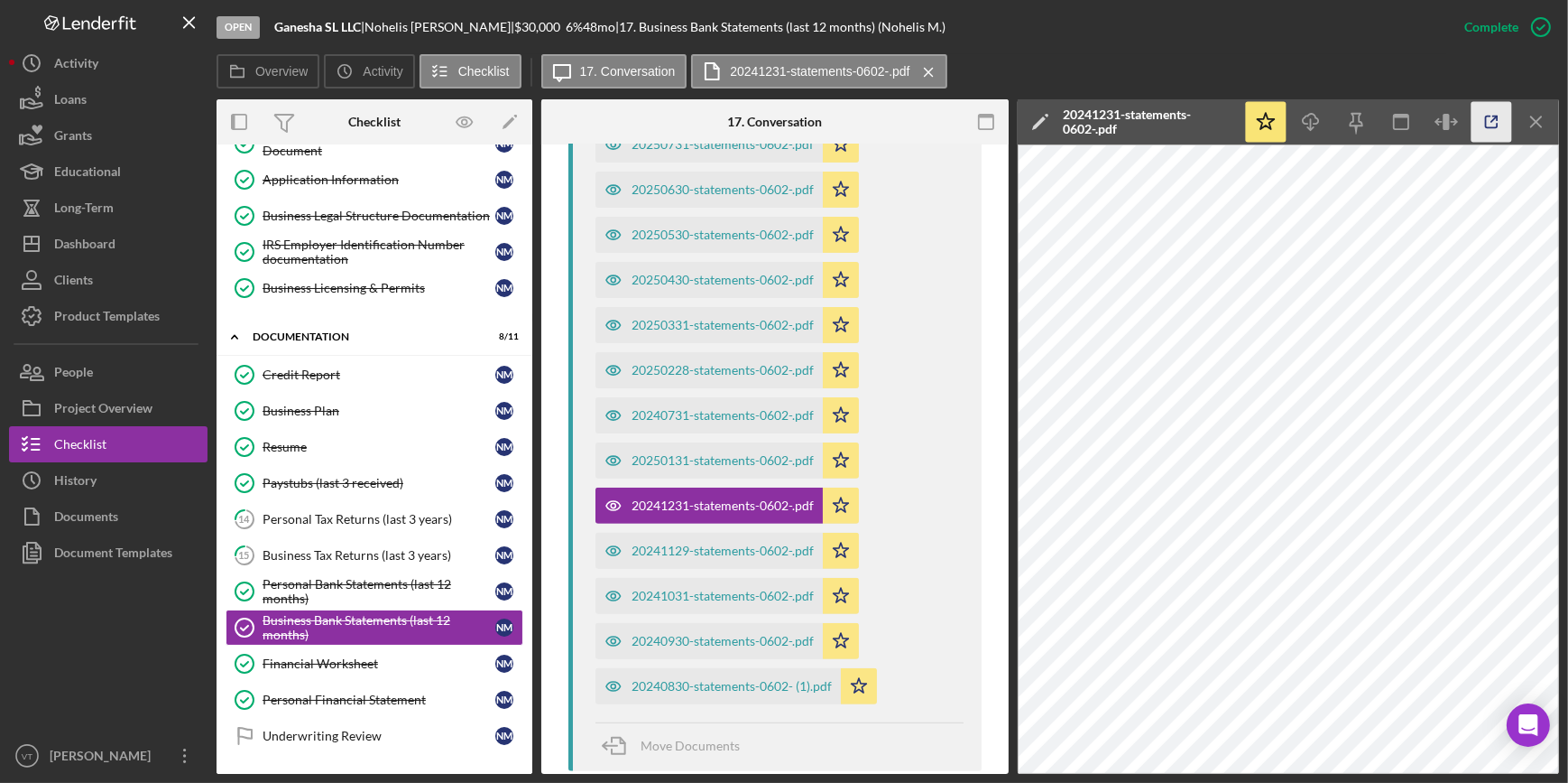
click at [1483, 117] on icon "button" at bounding box center [1492, 122] width 41 height 41
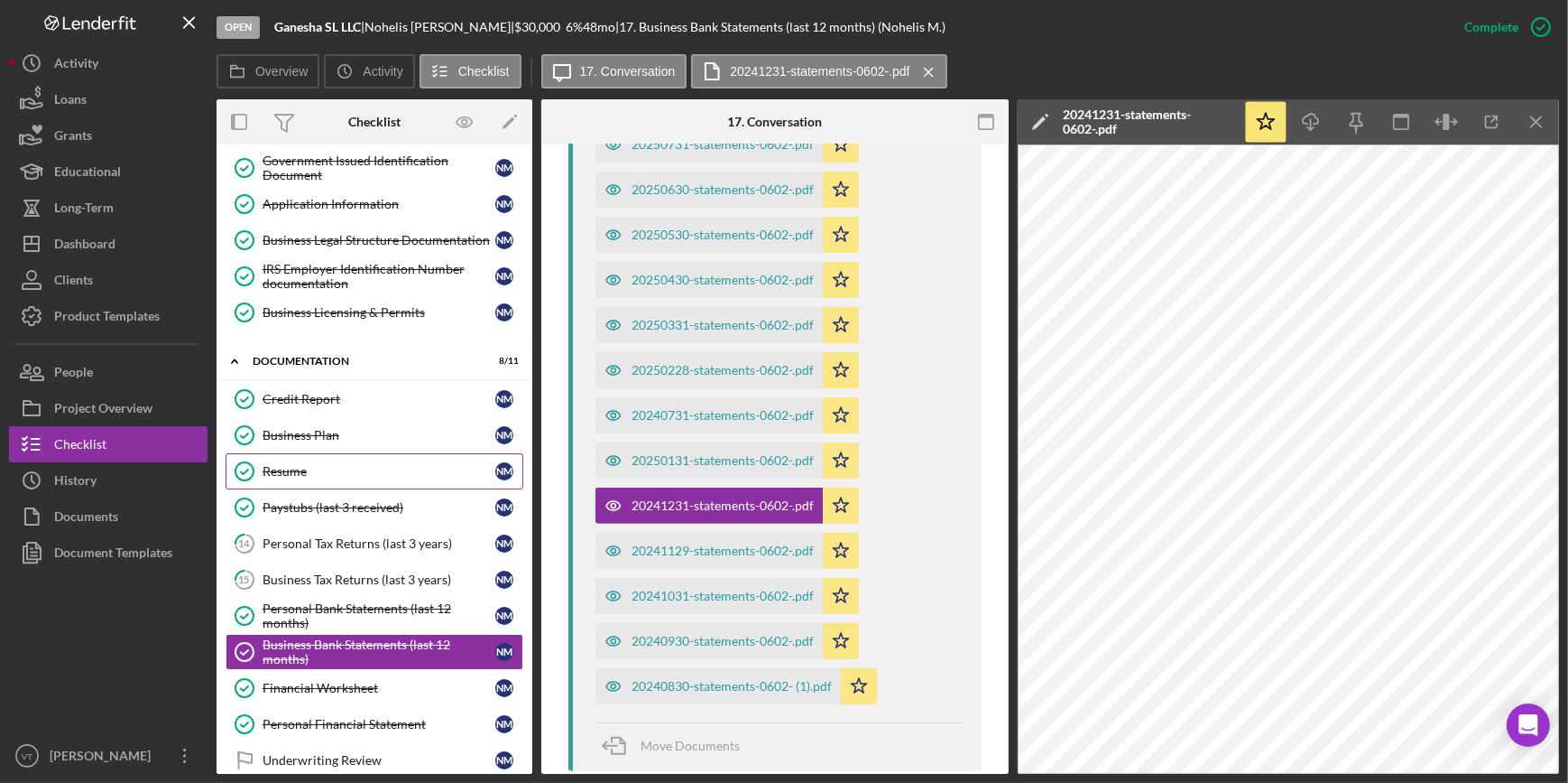
scroll to position [245, 0]
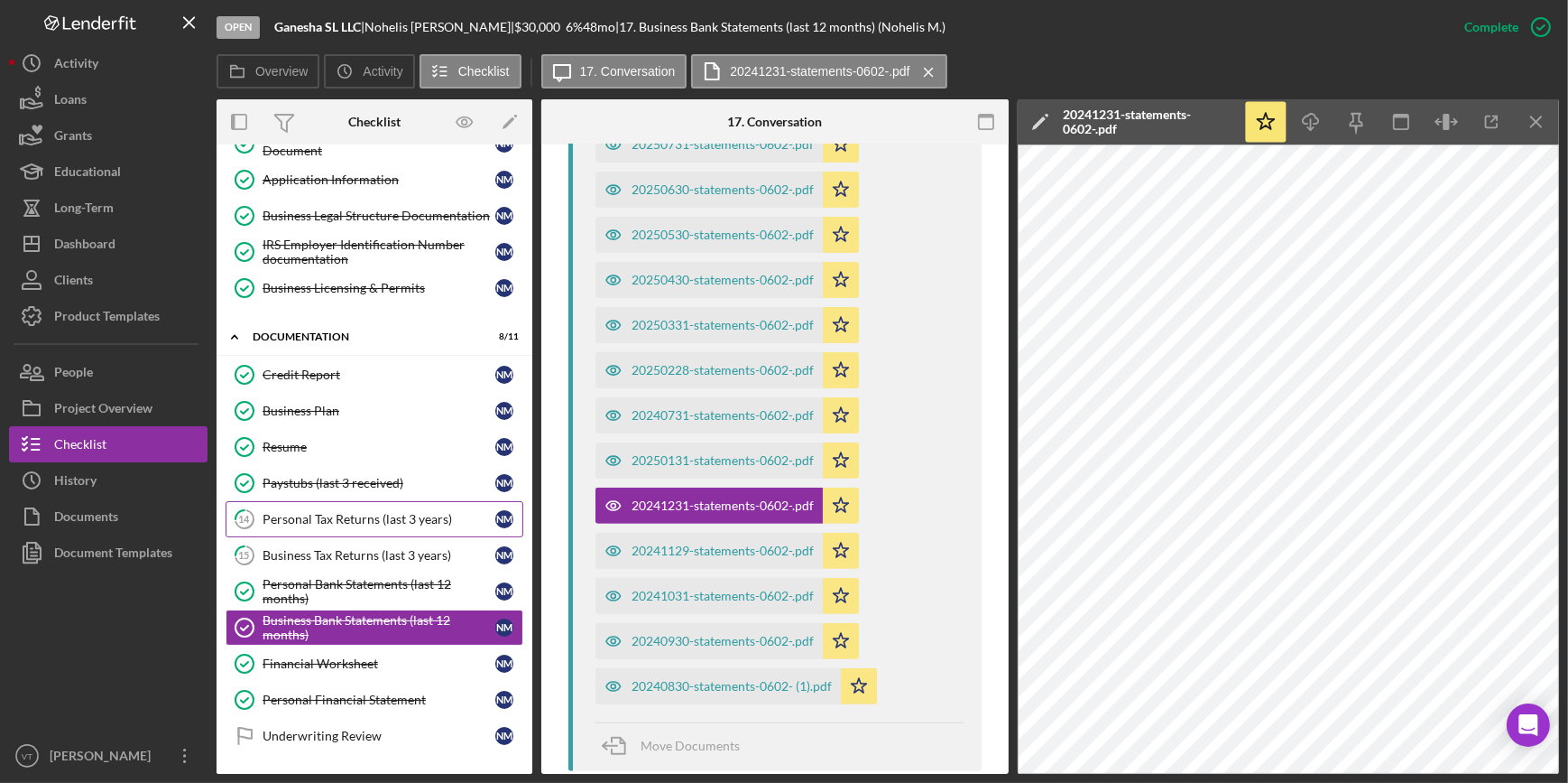
click at [383, 515] on div "Personal Tax Returns (last 3 years)" at bounding box center [379, 518] width 233 height 15
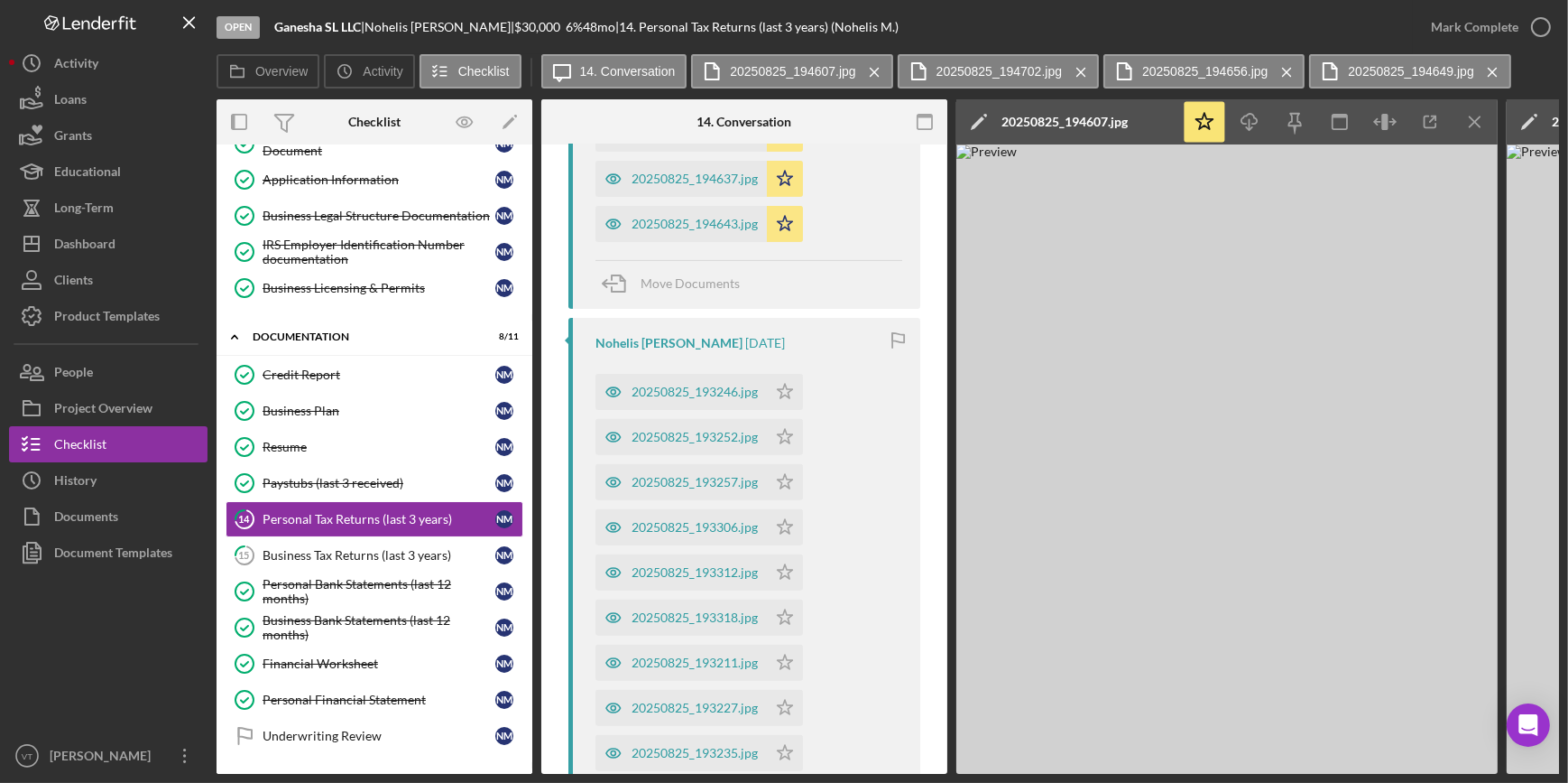
scroll to position [820, 0]
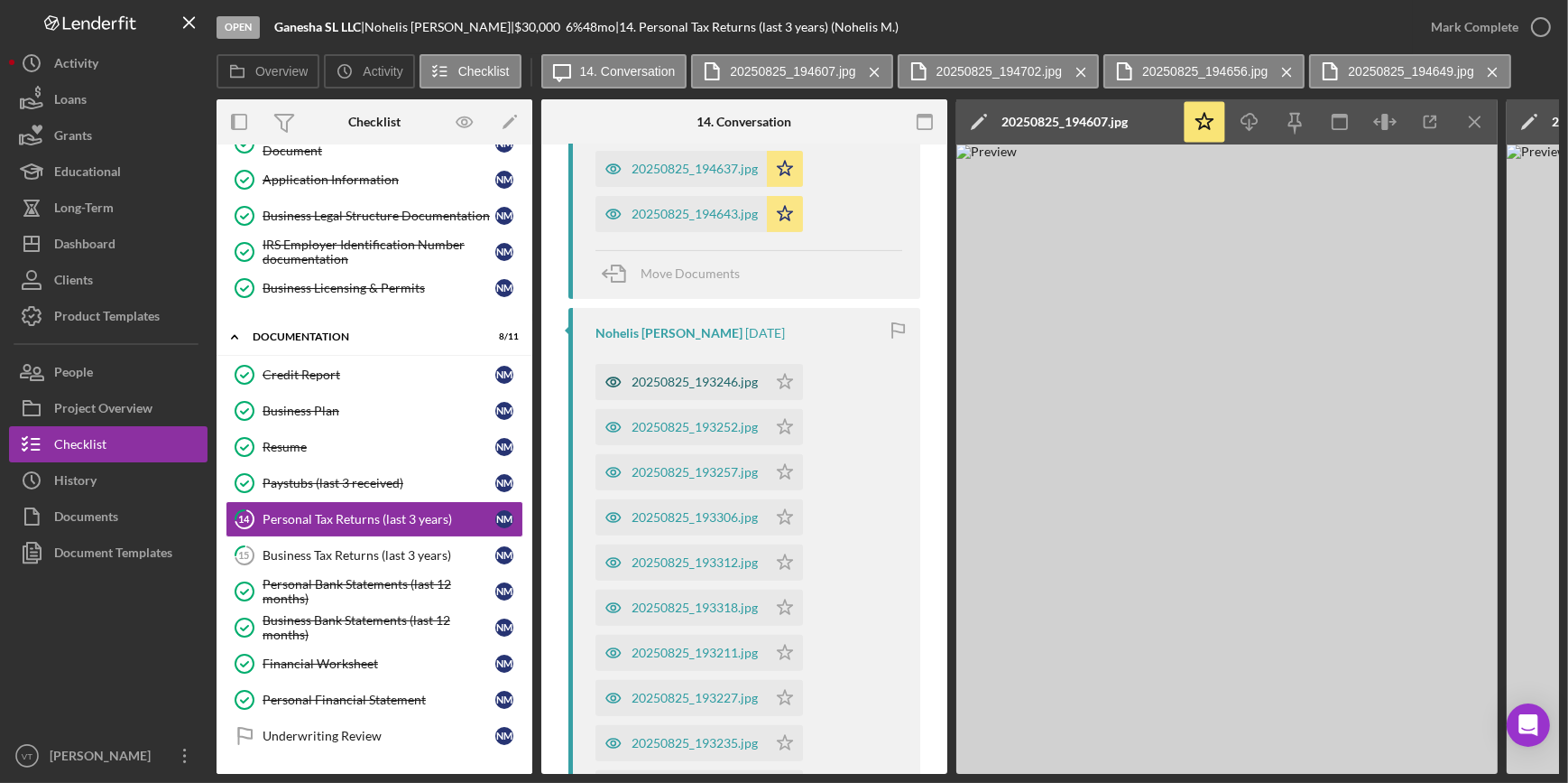
click at [678, 388] on div "20250825_193246.jpg" at bounding box center [694, 382] width 126 height 15
click at [646, 436] on div "20250825_193252.jpg" at bounding box center [681, 427] width 172 height 36
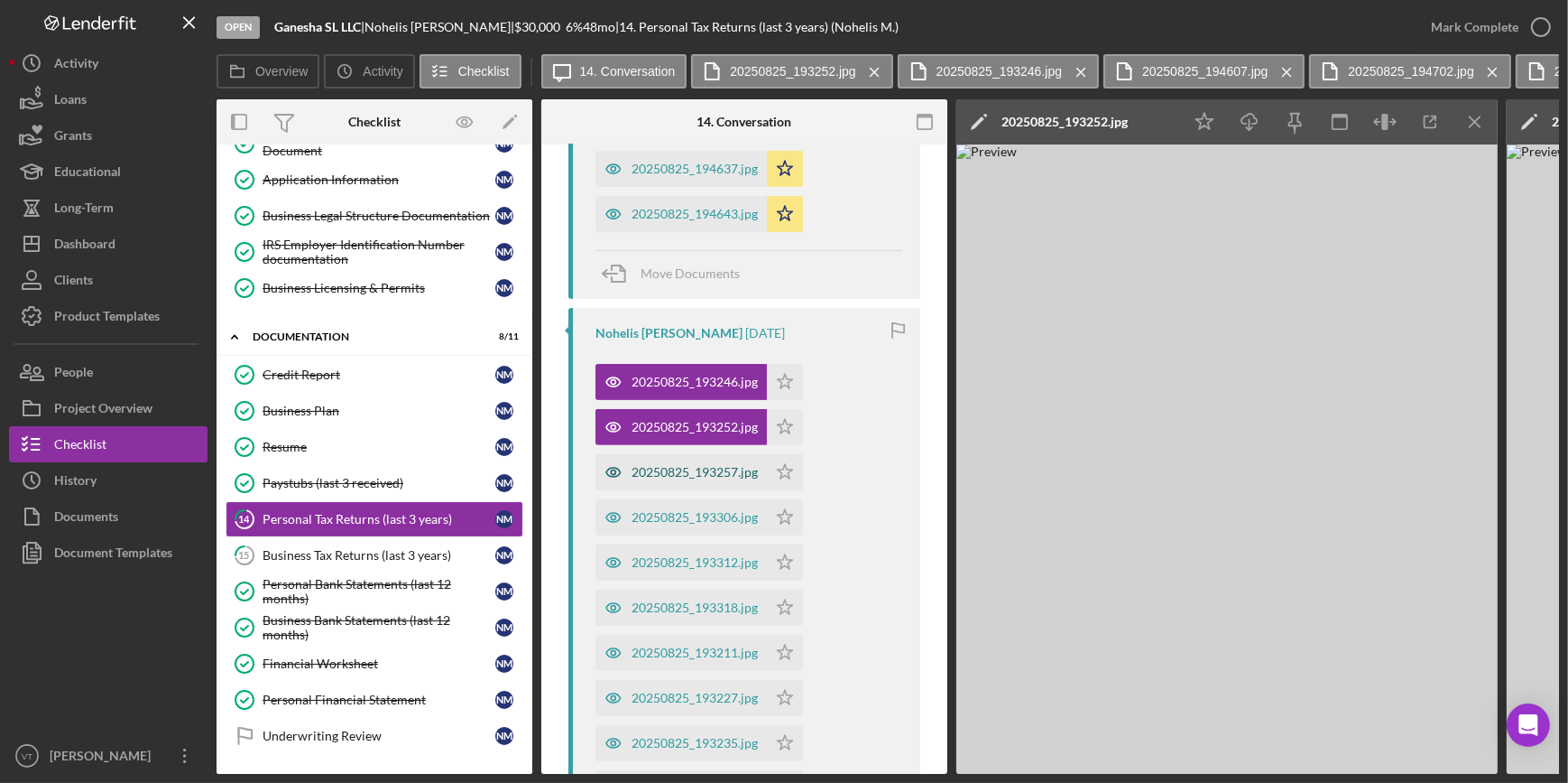
click at [660, 470] on div "20250825_193257.jpg" at bounding box center [694, 472] width 126 height 15
click at [691, 516] on div "20250825_193306.jpg" at bounding box center [694, 516] width 126 height 15
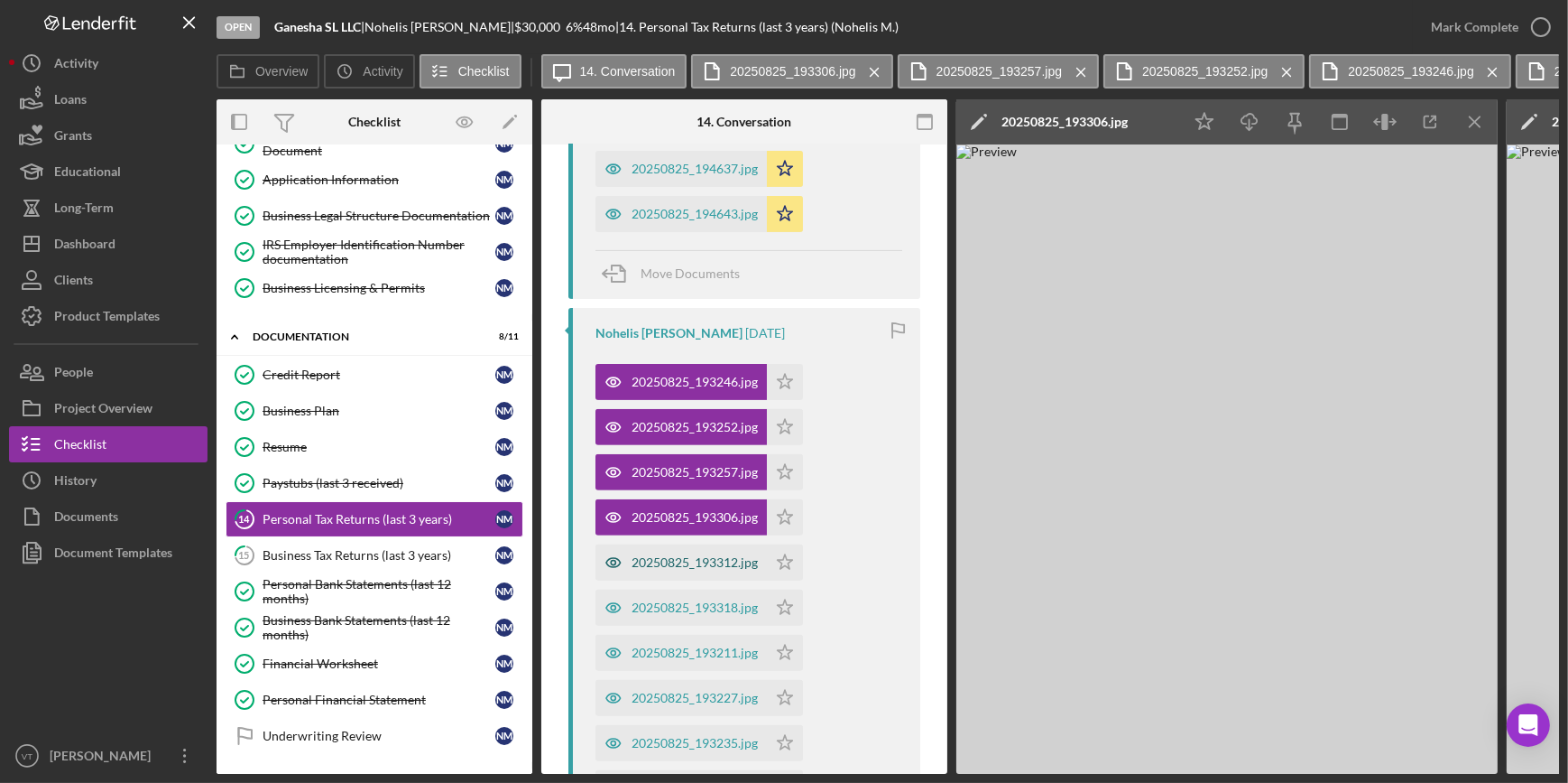
click at [676, 559] on div "20250825_193312.jpg" at bounding box center [694, 562] width 126 height 15
click at [668, 604] on div "20250825_193318.jpg" at bounding box center [694, 607] width 126 height 15
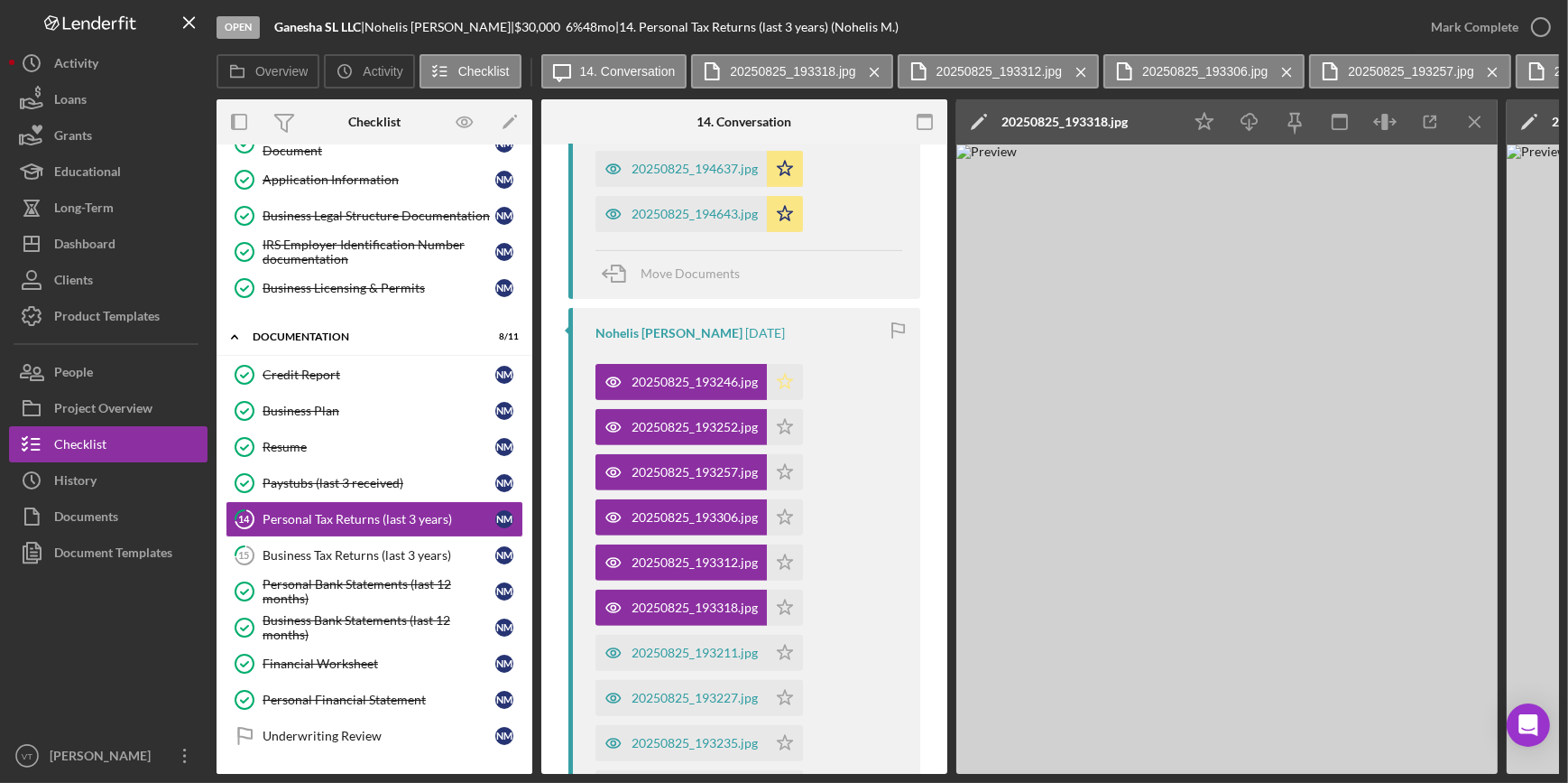
click at [784, 385] on polygon "button" at bounding box center [785, 381] width 16 height 15
click at [786, 424] on icon "Icon/Star" at bounding box center [784, 427] width 36 height 36
click at [784, 467] on icon "Icon/Star" at bounding box center [784, 472] width 36 height 36
click at [784, 514] on polygon "button" at bounding box center [785, 515] width 16 height 15
click at [784, 565] on icon "Icon/Star" at bounding box center [784, 562] width 36 height 36
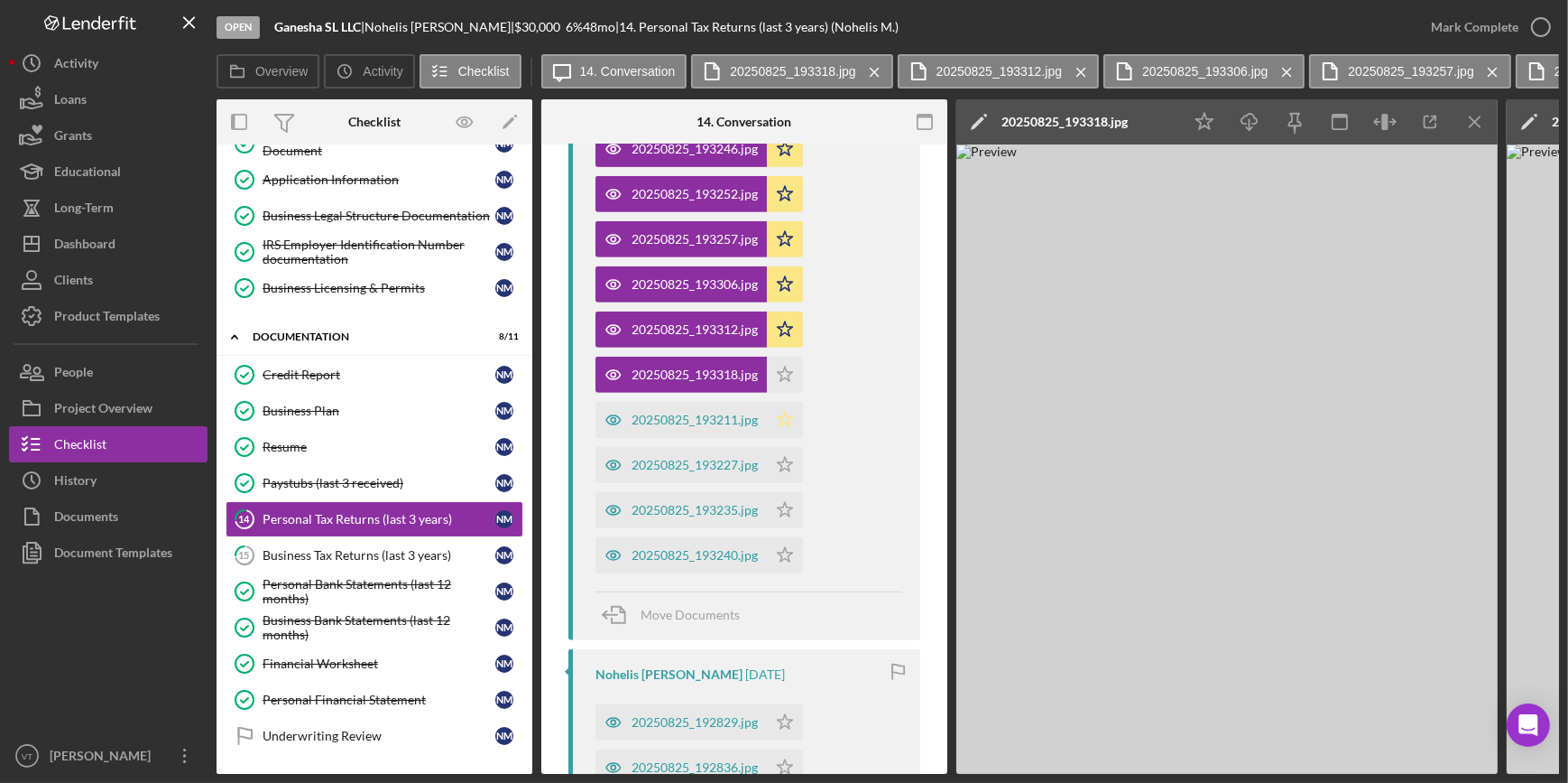
scroll to position [1066, 0]
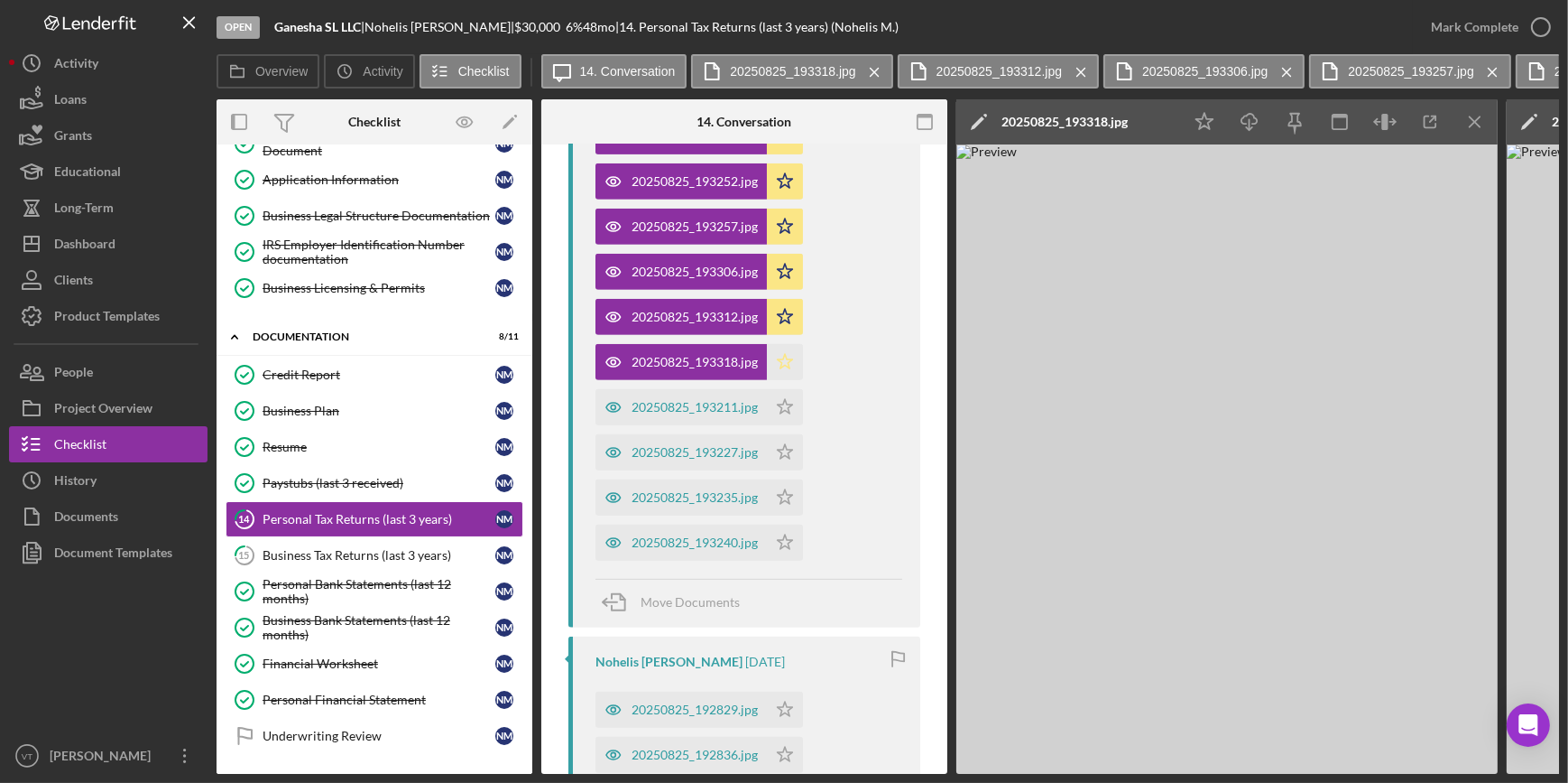
click at [780, 365] on icon "Icon/Star" at bounding box center [784, 361] width 36 height 36
click at [786, 405] on icon "Icon/Star" at bounding box center [784, 407] width 36 height 36
click at [781, 446] on icon "Icon/Star" at bounding box center [784, 452] width 36 height 36
click at [784, 495] on icon "Icon/Star" at bounding box center [784, 497] width 36 height 36
click at [786, 543] on icon "Icon/Star" at bounding box center [784, 542] width 36 height 36
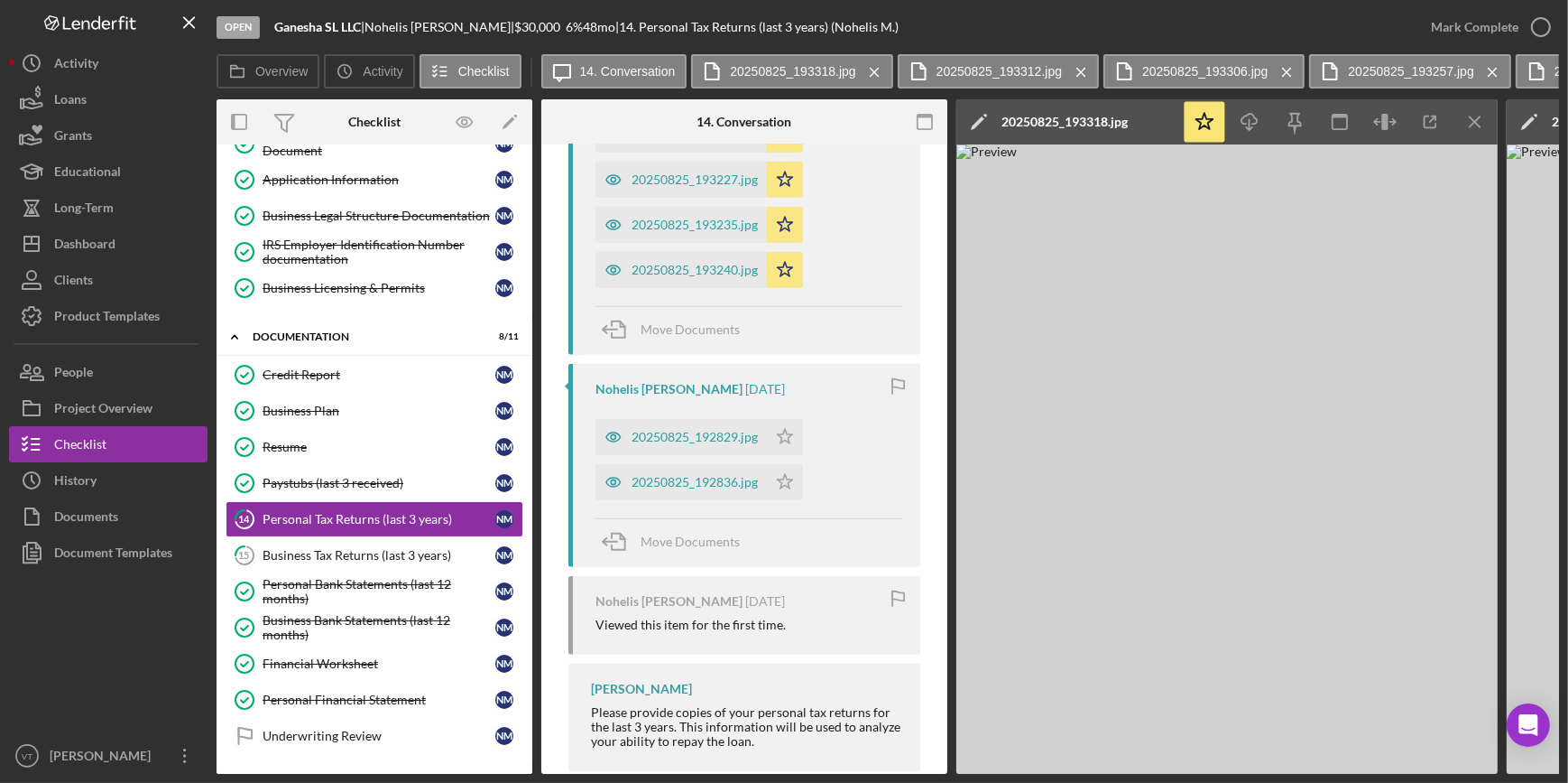
scroll to position [1378, 0]
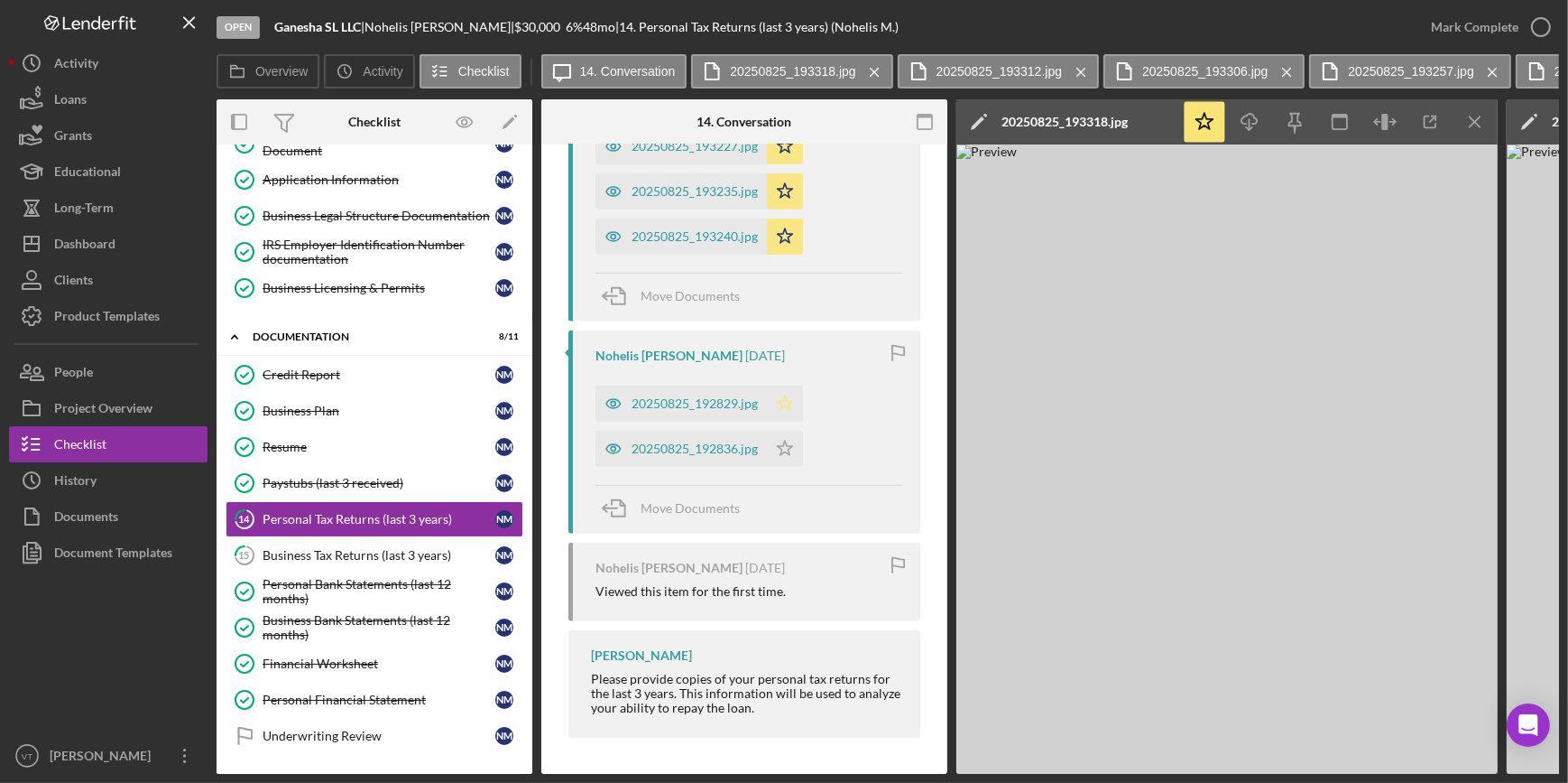
click at [784, 400] on icon "Icon/Star" at bounding box center [784, 403] width 36 height 36
click at [783, 434] on icon "Icon/Star" at bounding box center [784, 448] width 36 height 36
click at [677, 396] on div "20250825_192829.jpg" at bounding box center [694, 403] width 126 height 15
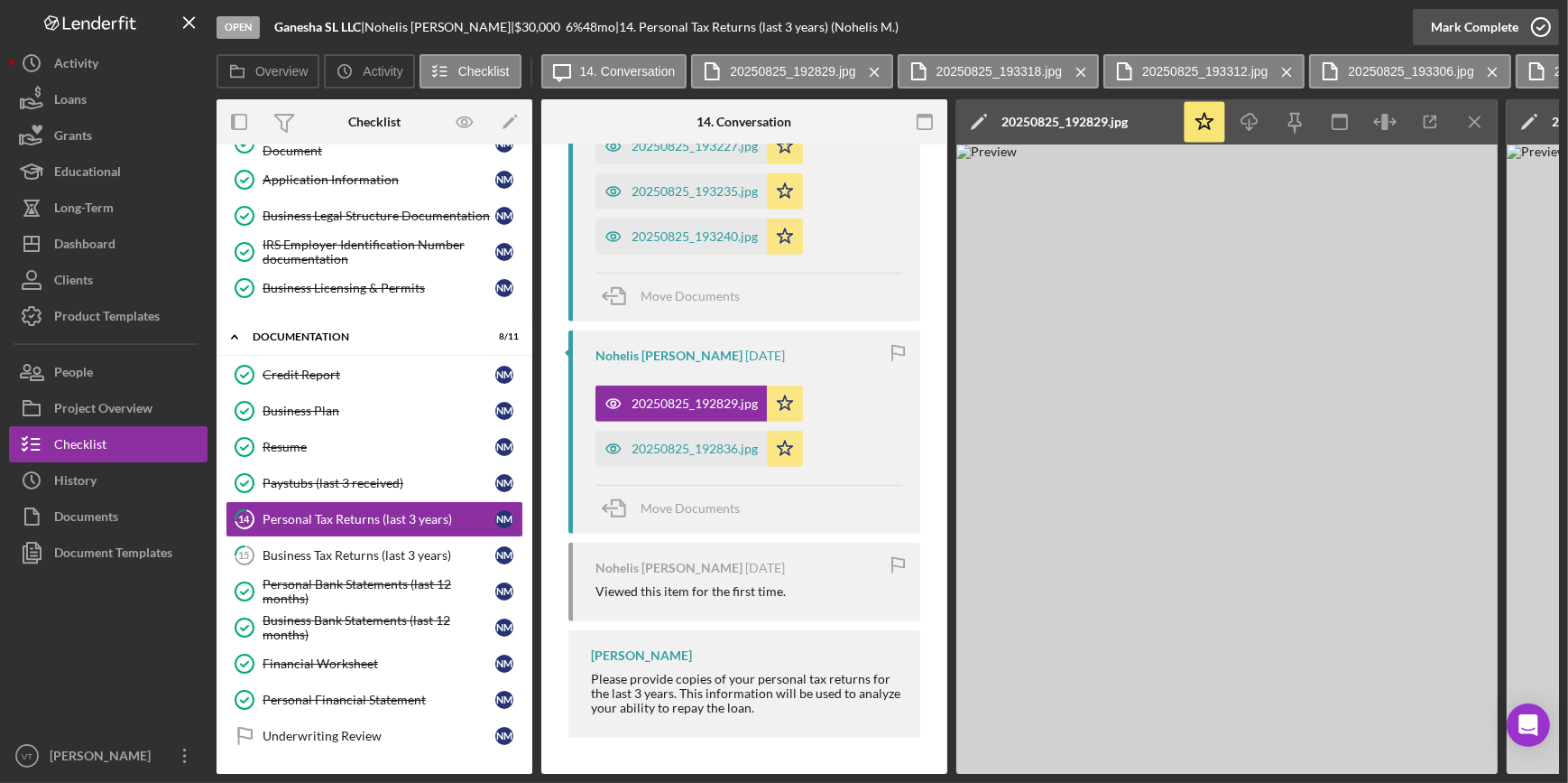
click at [1501, 22] on div "Mark Complete" at bounding box center [1474, 26] width 88 height 36
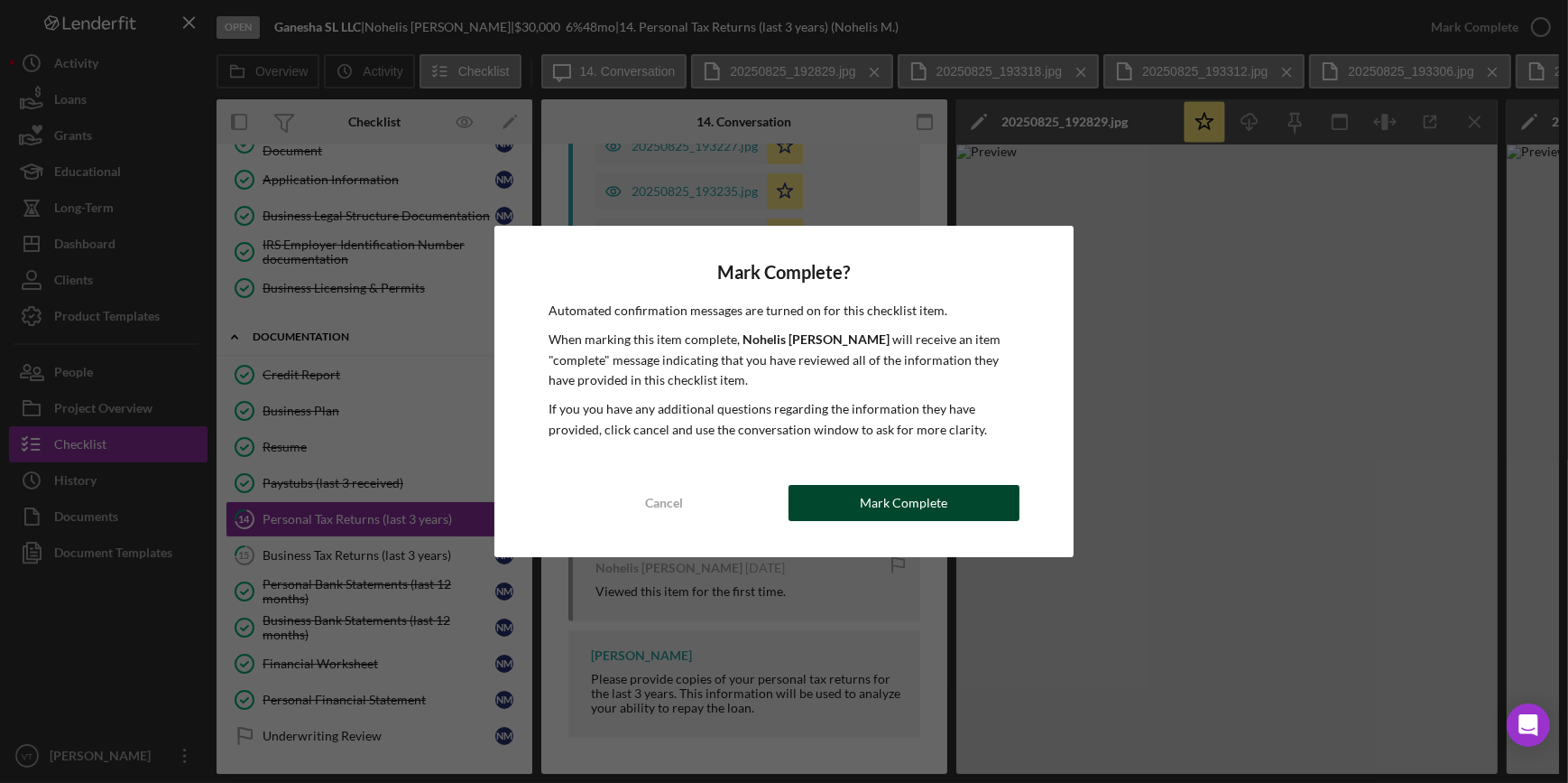
click at [955, 491] on button "Mark Complete" at bounding box center [904, 503] width 231 height 36
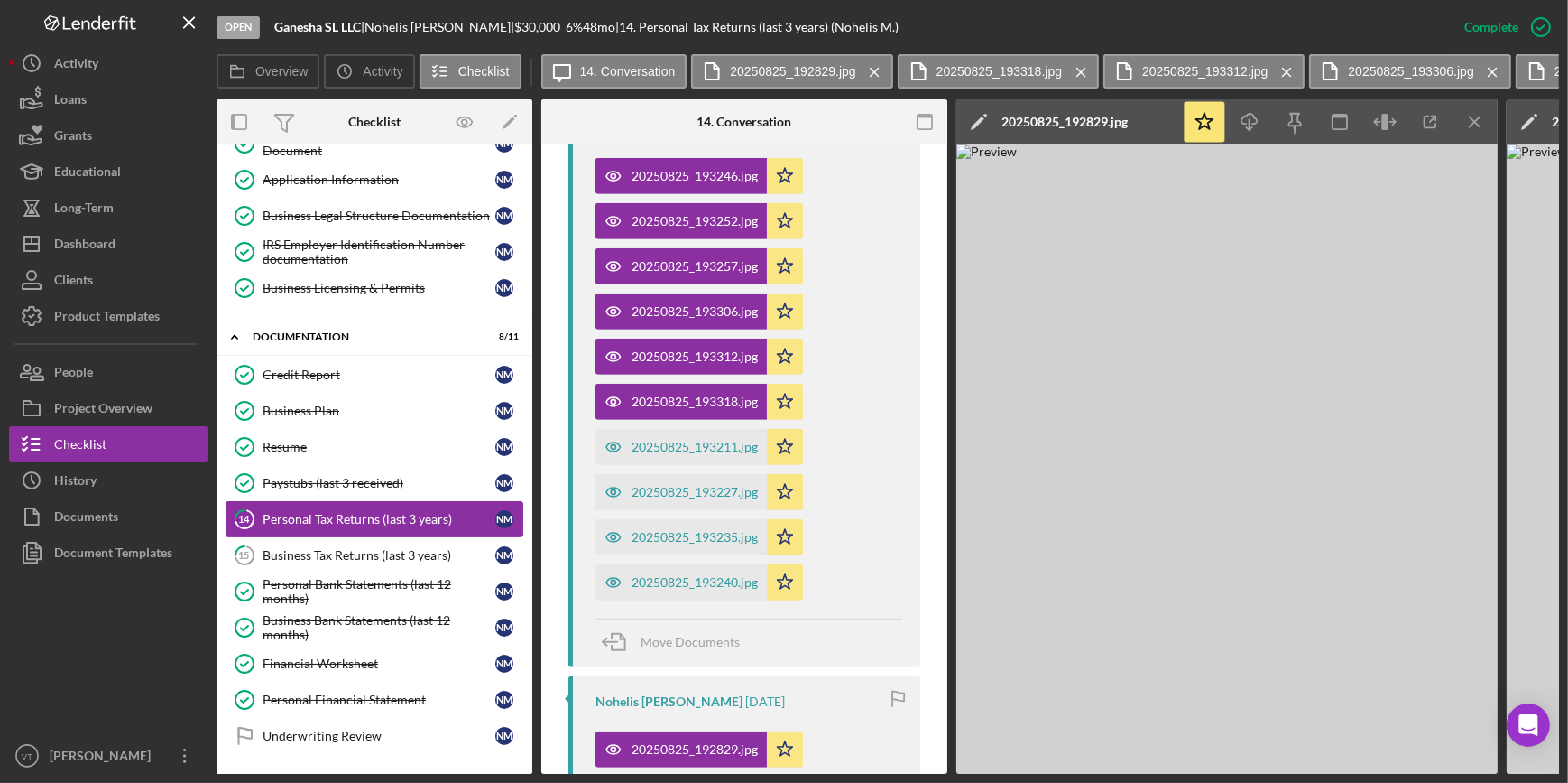
scroll to position [1729, 0]
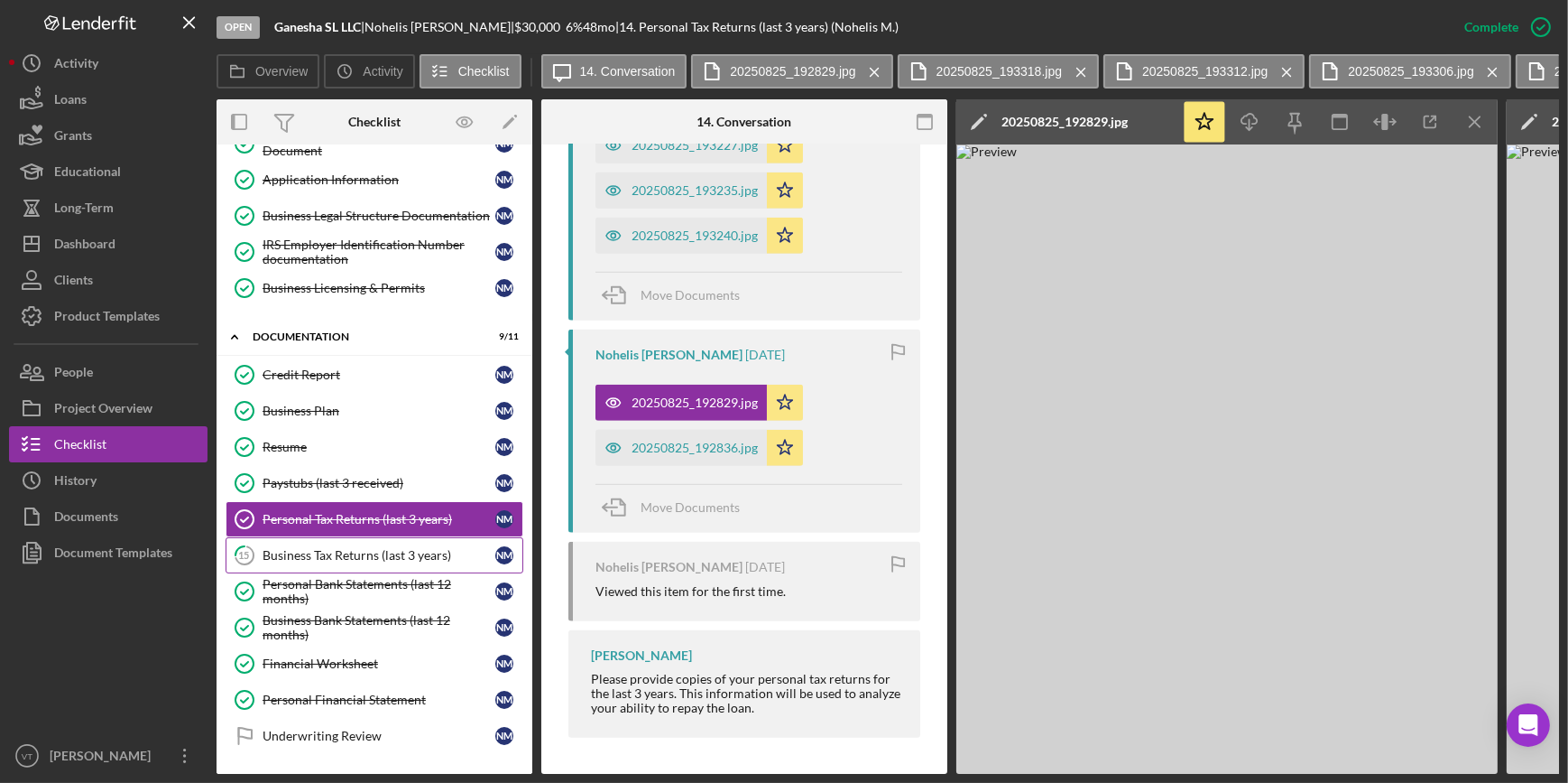
click at [294, 556] on div "Business Tax Returns (last 3 years)" at bounding box center [379, 555] width 233 height 15
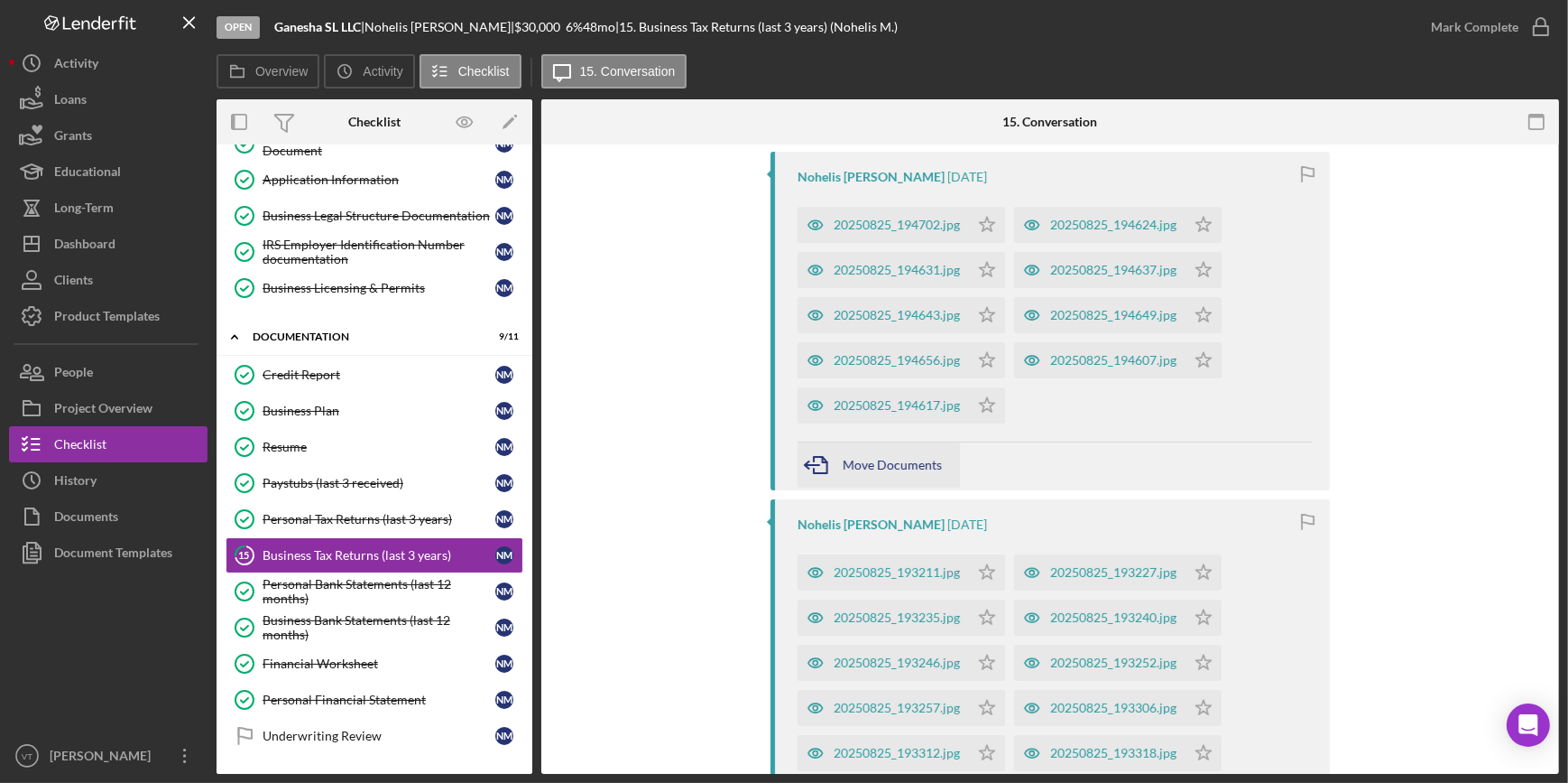
scroll to position [492, 0]
click at [892, 399] on div "20250825_194617.jpg" at bounding box center [896, 406] width 126 height 15
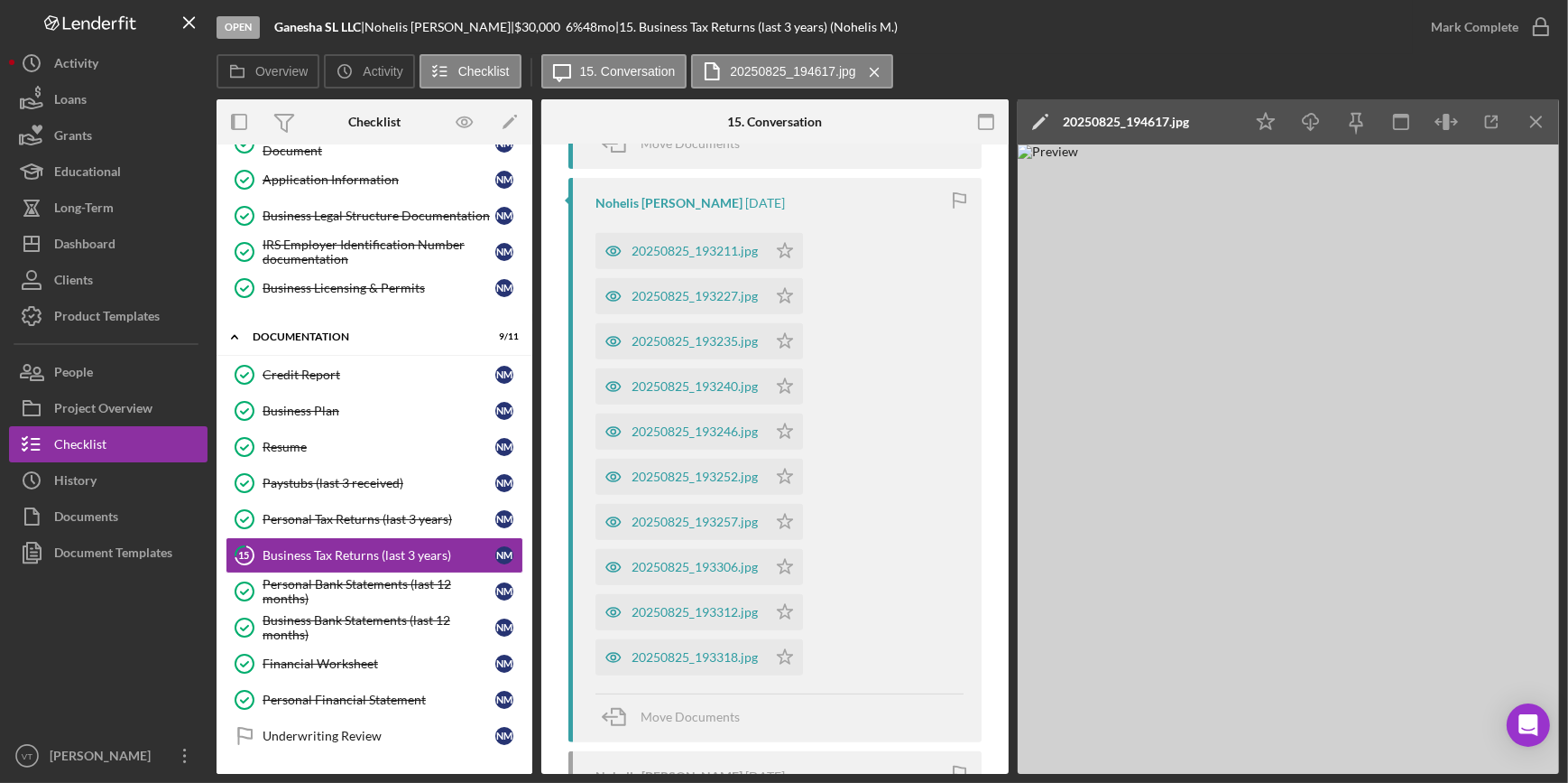
scroll to position [1012, 0]
click at [712, 254] on div "20250825_193211.jpg" at bounding box center [681, 247] width 172 height 36
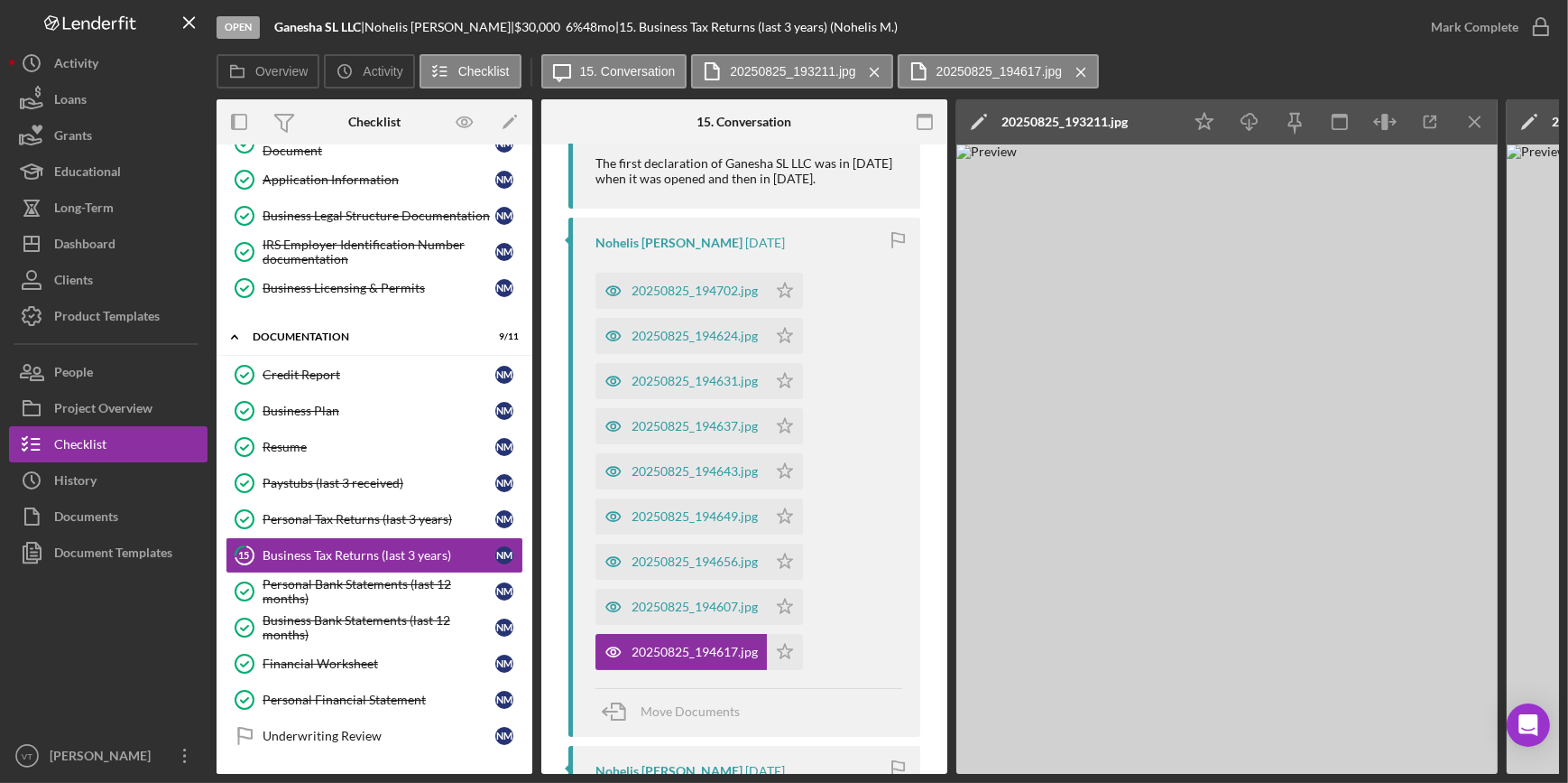
scroll to position [192, 0]
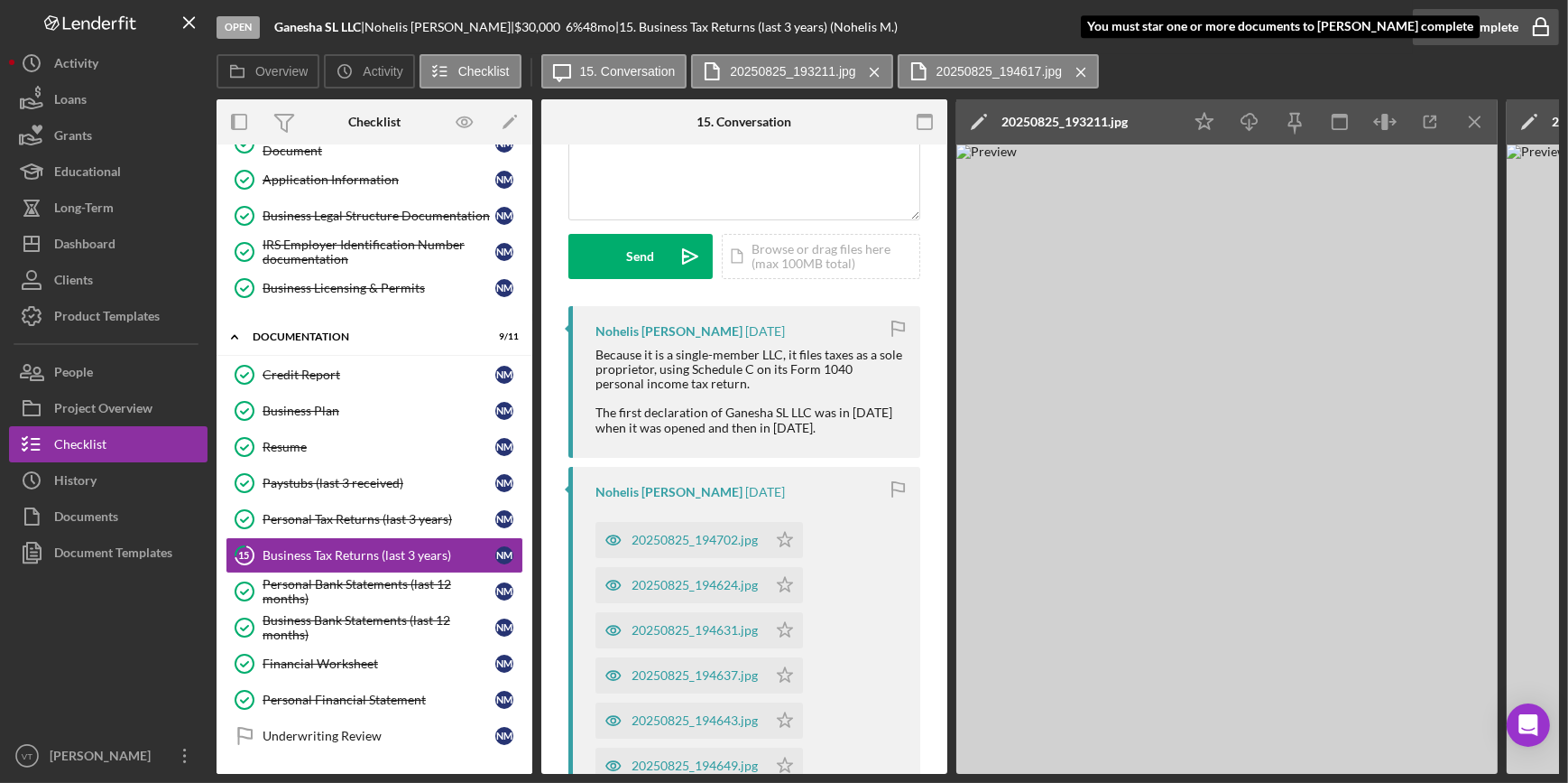
click at [1450, 30] on div "Mark Complete" at bounding box center [1474, 26] width 88 height 36
click at [788, 537] on icon "Icon/Star" at bounding box center [784, 539] width 36 height 36
click at [1440, 15] on div "Mark Complete" at bounding box center [1474, 26] width 88 height 36
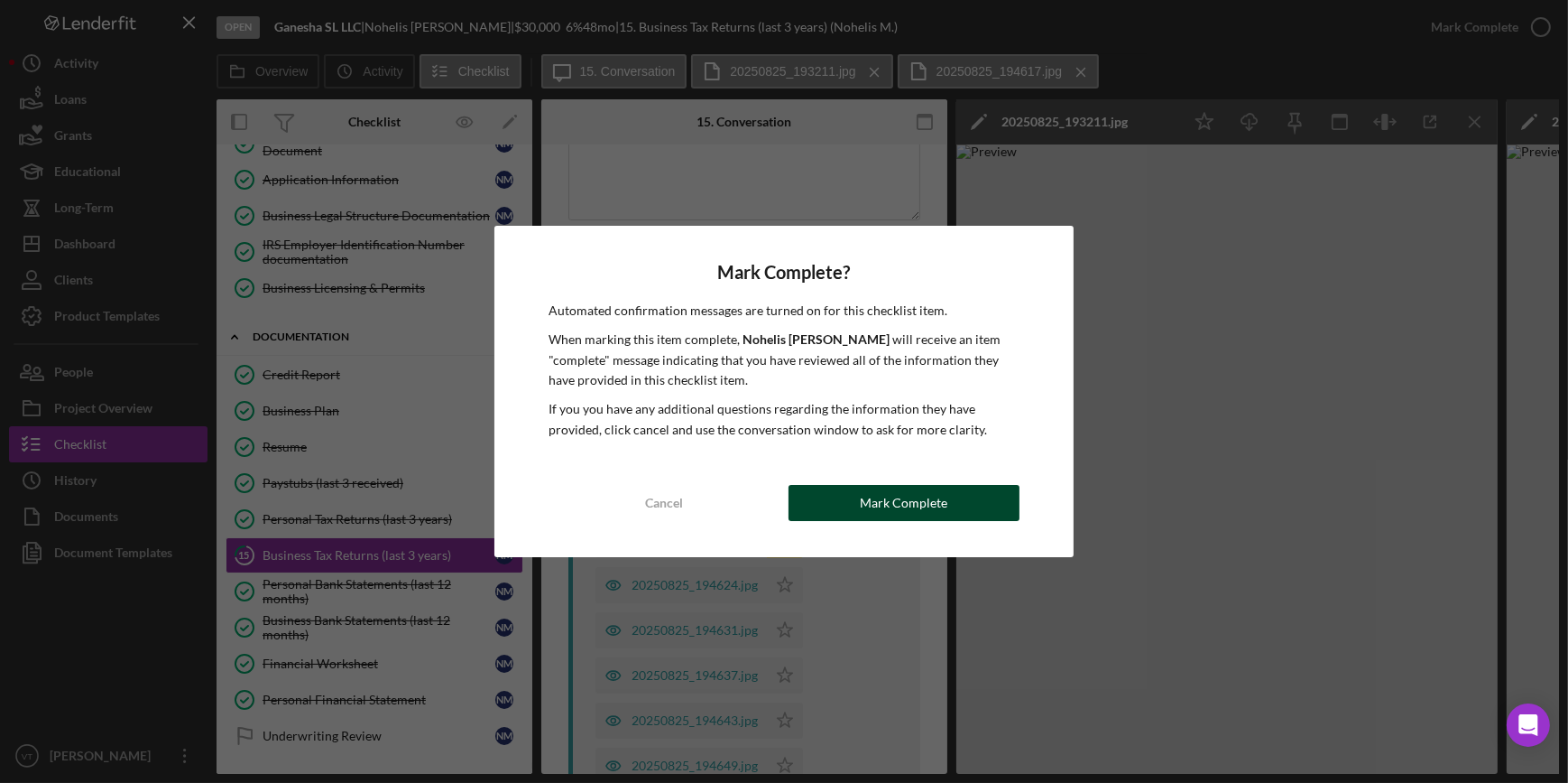
click at [899, 498] on div "Mark Complete" at bounding box center [904, 503] width 88 height 36
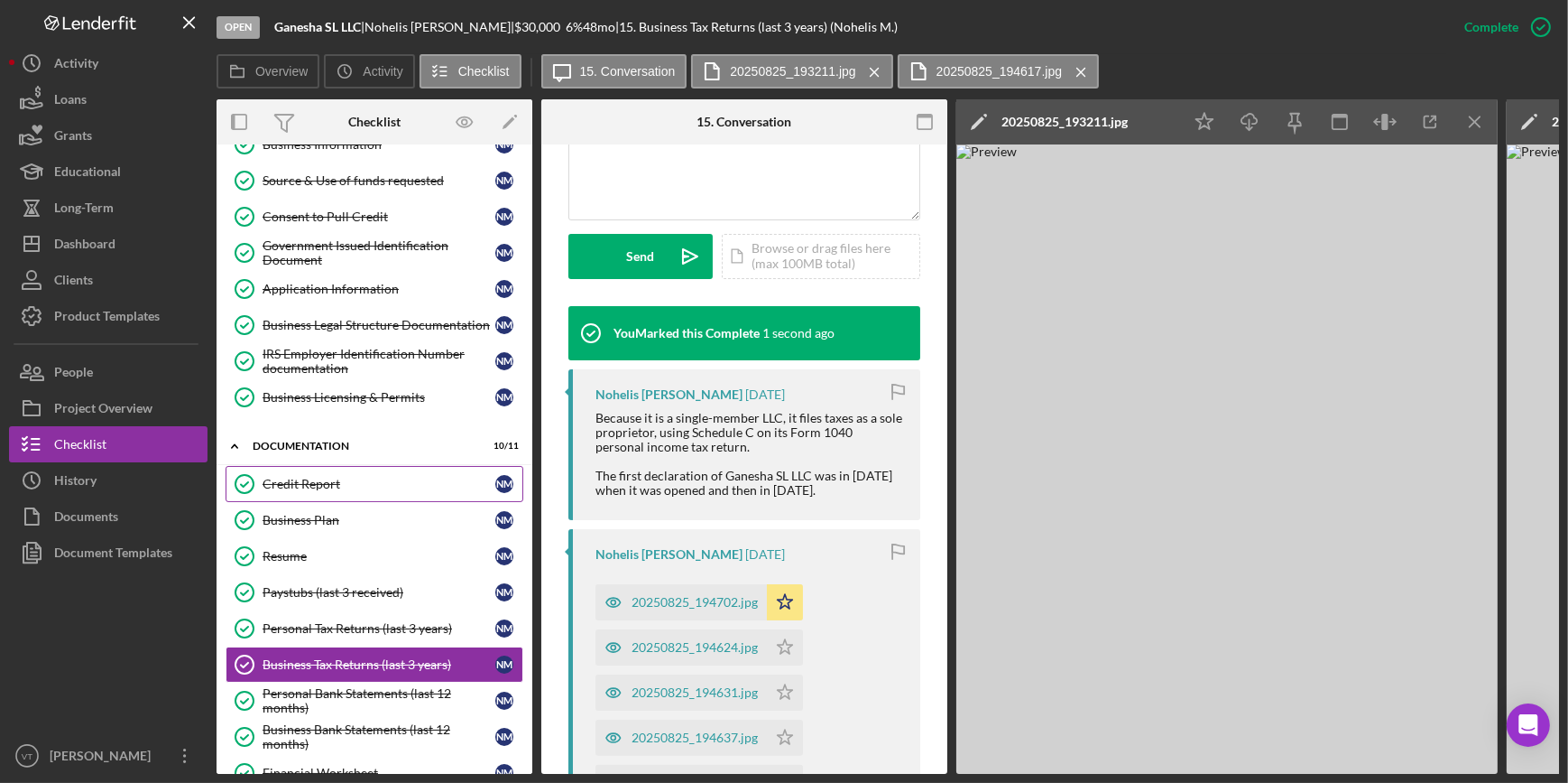
scroll to position [0, 0]
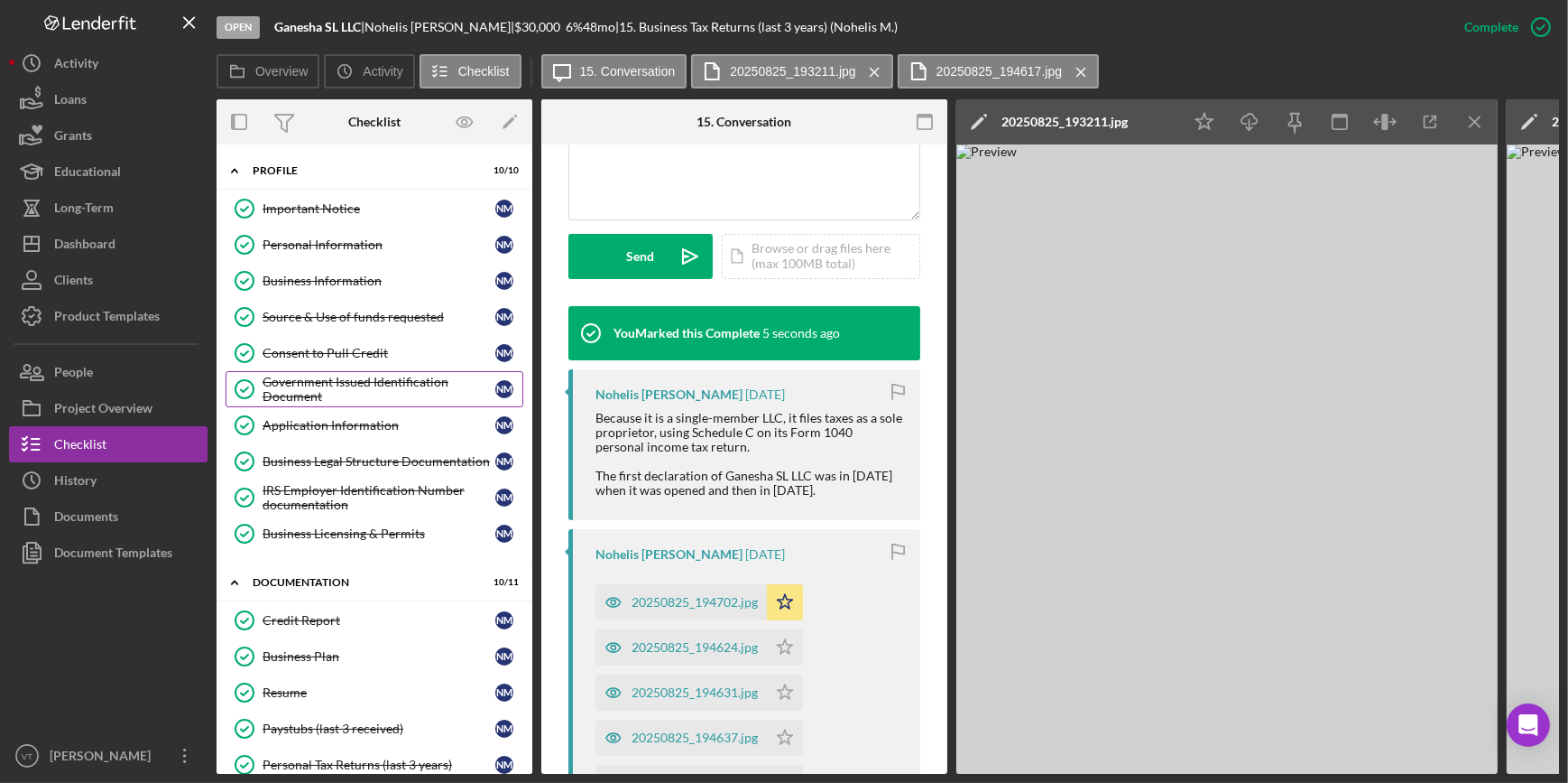
click at [412, 380] on div "Government Issued Identification Document" at bounding box center [379, 390] width 233 height 29
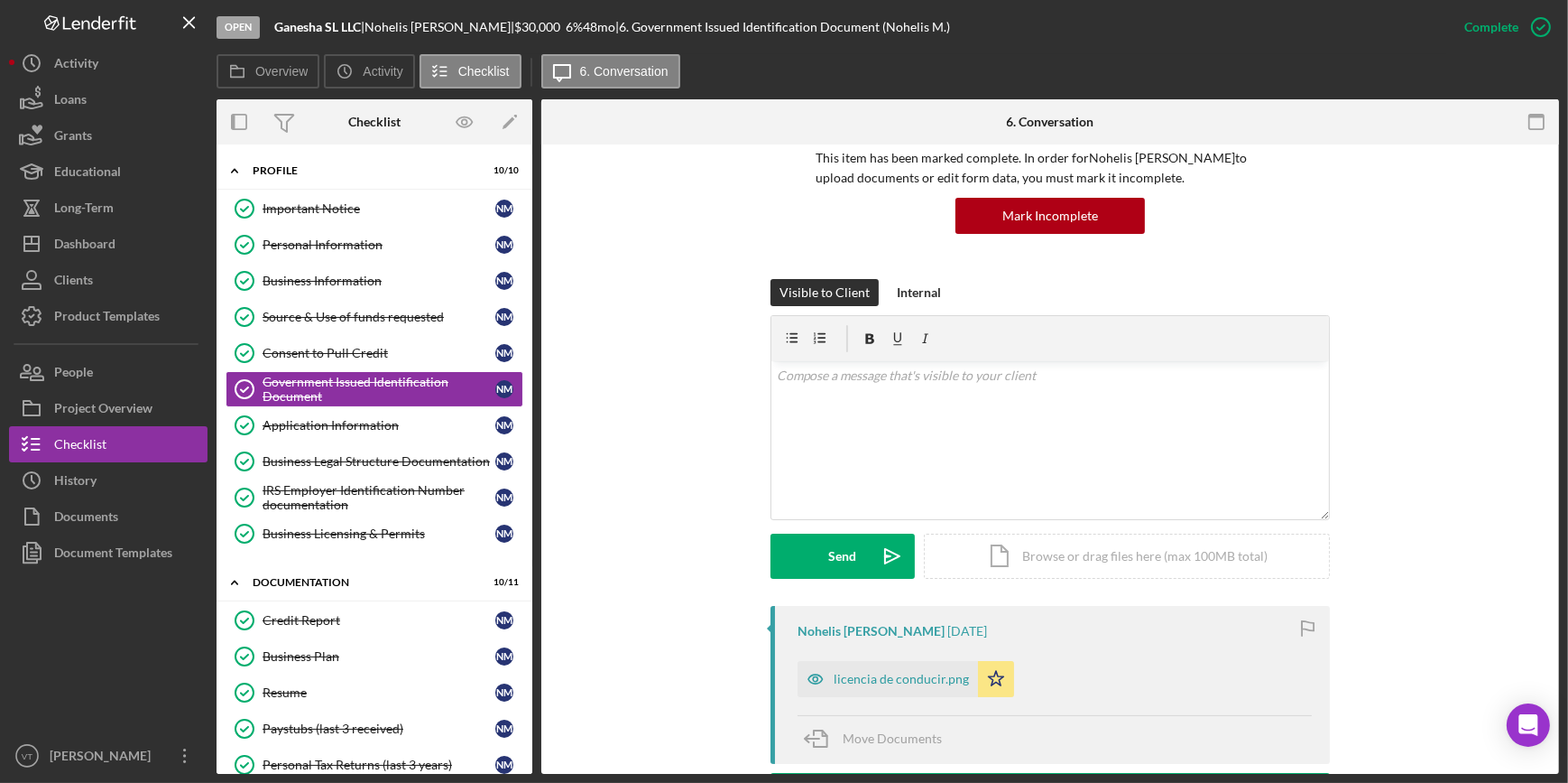
scroll to position [410, 0]
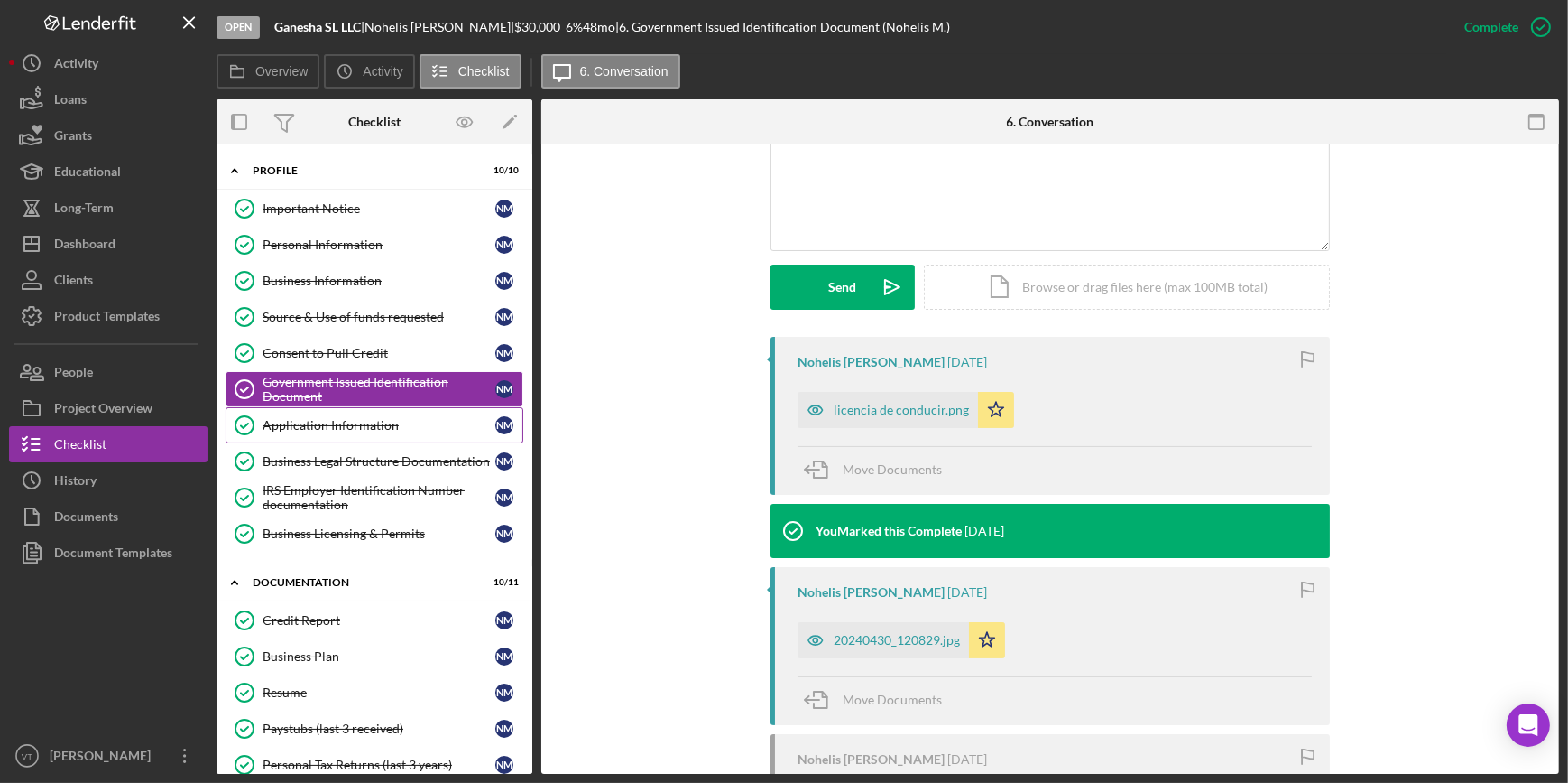
click at [362, 426] on div "Application Information" at bounding box center [379, 425] width 233 height 15
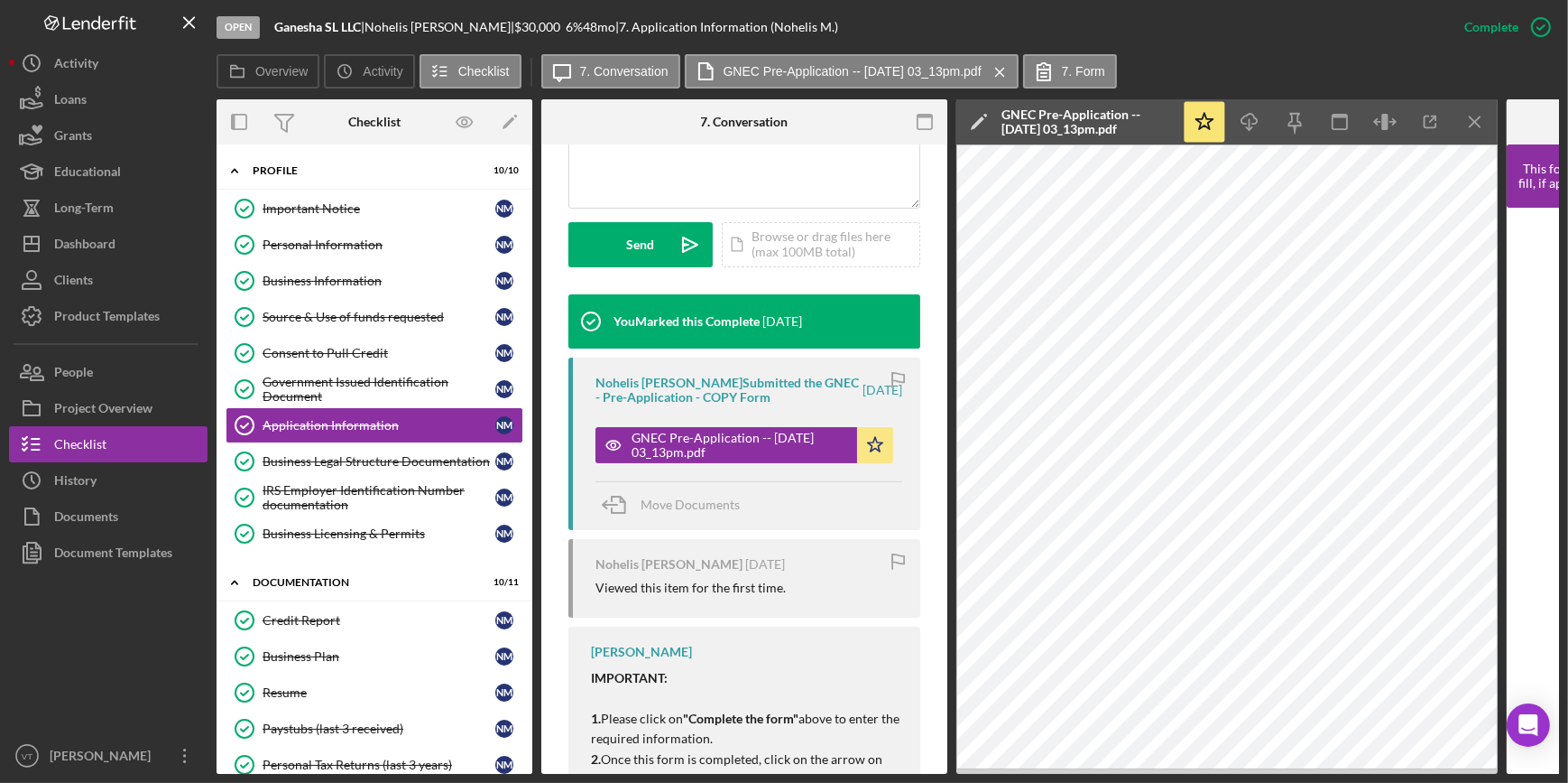
scroll to position [571, 0]
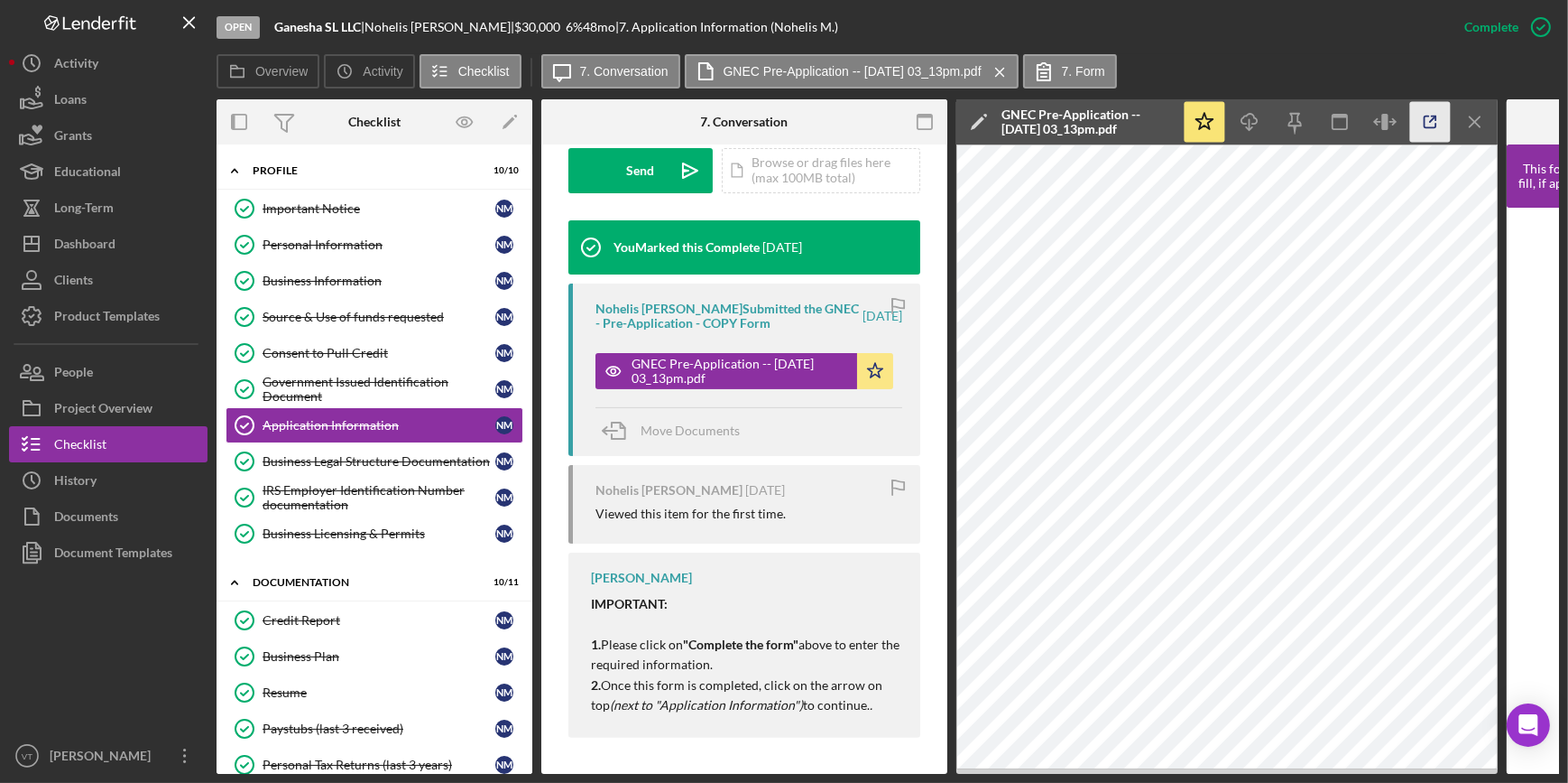
click at [1422, 122] on icon "button" at bounding box center [1430, 122] width 41 height 41
click at [113, 245] on div "Dashboard" at bounding box center [84, 246] width 61 height 41
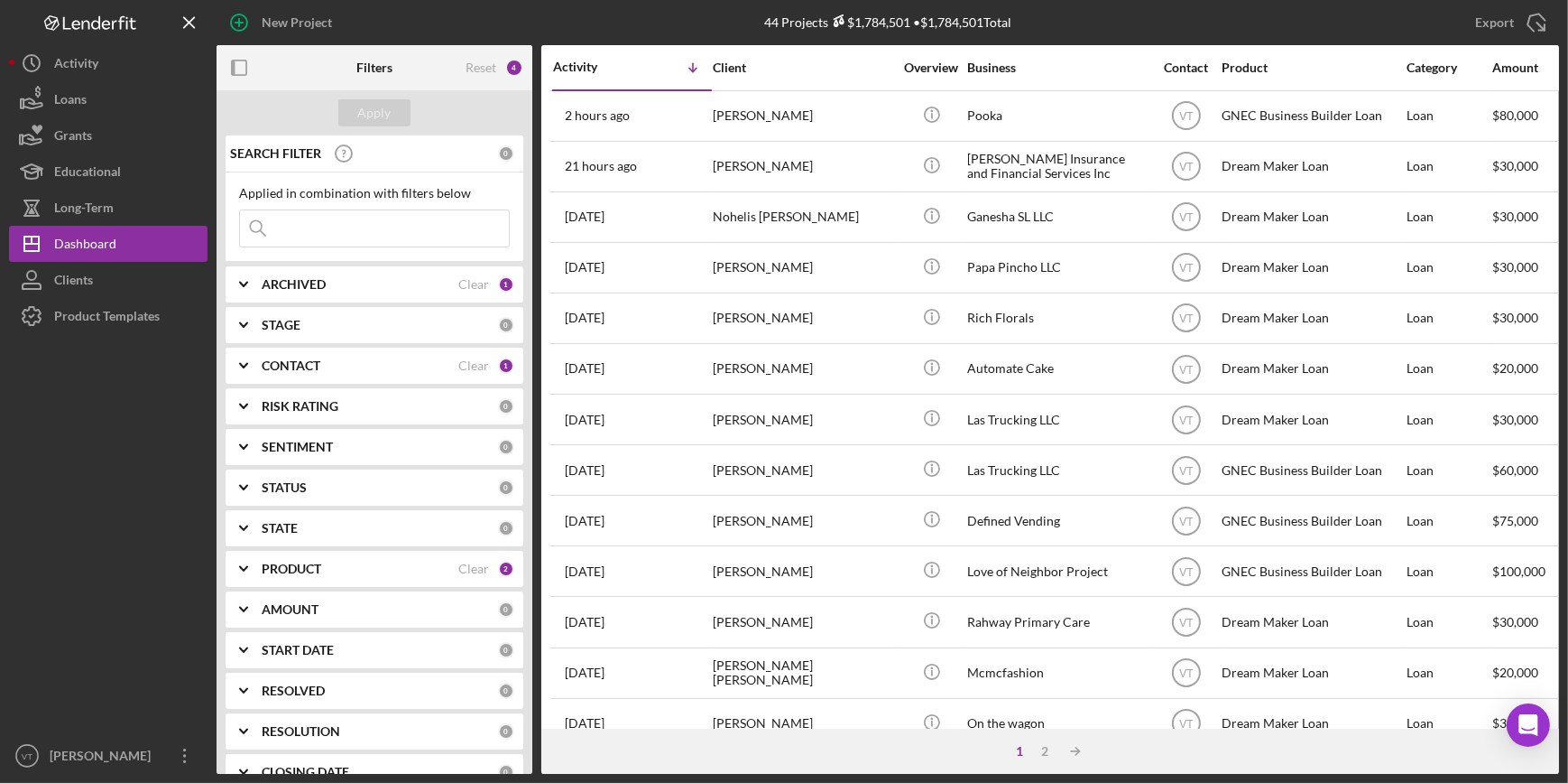
click at [305, 225] on input at bounding box center [375, 227] width 269 height 36
paste input "Bharat"
click at [305, 225] on input "Bharat" at bounding box center [375, 227] width 269 height 36
type input "Bharat"
click at [379, 104] on div "Apply" at bounding box center [375, 113] width 33 height 27
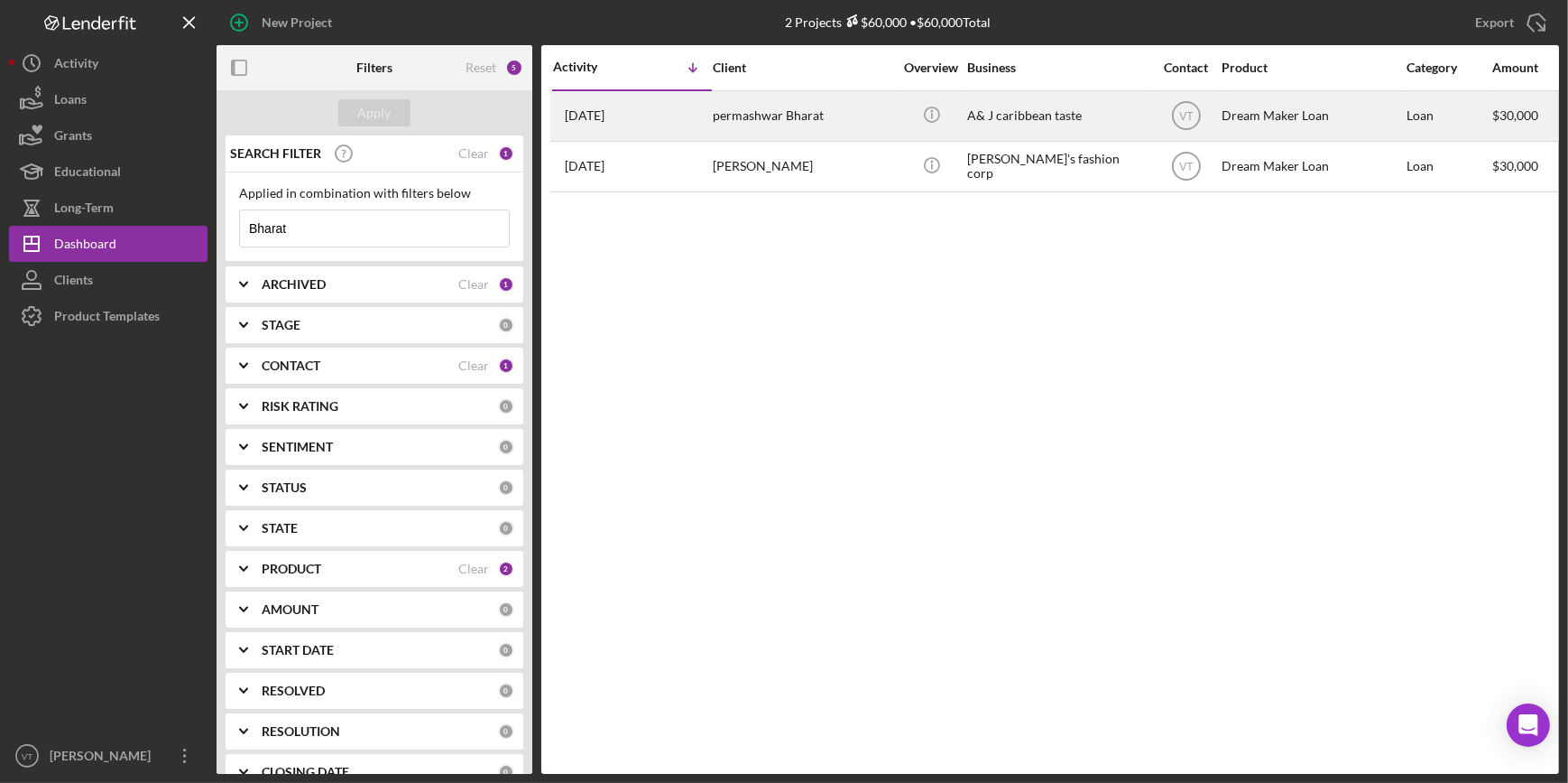
click at [784, 109] on div "permashwar Bharat" at bounding box center [802, 115] width 181 height 48
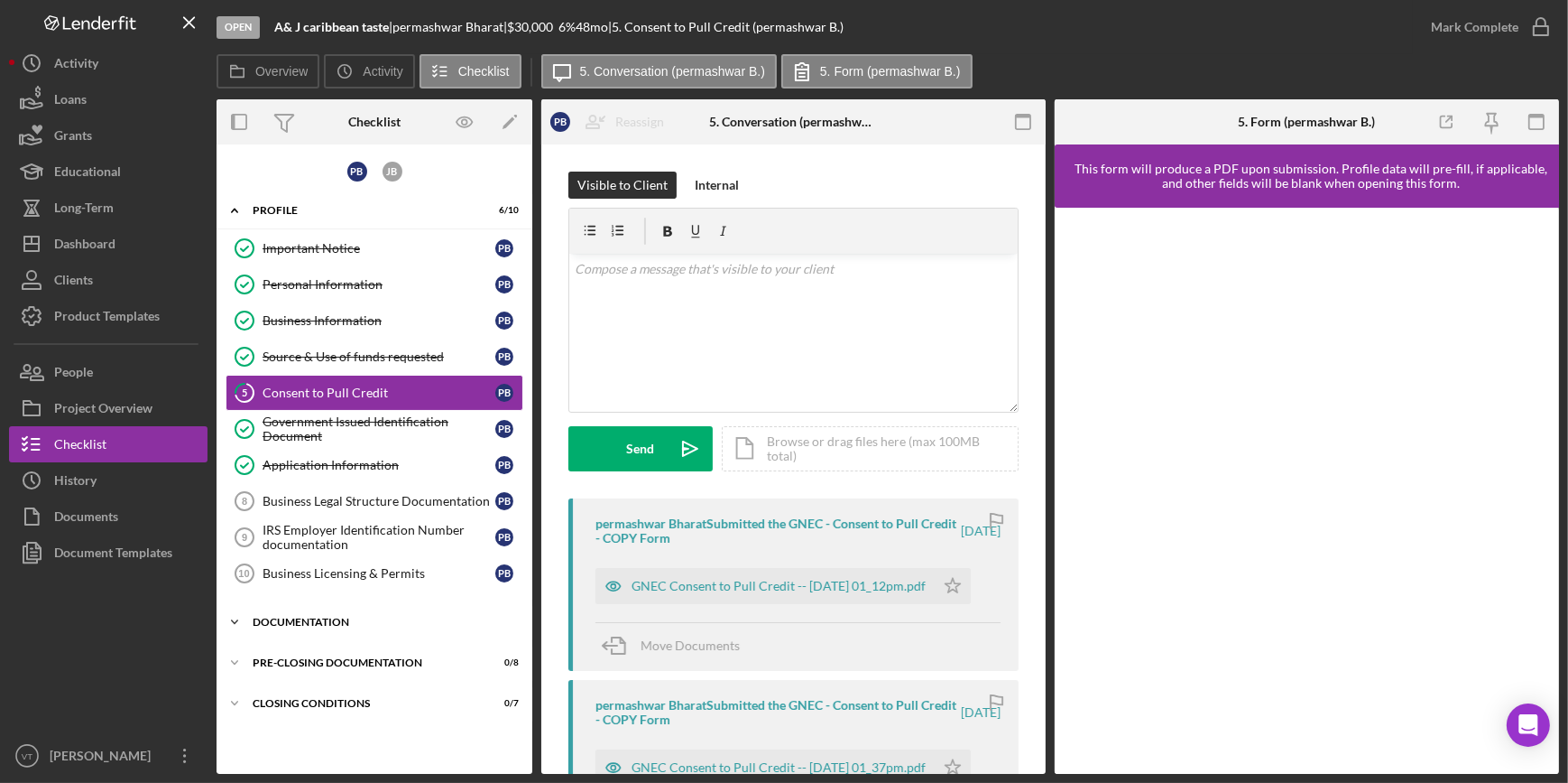
click at [231, 615] on icon "Icon/Expander" at bounding box center [234, 622] width 36 height 36
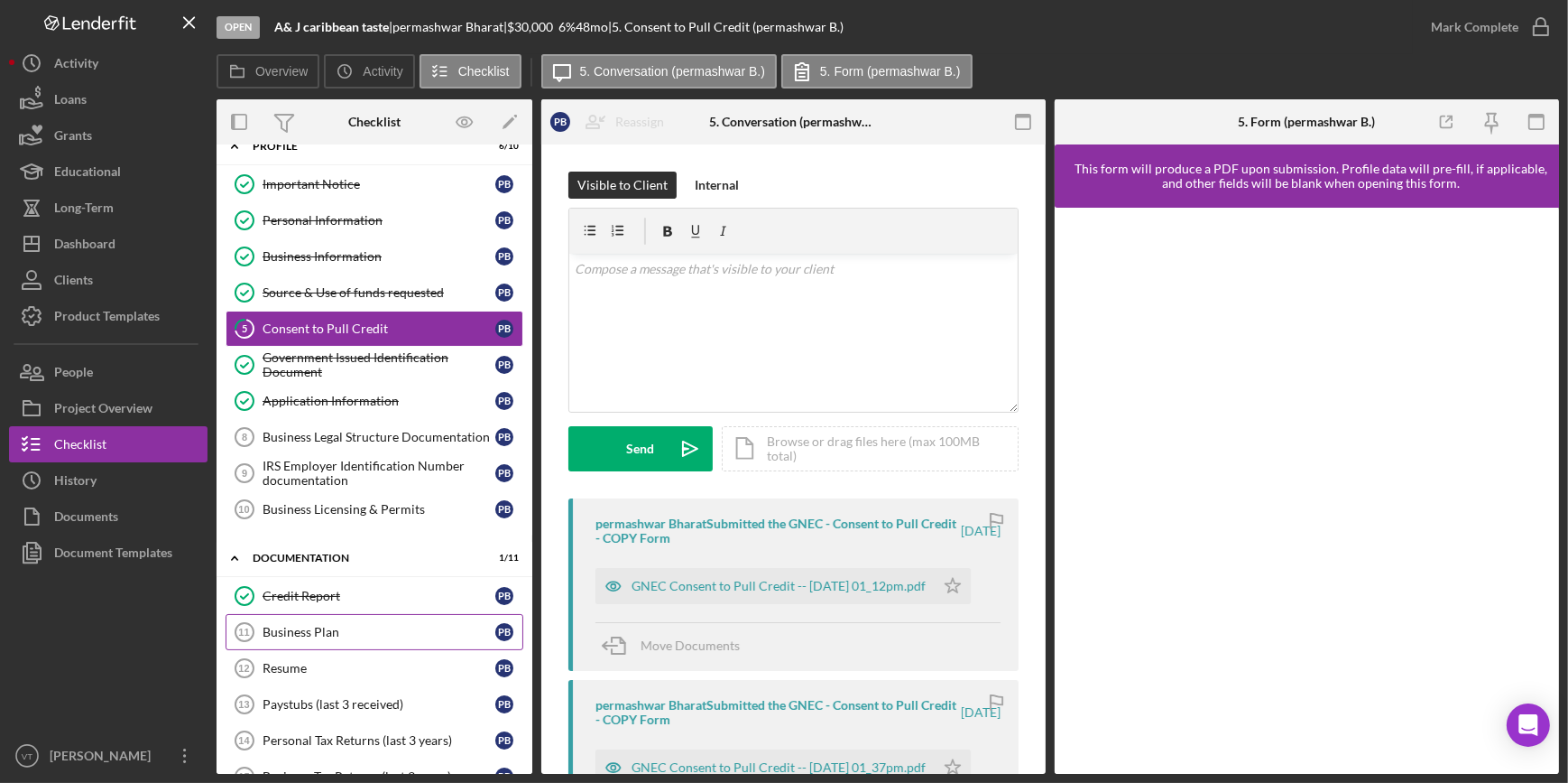
scroll to position [245, 0]
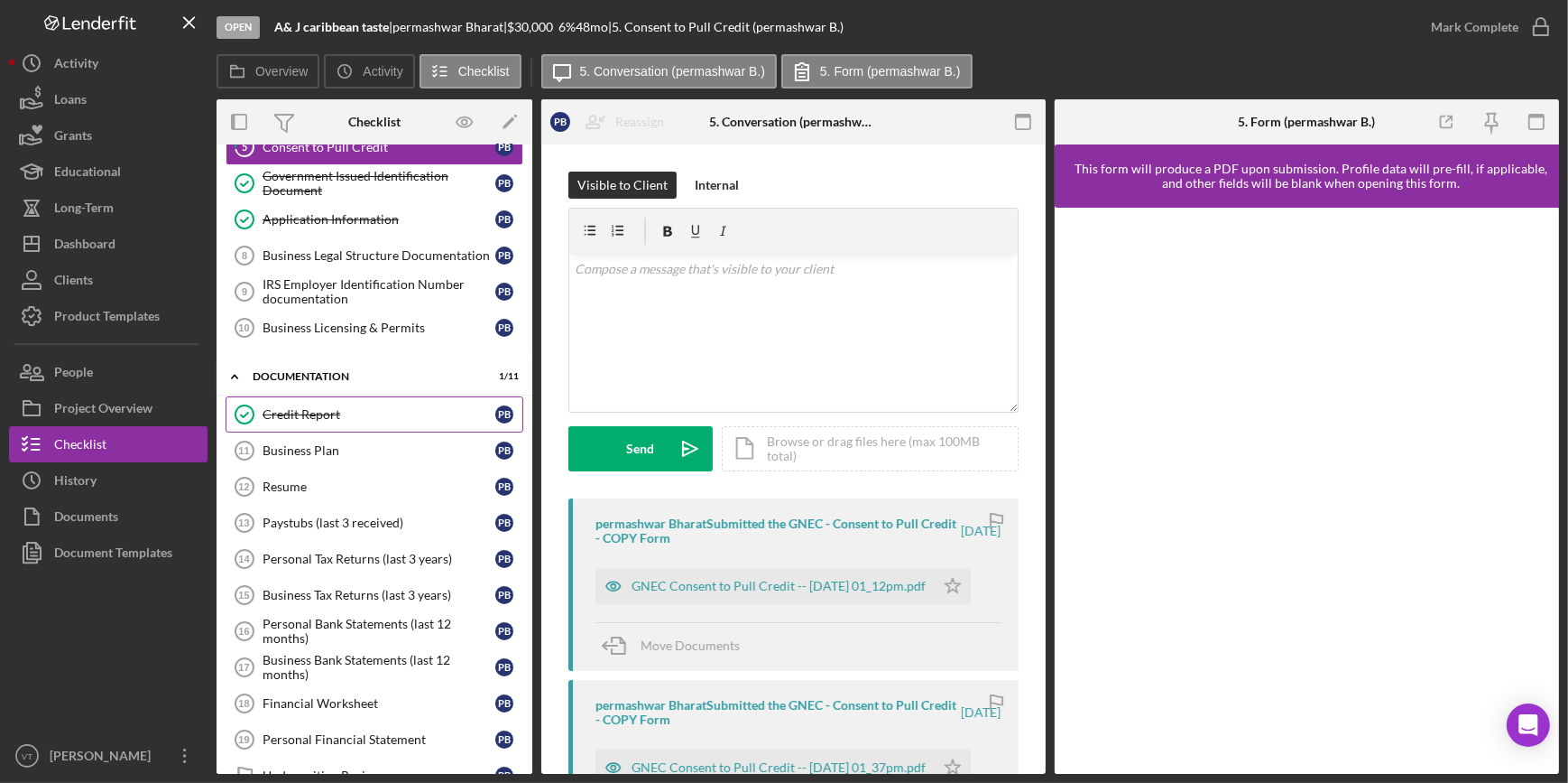
click at [341, 414] on div "Credit Report" at bounding box center [379, 414] width 233 height 15
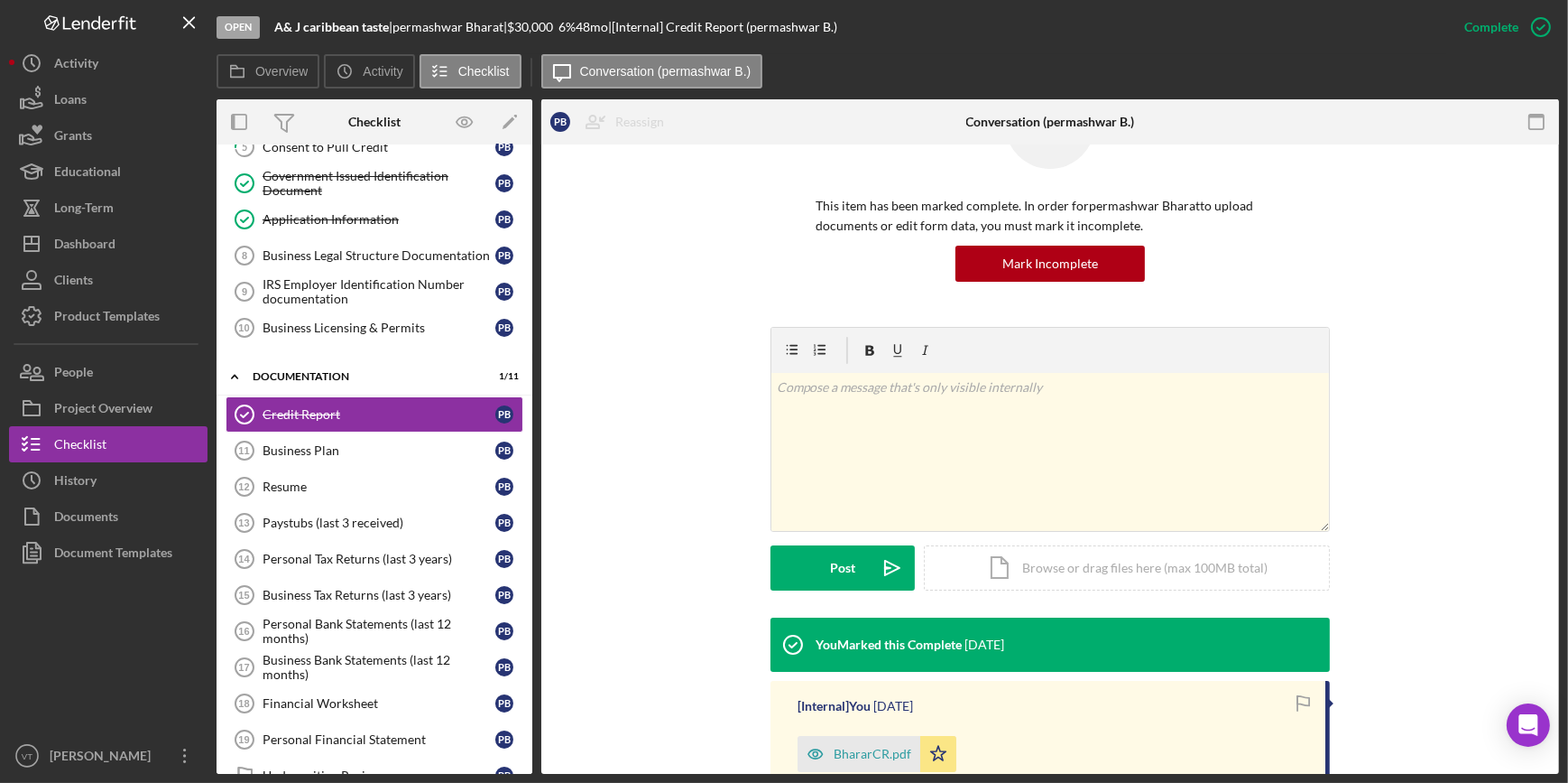
scroll to position [293, 0]
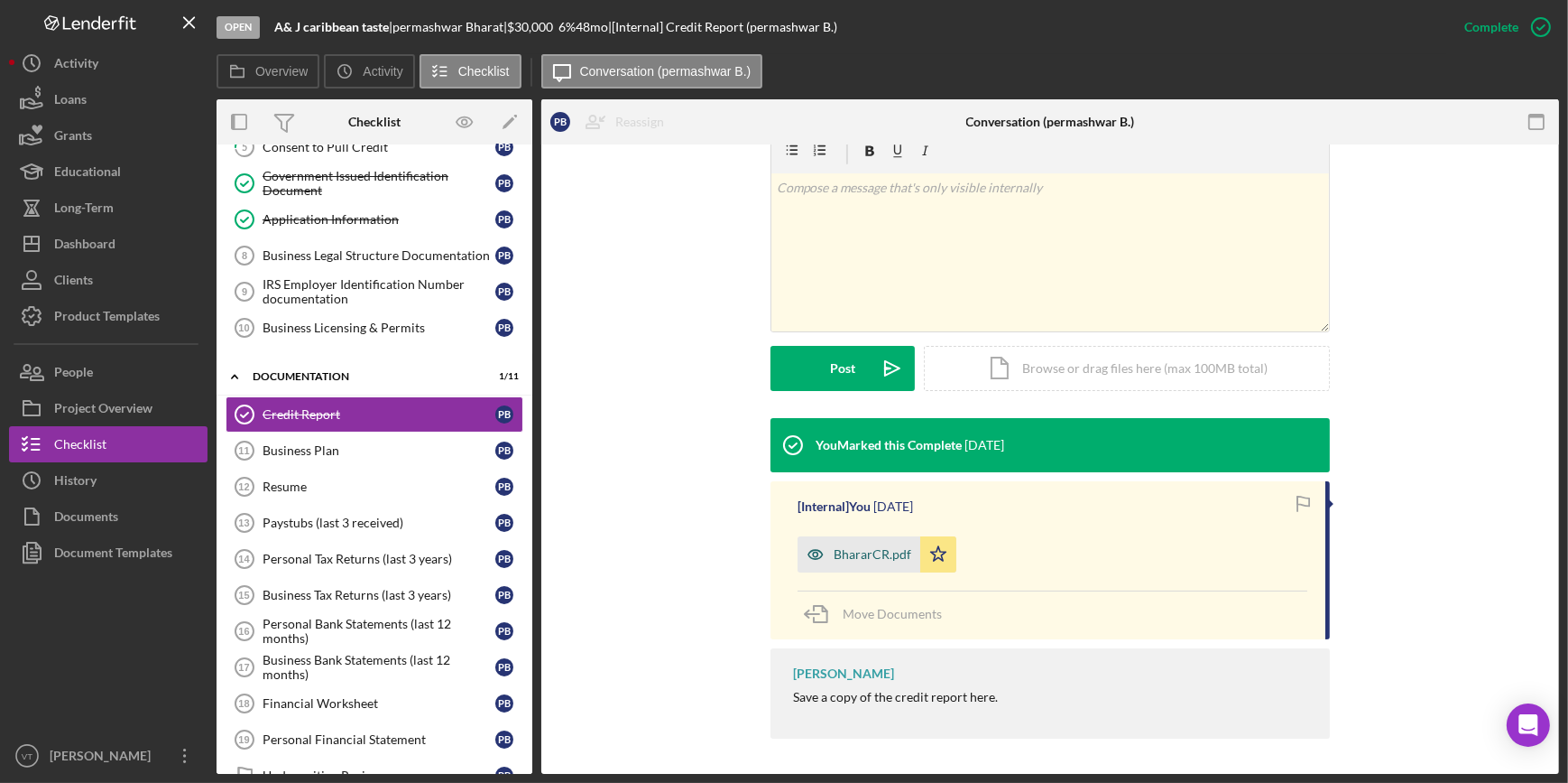
click at [828, 551] on icon "button" at bounding box center [815, 554] width 36 height 36
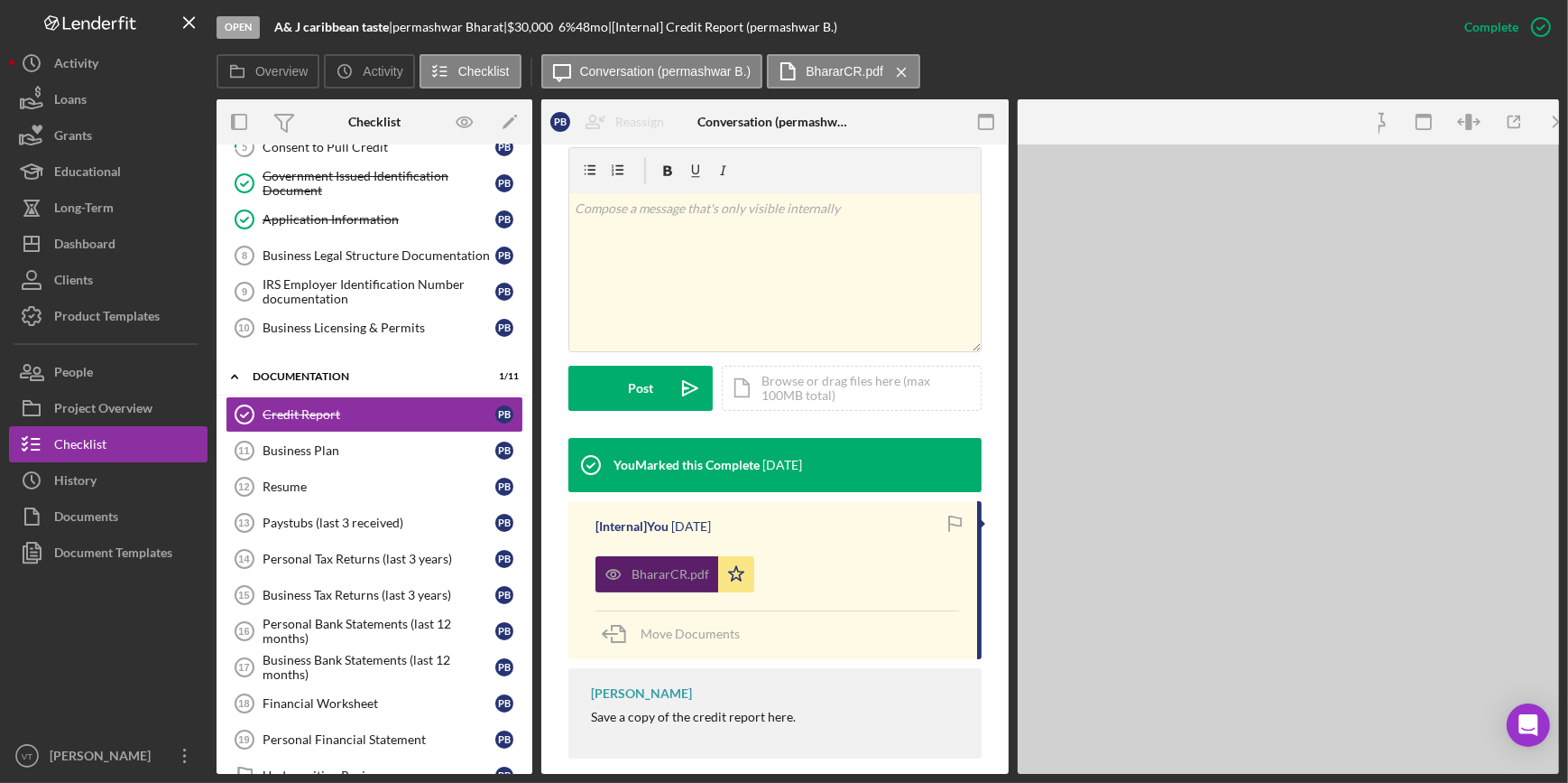
scroll to position [313, 0]
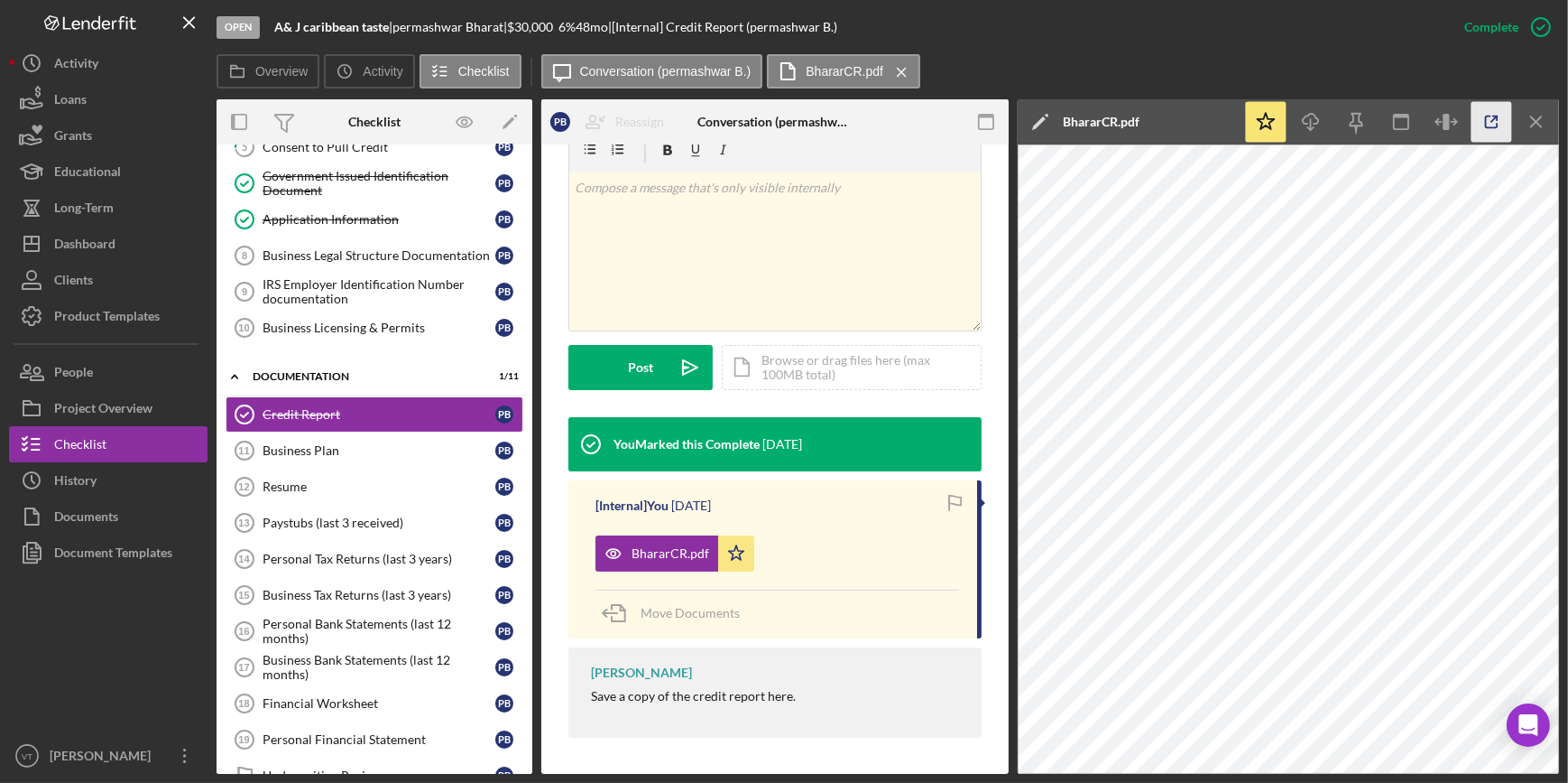
click at [1479, 117] on icon "button" at bounding box center [1492, 122] width 41 height 41
click at [113, 253] on div "Dashboard" at bounding box center [84, 246] width 61 height 41
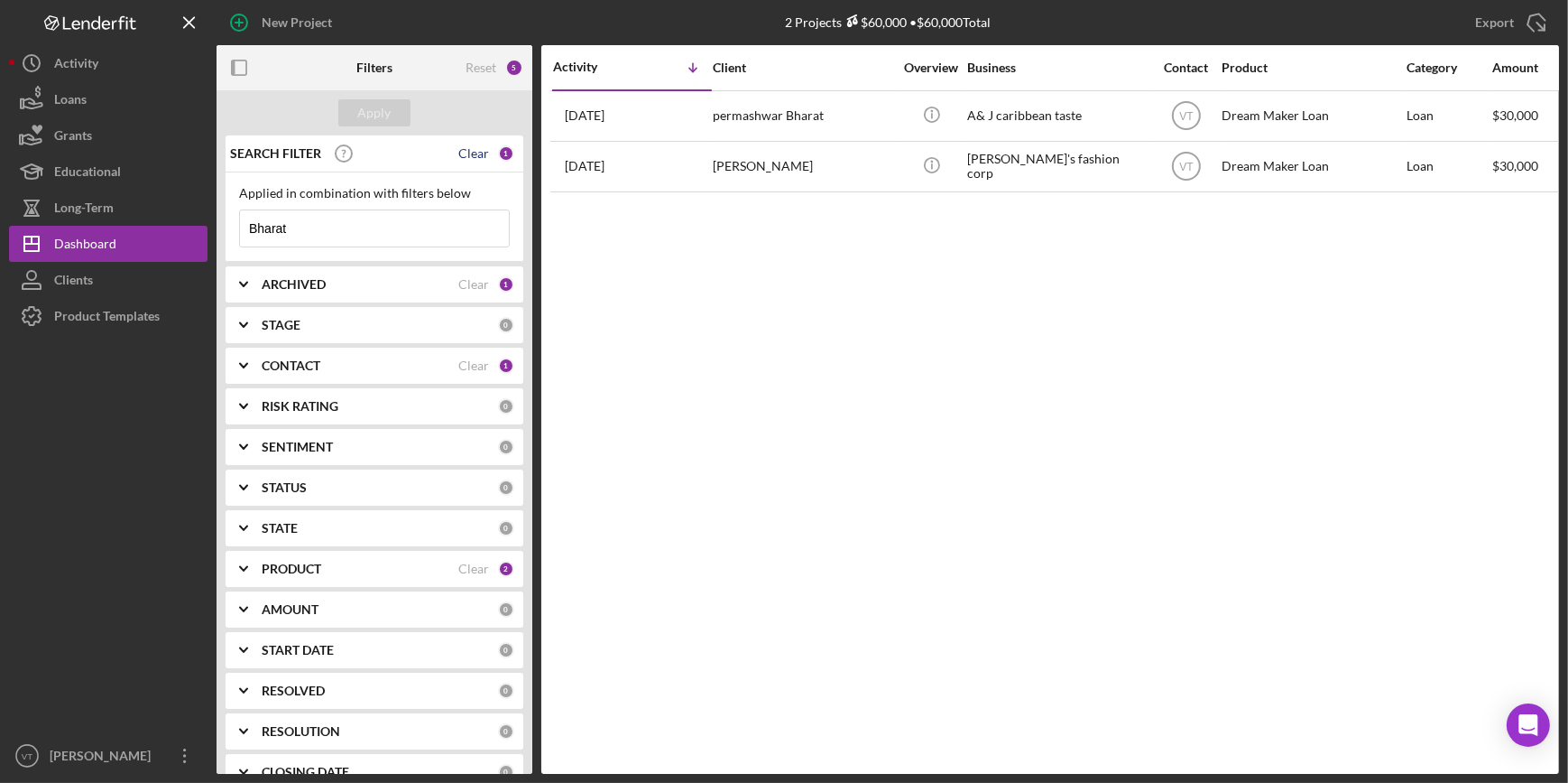
click at [479, 149] on div "Clear" at bounding box center [473, 153] width 30 height 15
click at [299, 223] on input at bounding box center [375, 227] width 269 height 36
paste input "Castro"
type input "Castro"
click at [382, 100] on div "Apply" at bounding box center [375, 113] width 33 height 27
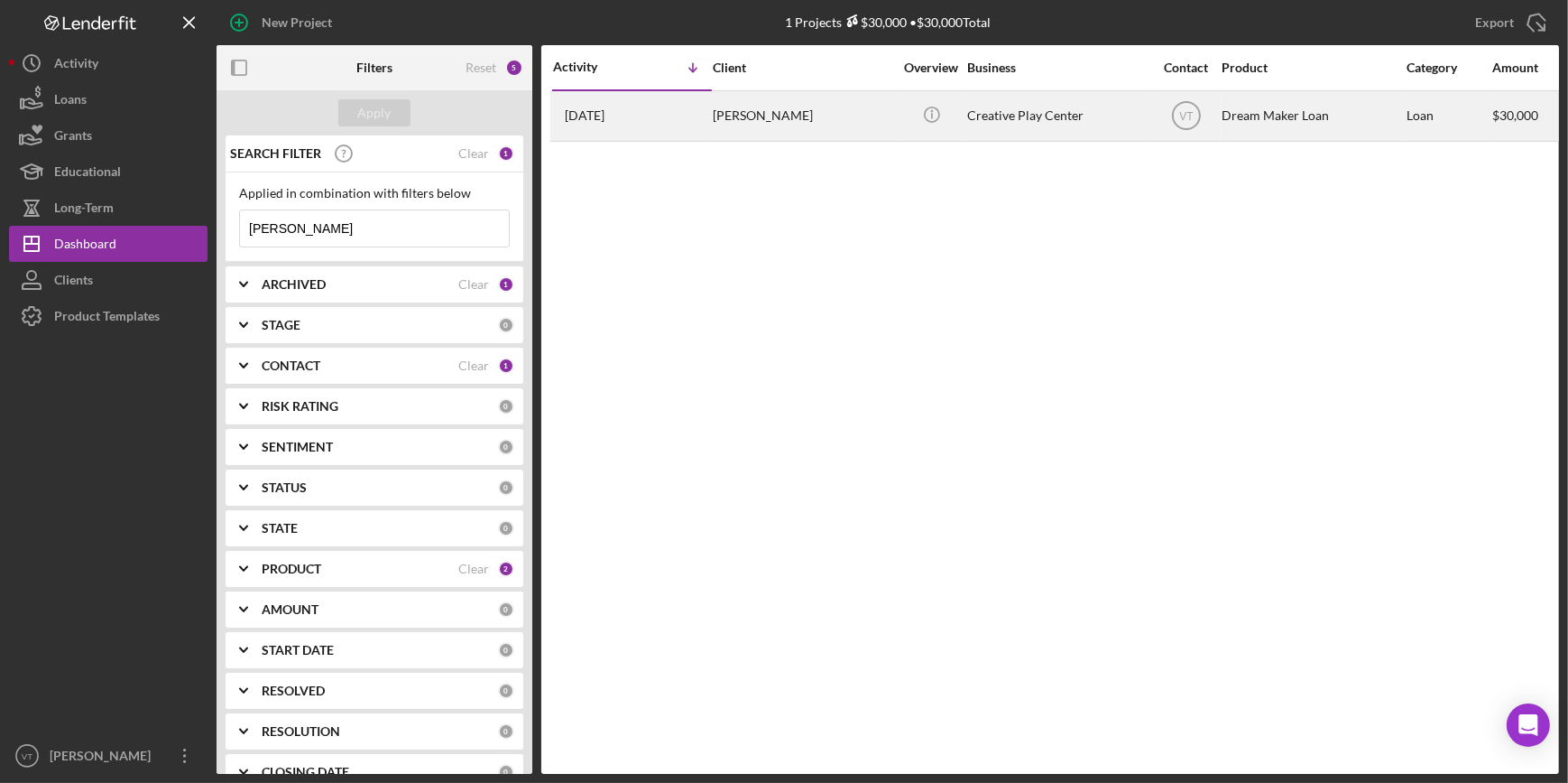
click at [760, 126] on div "Arelis Castro" at bounding box center [802, 115] width 181 height 48
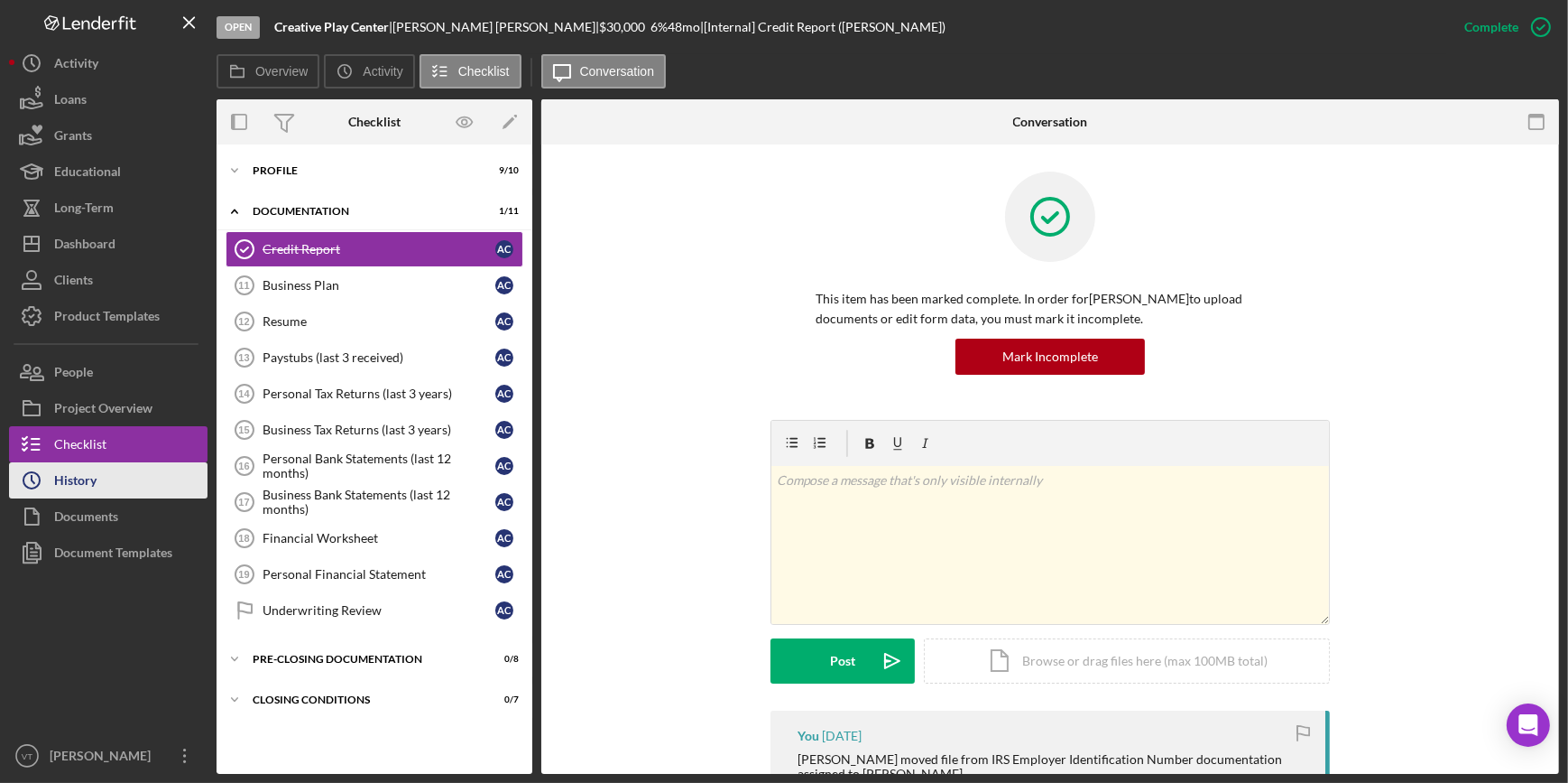
click at [89, 474] on div "History" at bounding box center [74, 482] width 42 height 41
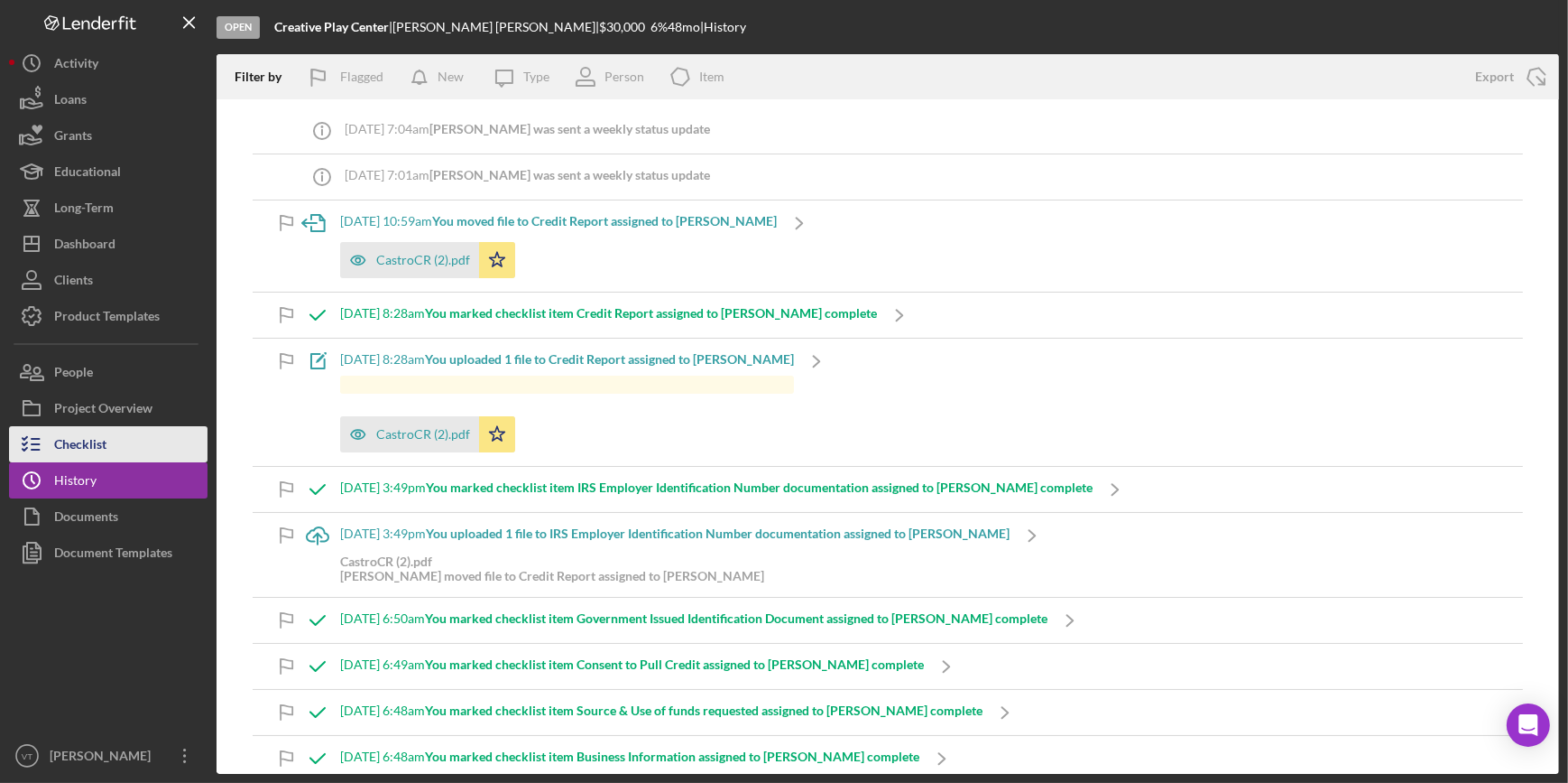
click at [97, 432] on div "Checklist" at bounding box center [80, 446] width 53 height 41
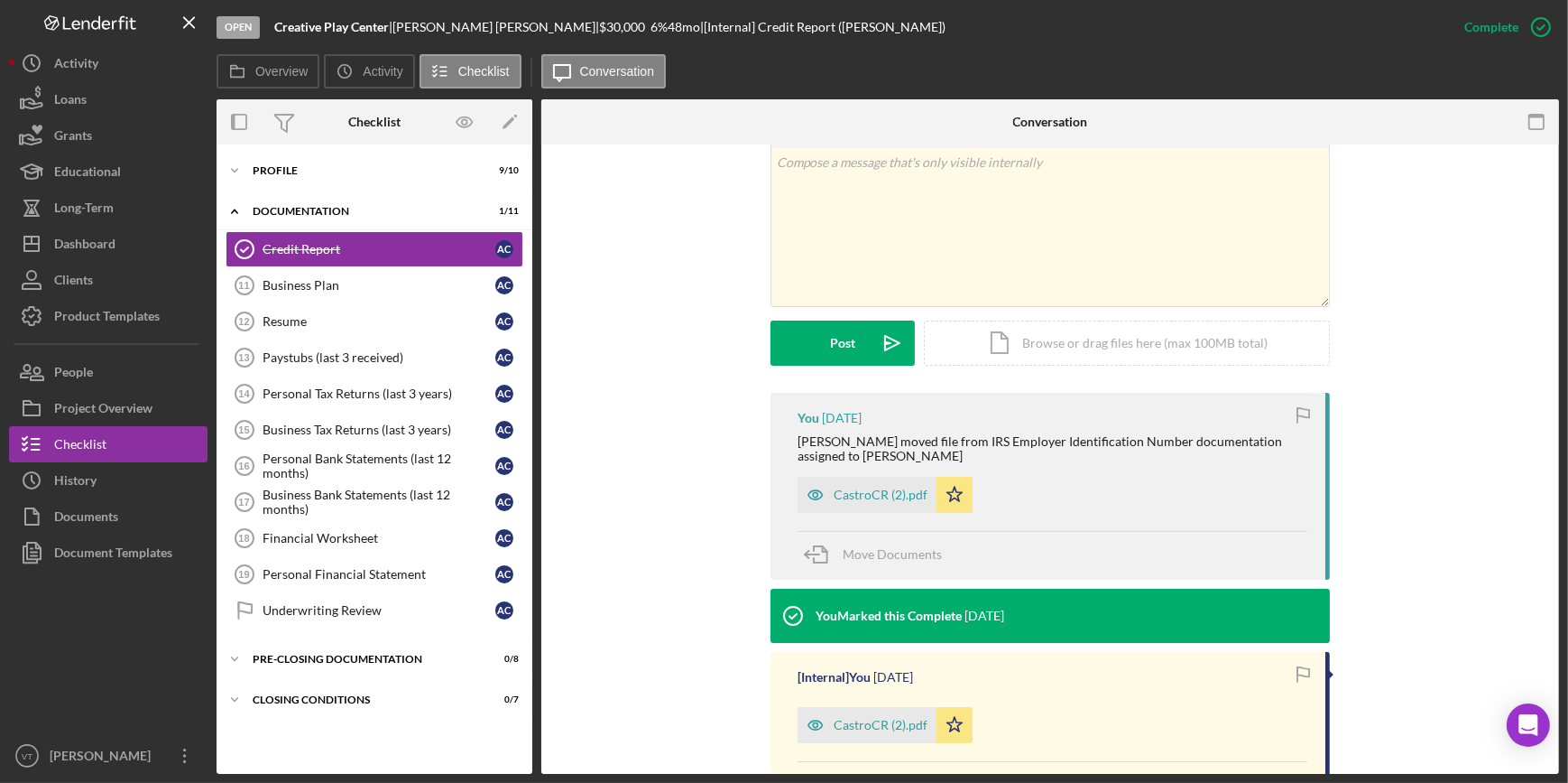
scroll to position [328, 0]
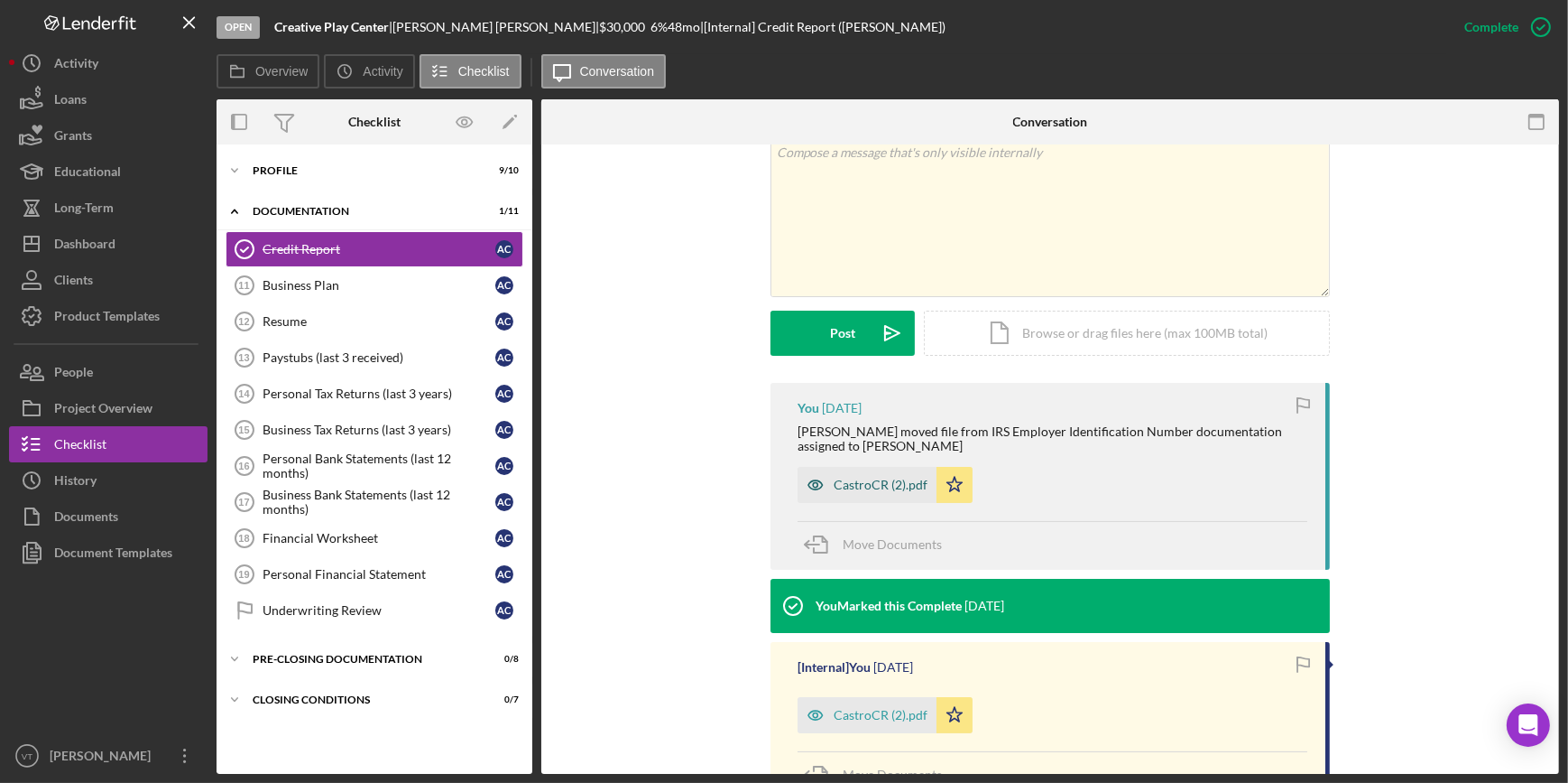
click at [856, 485] on div "CastroCR (2).pdf" at bounding box center [880, 484] width 94 height 15
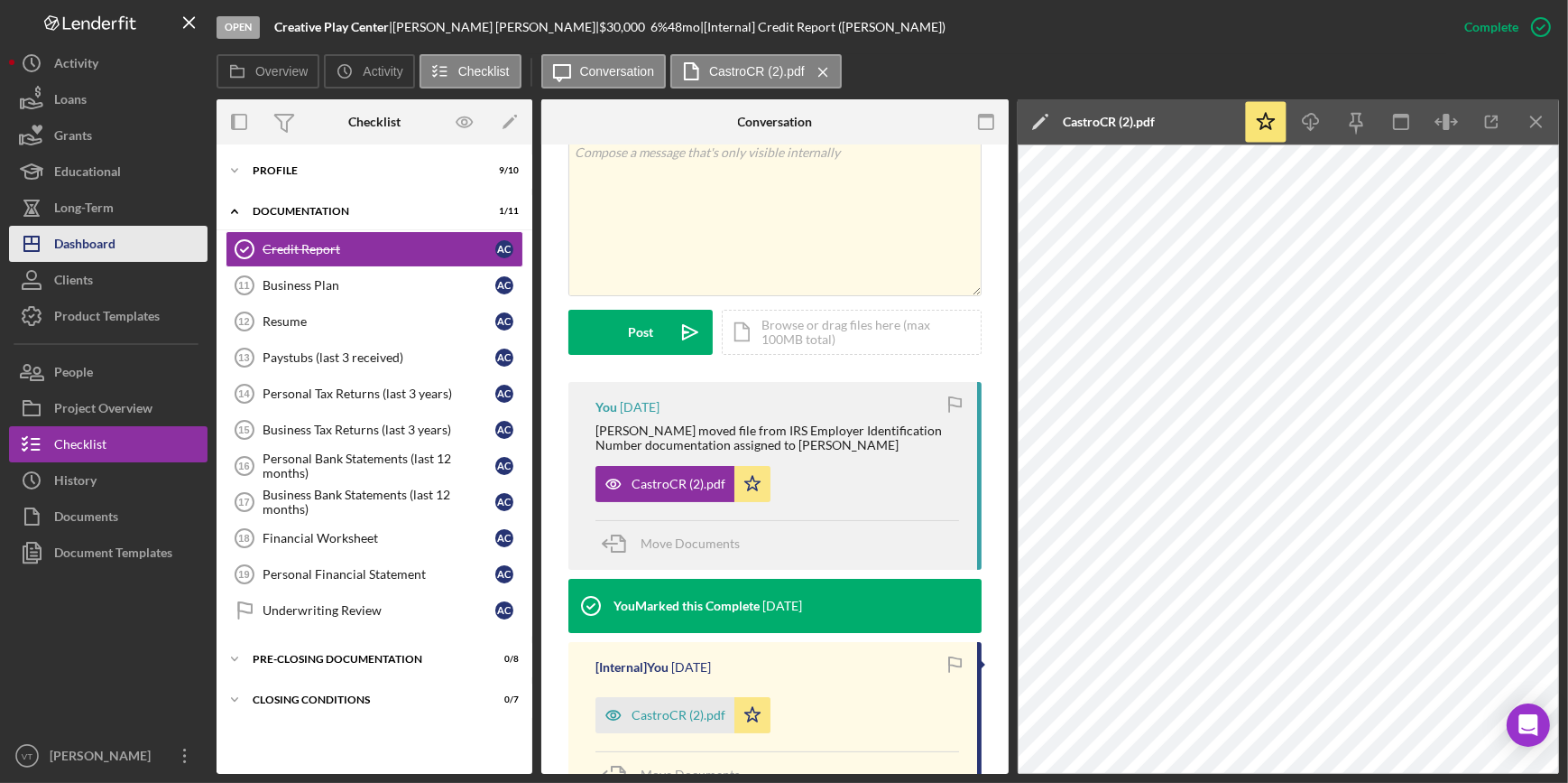
click at [152, 255] on button "Icon/Dashboard Dashboard" at bounding box center [107, 243] width 198 height 36
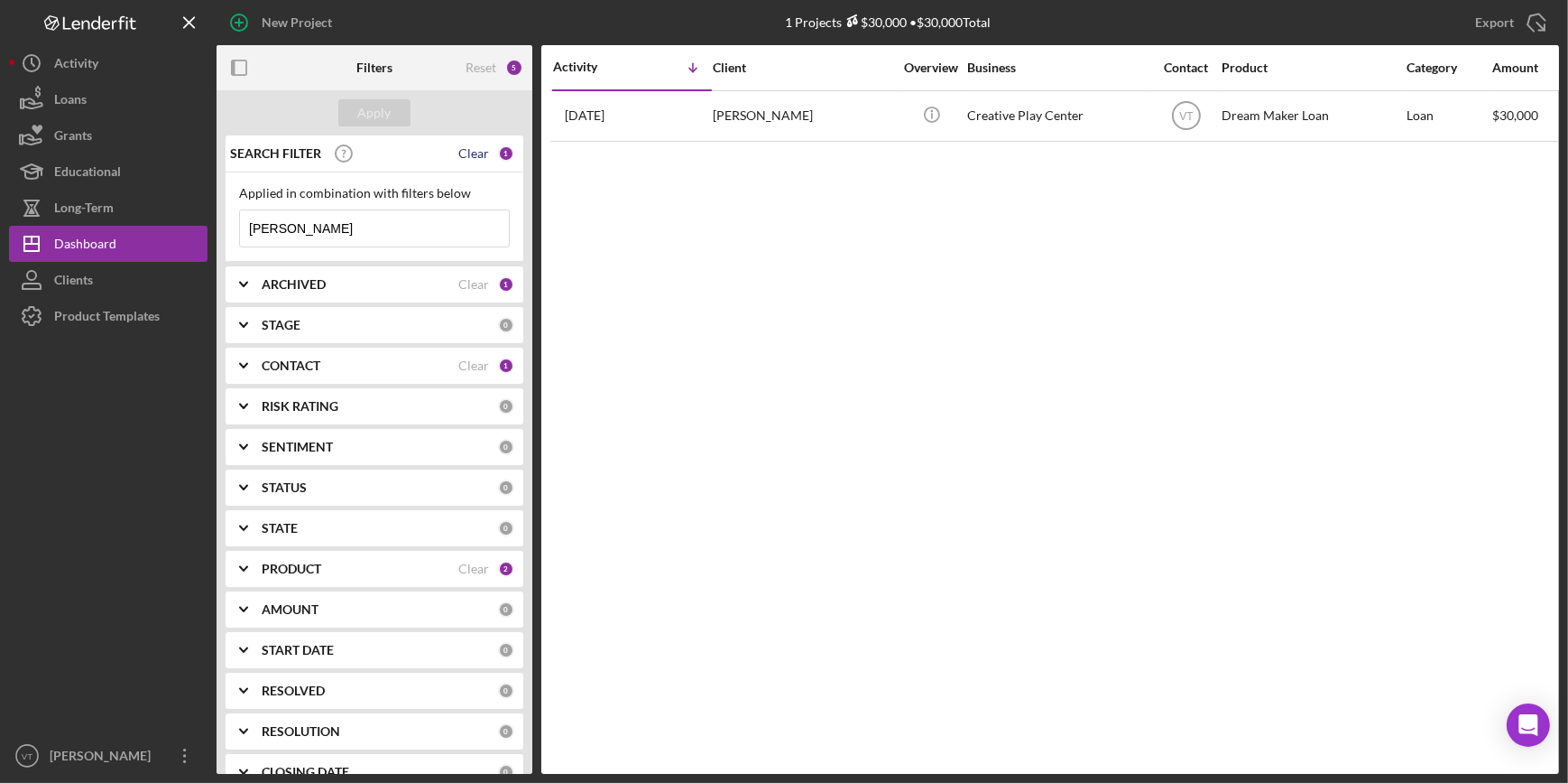
click at [473, 156] on div "Clear" at bounding box center [473, 153] width 30 height 15
click at [383, 105] on div "Apply" at bounding box center [375, 113] width 33 height 27
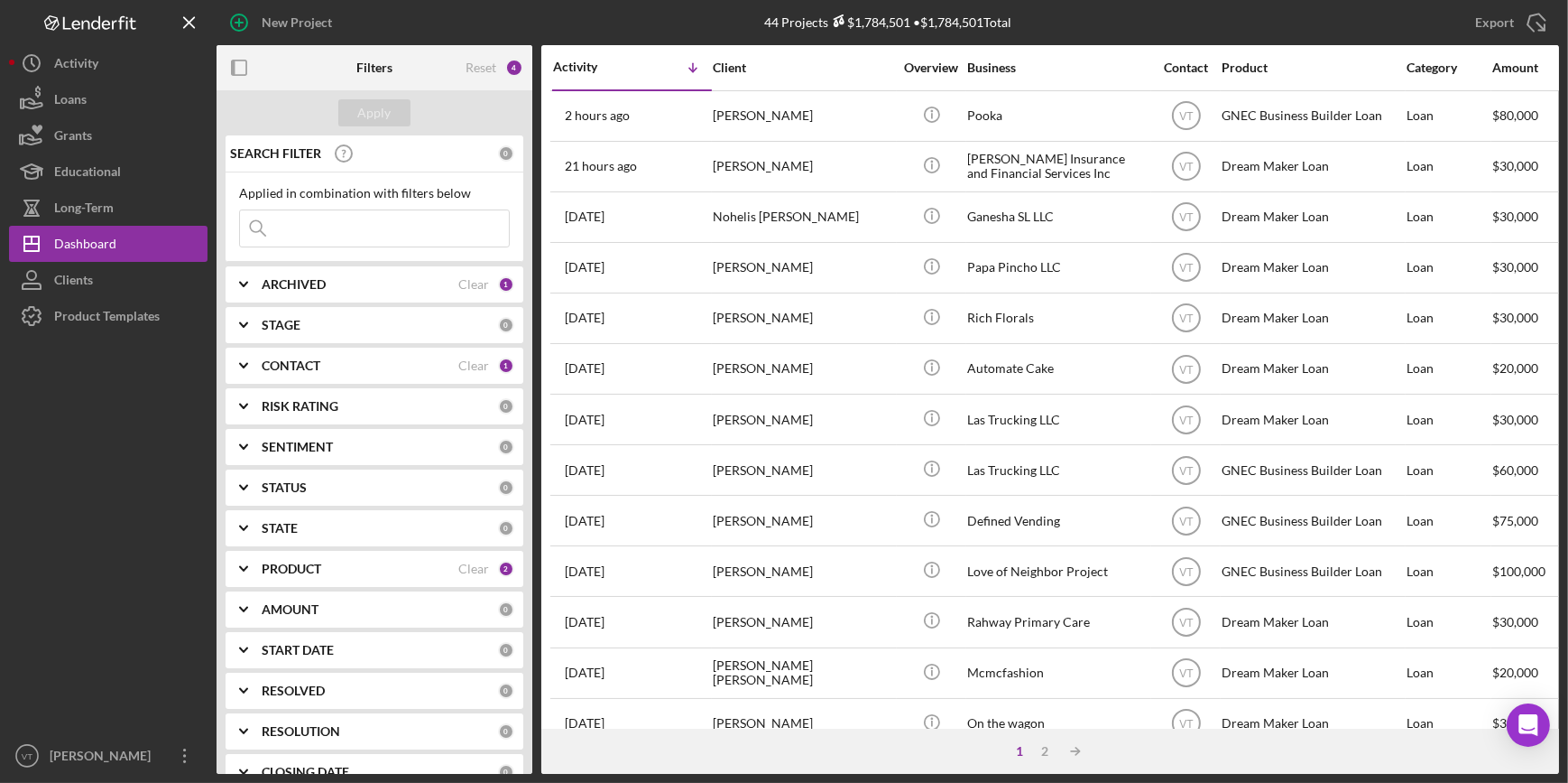
click at [302, 221] on input at bounding box center [375, 227] width 269 height 36
paste input "Jorge"
click at [302, 221] on input "Jorge" at bounding box center [375, 227] width 269 height 36
type input "Jorge"
click at [370, 107] on div "Apply" at bounding box center [375, 113] width 33 height 27
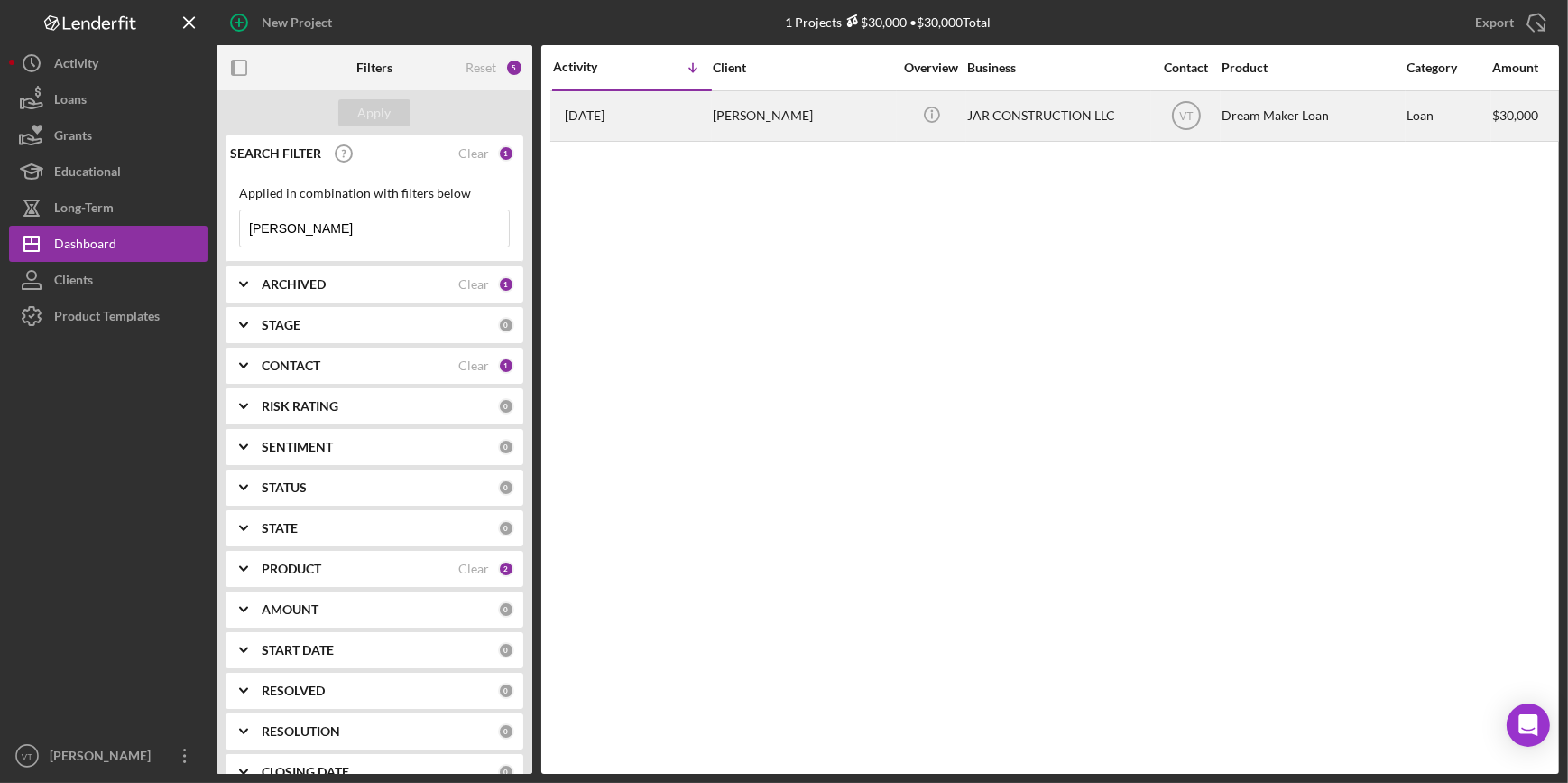
click at [886, 102] on div "JORGE RAMOS" at bounding box center [802, 115] width 181 height 48
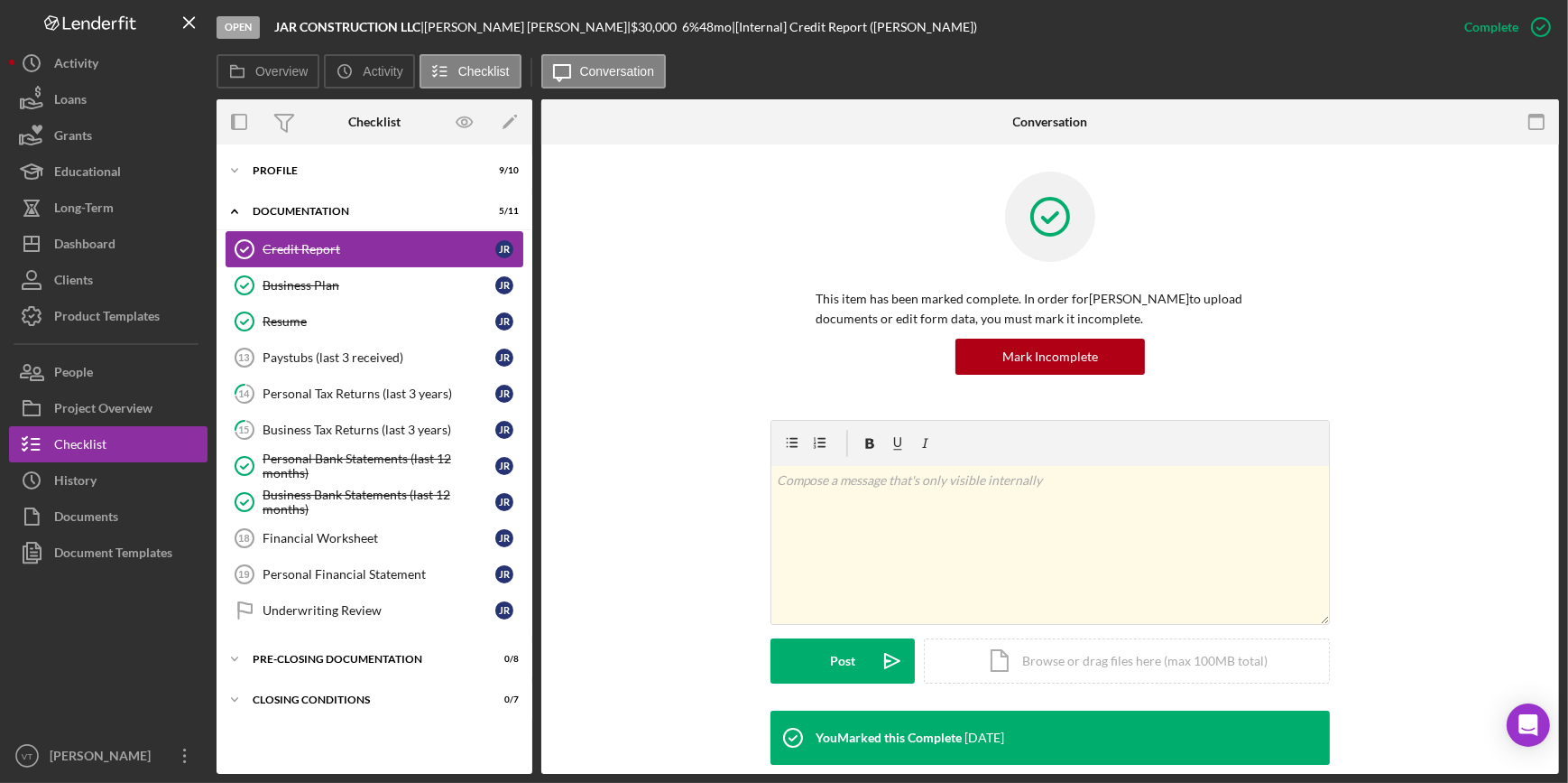
click at [314, 247] on div "Credit Report" at bounding box center [379, 249] width 233 height 15
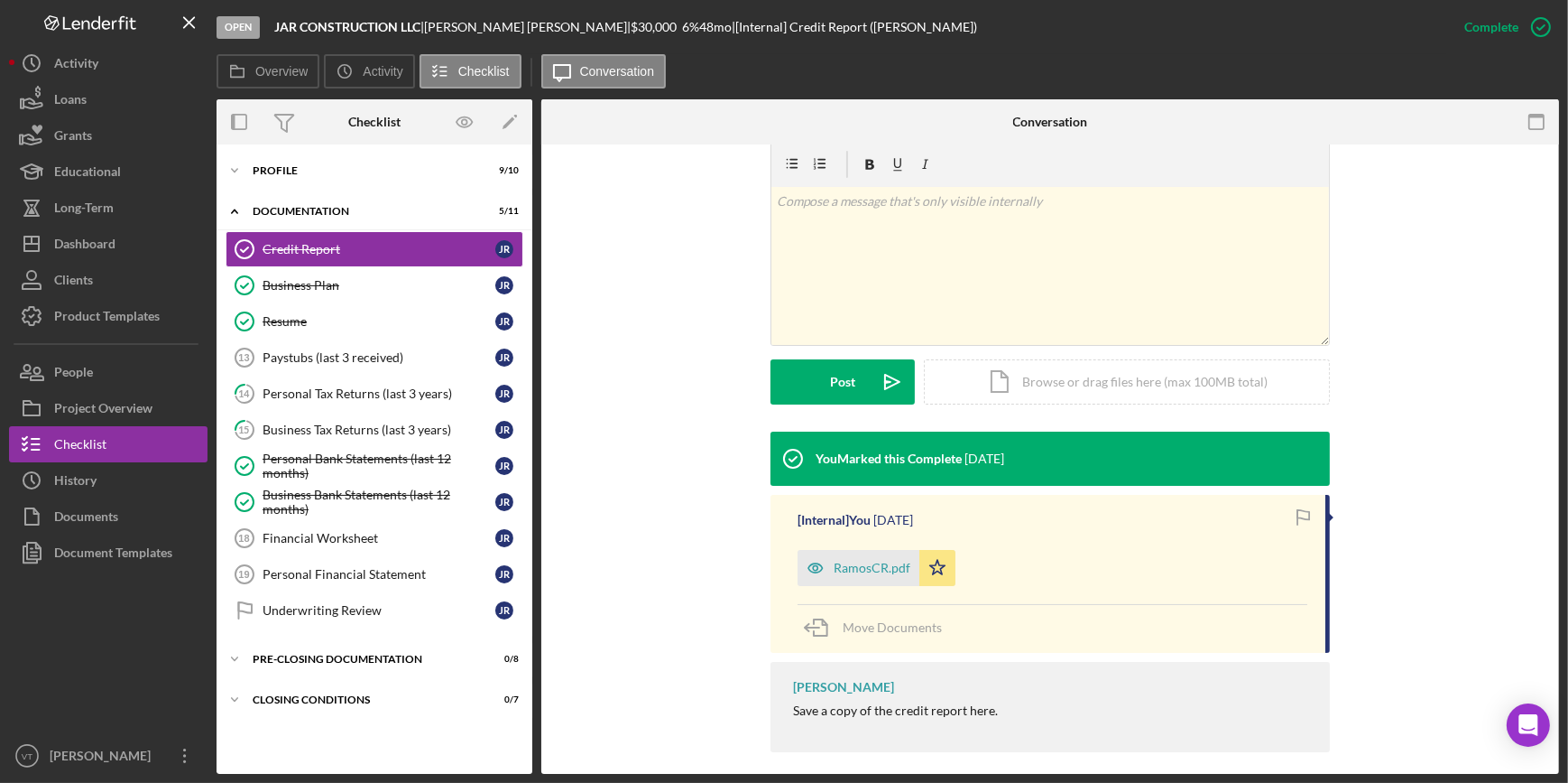
scroll to position [293, 0]
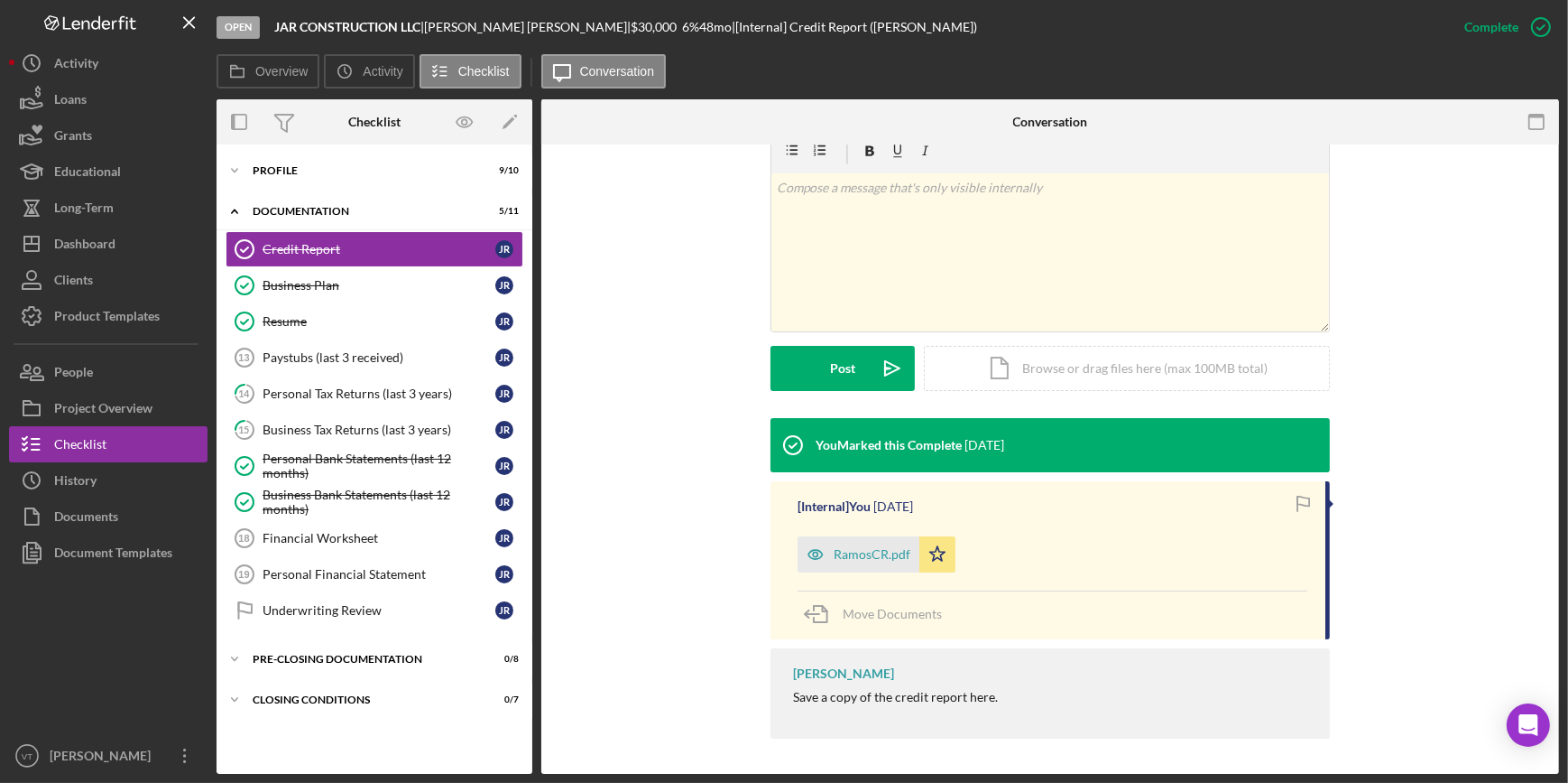
click at [844, 547] on div "RamosCR.pdf" at bounding box center [871, 554] width 77 height 15
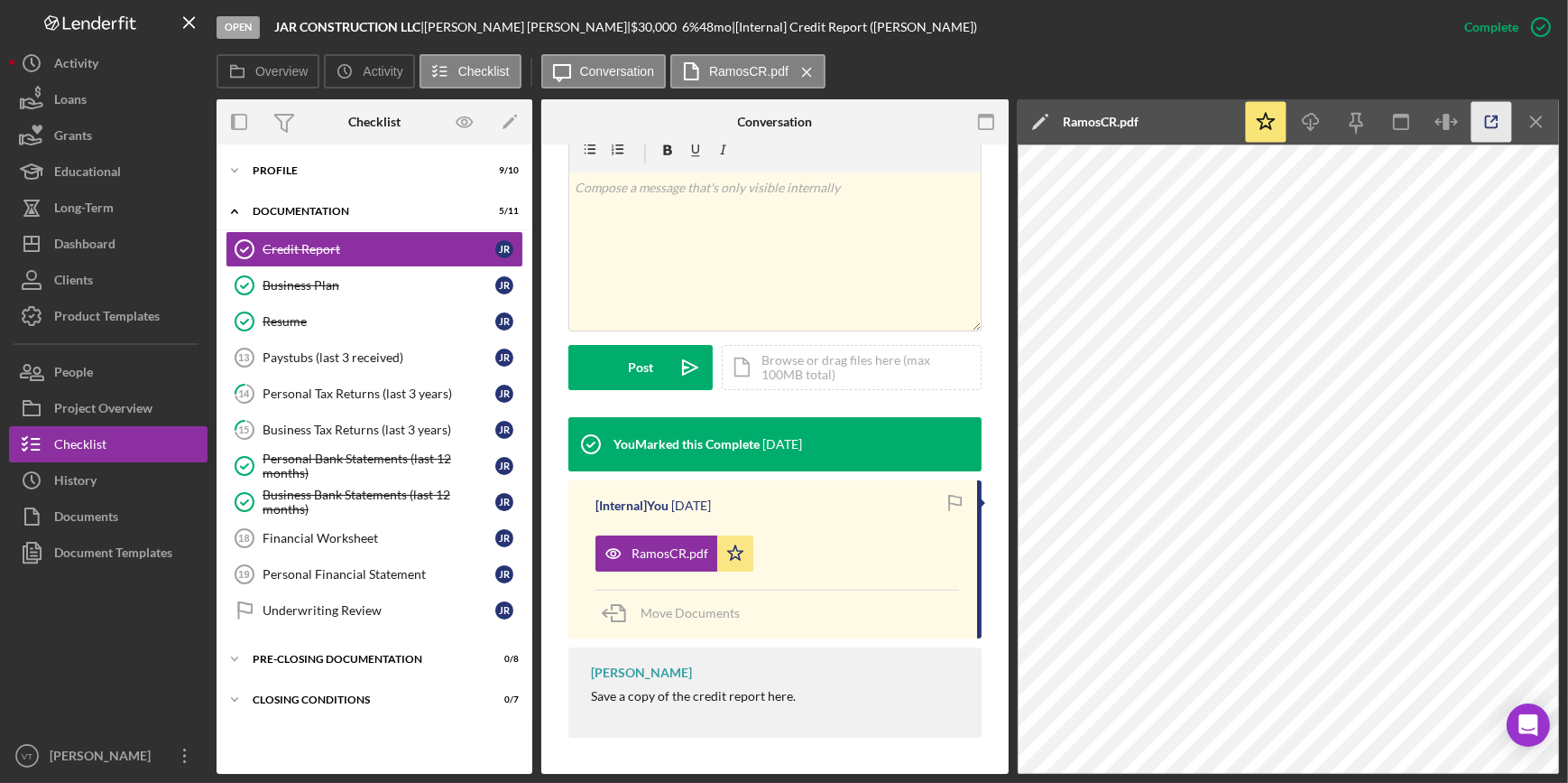
click at [1488, 123] on icon "button" at bounding box center [1492, 122] width 41 height 41
click at [308, 427] on div "Business Tax Returns (last 3 years)" at bounding box center [379, 430] width 233 height 15
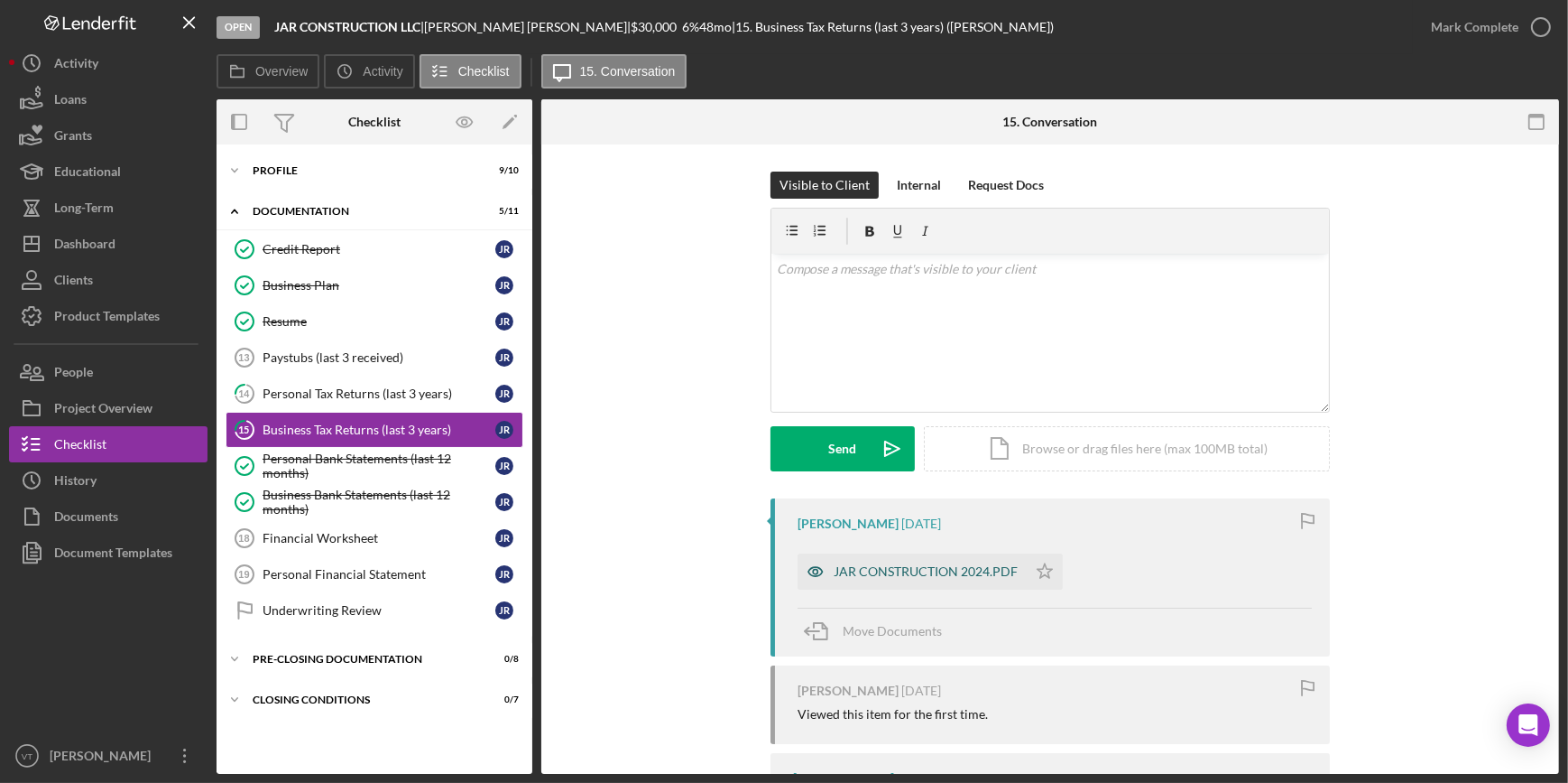
click at [936, 578] on div "JAR CONSTRUCTION 2024.PDF" at bounding box center [925, 571] width 184 height 15
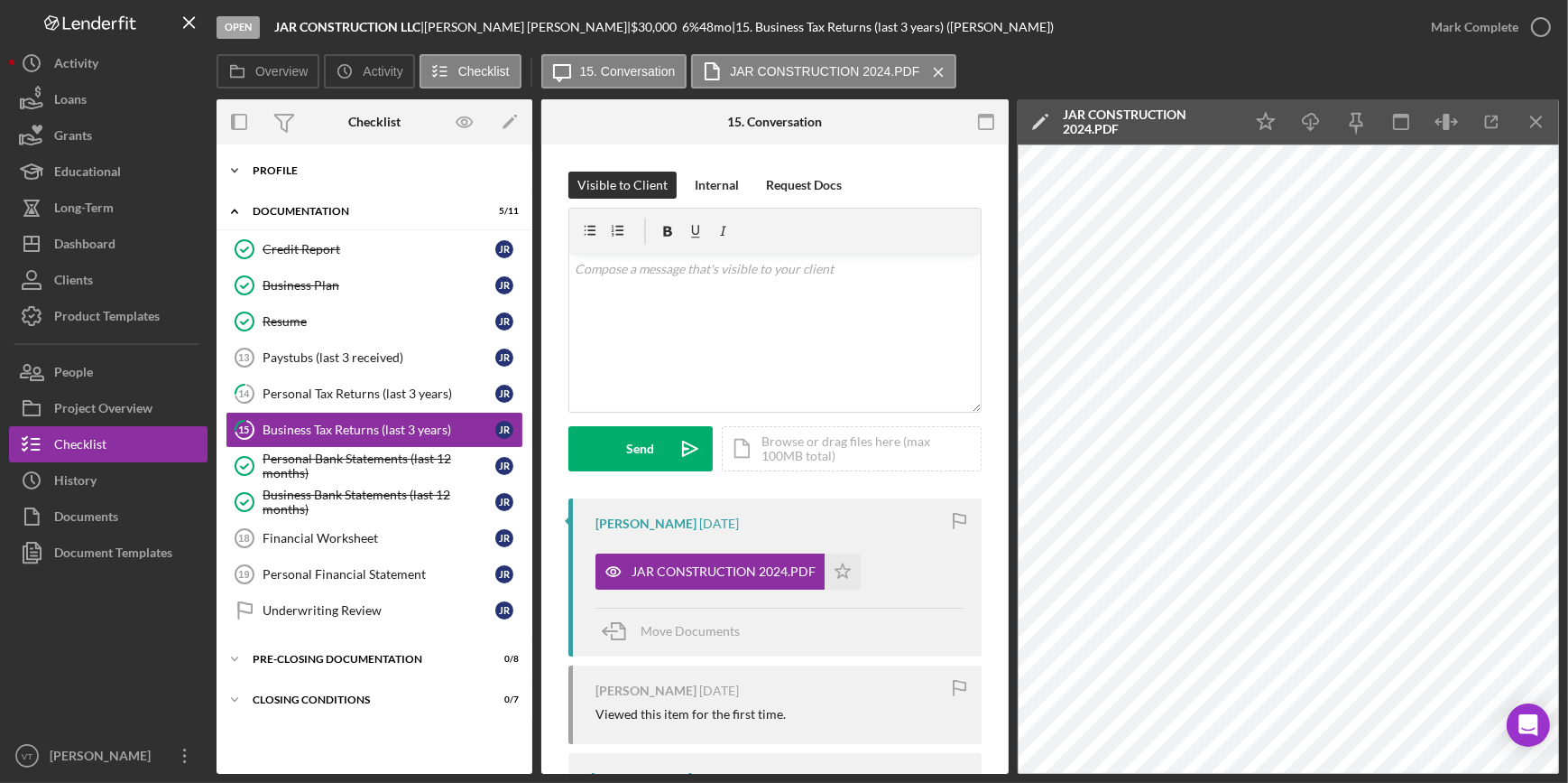
click at [230, 166] on icon "Icon/Expander" at bounding box center [234, 170] width 36 height 36
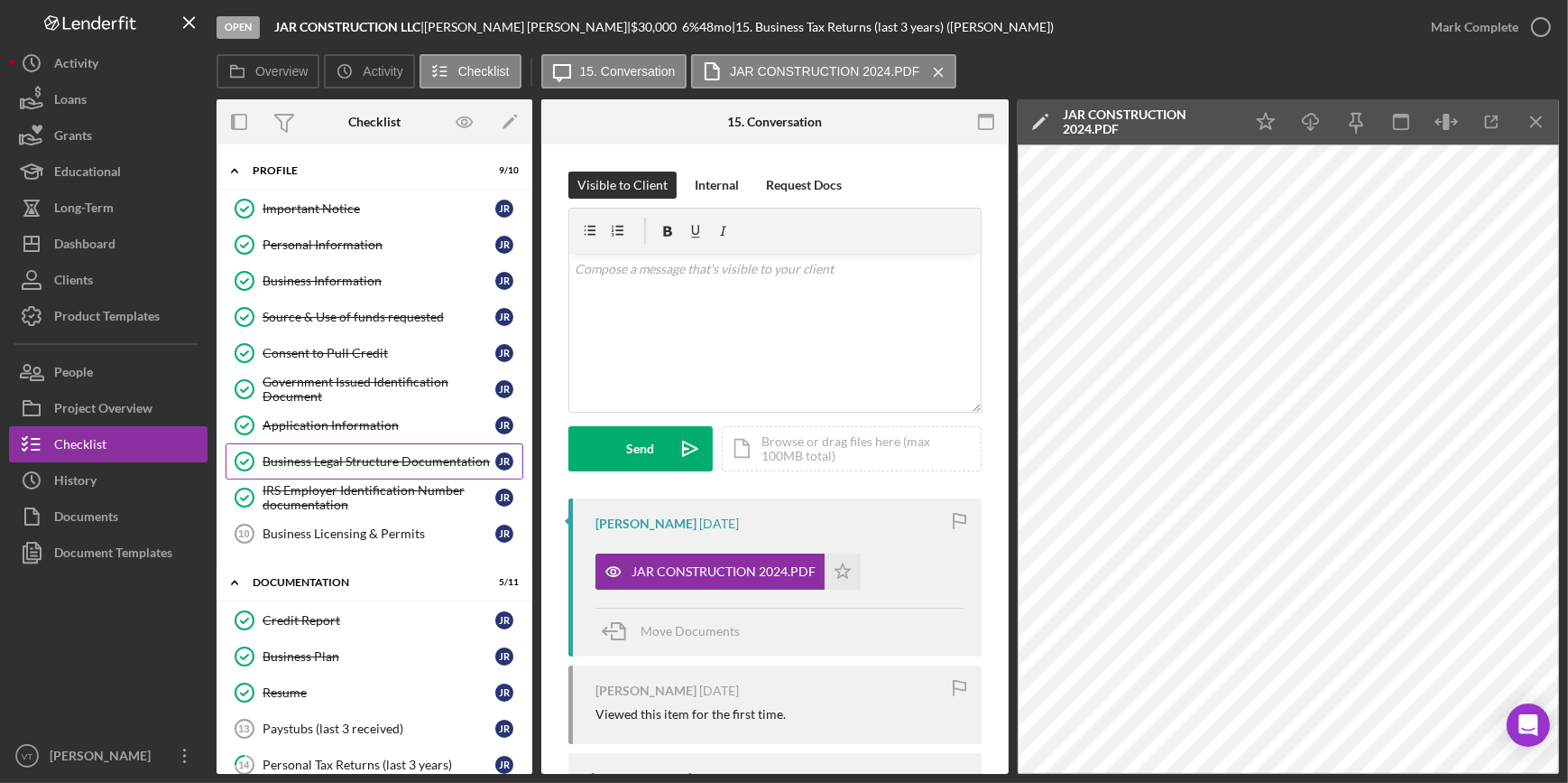
click at [336, 454] on div "Business Legal Structure Documentation" at bounding box center [379, 461] width 233 height 15
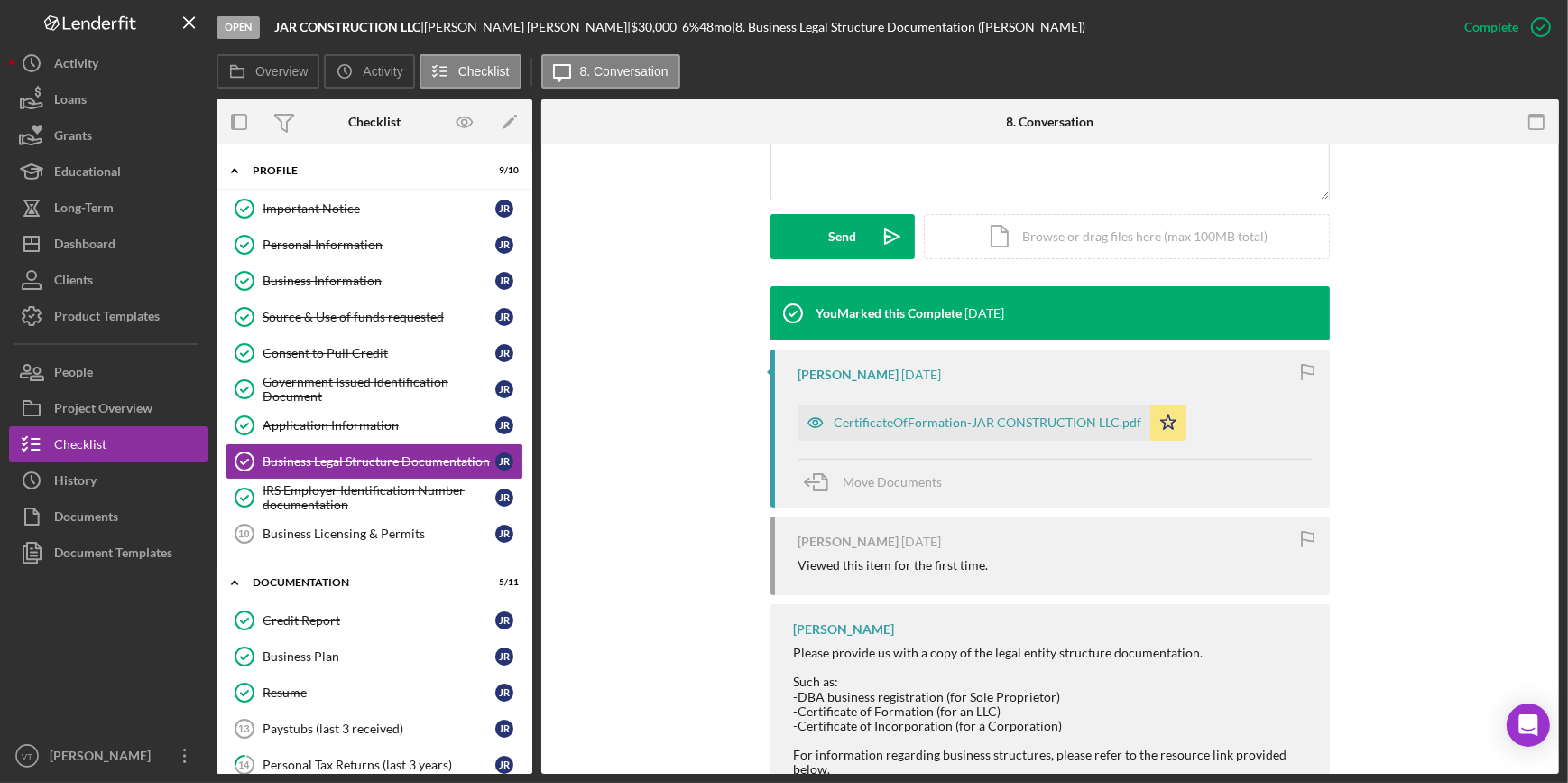
scroll to position [492, 0]
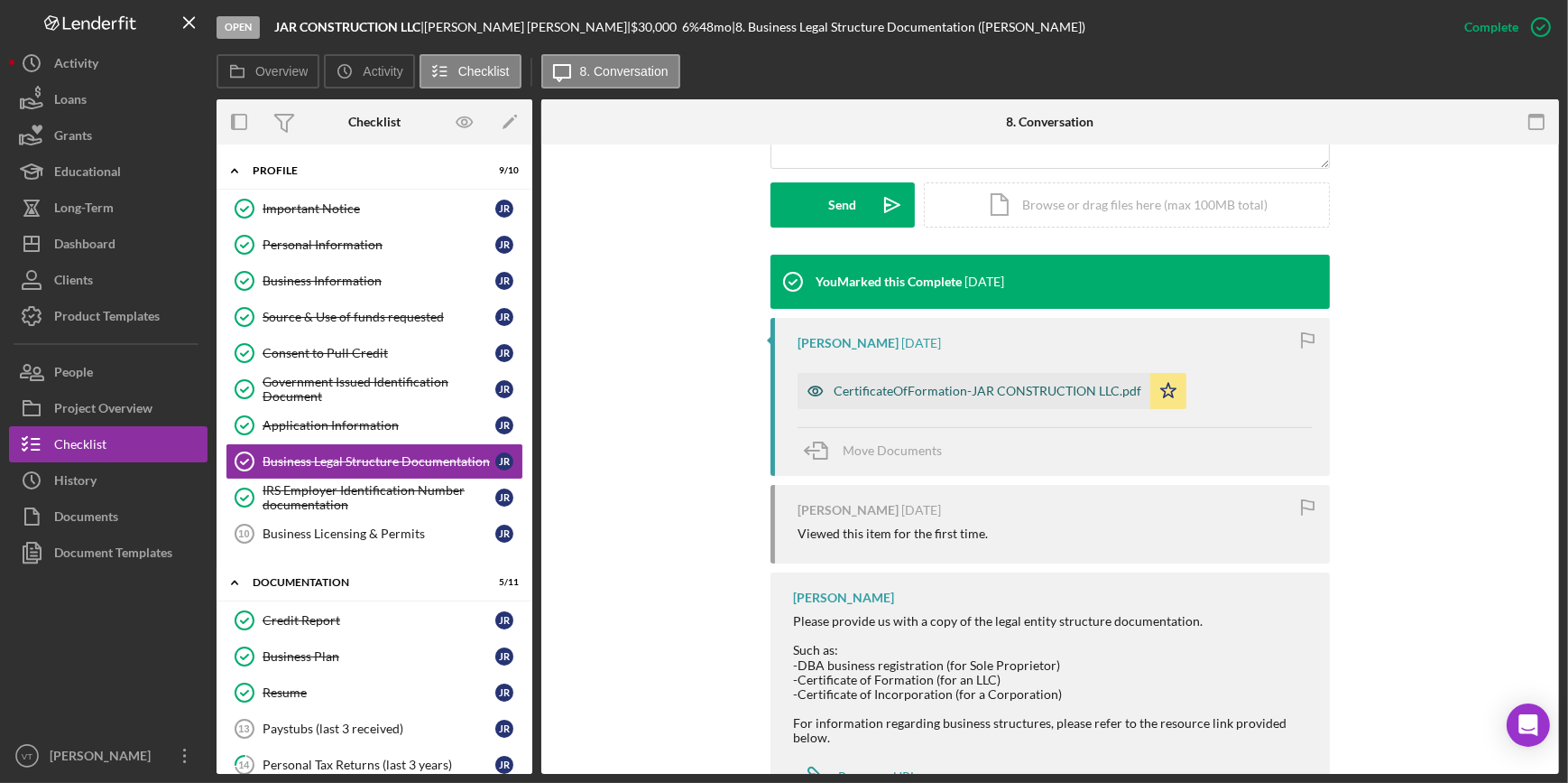
click at [867, 386] on div "CertificateOfFormation-JAR CONSTRUCTION LLC.pdf" at bounding box center [986, 391] width 307 height 15
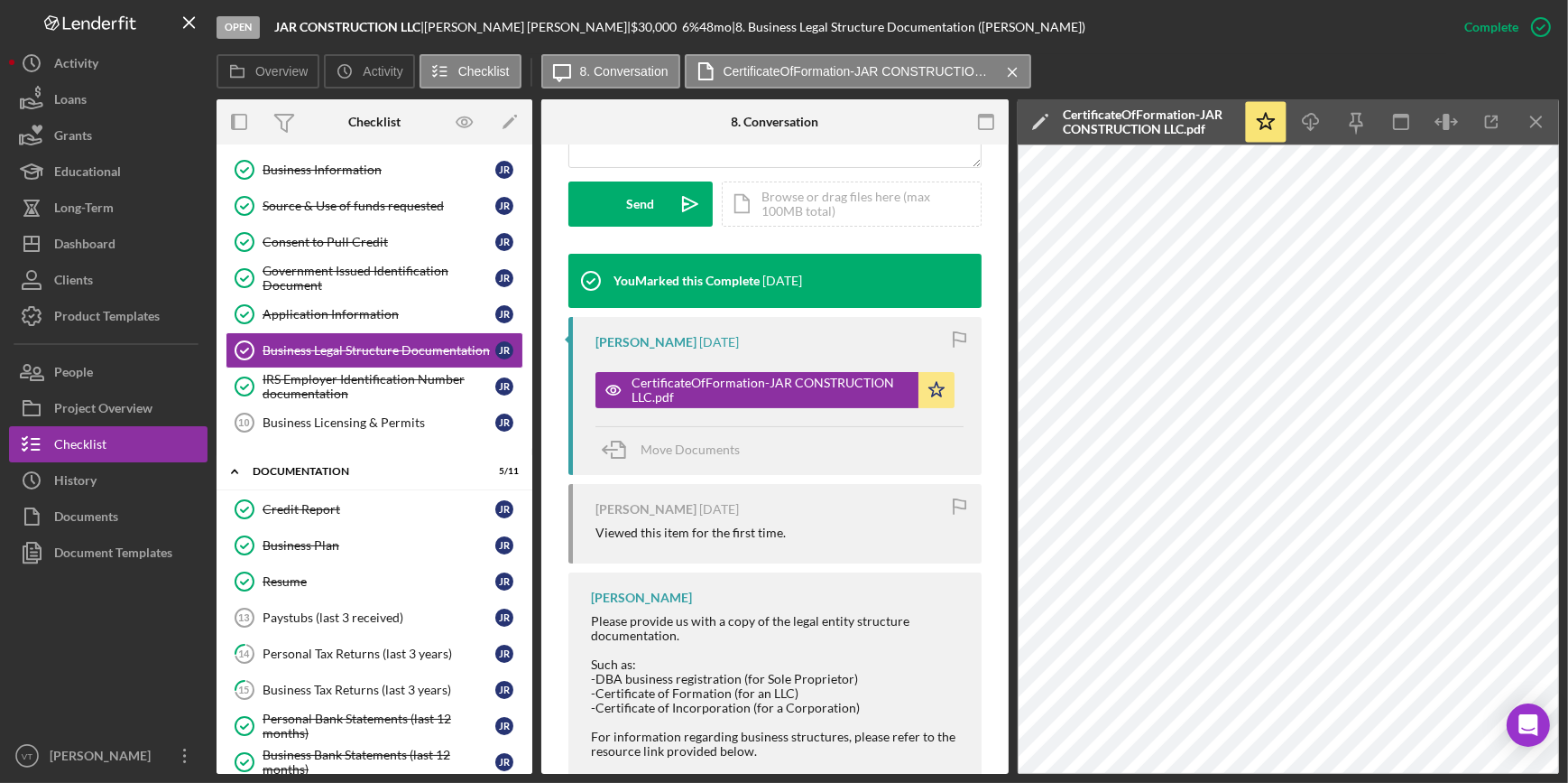
scroll to position [320, 0]
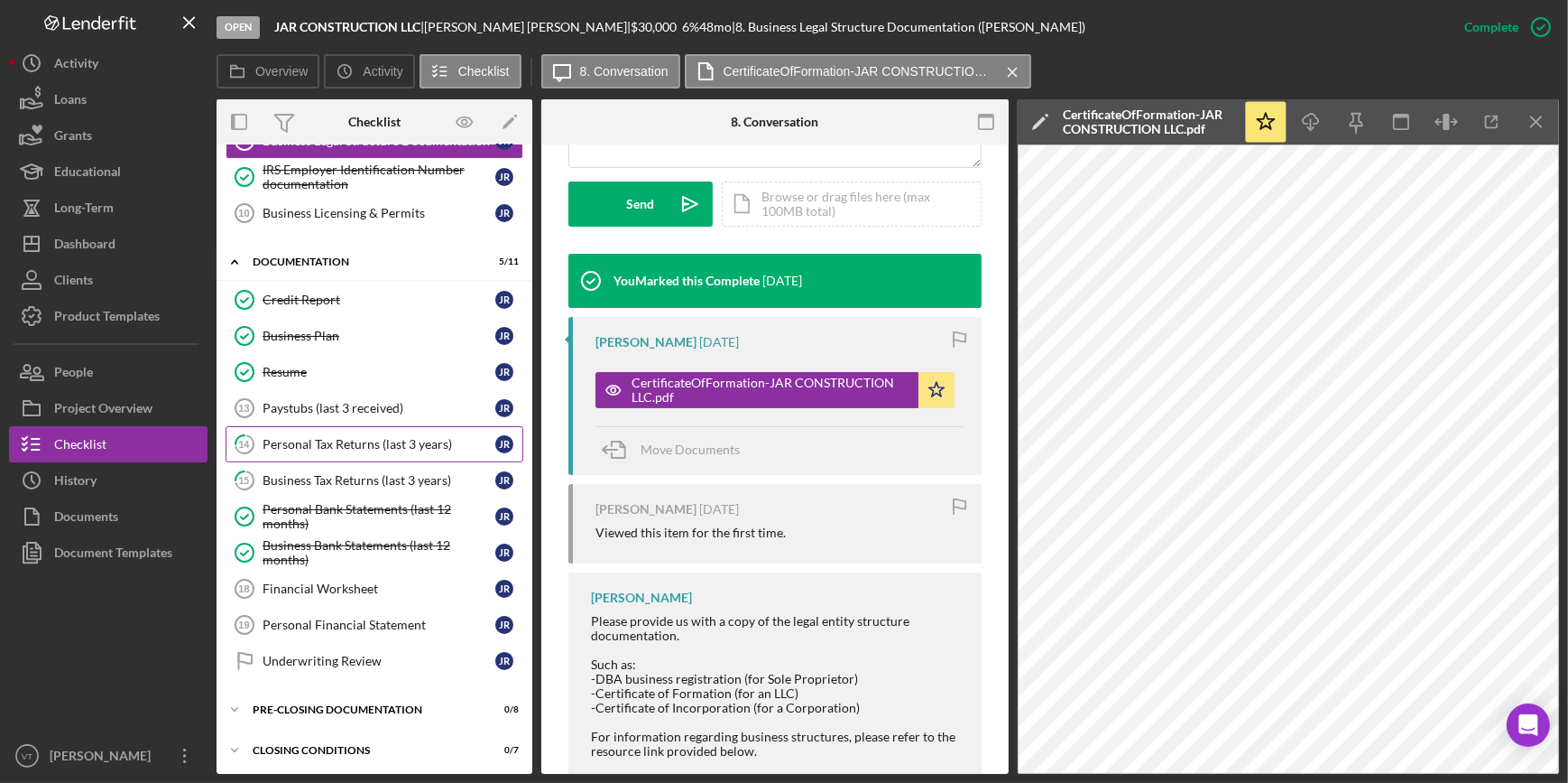
click at [321, 437] on div "Personal Tax Returns (last 3 years)" at bounding box center [379, 444] width 233 height 15
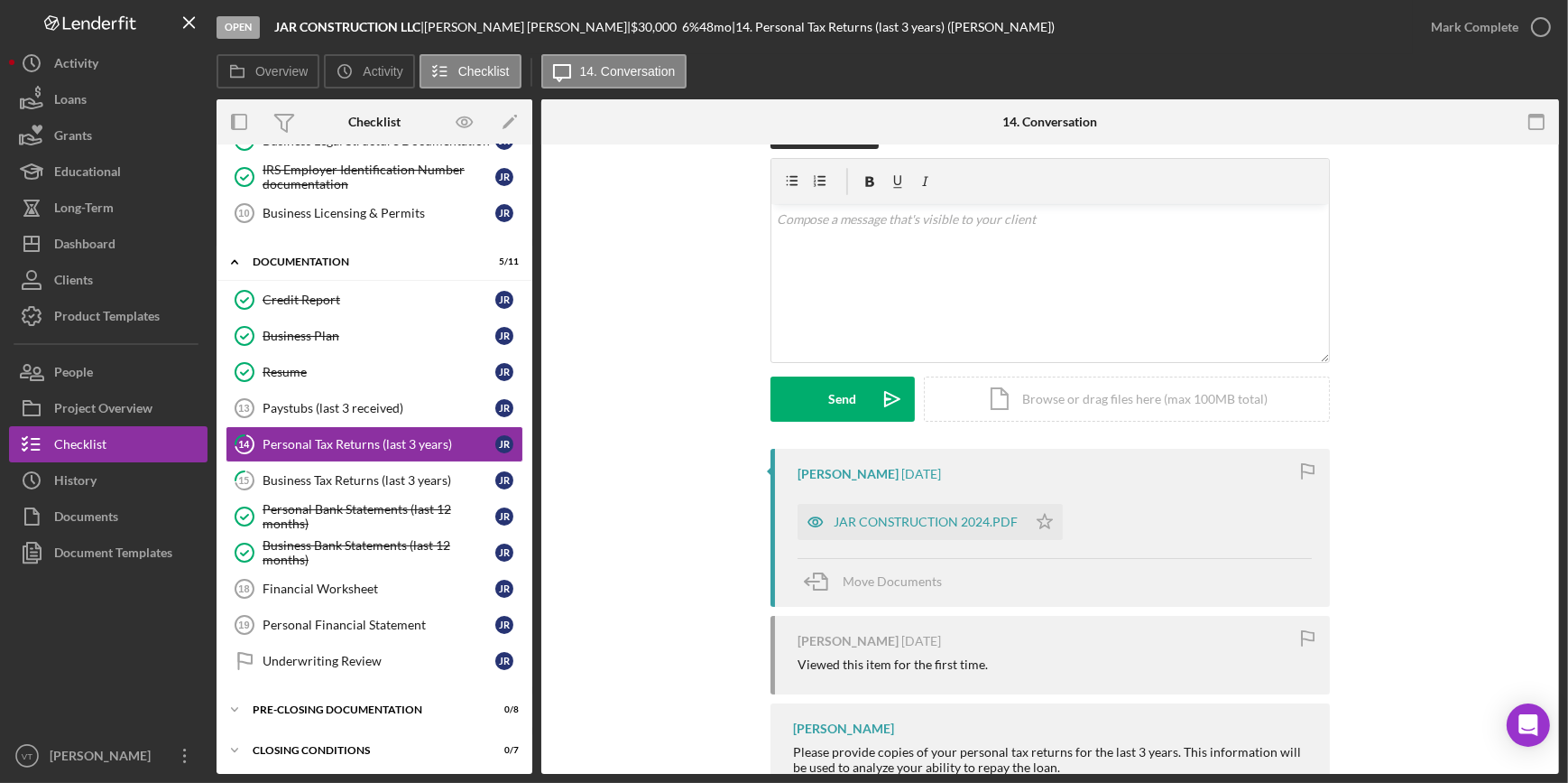
scroll to position [108, 0]
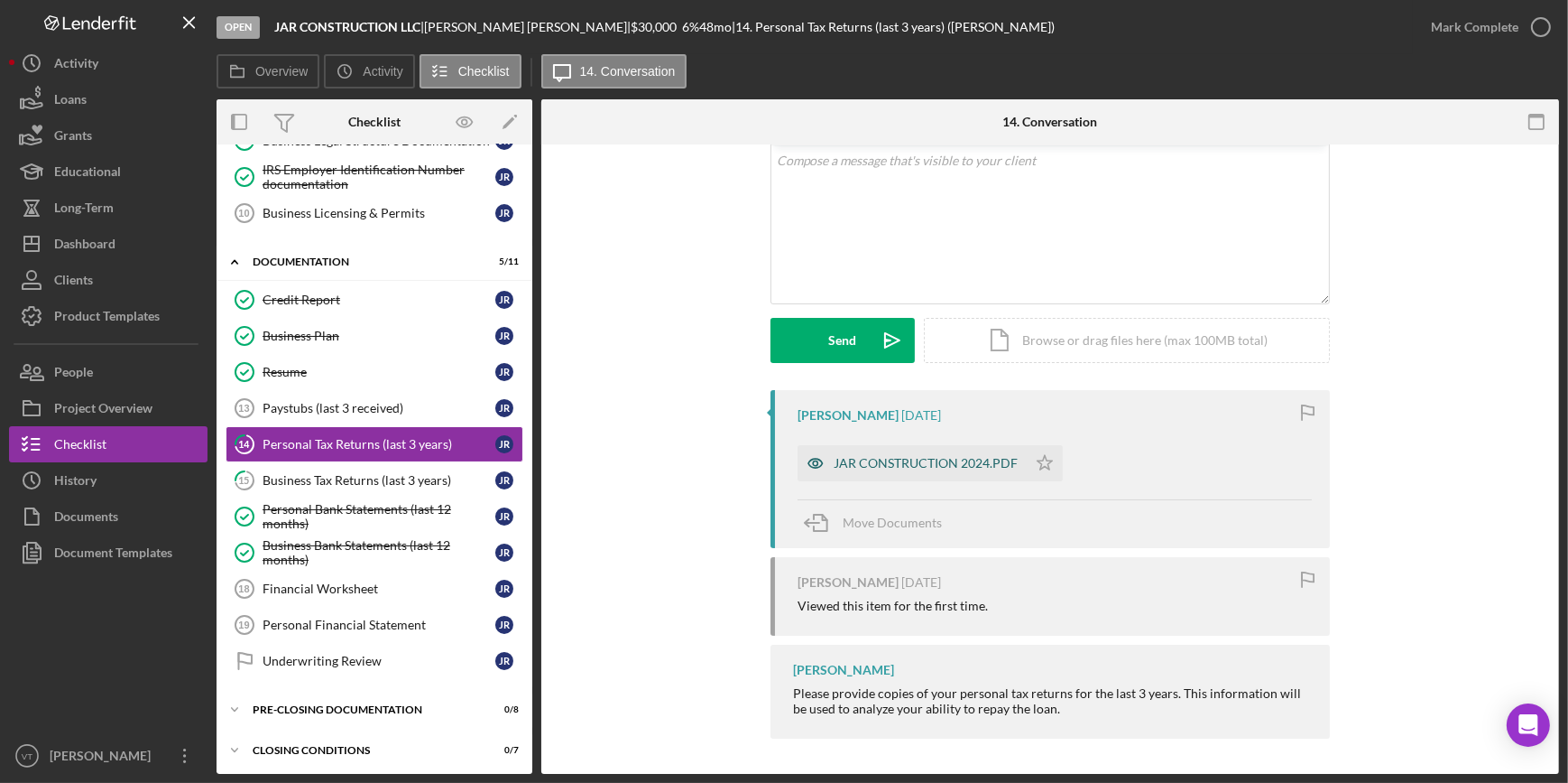
click at [933, 467] on div "JAR CONSTRUCTION 2024.PDF" at bounding box center [925, 463] width 184 height 15
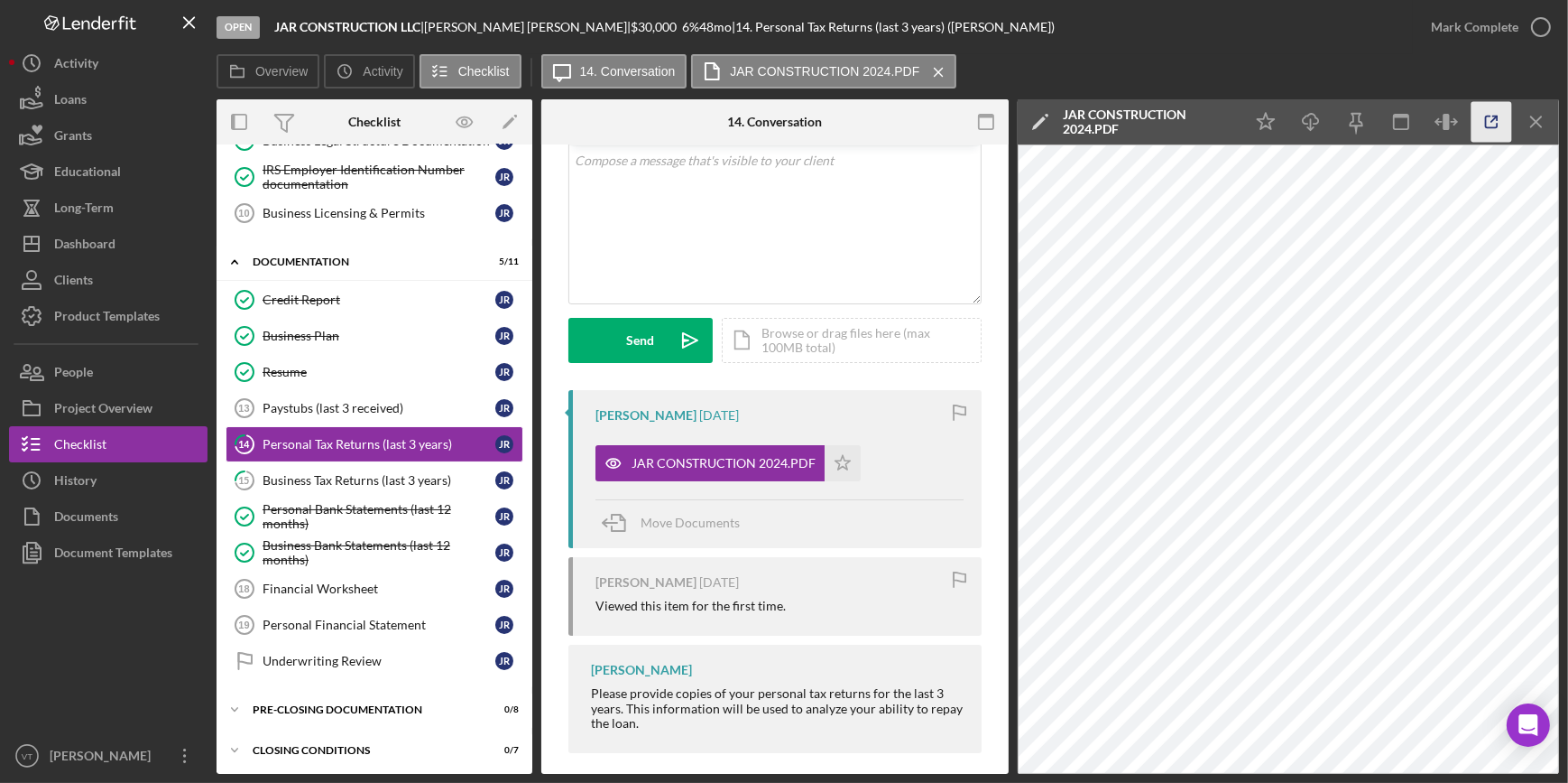
click at [1485, 118] on icon "button" at bounding box center [1492, 122] width 41 height 41
click at [154, 254] on button "Icon/Dashboard Dashboard" at bounding box center [107, 243] width 198 height 36
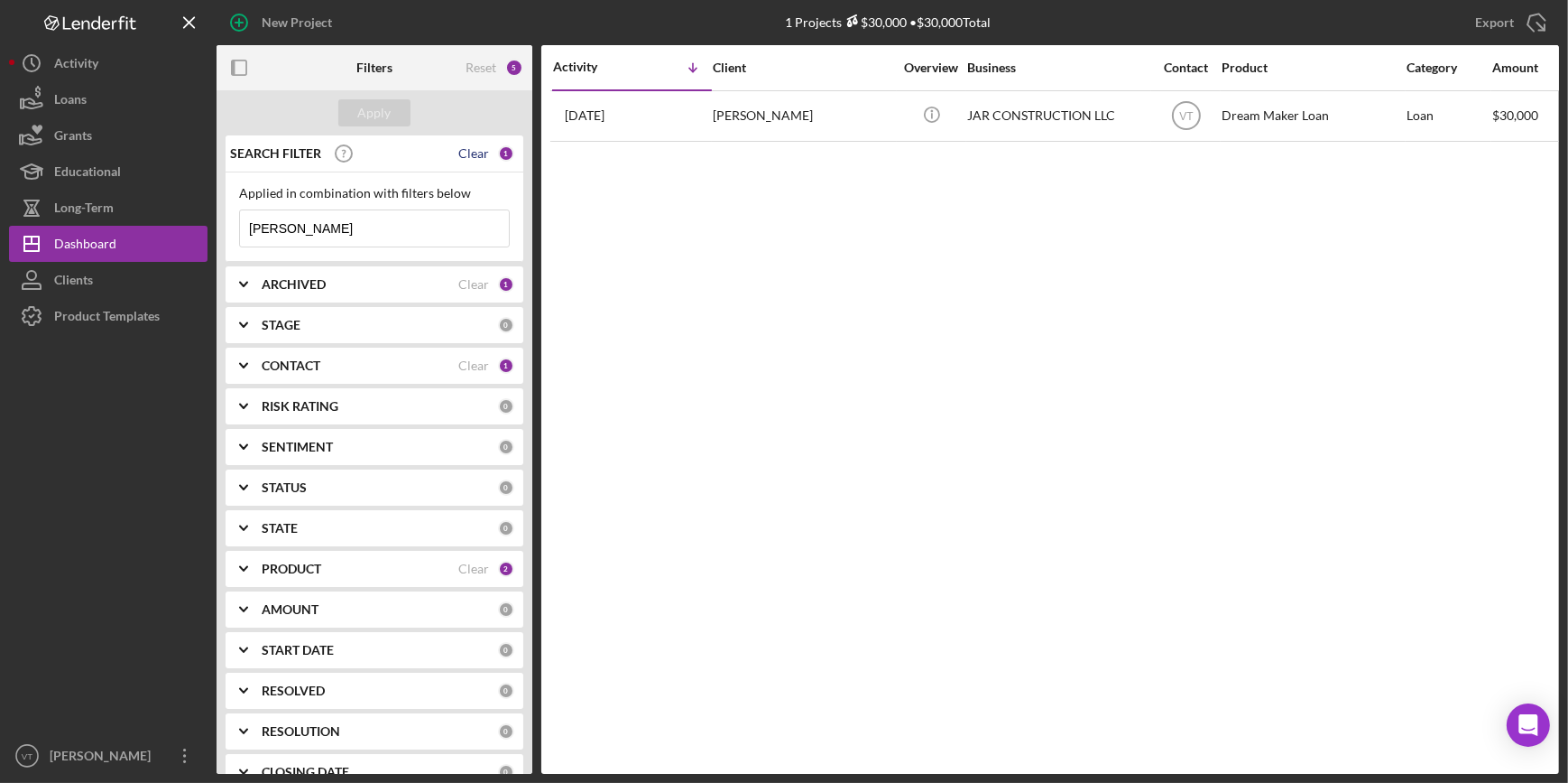
click at [470, 150] on div "Clear" at bounding box center [473, 153] width 30 height 15
click at [378, 115] on div "Apply" at bounding box center [375, 113] width 33 height 27
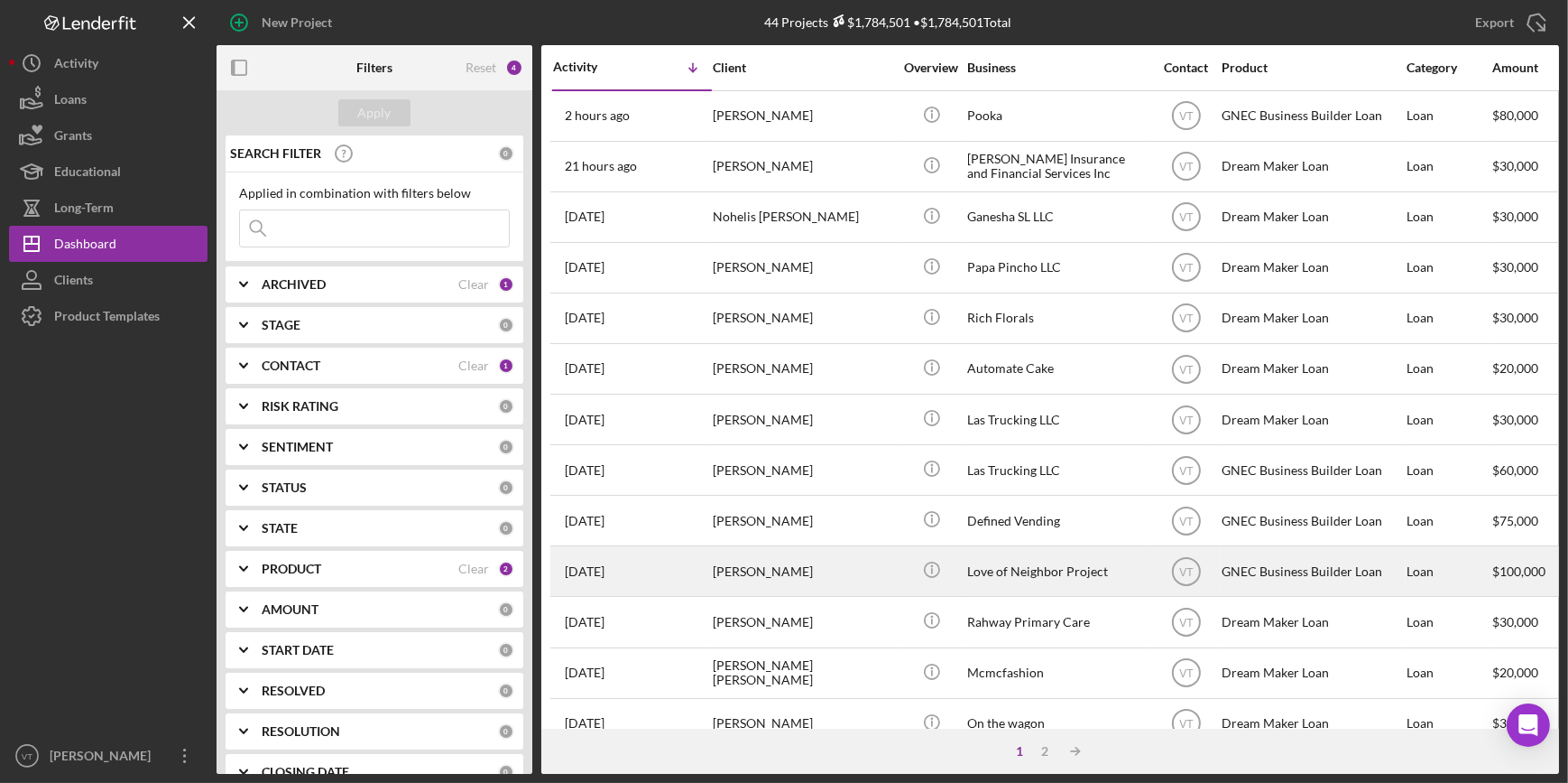
click at [764, 569] on div "ANGEL SOLTERO" at bounding box center [802, 570] width 181 height 48
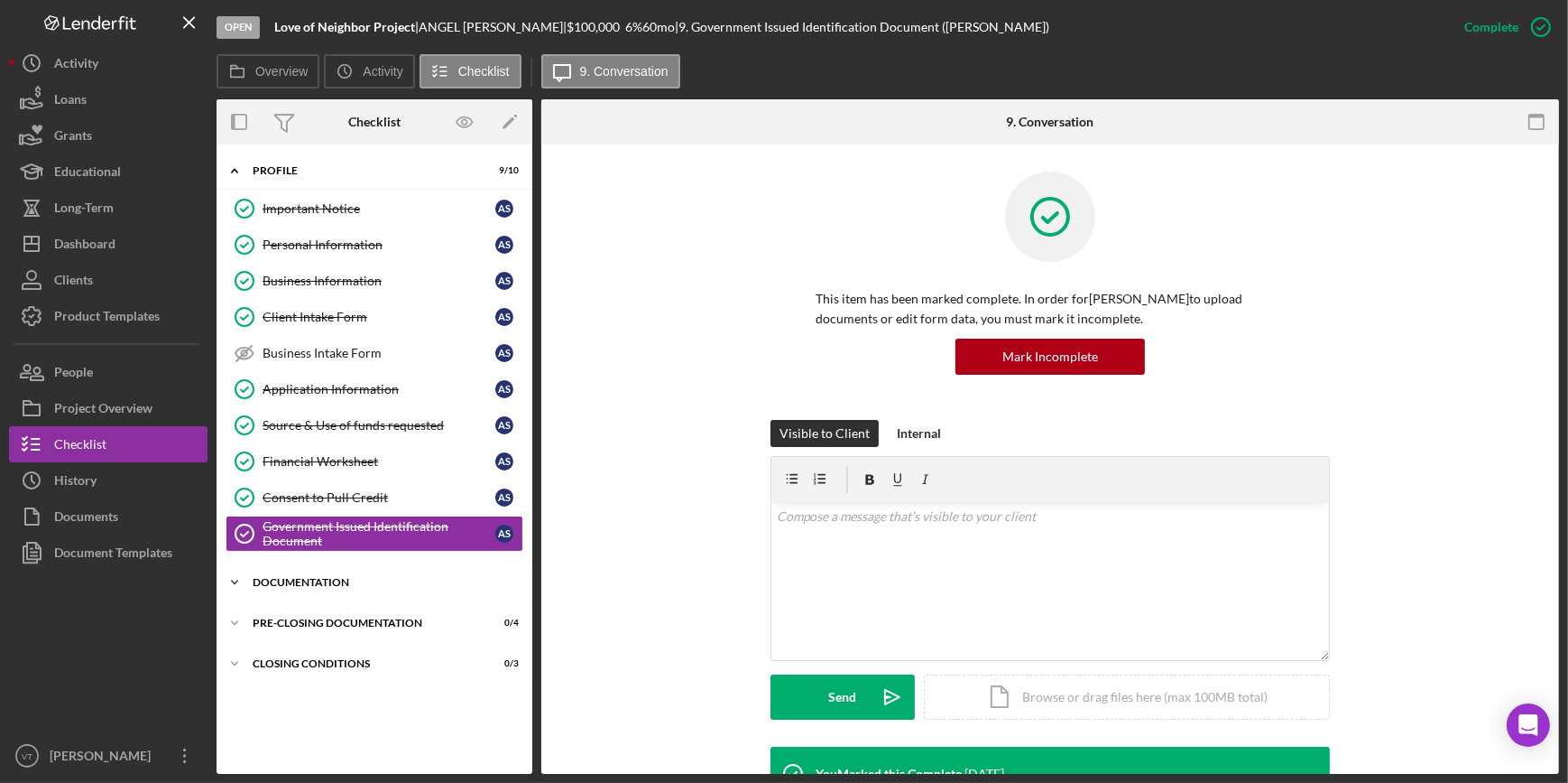
click at [246, 577] on icon "Icon/Expander" at bounding box center [234, 582] width 36 height 36
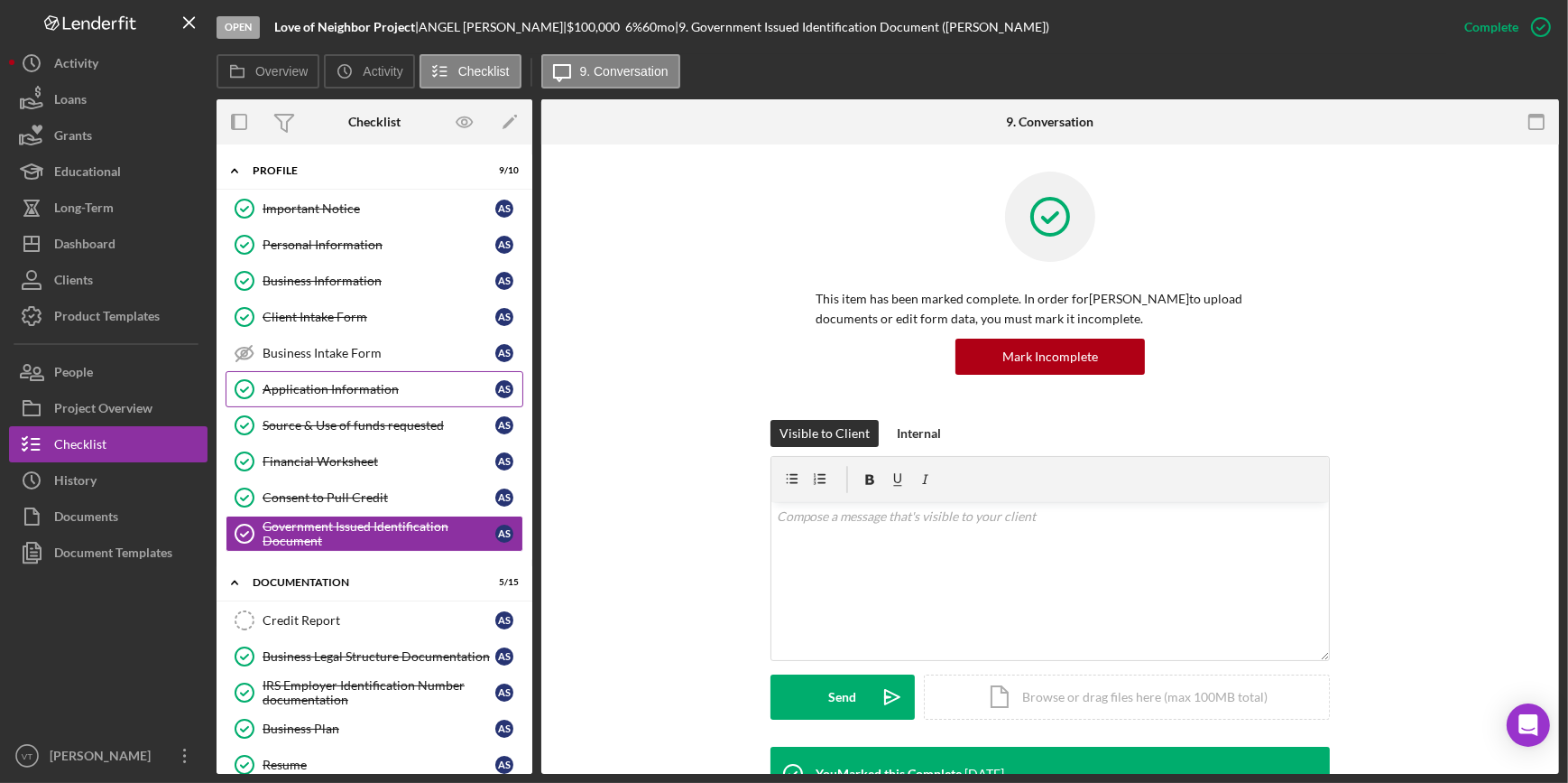
click at [353, 378] on link "Application Information Application Information A S" at bounding box center [374, 389] width 298 height 36
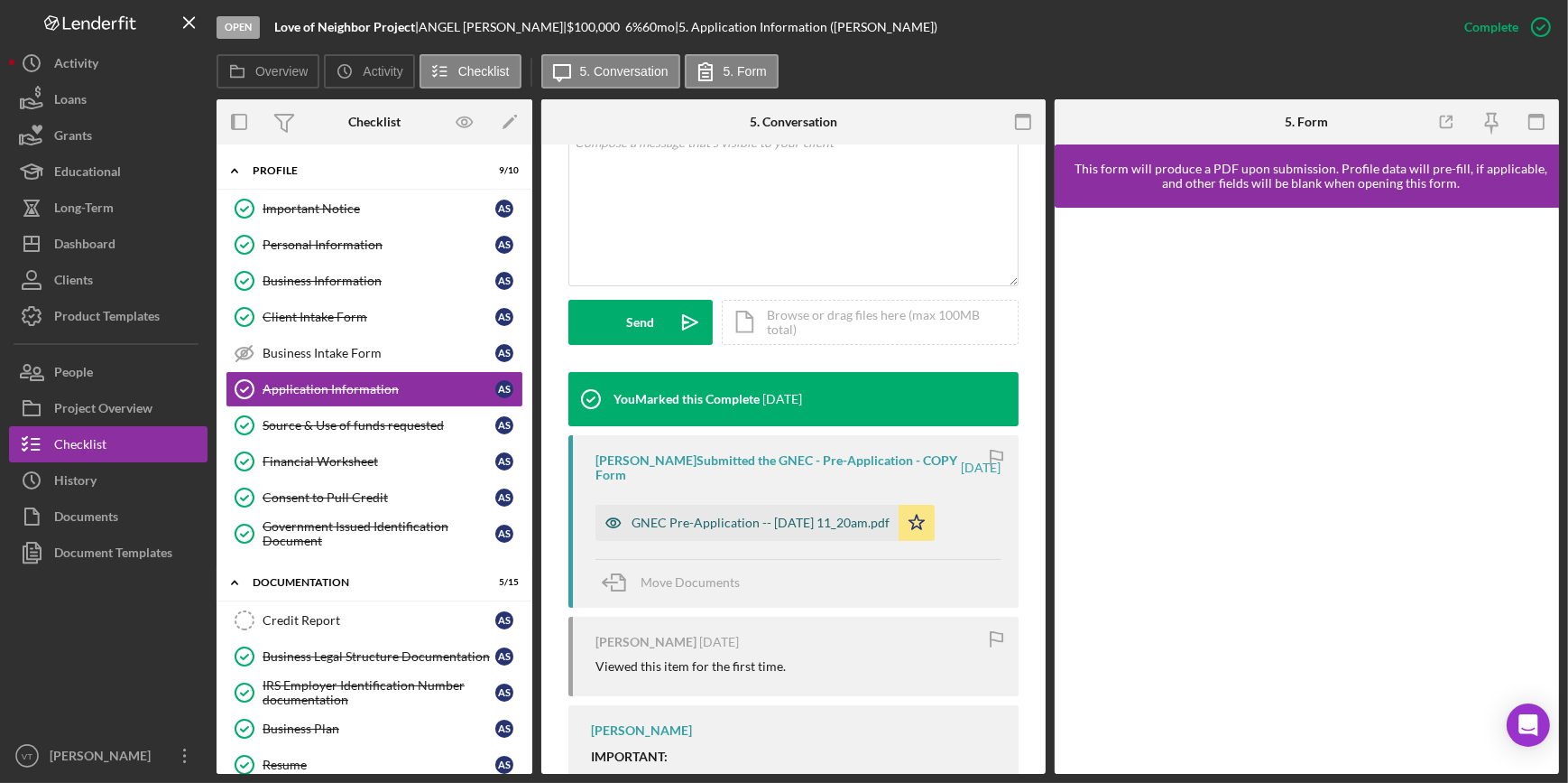
scroll to position [410, 0]
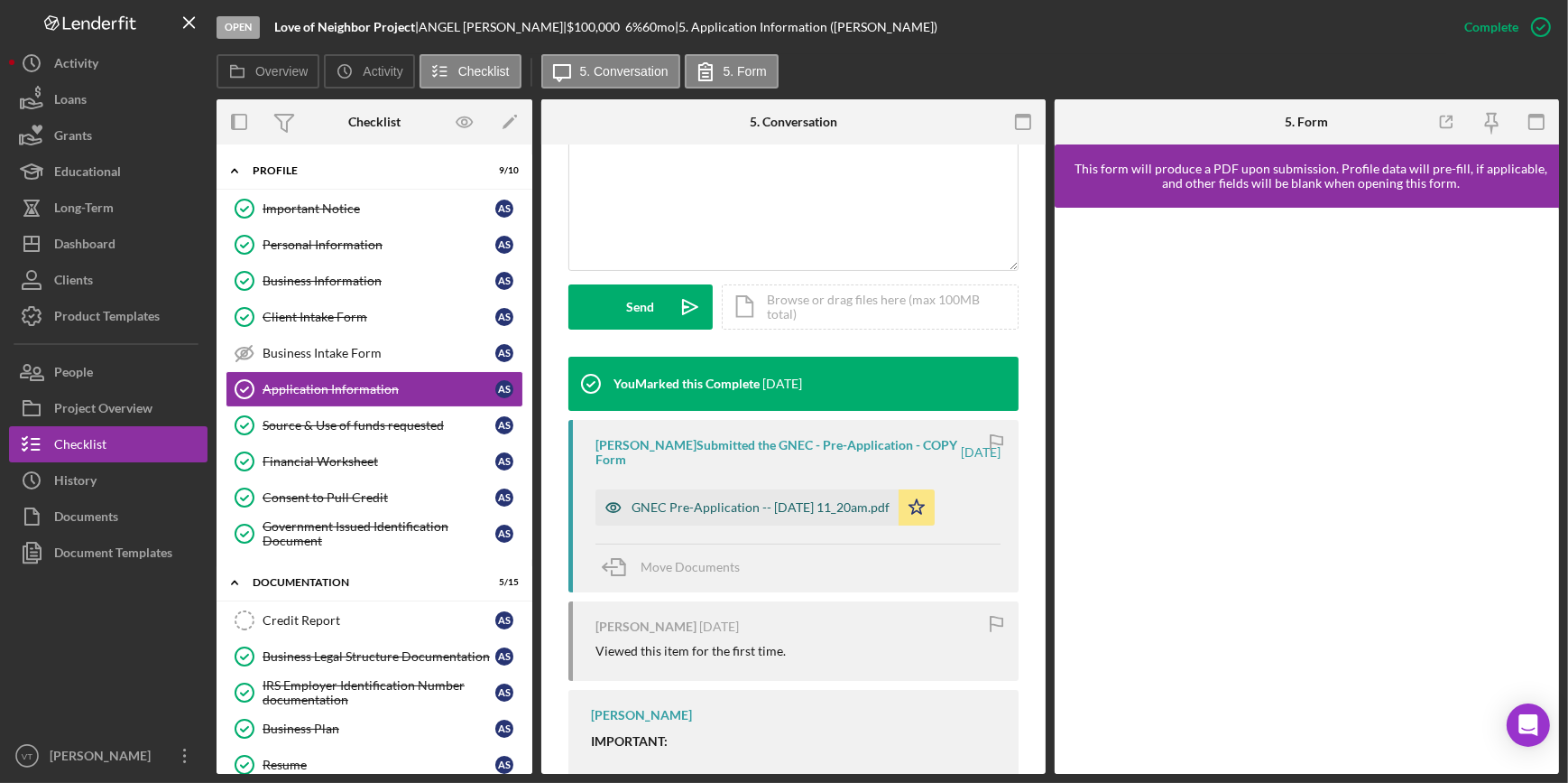
click at [678, 506] on div "GNEC Pre-Application -- 2025-08-15 11_20am.pdf" at bounding box center [760, 507] width 258 height 15
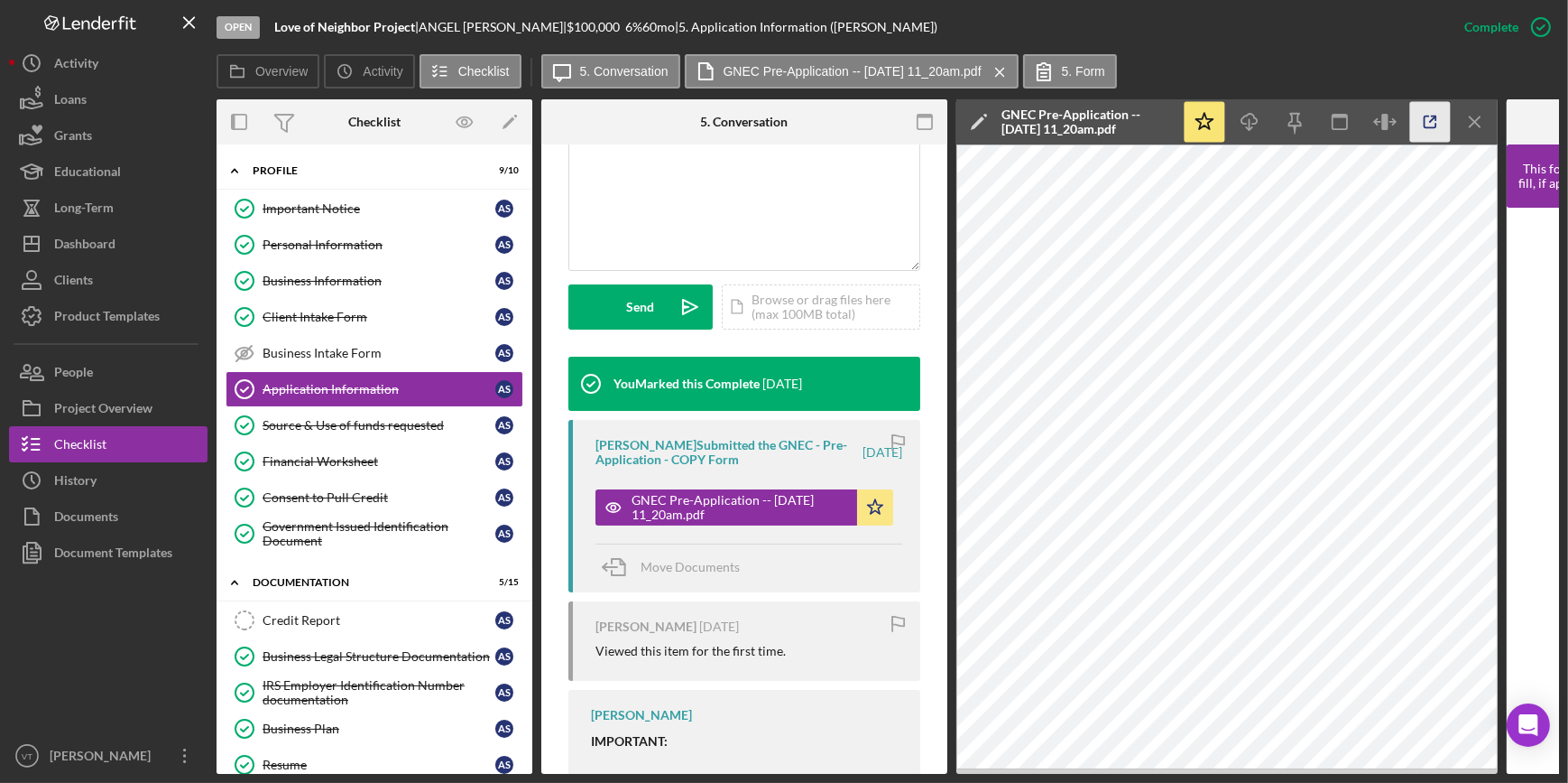
click at [1424, 115] on icon "button" at bounding box center [1430, 122] width 41 height 41
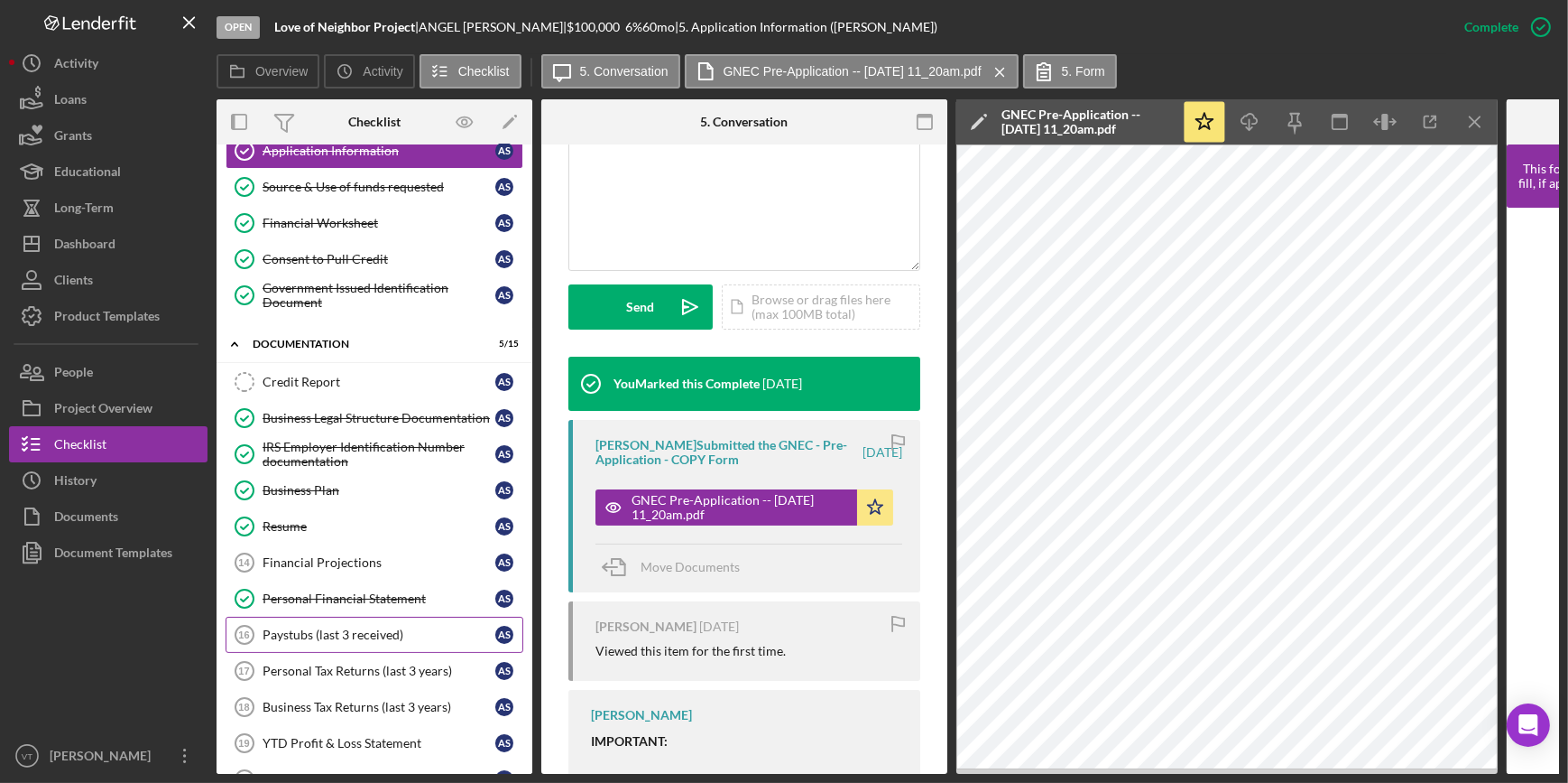
scroll to position [328, 0]
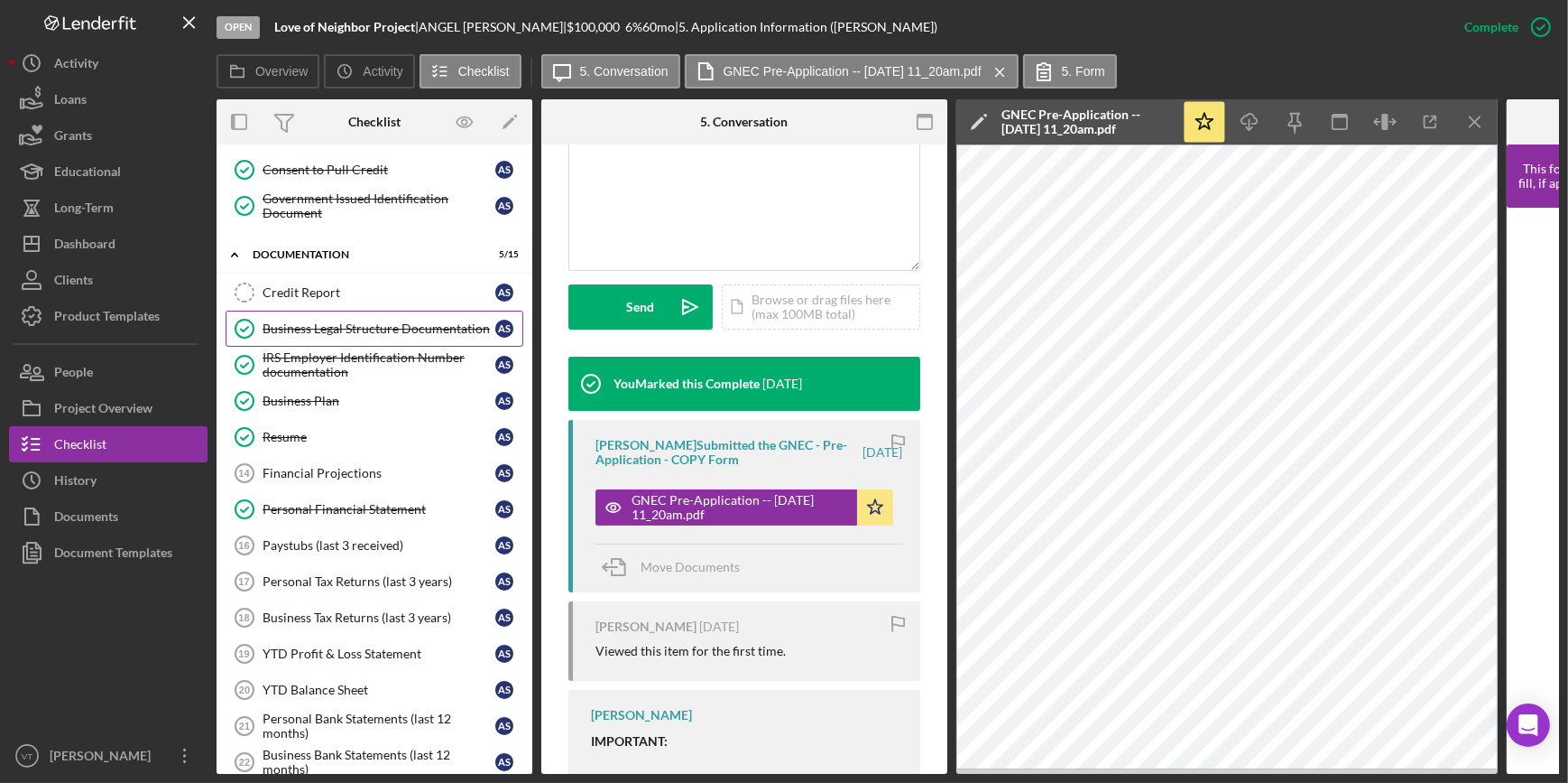
click at [334, 321] on div "Business Legal Structure Documentation" at bounding box center [379, 328] width 233 height 15
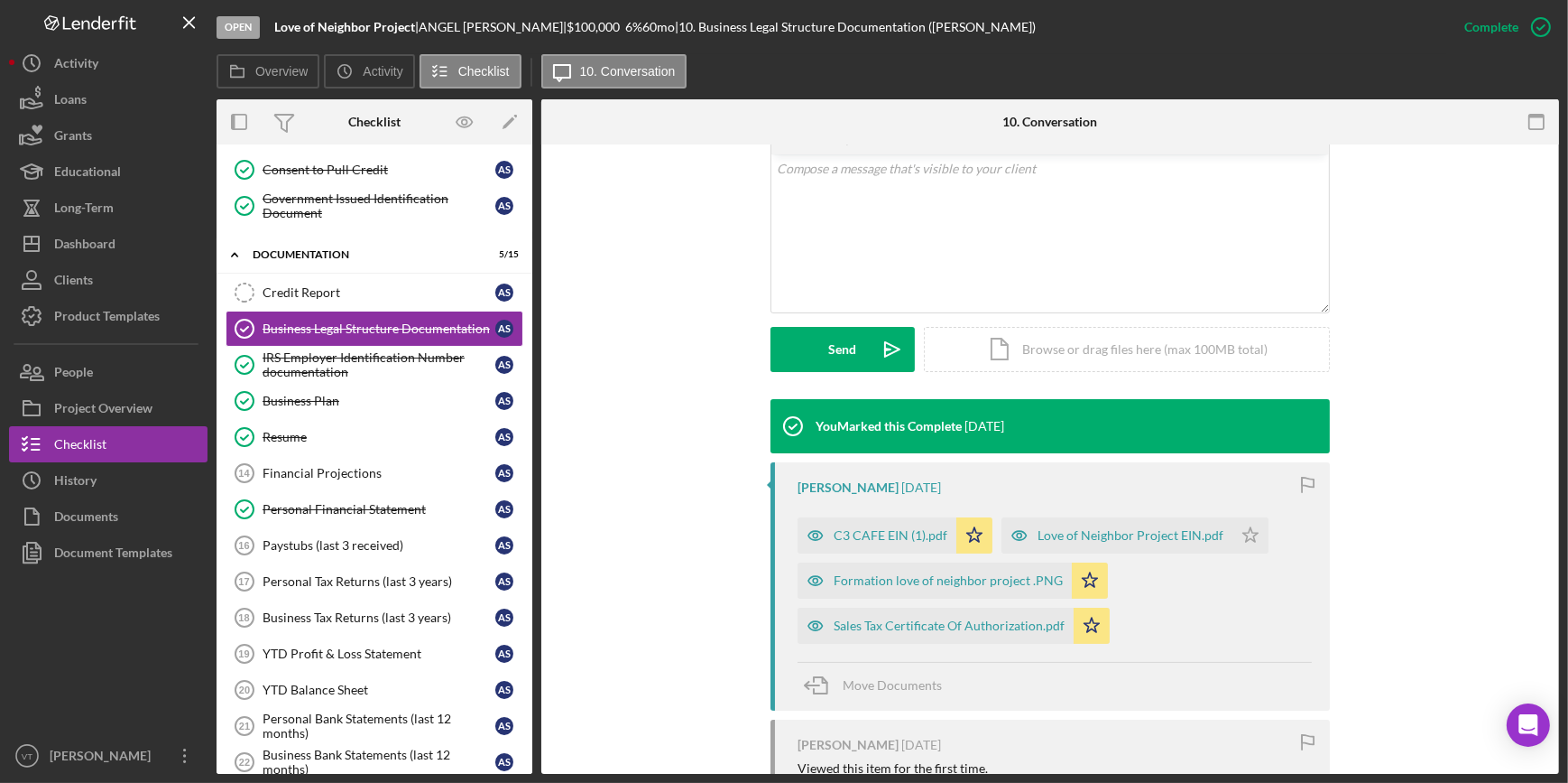
scroll to position [410, 0]
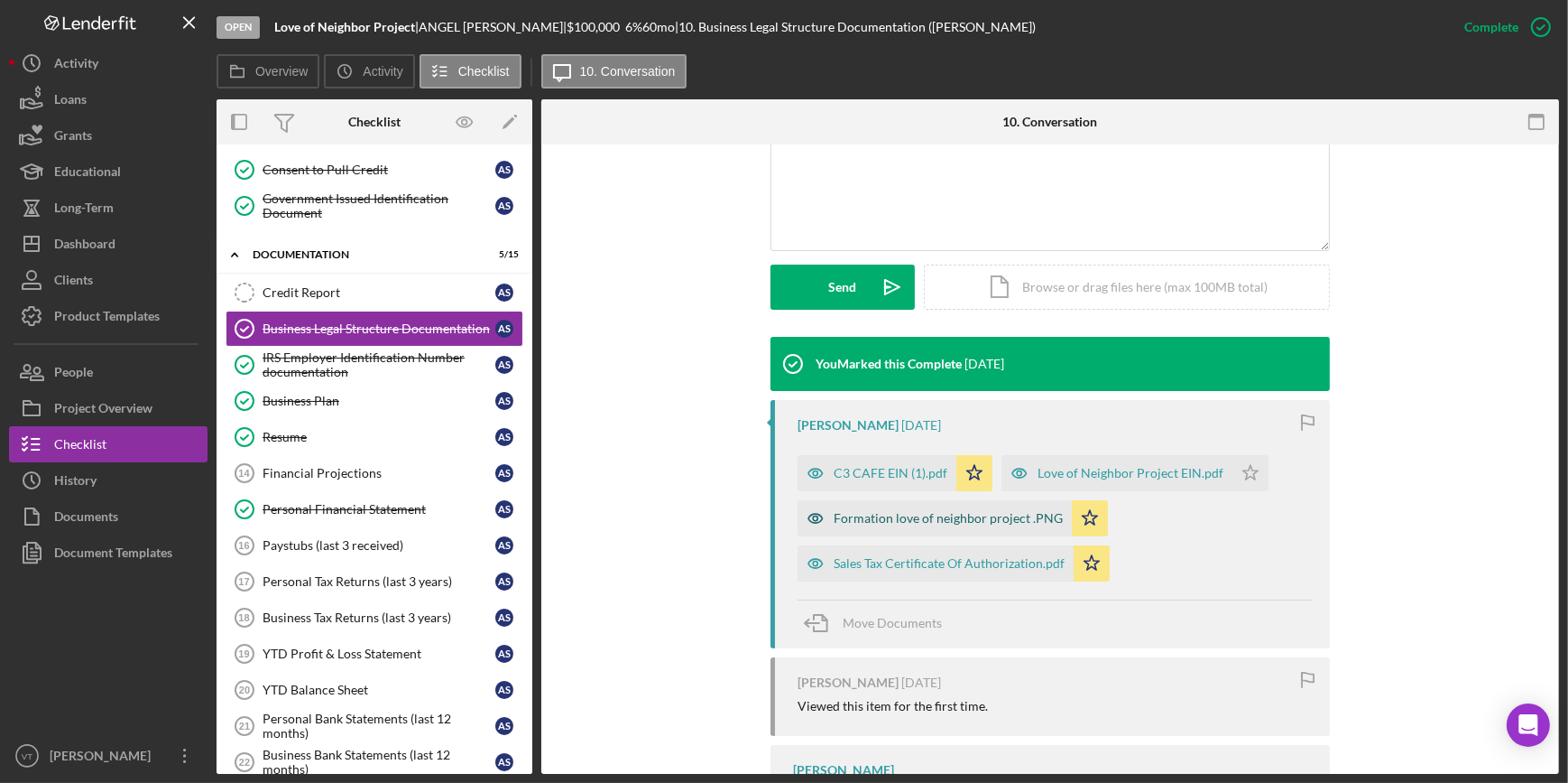
click at [867, 515] on div "Formation love of neighbor project .PNG" at bounding box center [947, 517] width 229 height 15
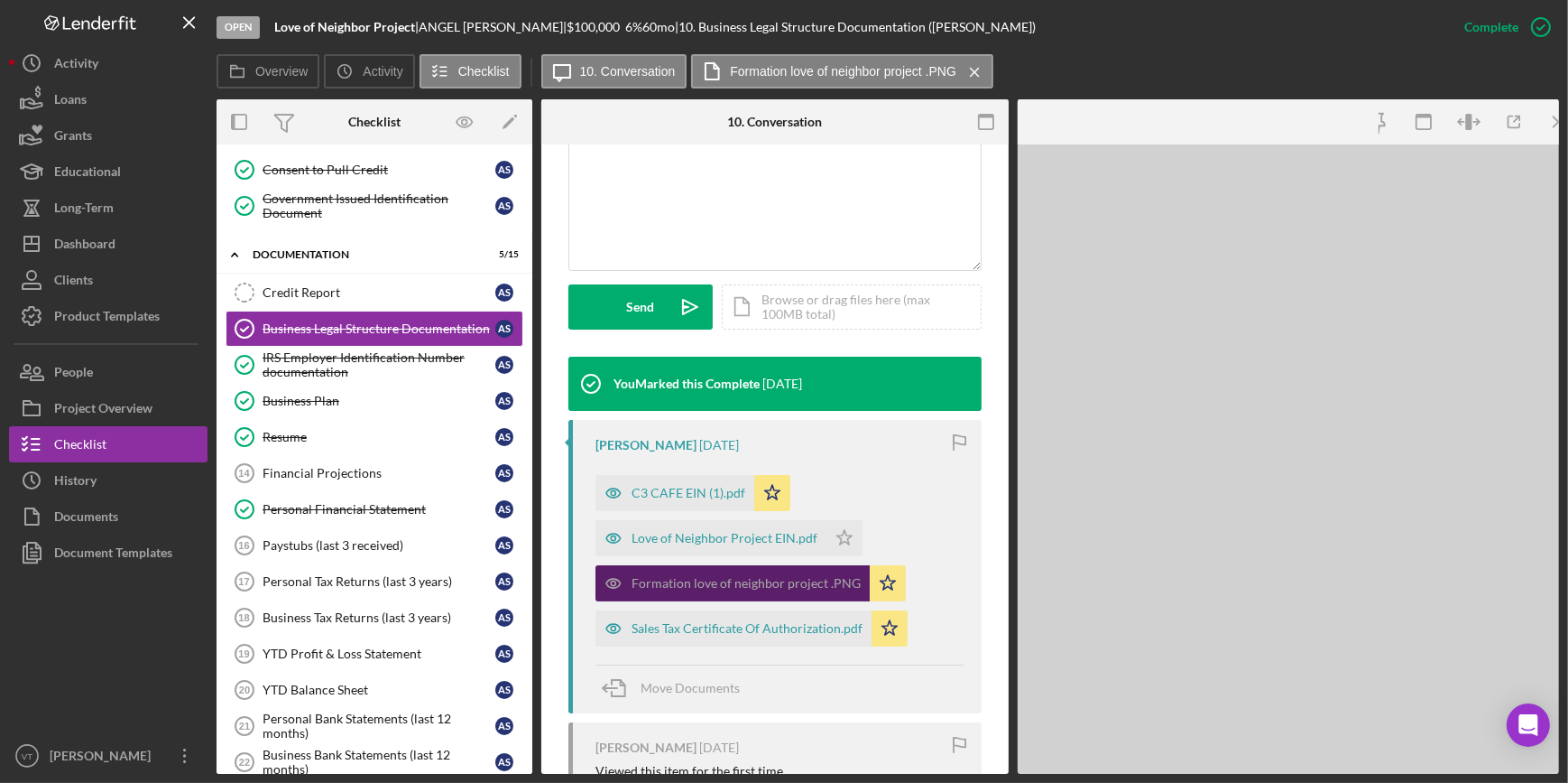
scroll to position [431, 0]
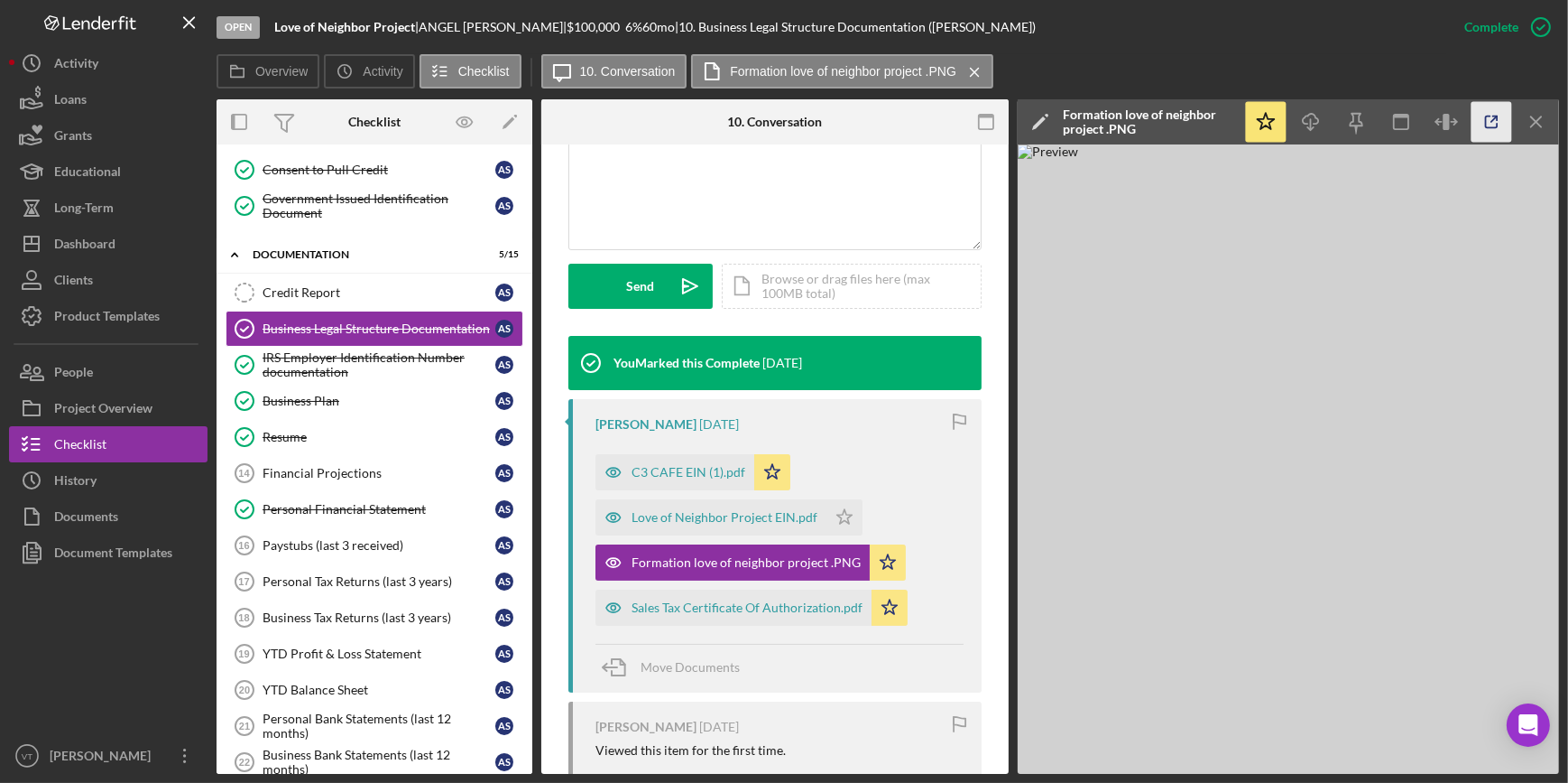
click at [1484, 121] on icon "button" at bounding box center [1492, 122] width 41 height 41
click at [139, 234] on button "Icon/Dashboard Dashboard" at bounding box center [107, 243] width 198 height 36
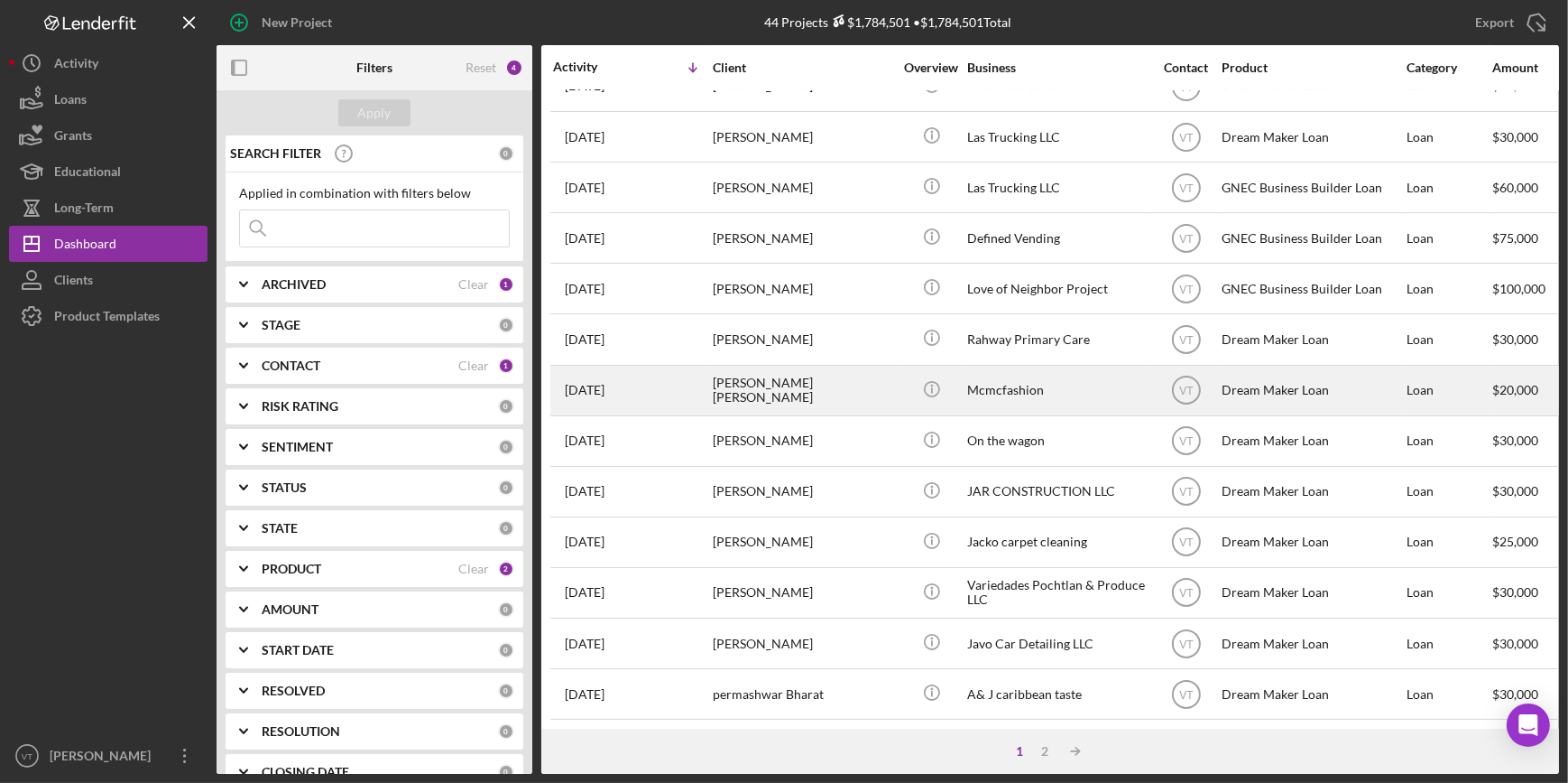
scroll to position [410, 0]
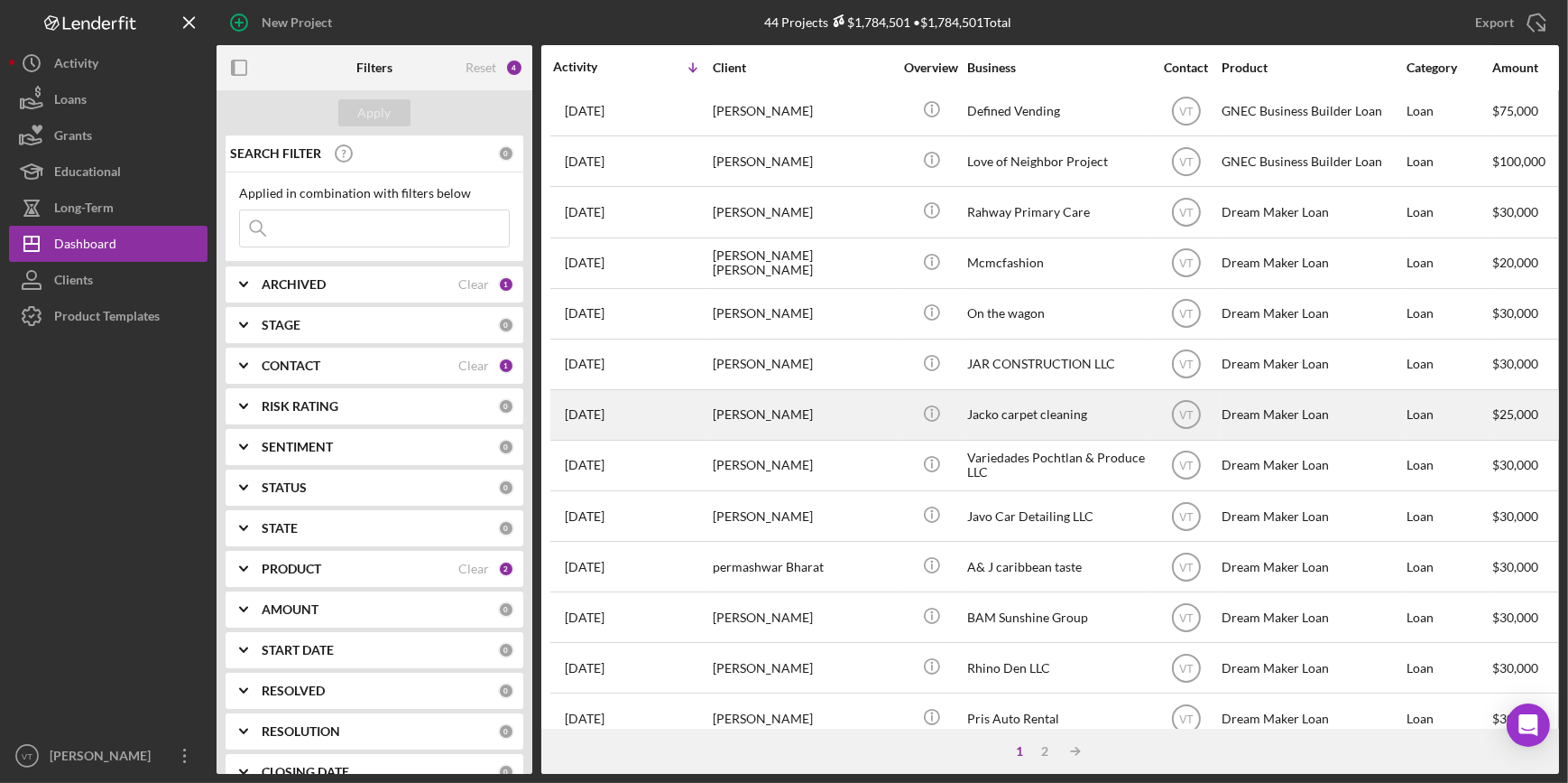
click at [889, 414] on div "James Bell" at bounding box center [802, 414] width 181 height 48
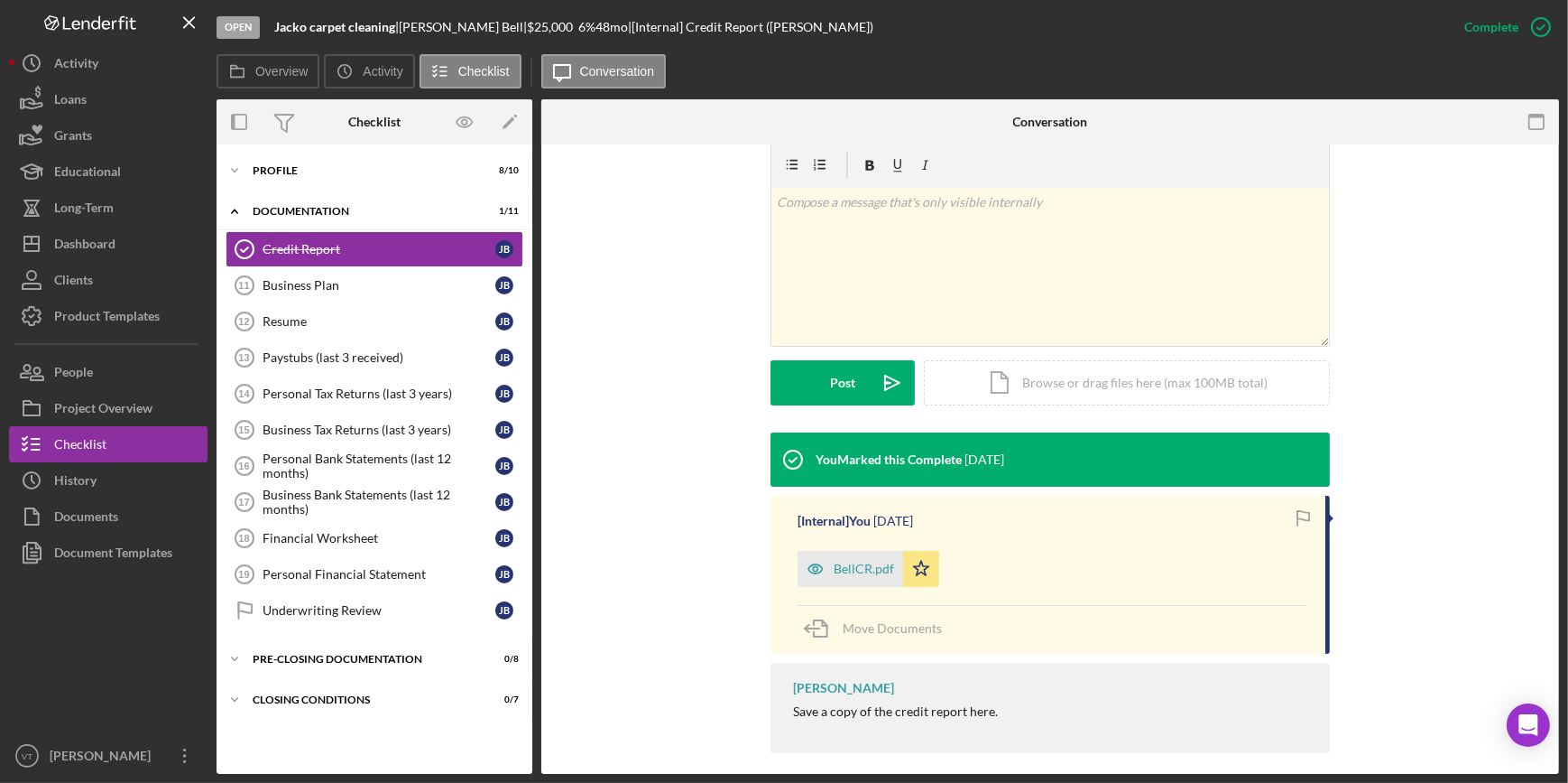
scroll to position [293, 0]
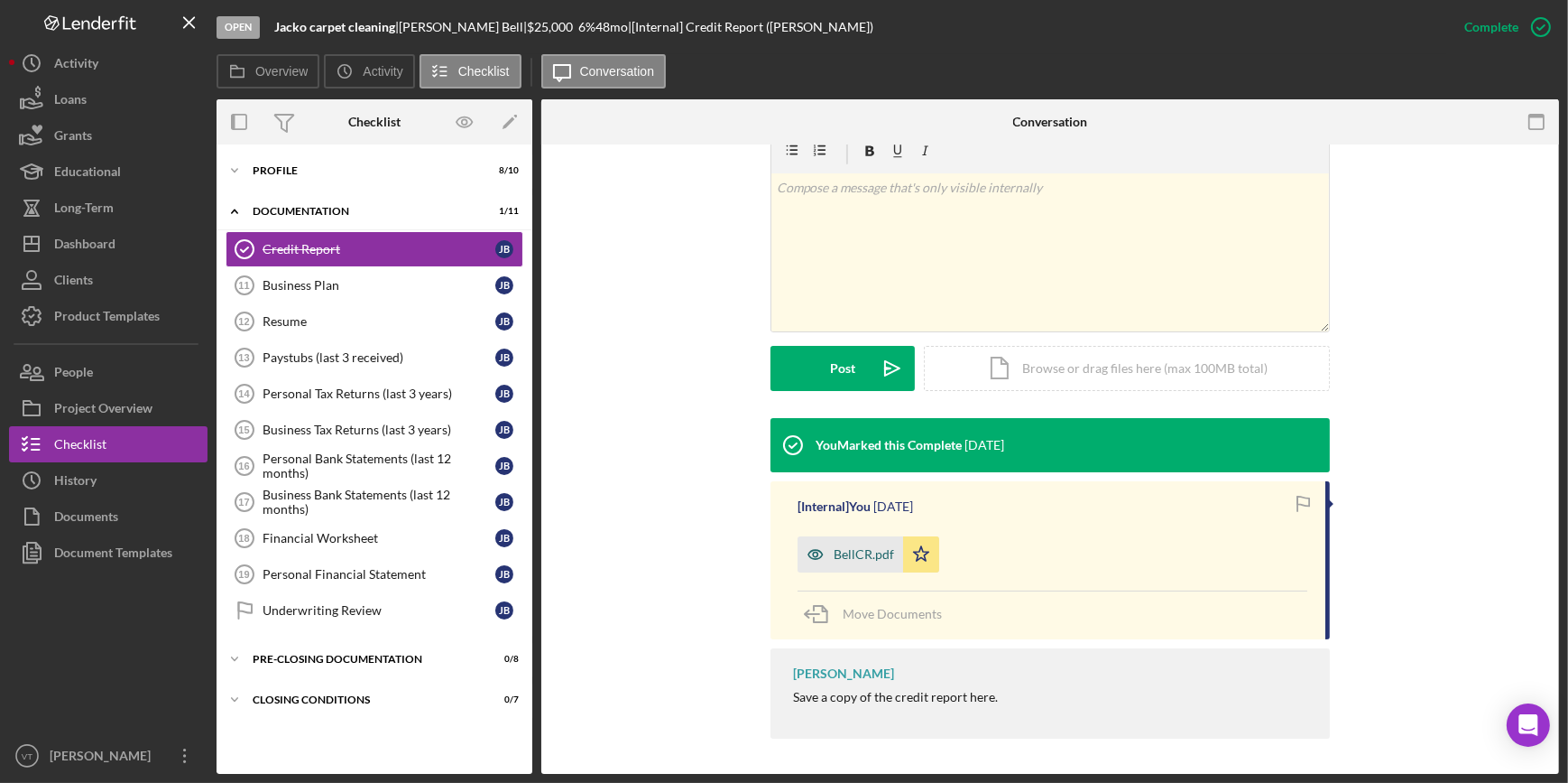
click at [845, 551] on div "BellCR.pdf" at bounding box center [864, 554] width 60 height 15
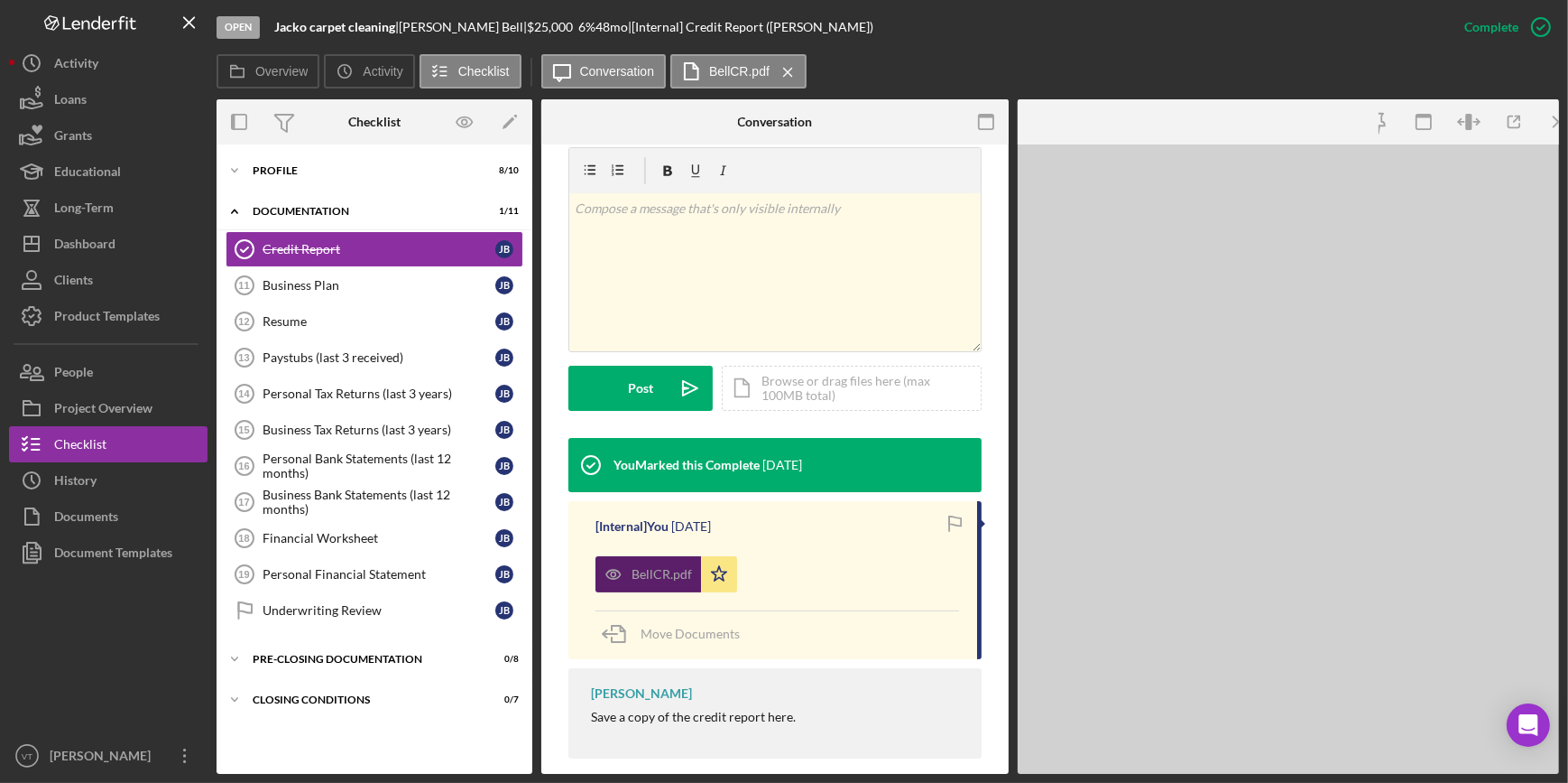
scroll to position [313, 0]
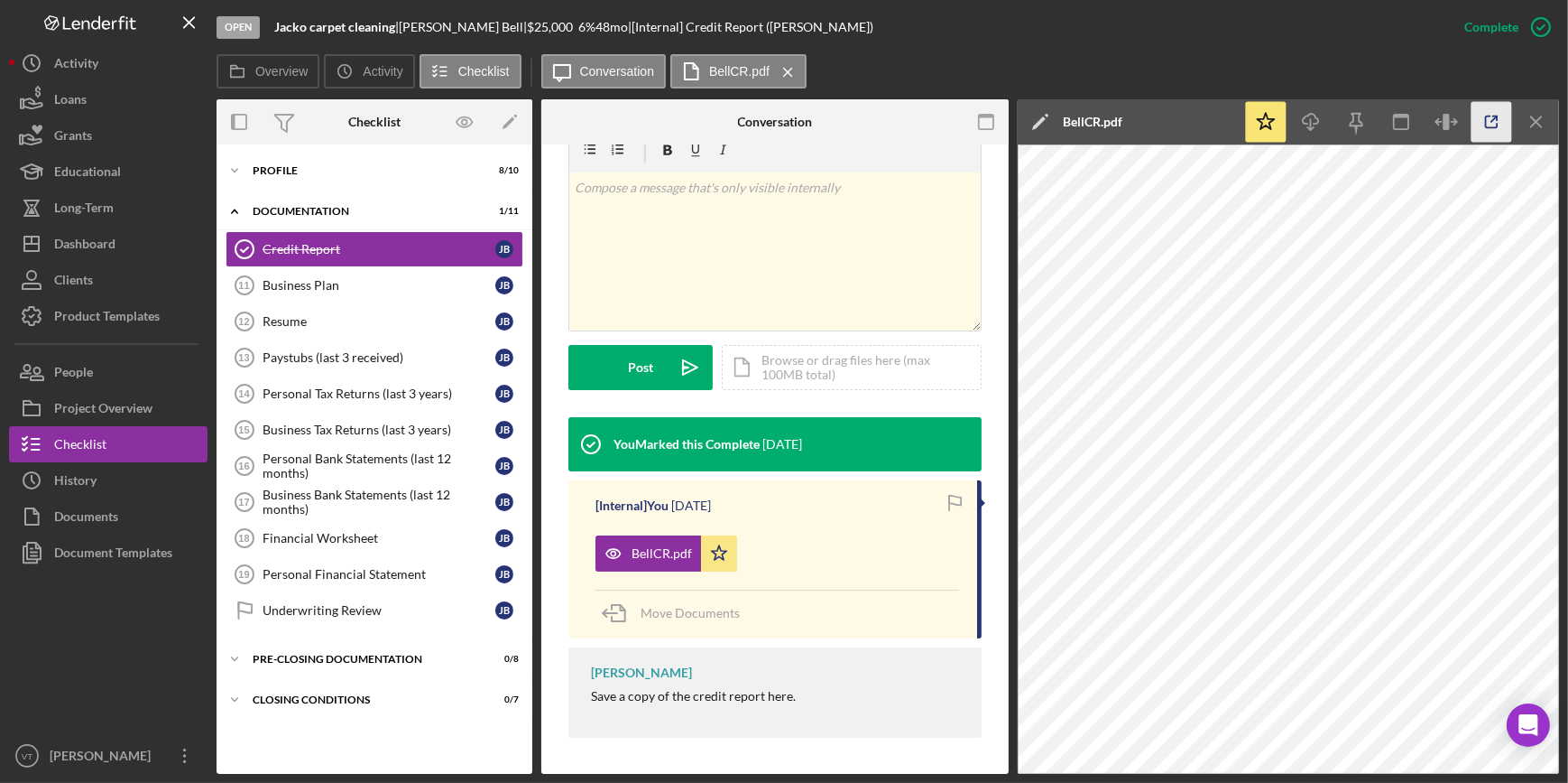
click at [1490, 119] on icon "button" at bounding box center [1492, 122] width 41 height 41
click at [117, 245] on button "Icon/Dashboard Dashboard" at bounding box center [107, 243] width 198 height 36
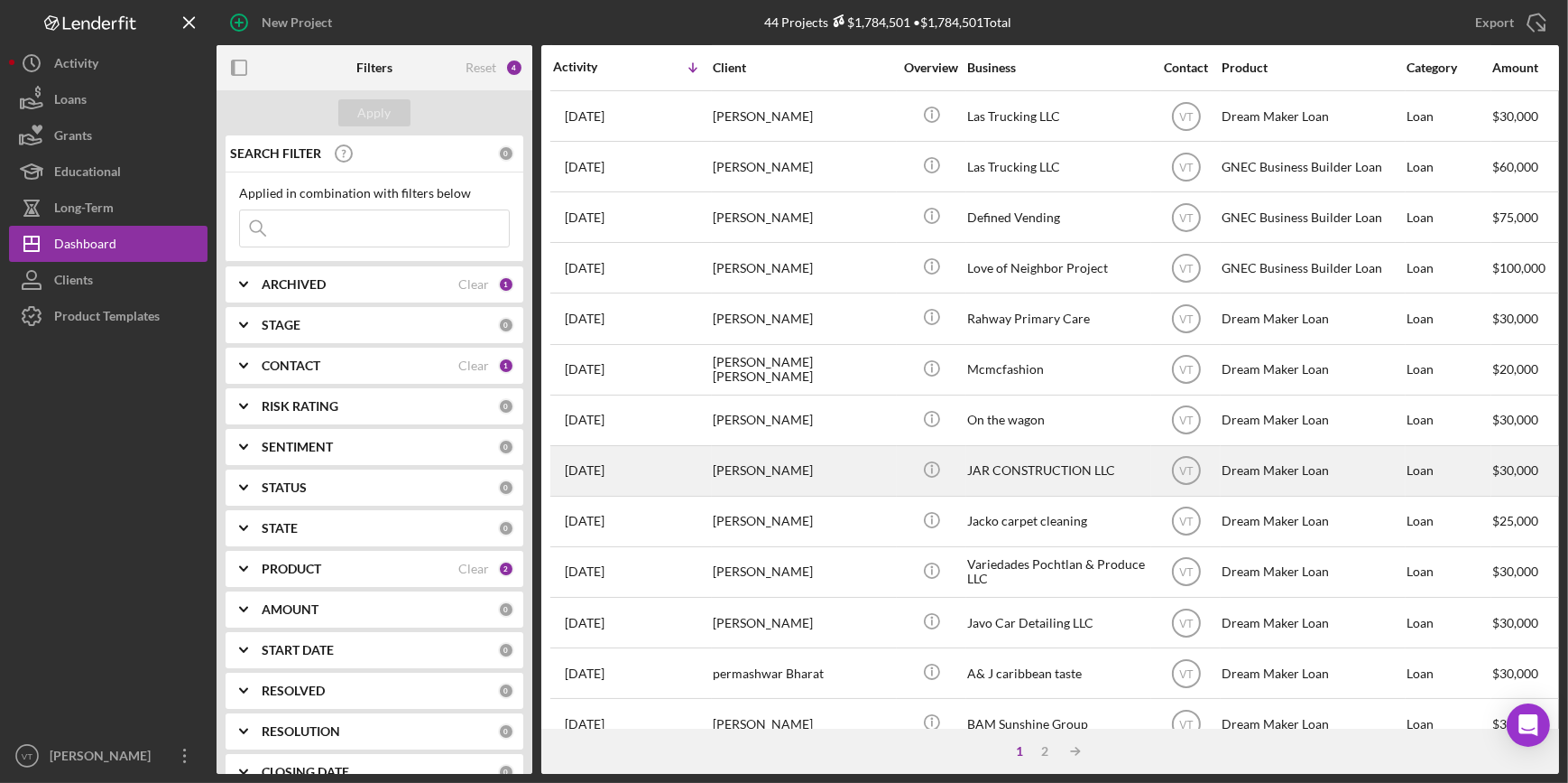
scroll to position [328, 0]
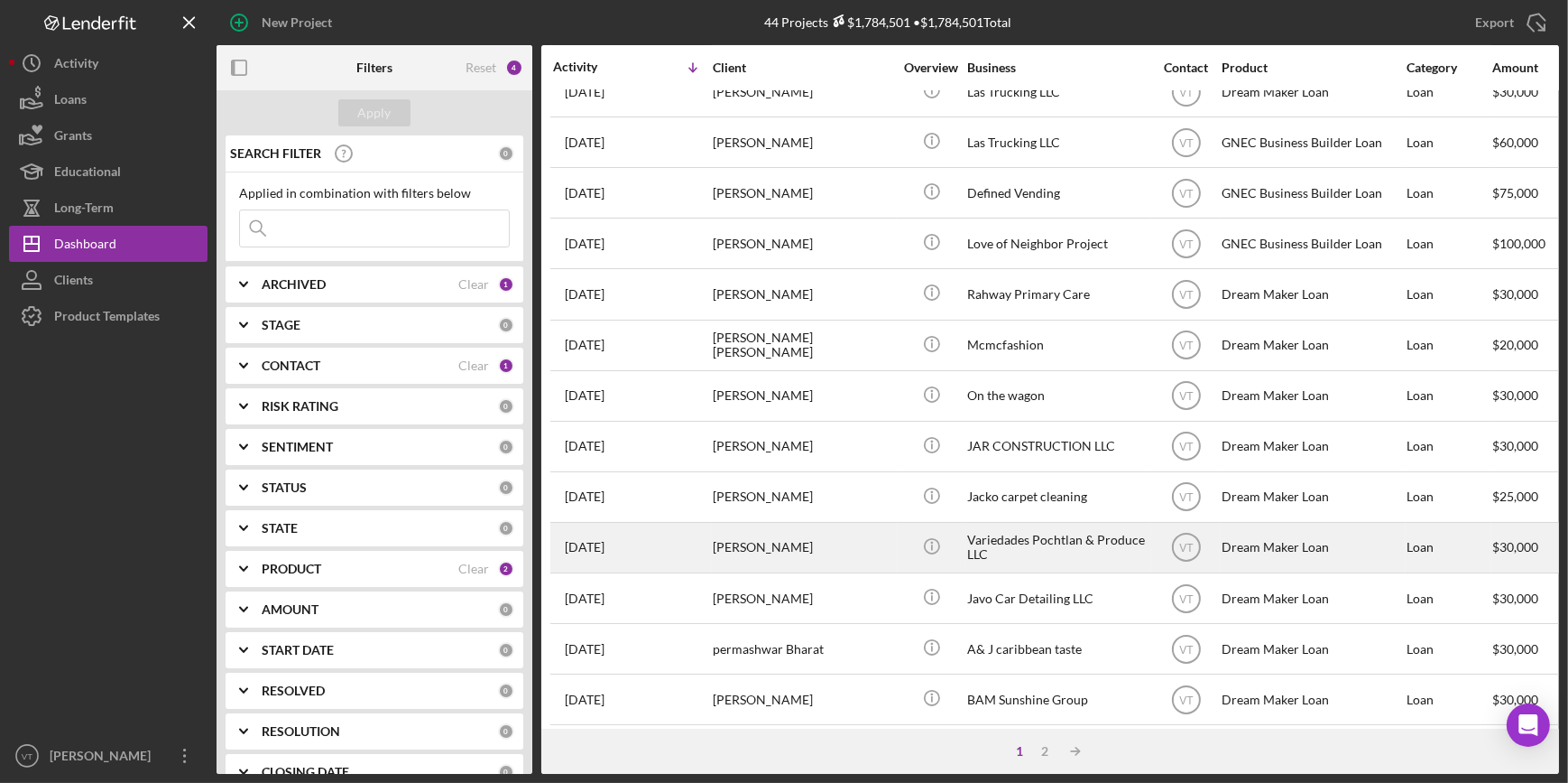
click at [872, 547] on div "[PERSON_NAME]" at bounding box center [802, 547] width 181 height 48
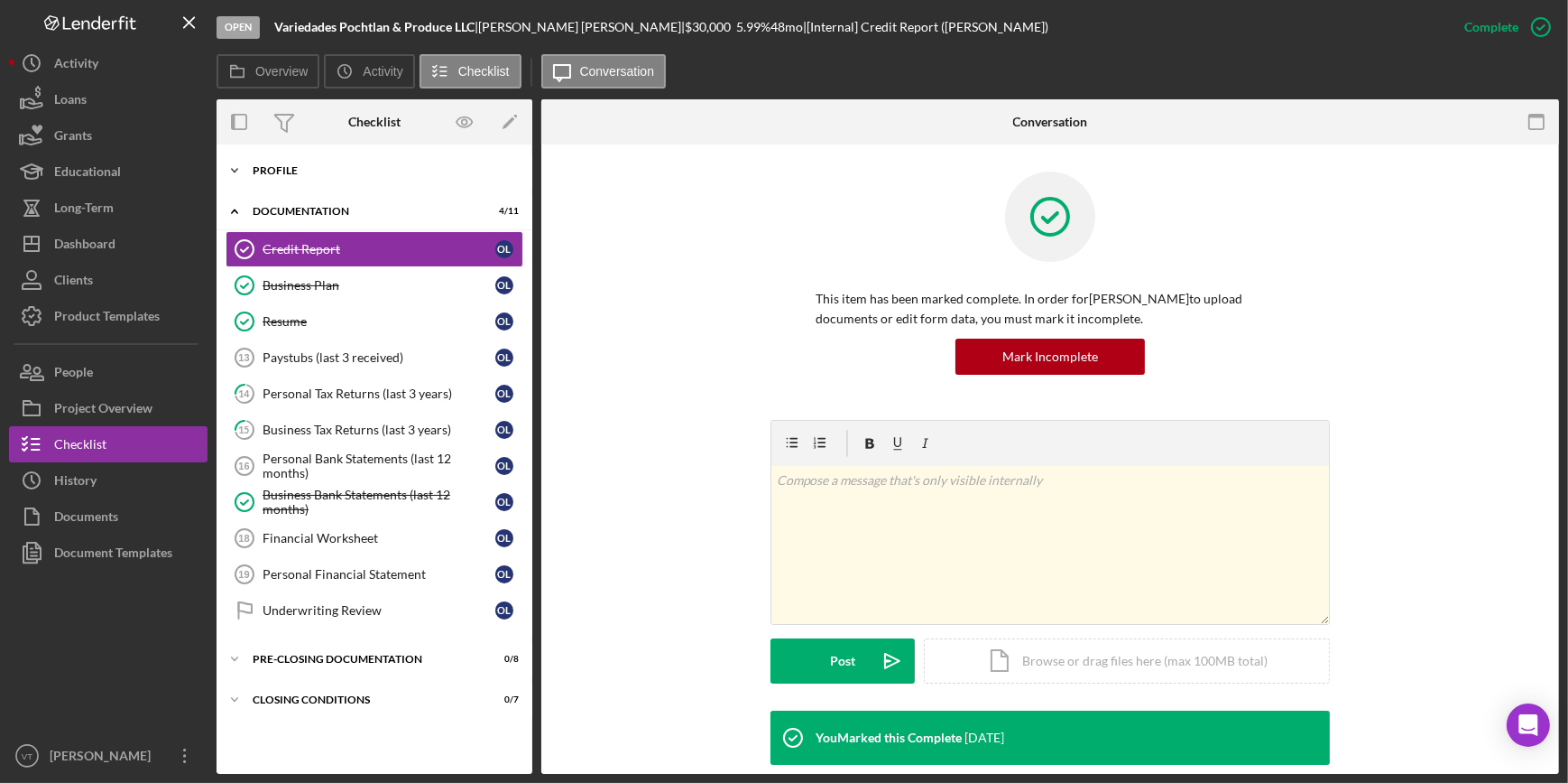
click at [244, 166] on icon "Icon/Expander" at bounding box center [234, 170] width 36 height 36
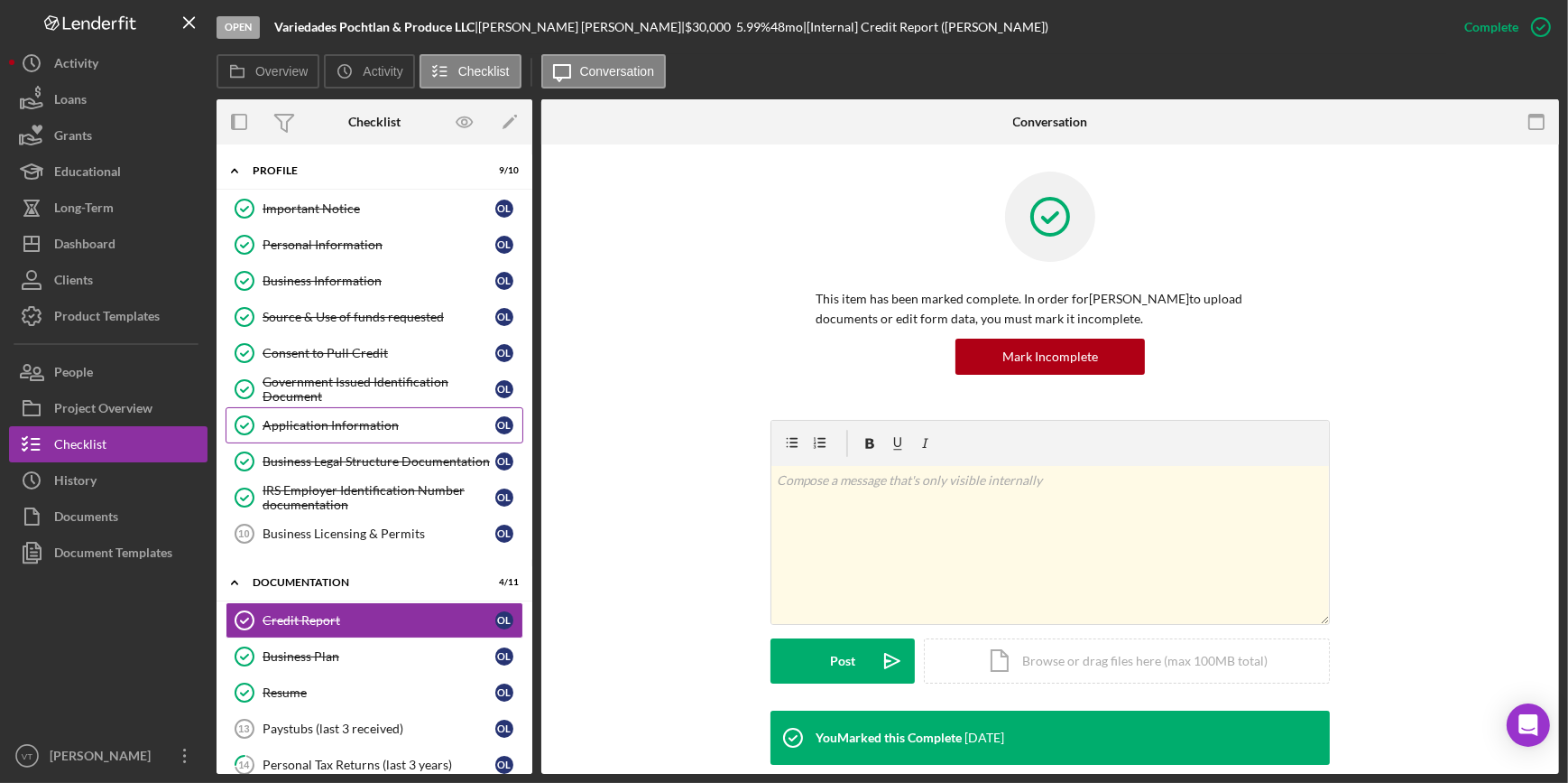
click at [341, 418] on div "Application Information" at bounding box center [379, 425] width 233 height 15
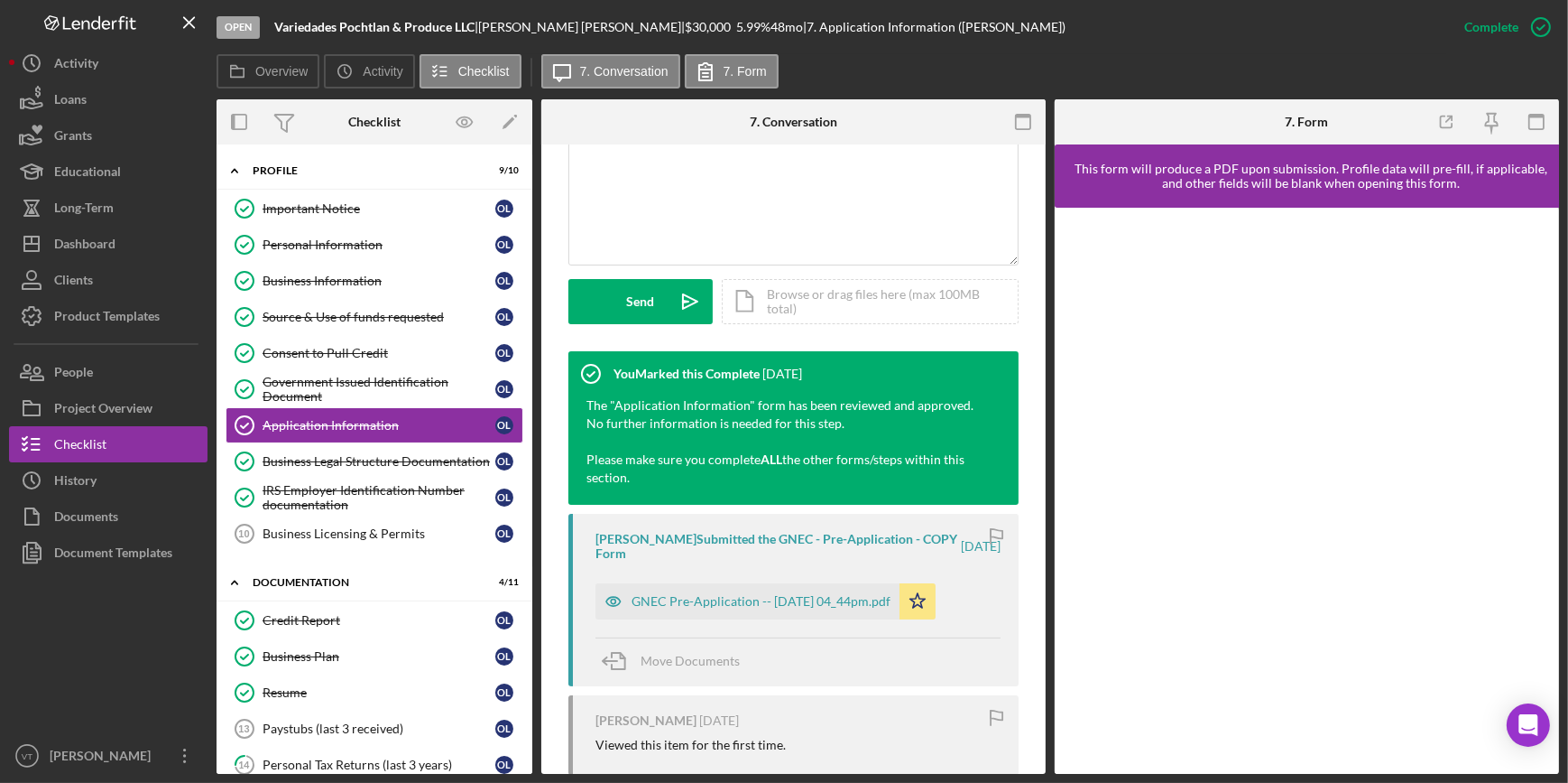
scroll to position [492, 0]
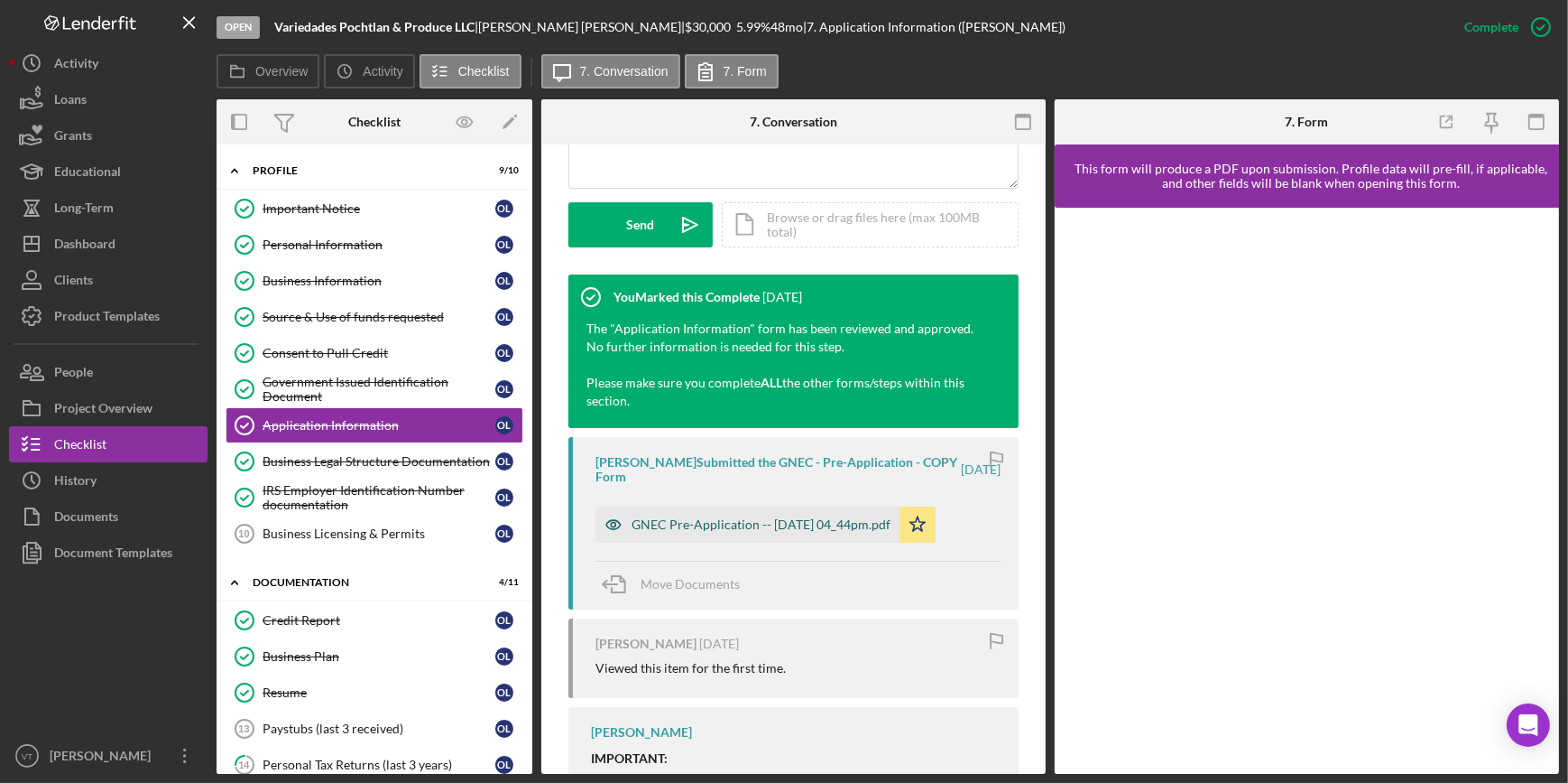
click at [761, 518] on div "GNEC Pre-Application -- 2025-08-26 04_44pm.pdf" at bounding box center [760, 524] width 259 height 15
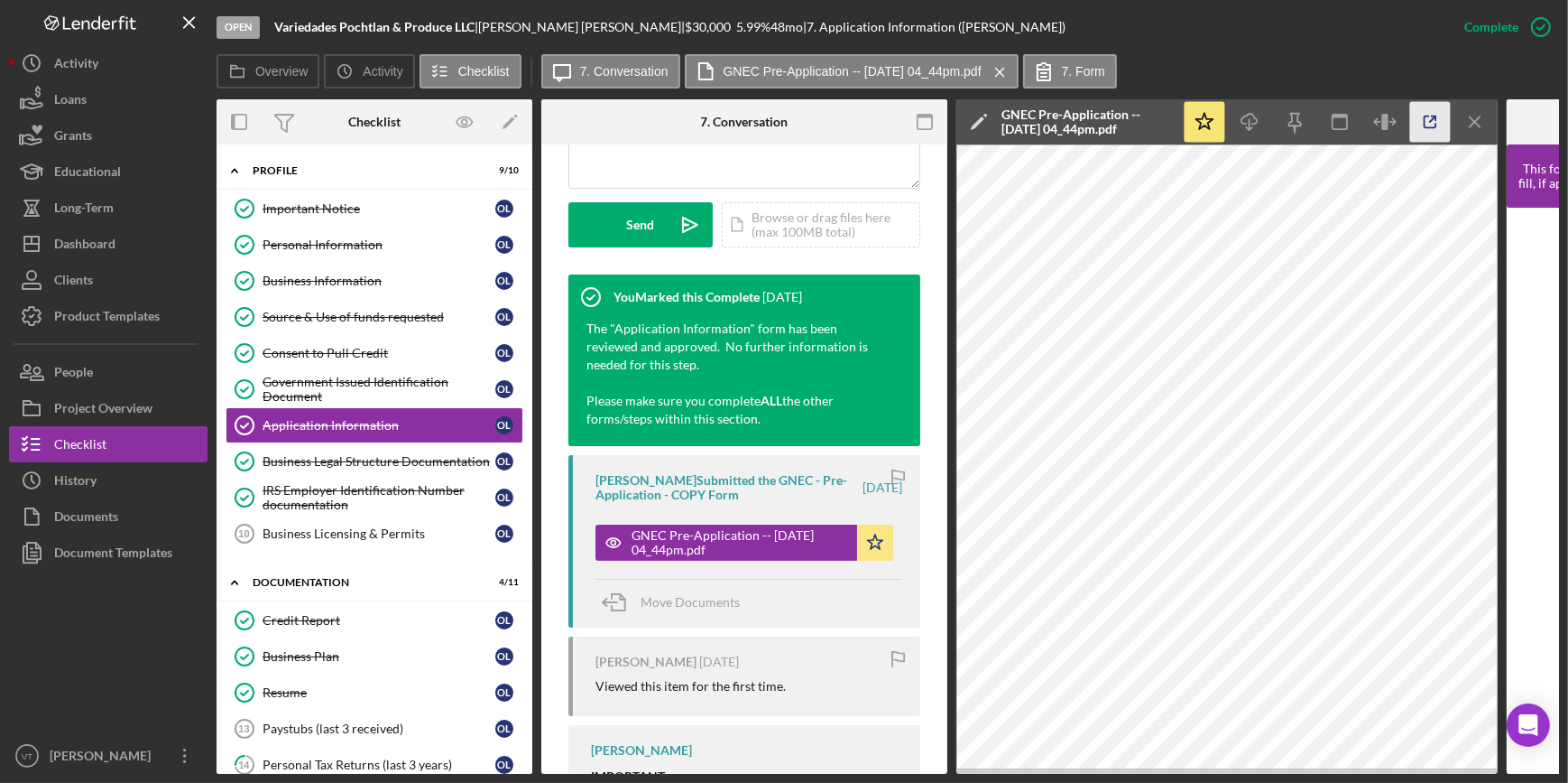
click at [1429, 127] on icon "button" at bounding box center [1430, 122] width 41 height 41
click at [268, 613] on div "Credit Report" at bounding box center [379, 620] width 233 height 15
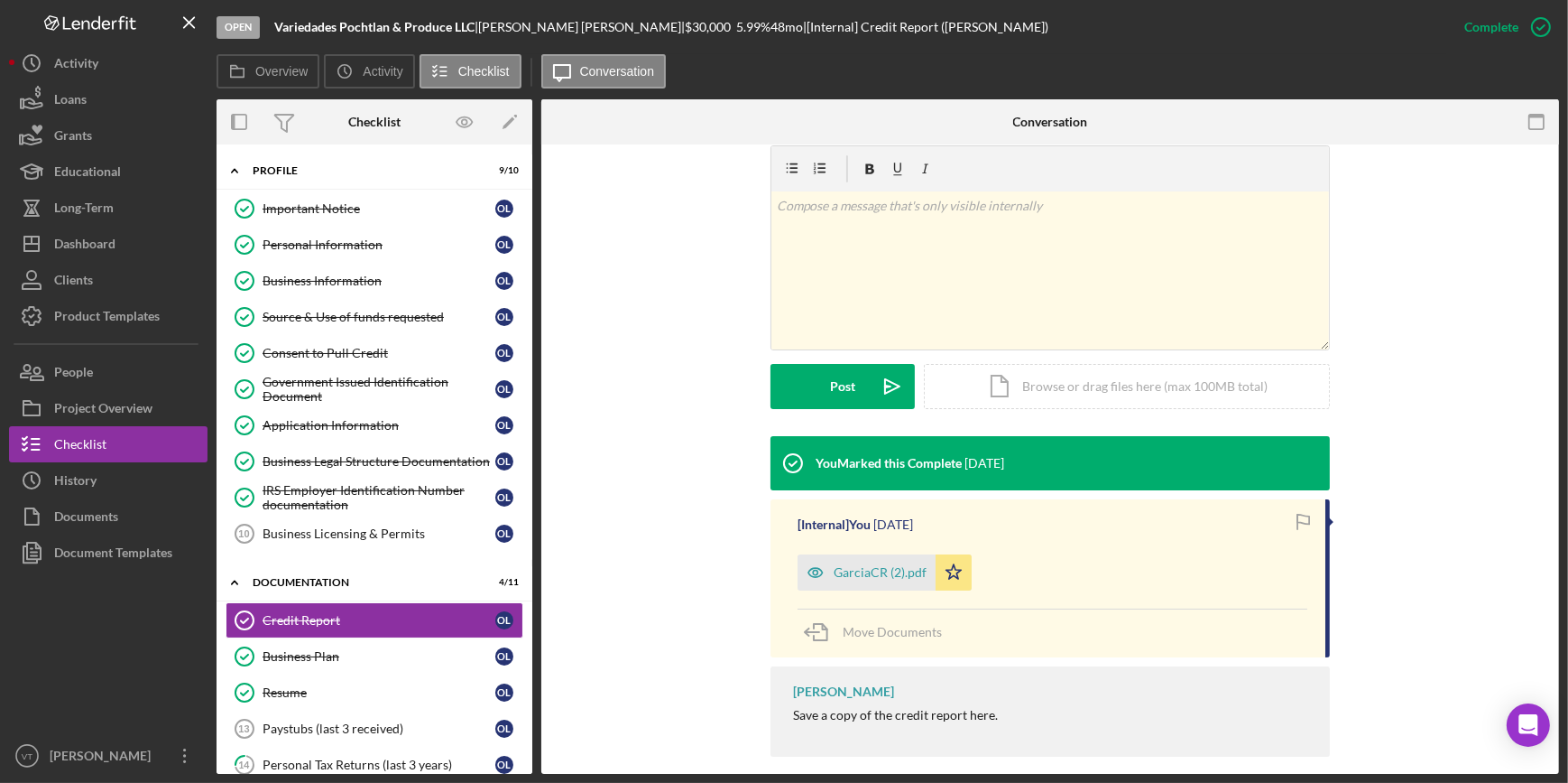
scroll to position [293, 0]
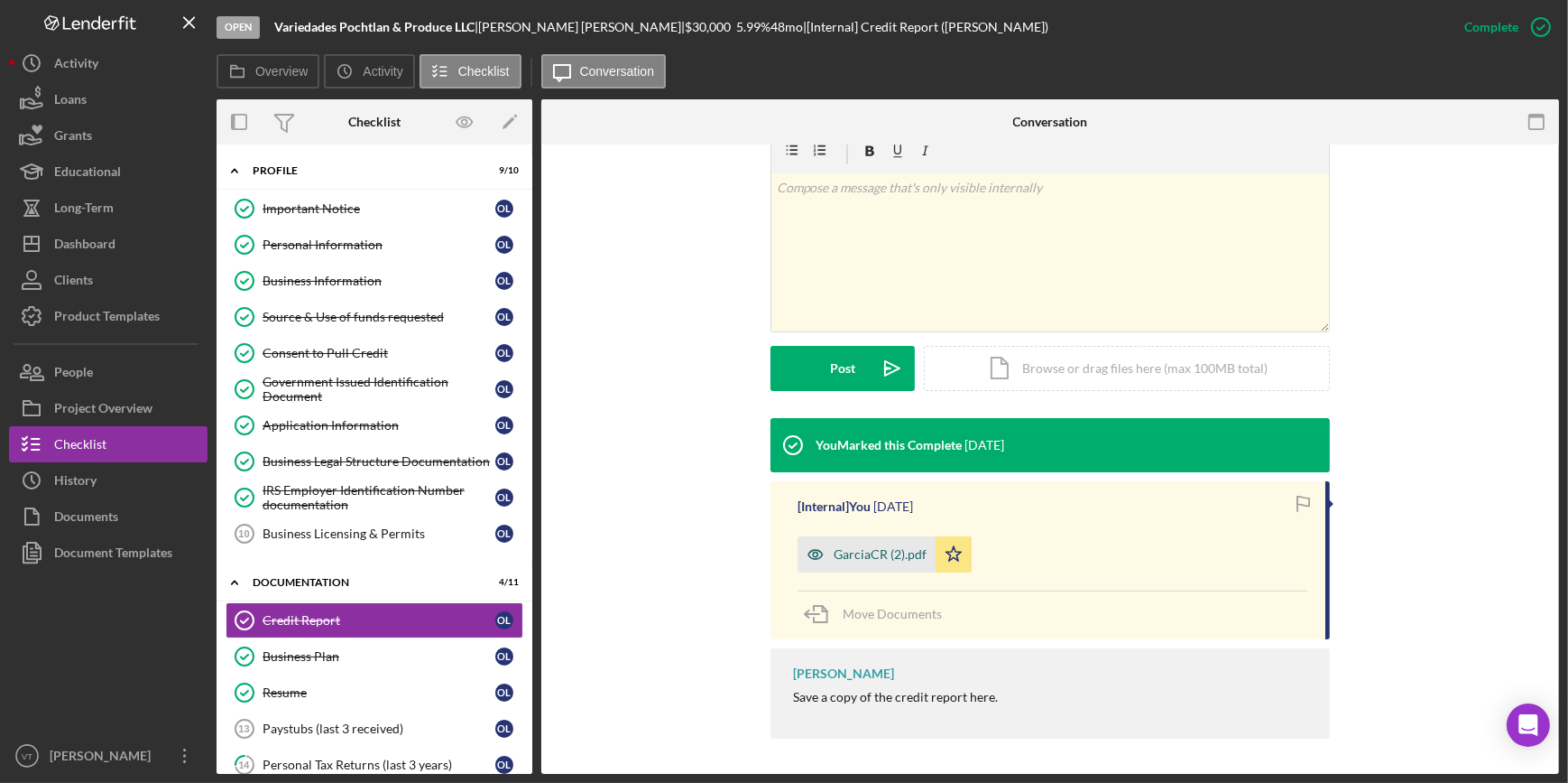
click at [857, 551] on div "GarciaCR (2).pdf" at bounding box center [879, 554] width 93 height 15
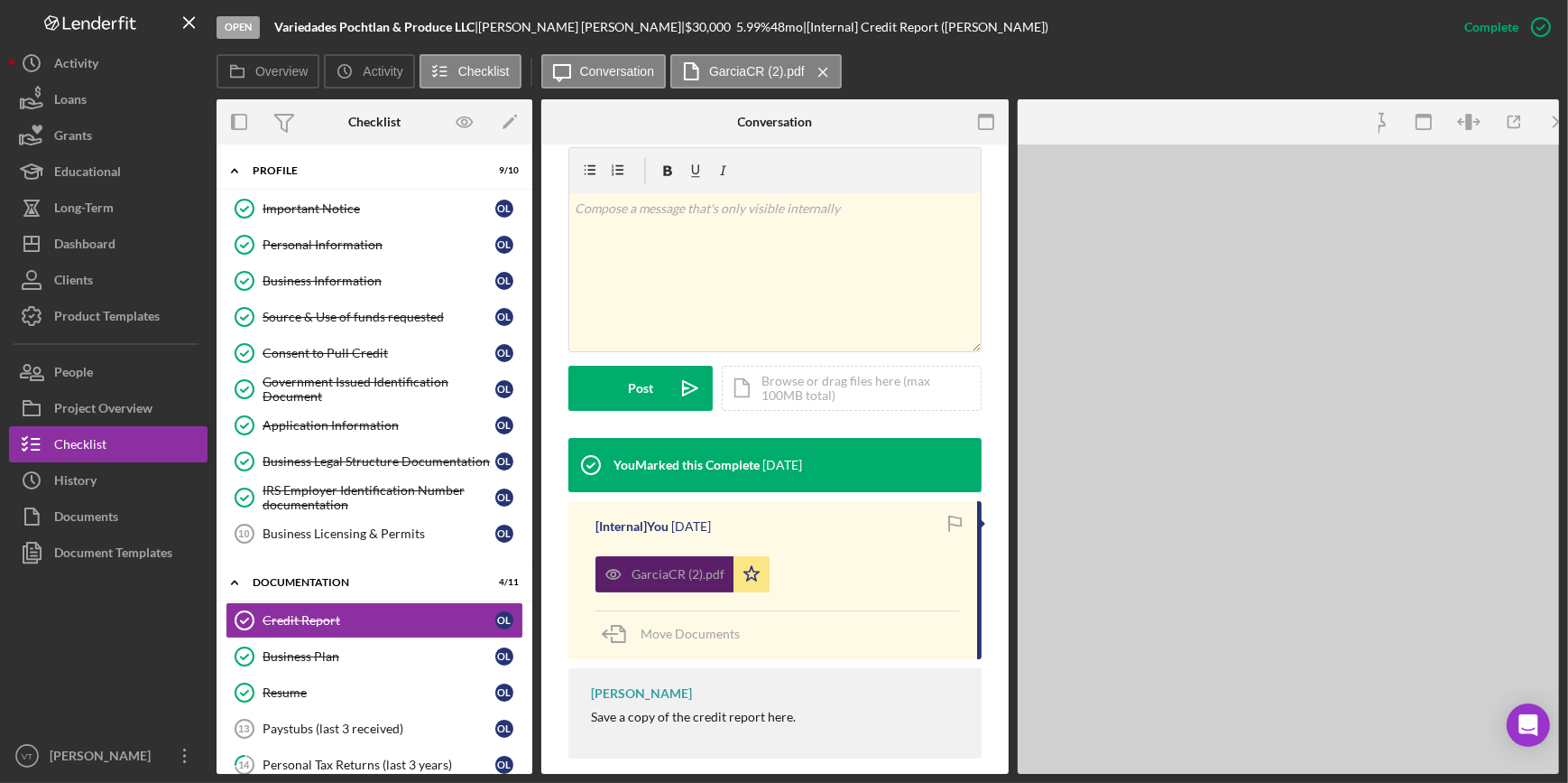
scroll to position [313, 0]
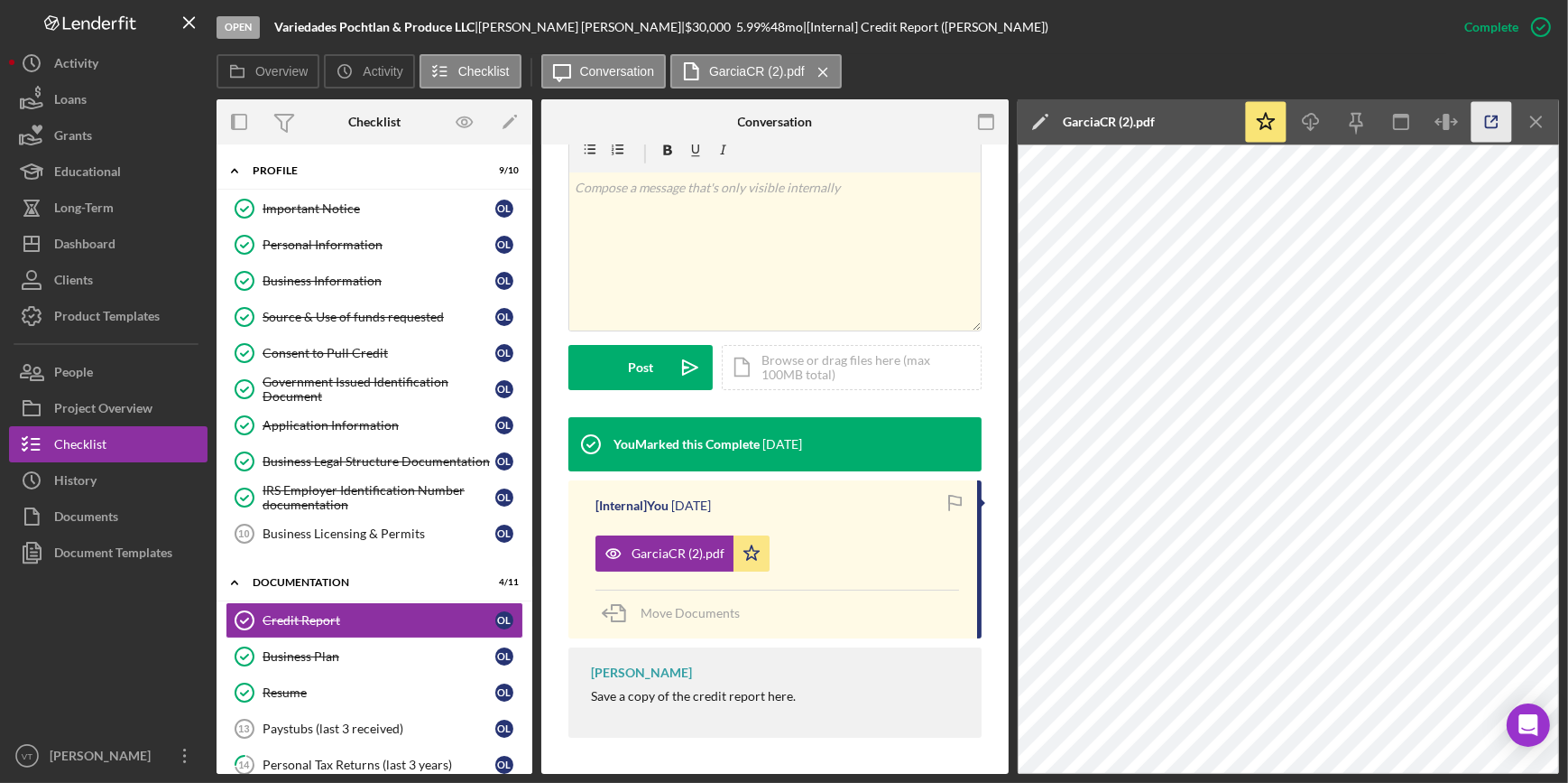
click at [1491, 116] on icon "button" at bounding box center [1492, 122] width 41 height 41
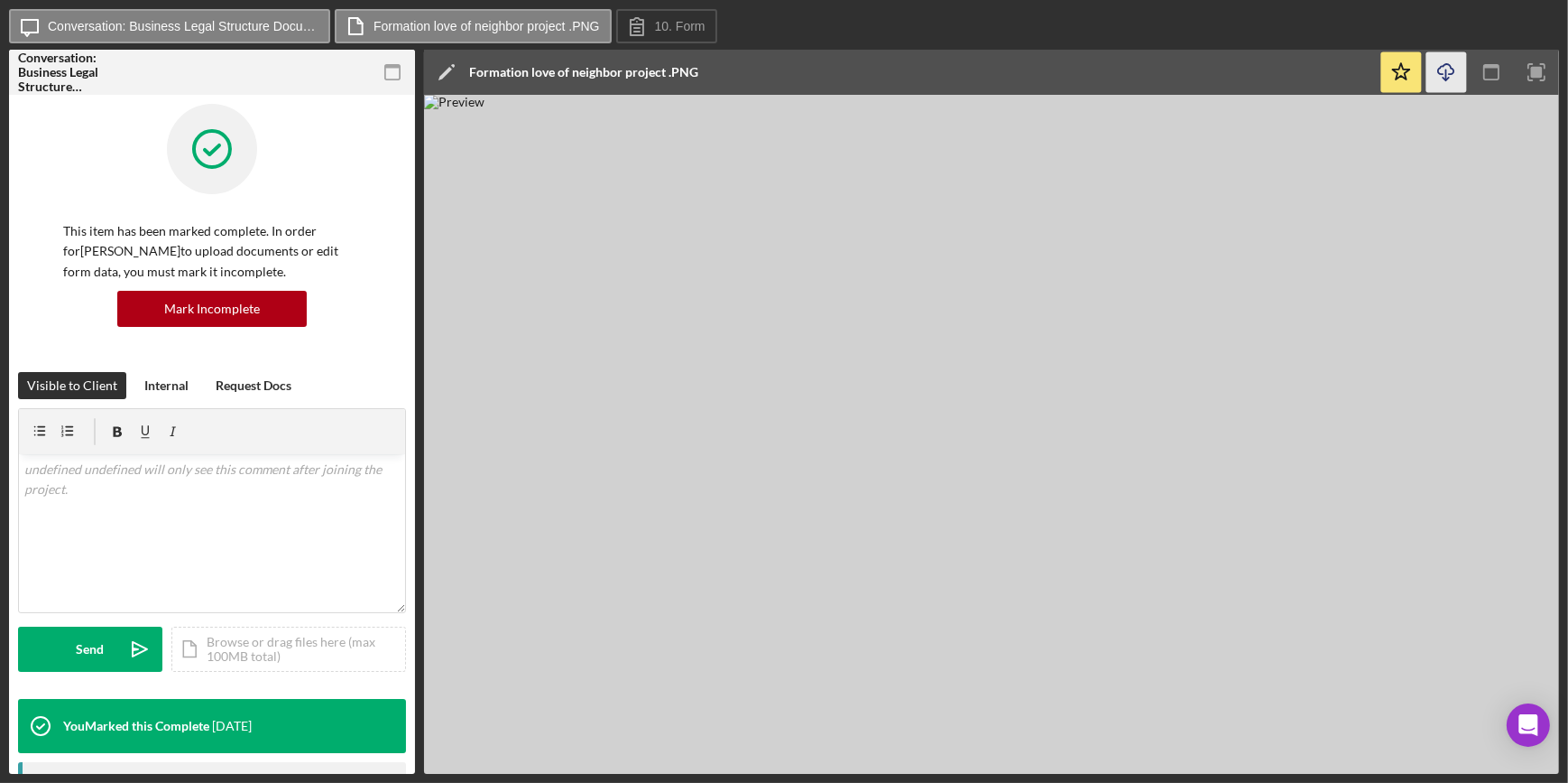
click at [1439, 72] on icon "Icon/Download" at bounding box center [1447, 73] width 41 height 41
